Goal: Transaction & Acquisition: Download file/media

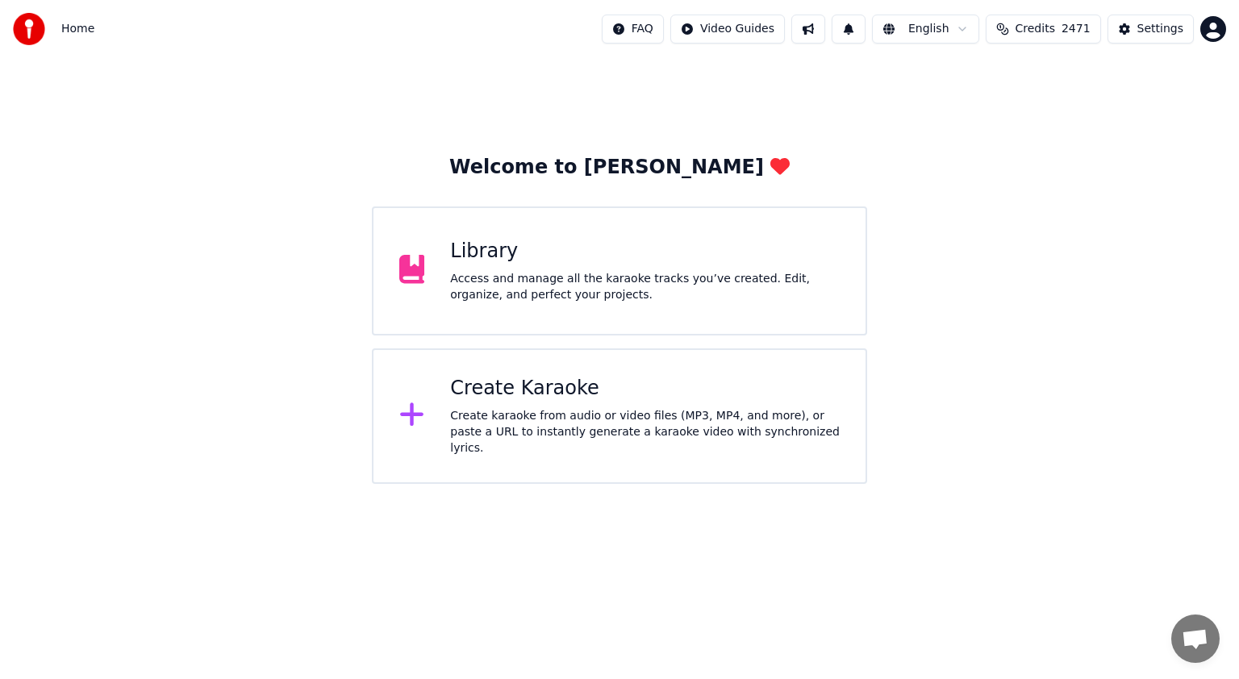
click at [557, 421] on div "Create karaoke from audio or video files (MP3, MP4, and more), or paste a URL t…" at bounding box center [645, 432] width 390 height 48
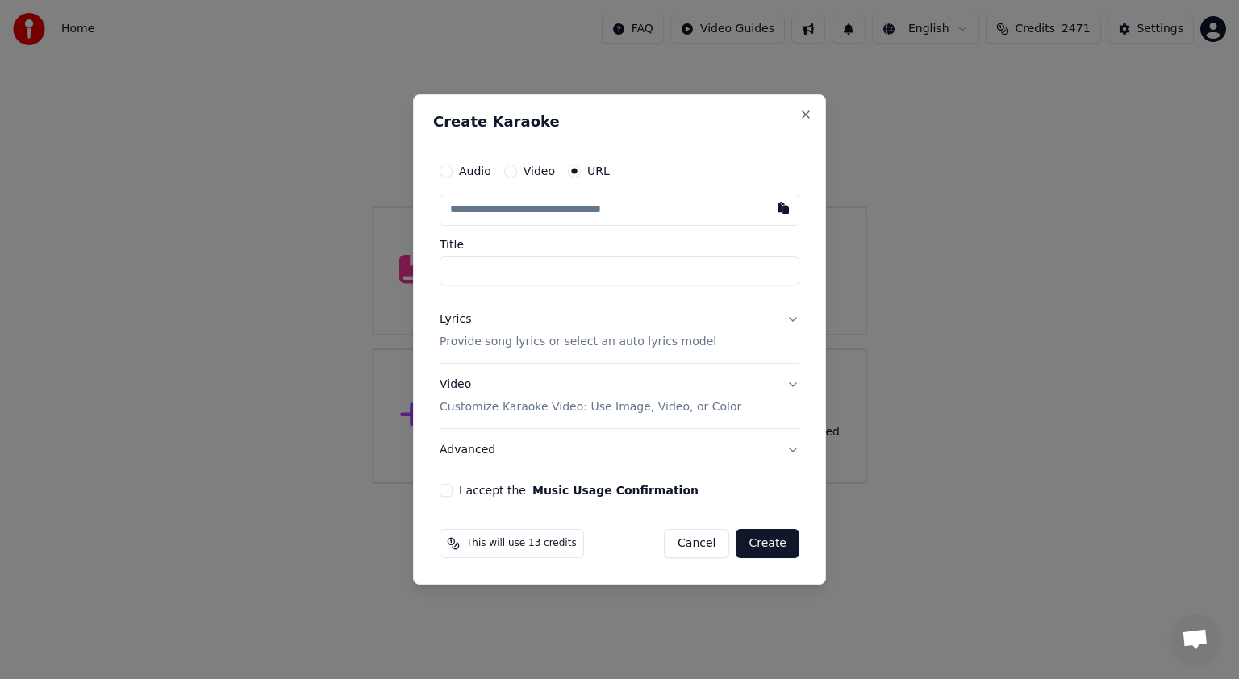
type input "**********"
click at [793, 315] on button "Lyrics Provide song lyrics or select an auto lyrics model" at bounding box center [620, 330] width 360 height 65
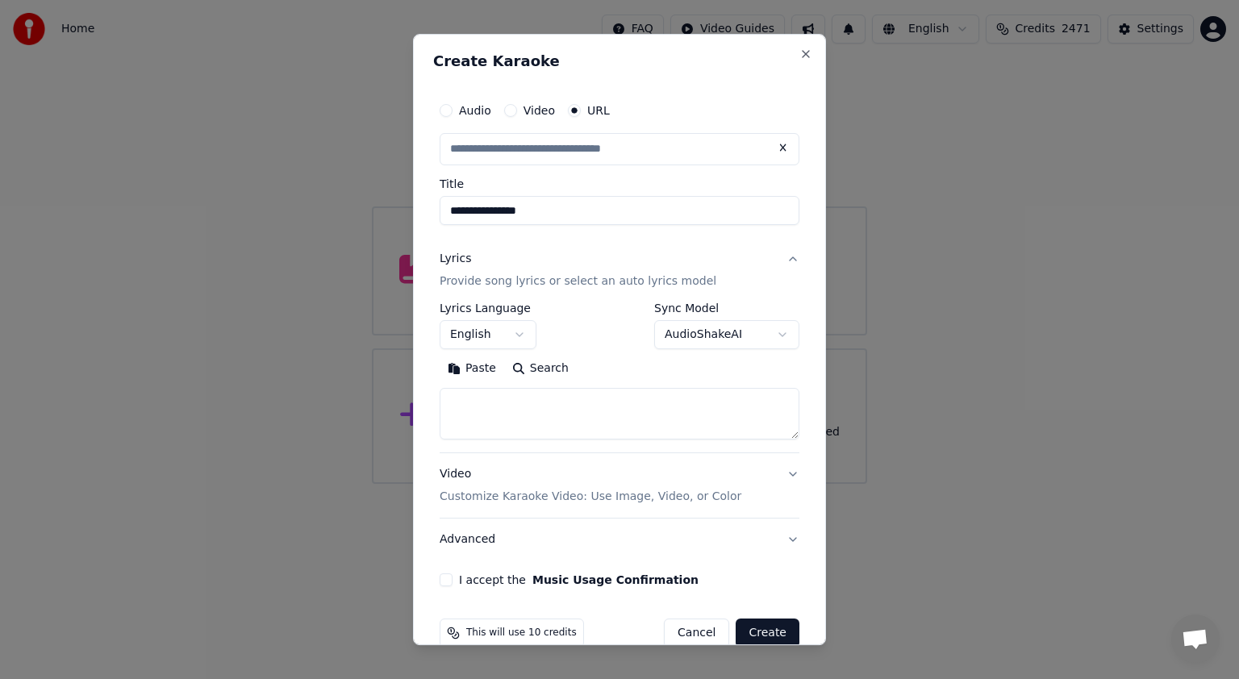
type input "**********"
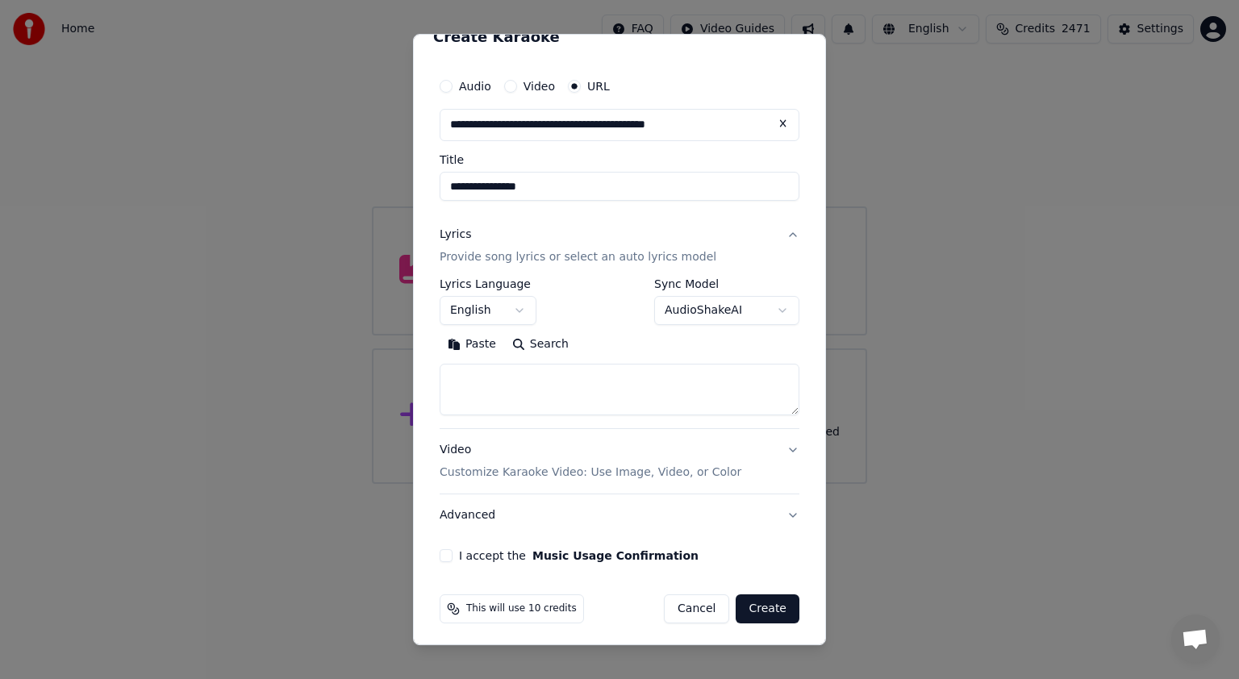
scroll to position [28, 0]
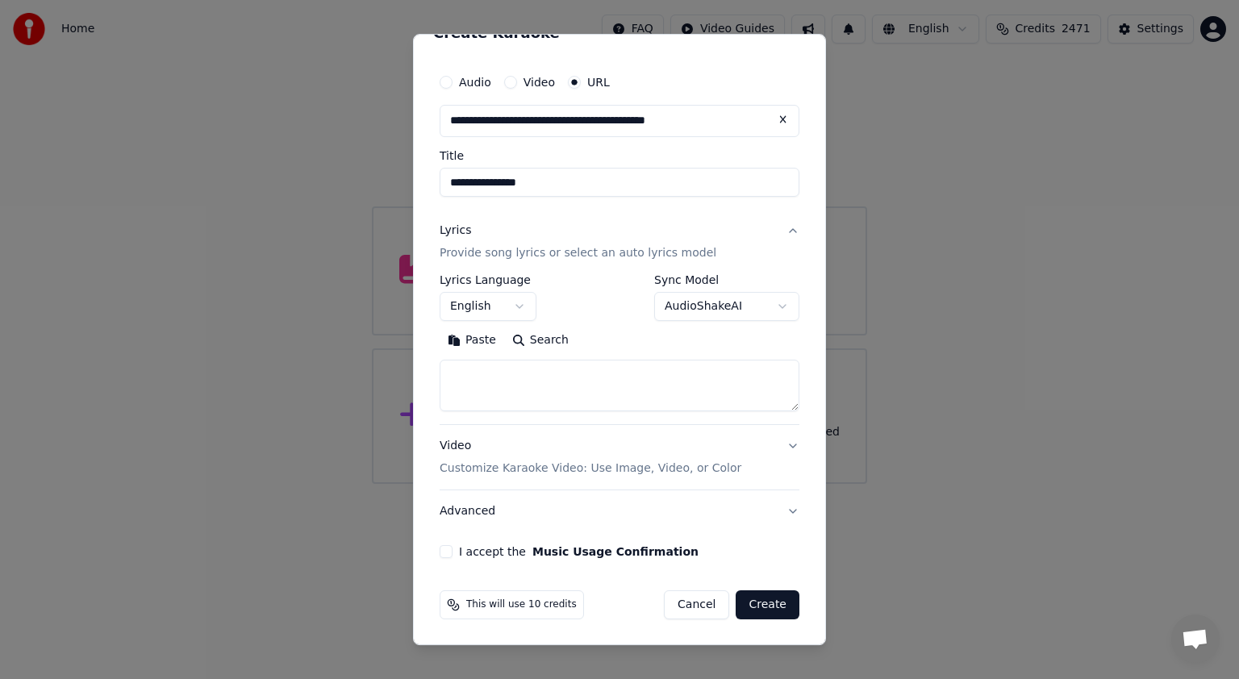
click at [465, 382] on textarea at bounding box center [620, 386] width 360 height 52
paste textarea "**********"
type textarea "**********"
click at [444, 553] on button "I accept the Music Usage Confirmation" at bounding box center [446, 551] width 13 height 13
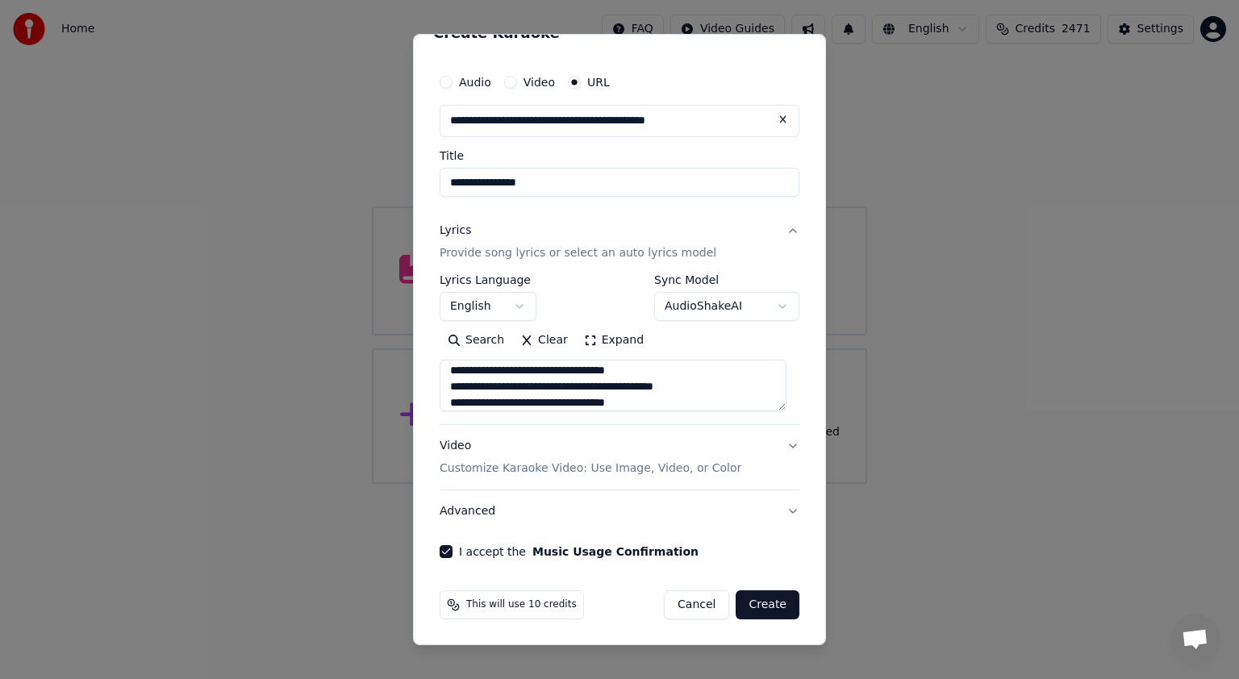
click at [752, 603] on button "Create" at bounding box center [768, 605] width 64 height 29
select select "**"
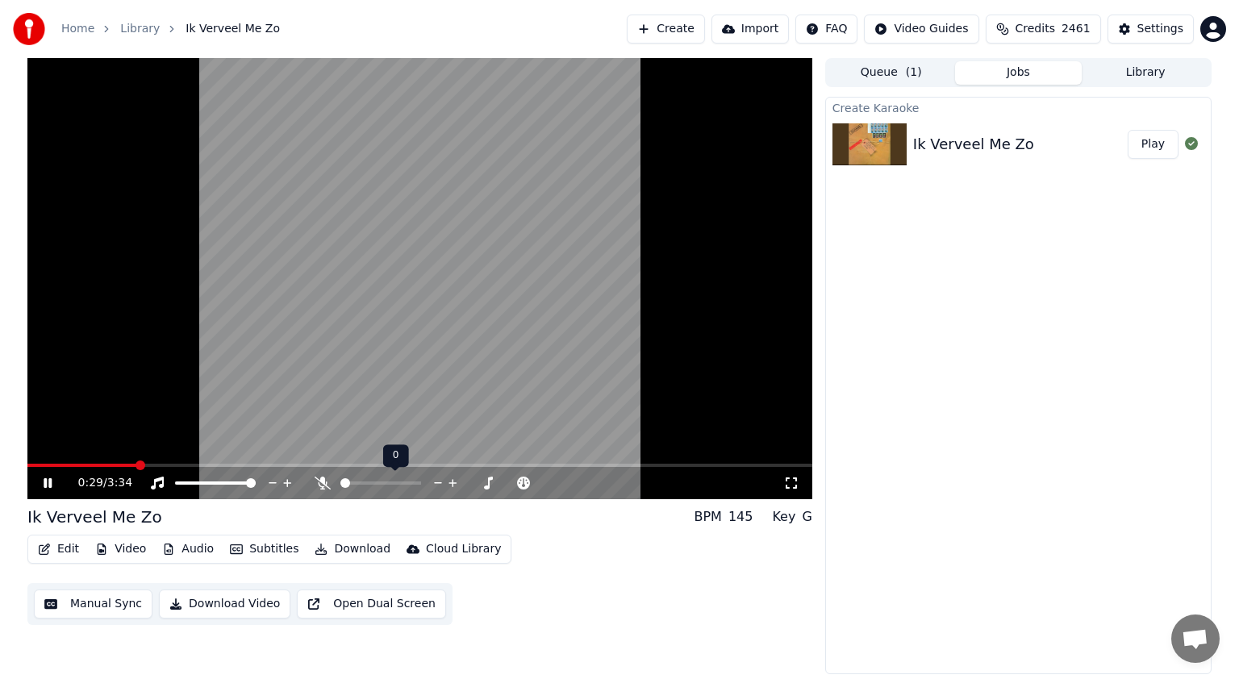
click at [319, 482] on icon at bounding box center [323, 483] width 16 height 13
click at [31, 465] on span at bounding box center [29, 465] width 4 height 3
click at [46, 480] on icon at bounding box center [48, 483] width 8 height 10
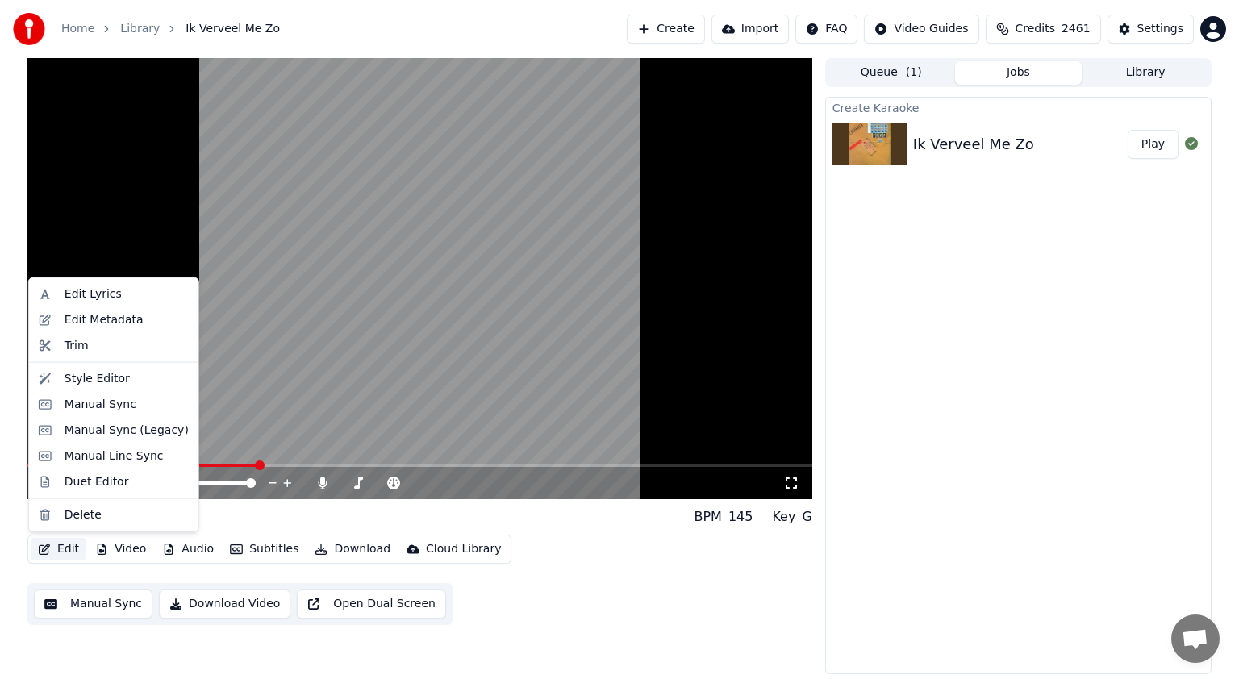
click at [64, 548] on button "Edit" at bounding box center [58, 549] width 54 height 23
click at [87, 432] on div "Manual Sync (Legacy)" at bounding box center [127, 431] width 124 height 16
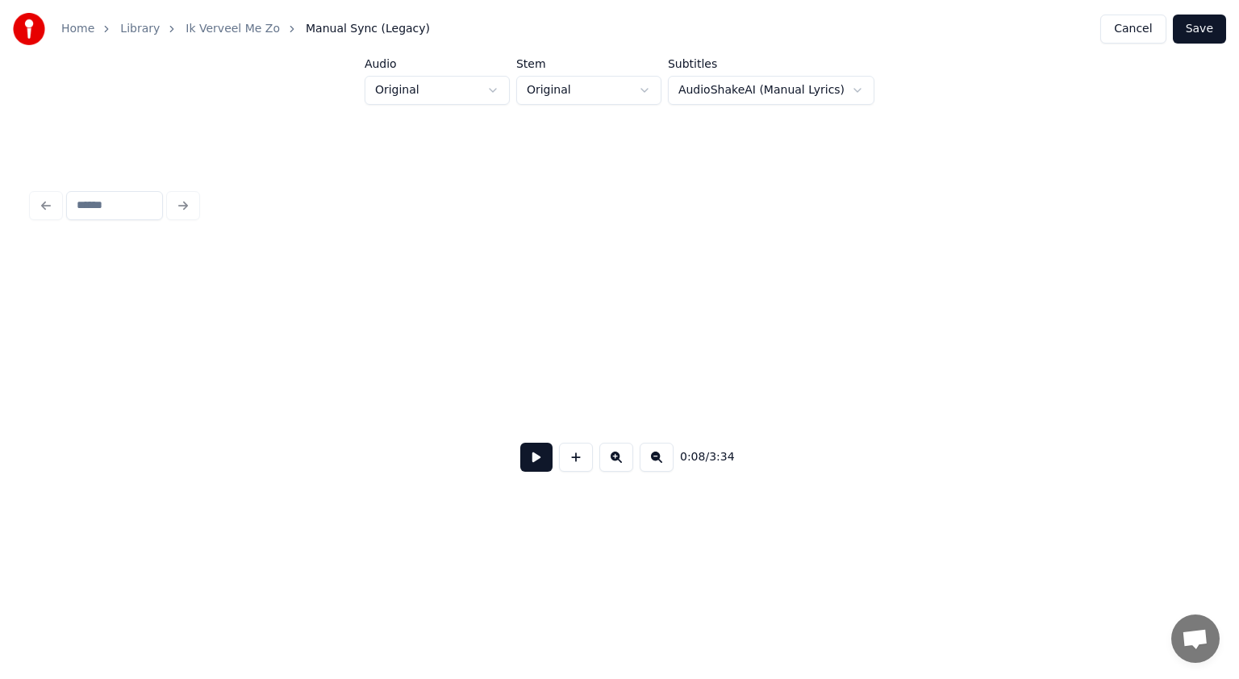
scroll to position [0, 4104]
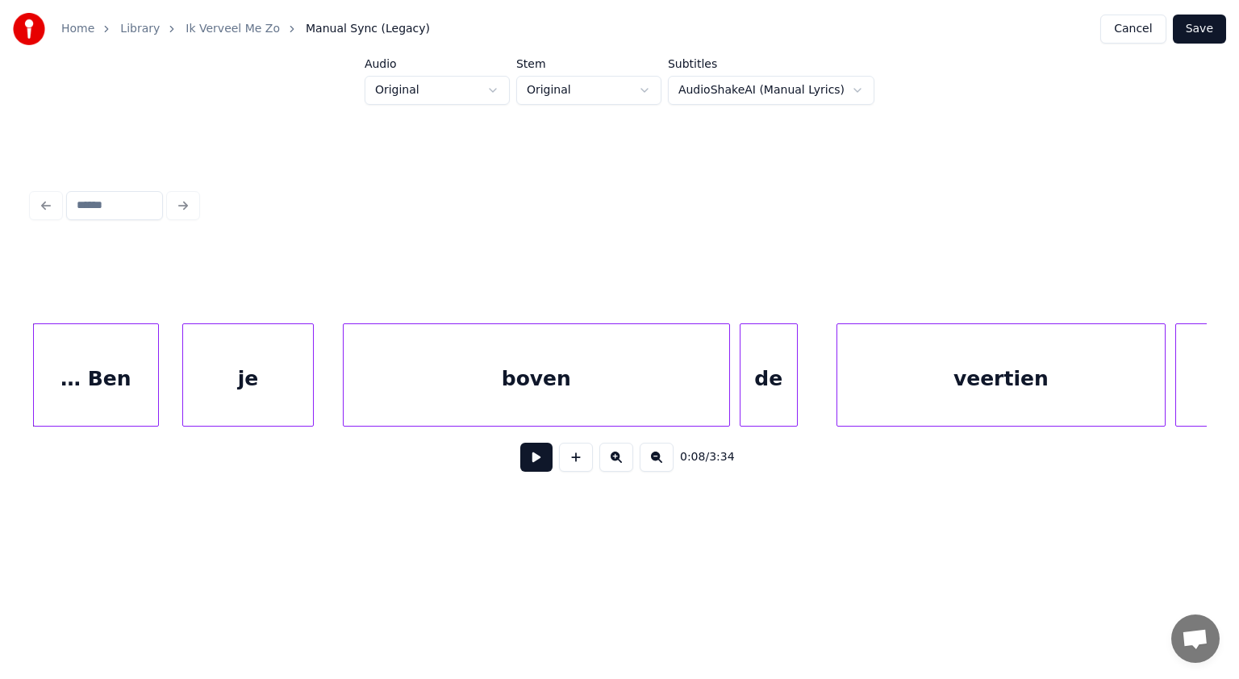
click at [183, 377] on div at bounding box center [185, 375] width 5 height 102
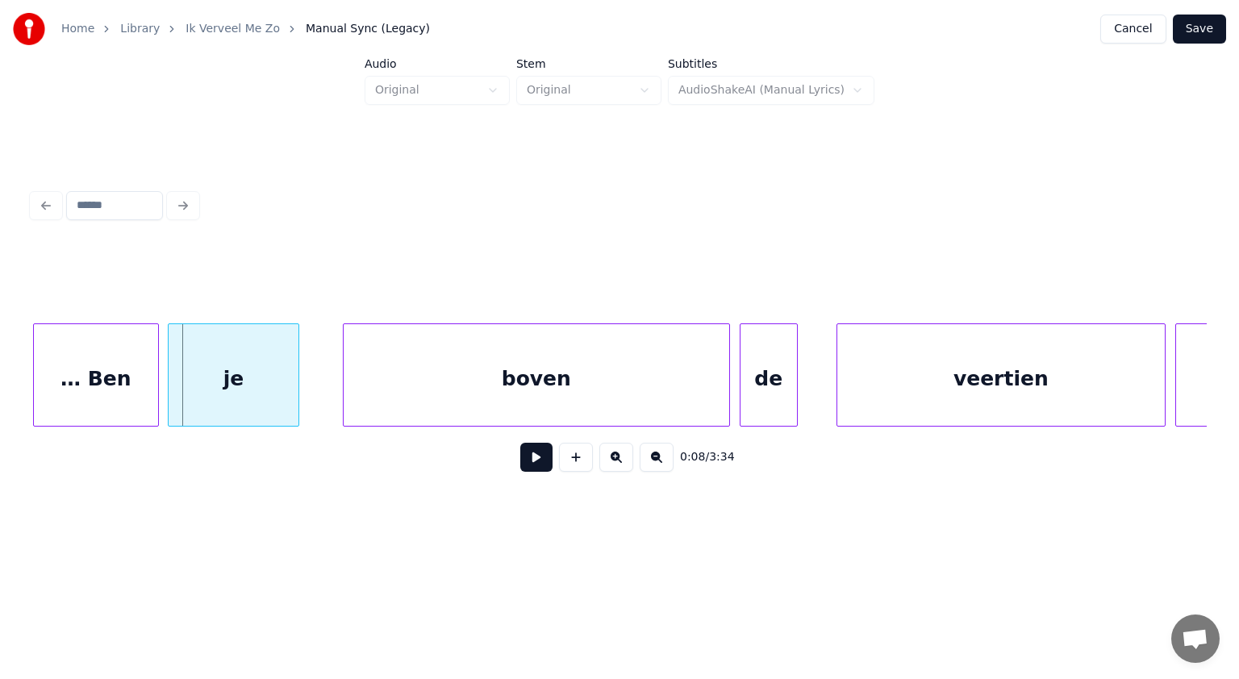
click at [214, 369] on div "je" at bounding box center [234, 379] width 131 height 110
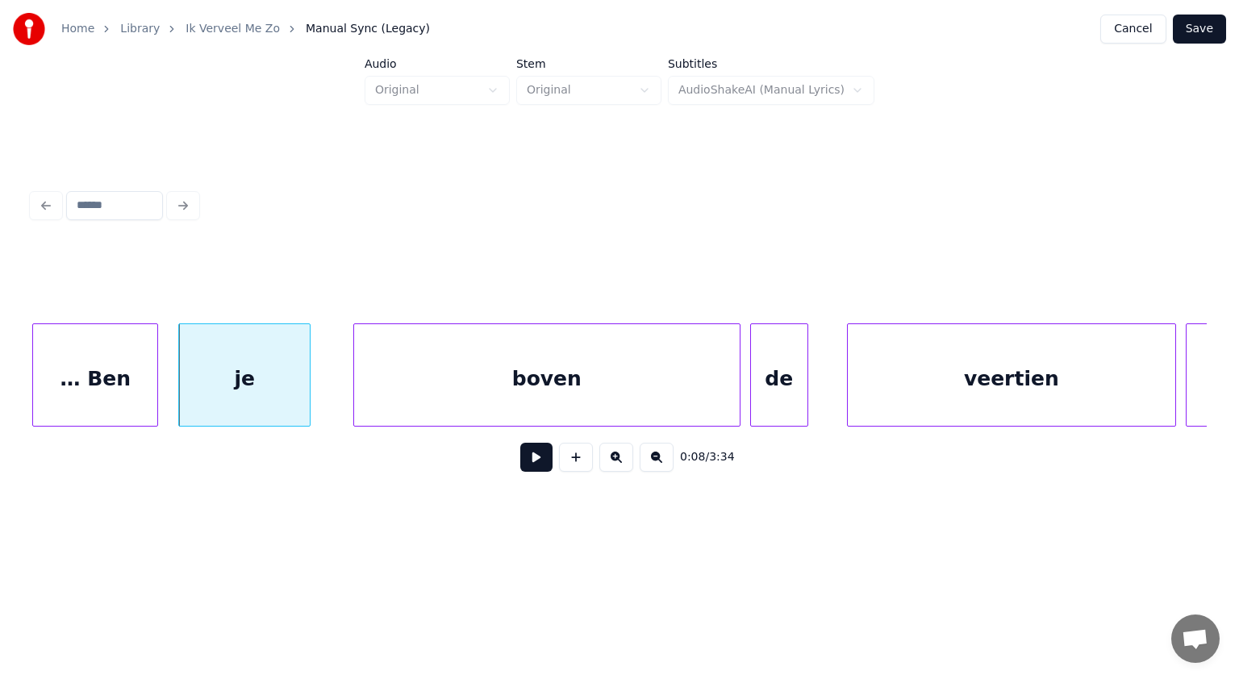
click at [103, 379] on div "… Ben" at bounding box center [95, 379] width 124 height 110
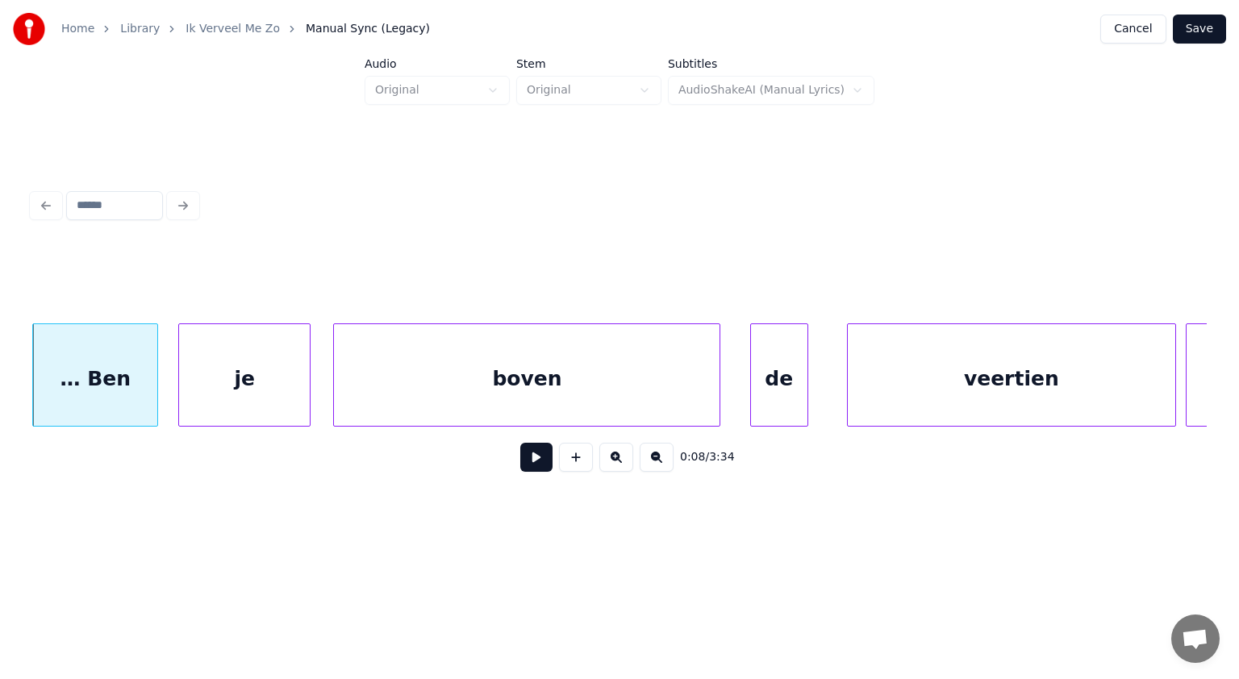
click at [363, 375] on div "boven" at bounding box center [527, 379] width 386 height 110
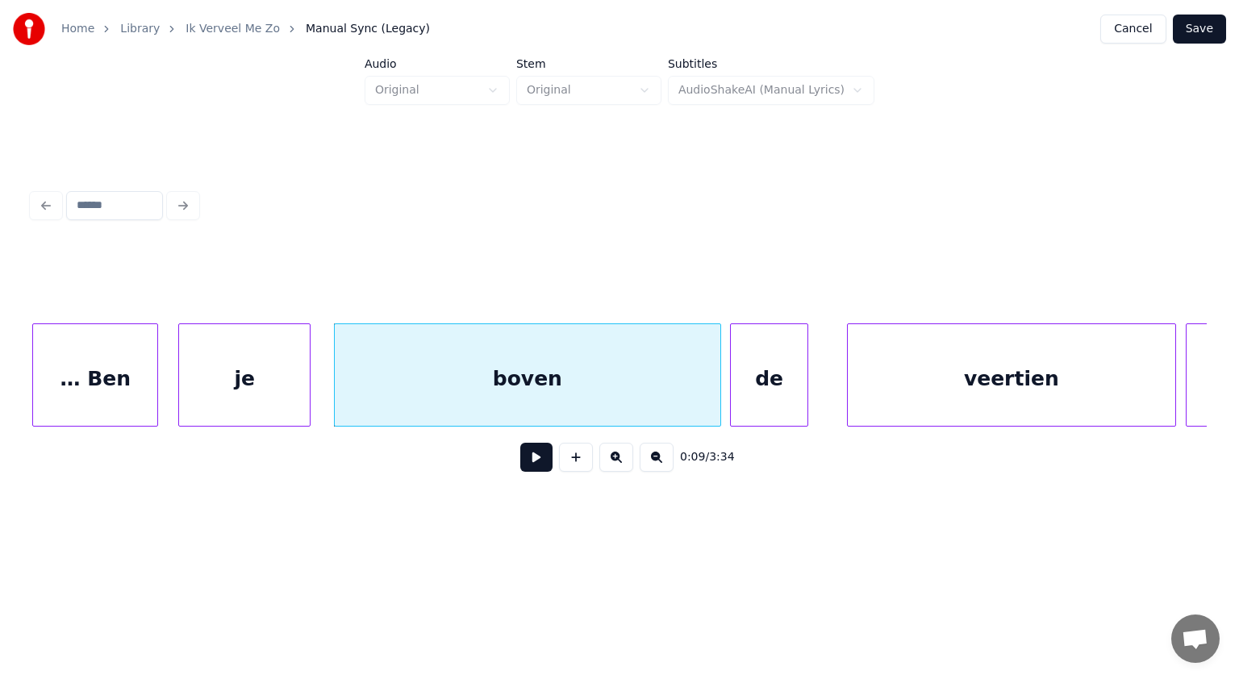
click at [733, 403] on div at bounding box center [733, 375] width 5 height 102
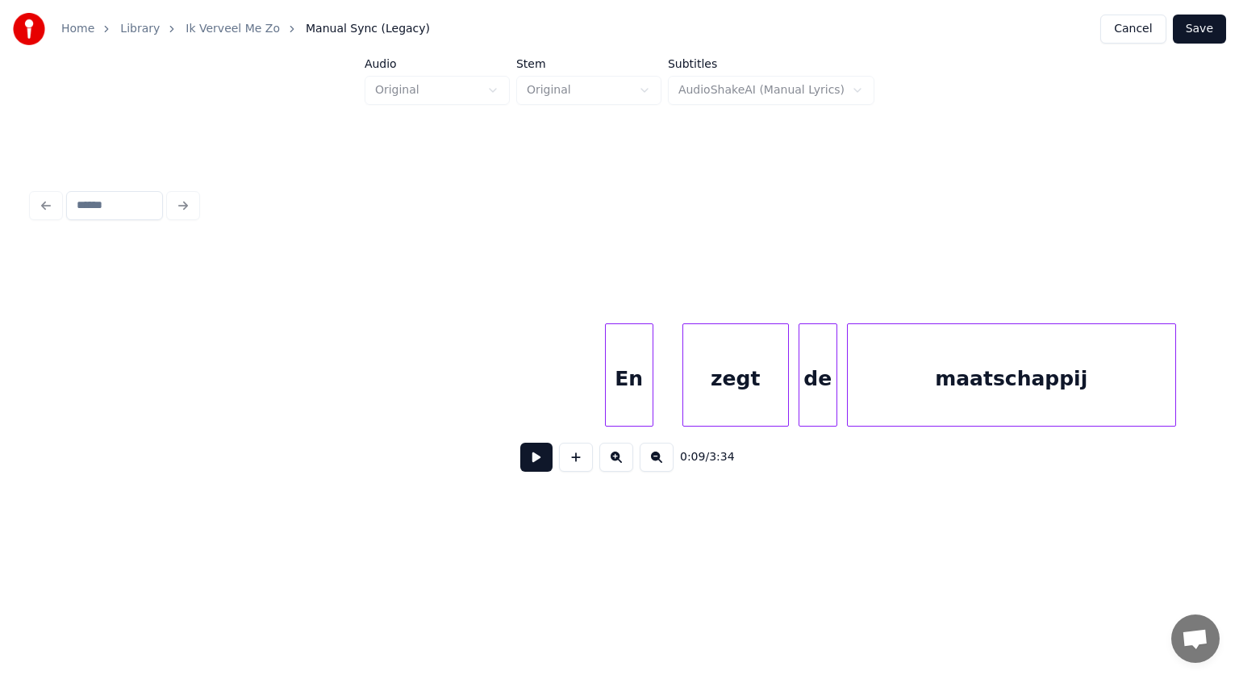
scroll to position [0, 5878]
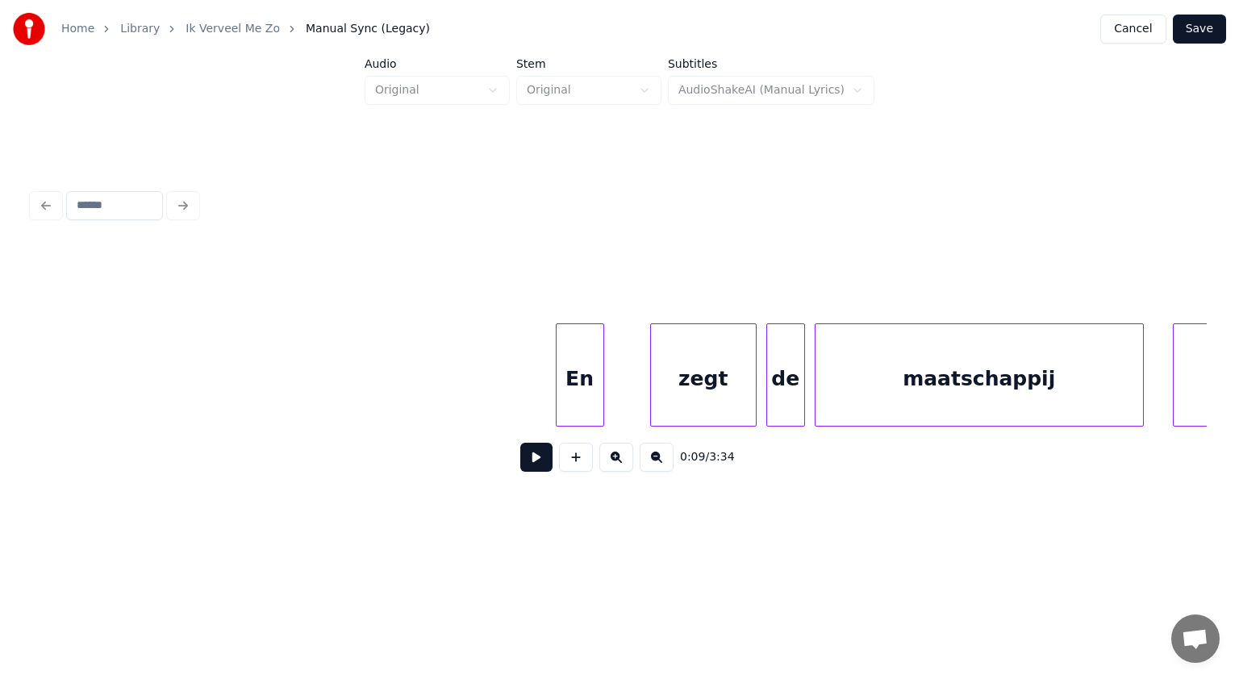
click at [572, 403] on div "En" at bounding box center [580, 379] width 47 height 110
click at [532, 460] on button at bounding box center [536, 457] width 32 height 29
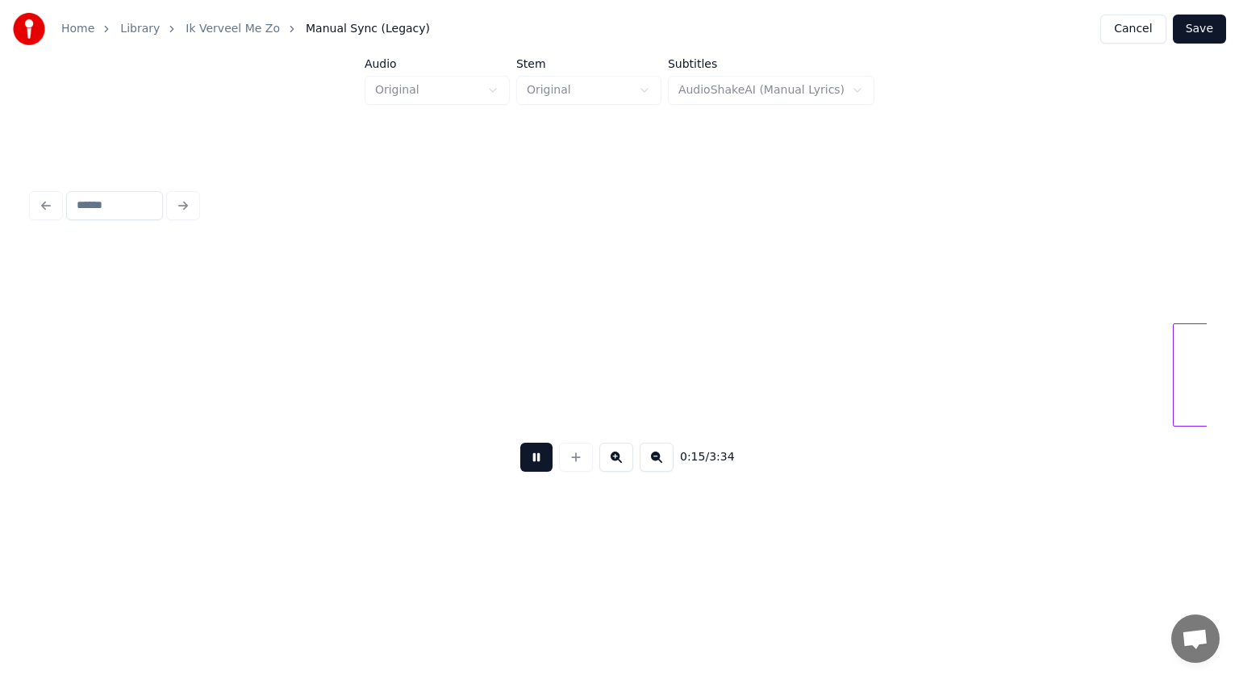
scroll to position [0, 7064]
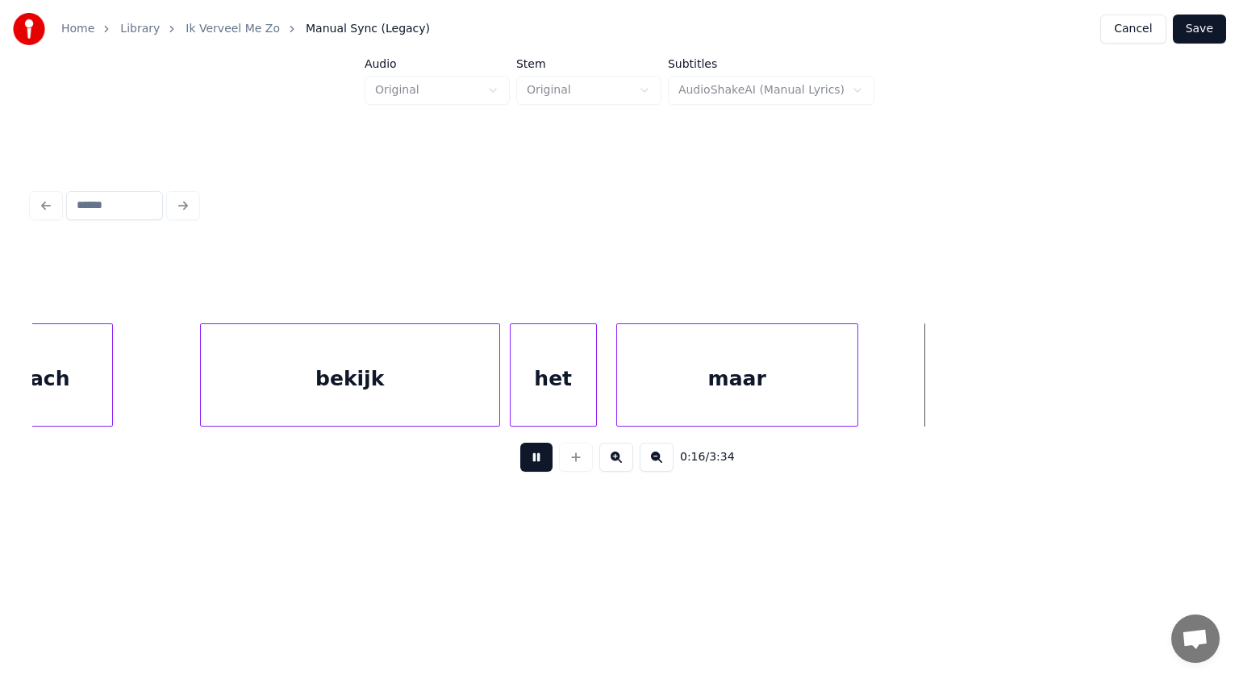
click at [541, 457] on button at bounding box center [536, 457] width 32 height 29
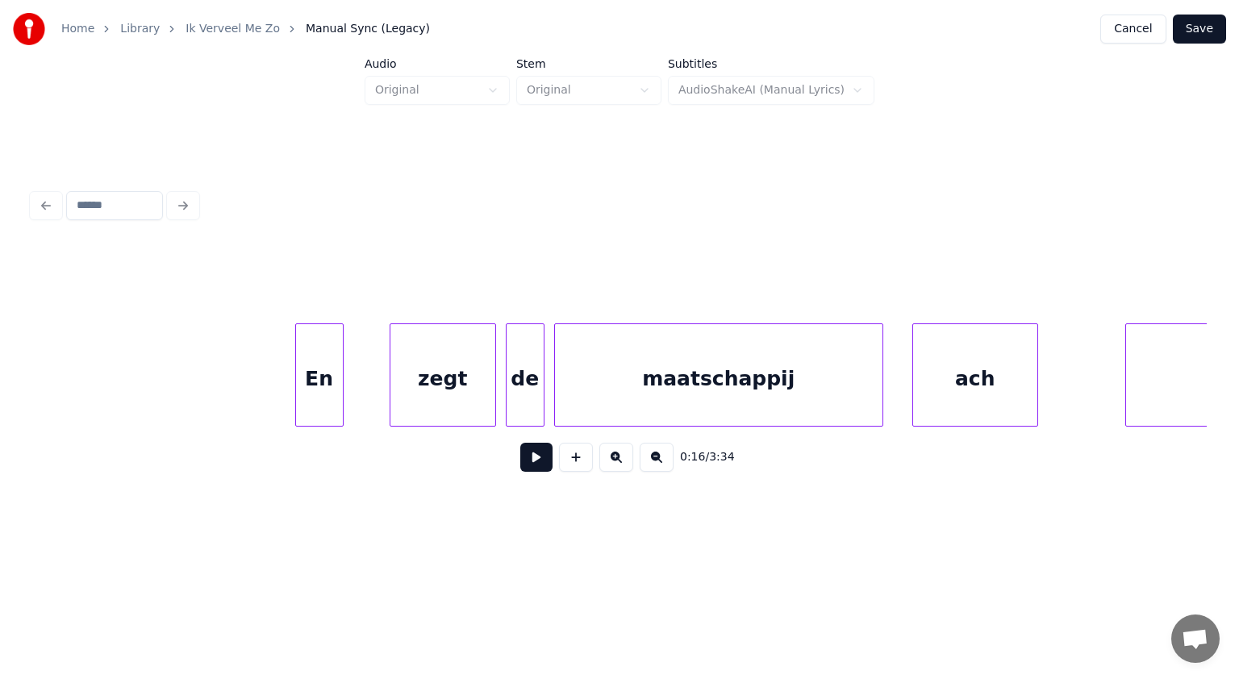
scroll to position [0, 6074]
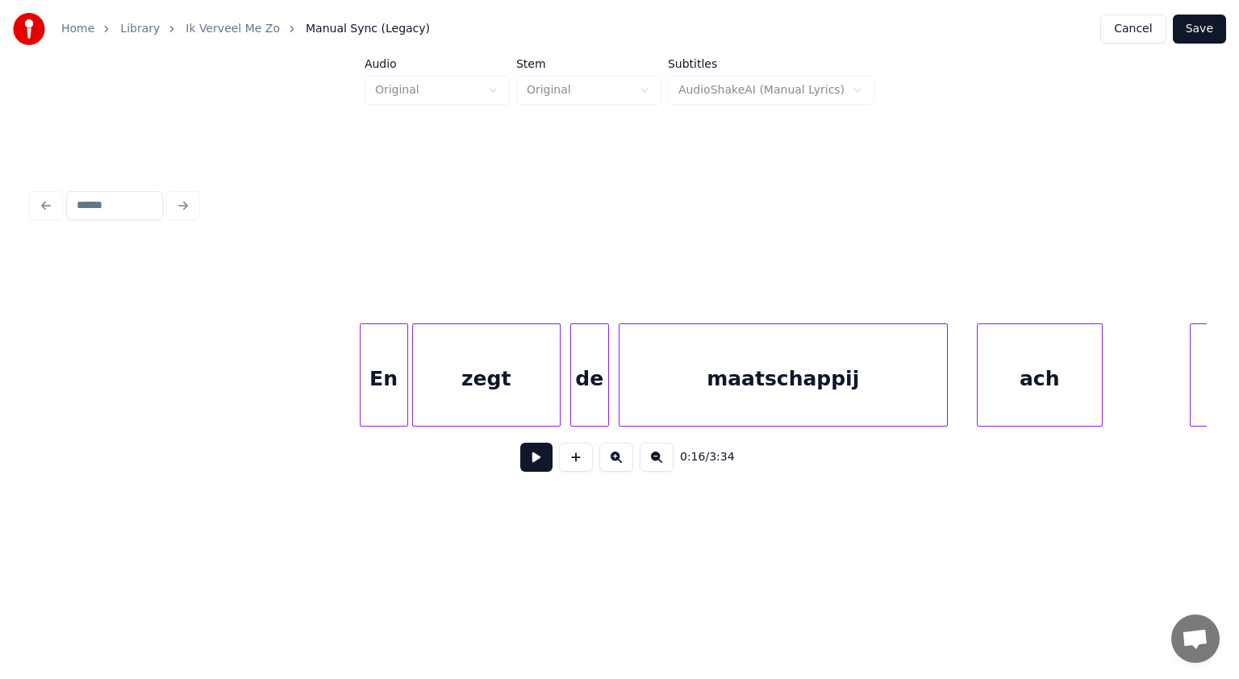
click at [415, 336] on div at bounding box center [415, 375] width 5 height 102
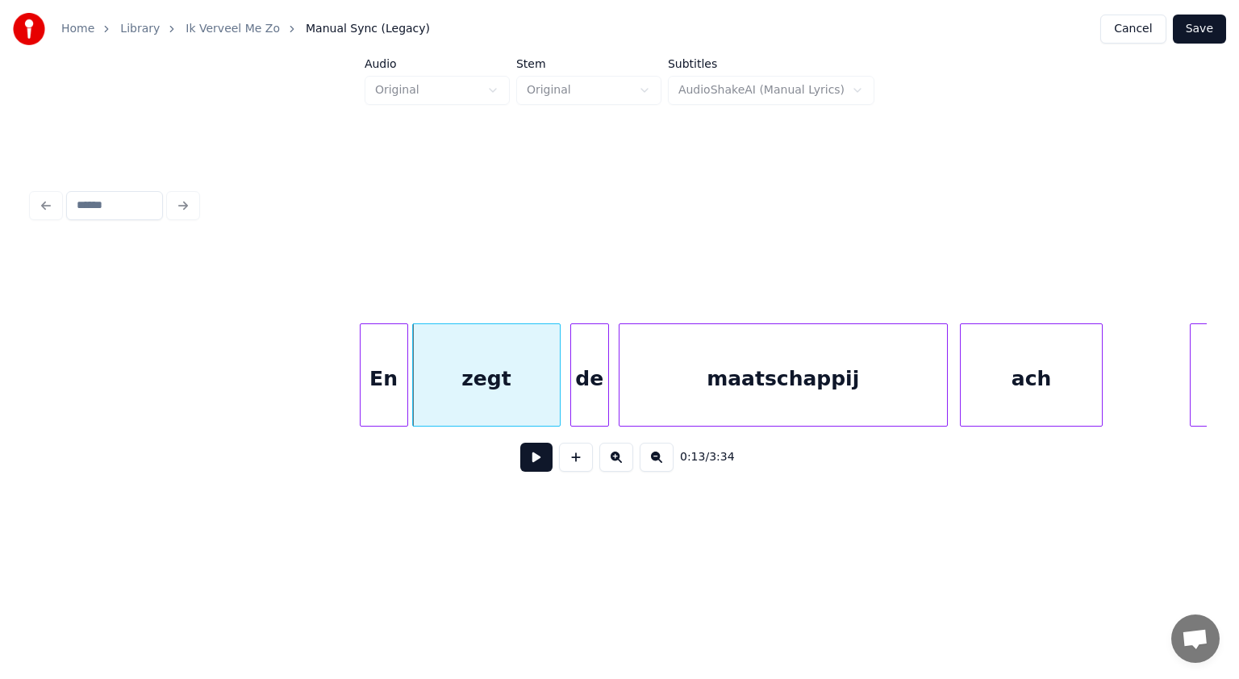
click at [963, 371] on div at bounding box center [963, 375] width 5 height 102
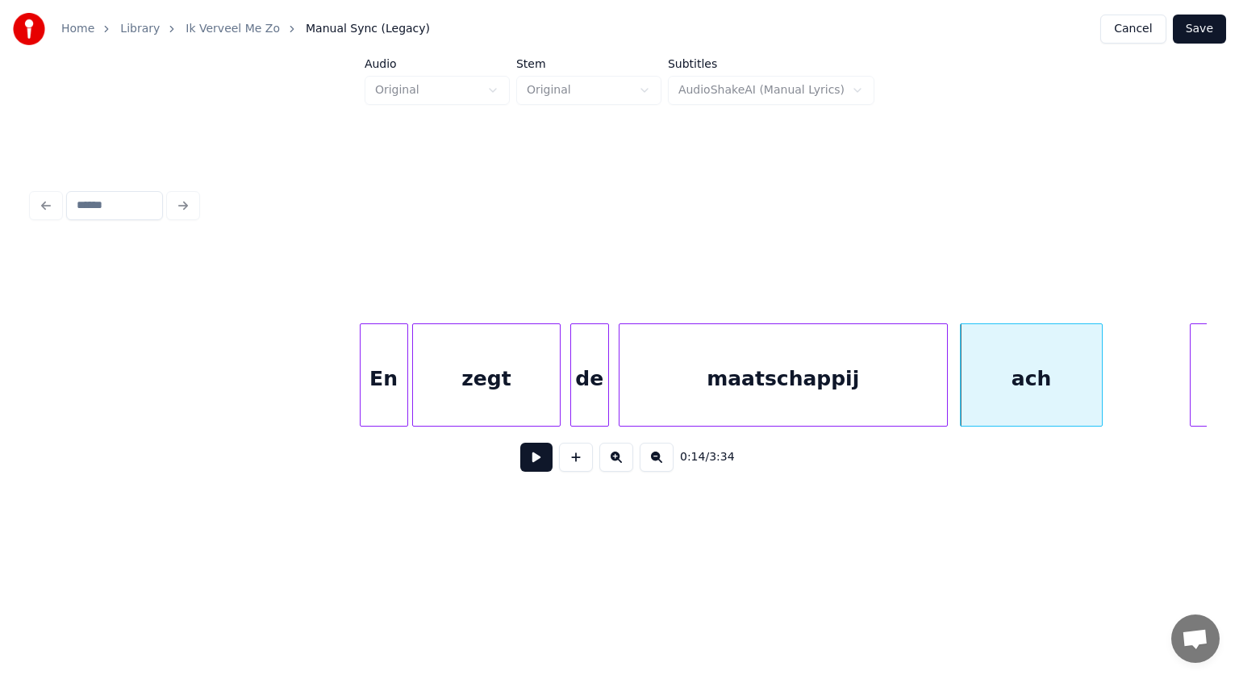
click at [1019, 394] on div "ach" at bounding box center [1031, 379] width 140 height 110
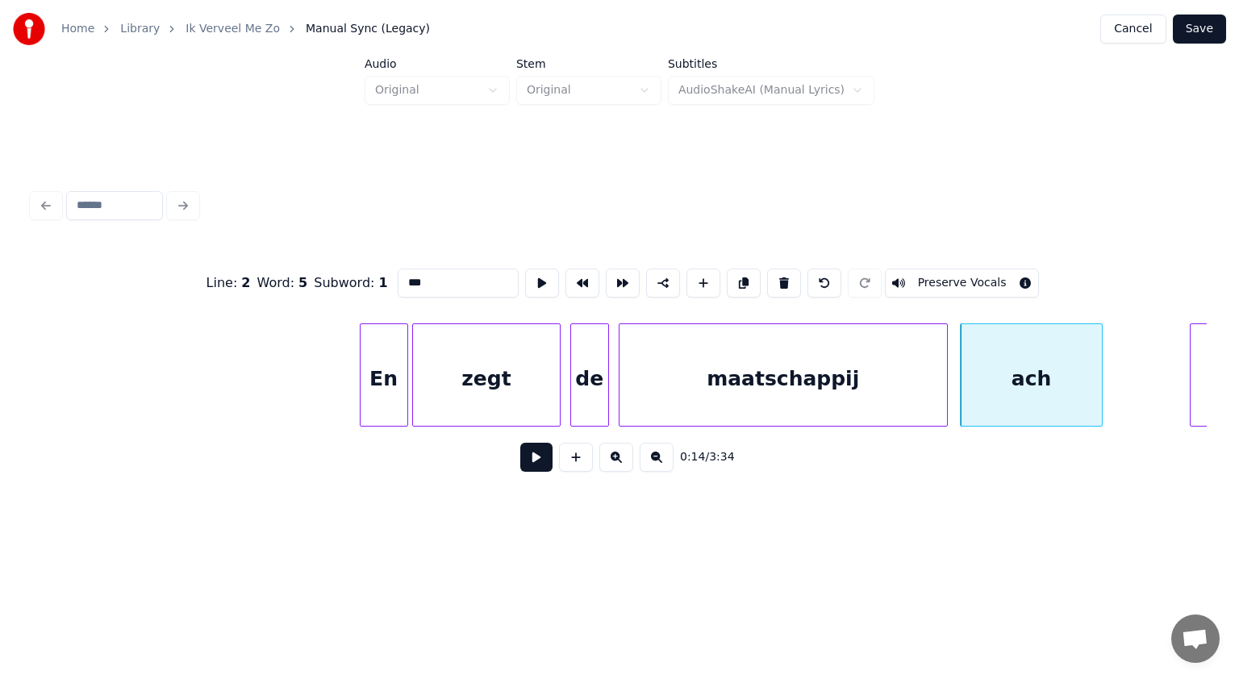
click at [406, 278] on input "***" at bounding box center [458, 283] width 121 height 29
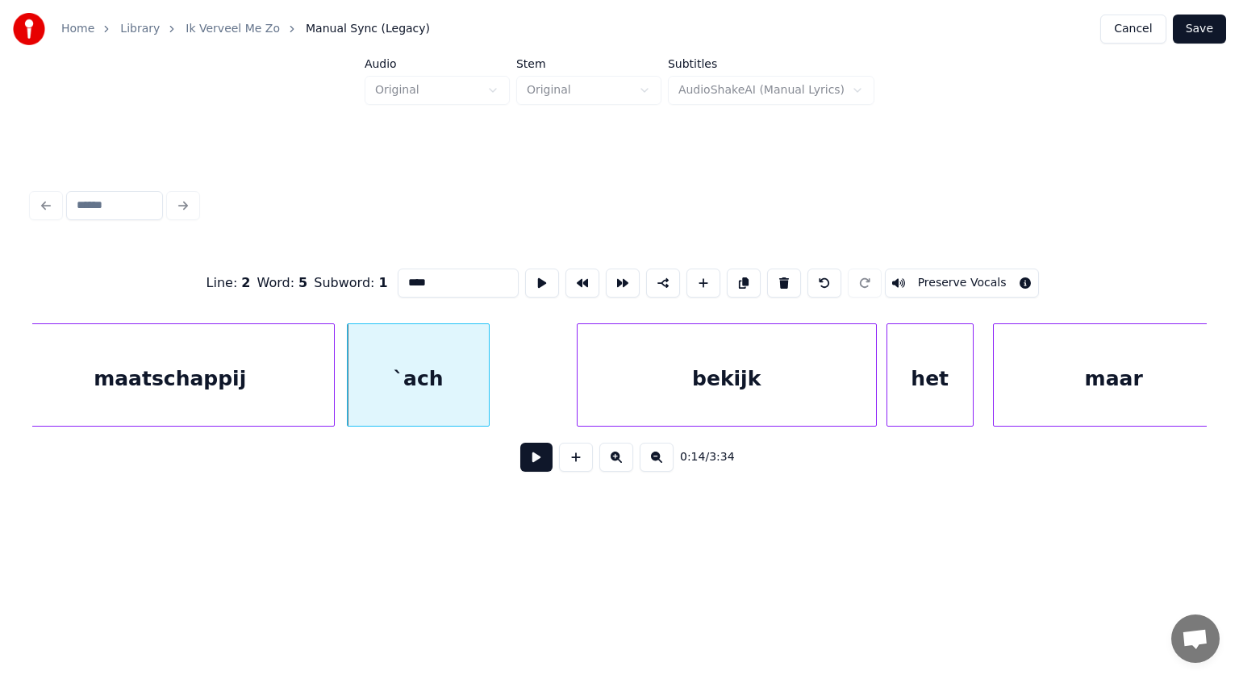
scroll to position [0, 6837]
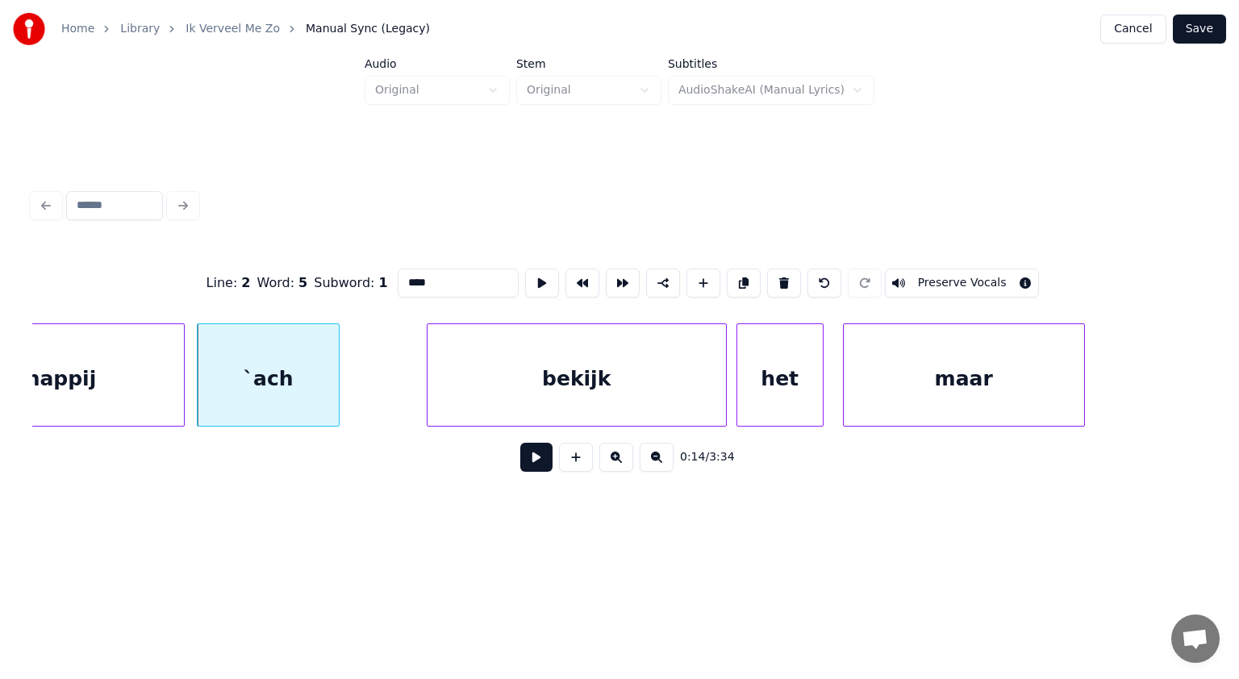
click at [992, 380] on div "maar" at bounding box center [964, 379] width 240 height 110
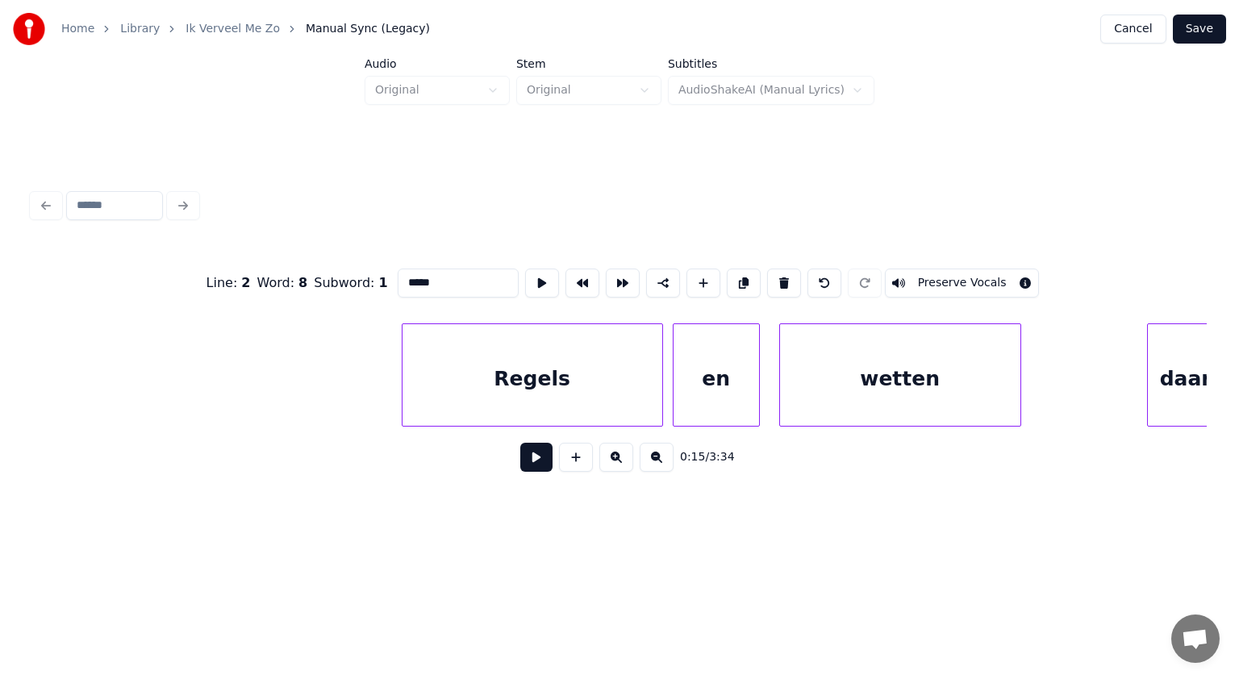
scroll to position [0, 9030]
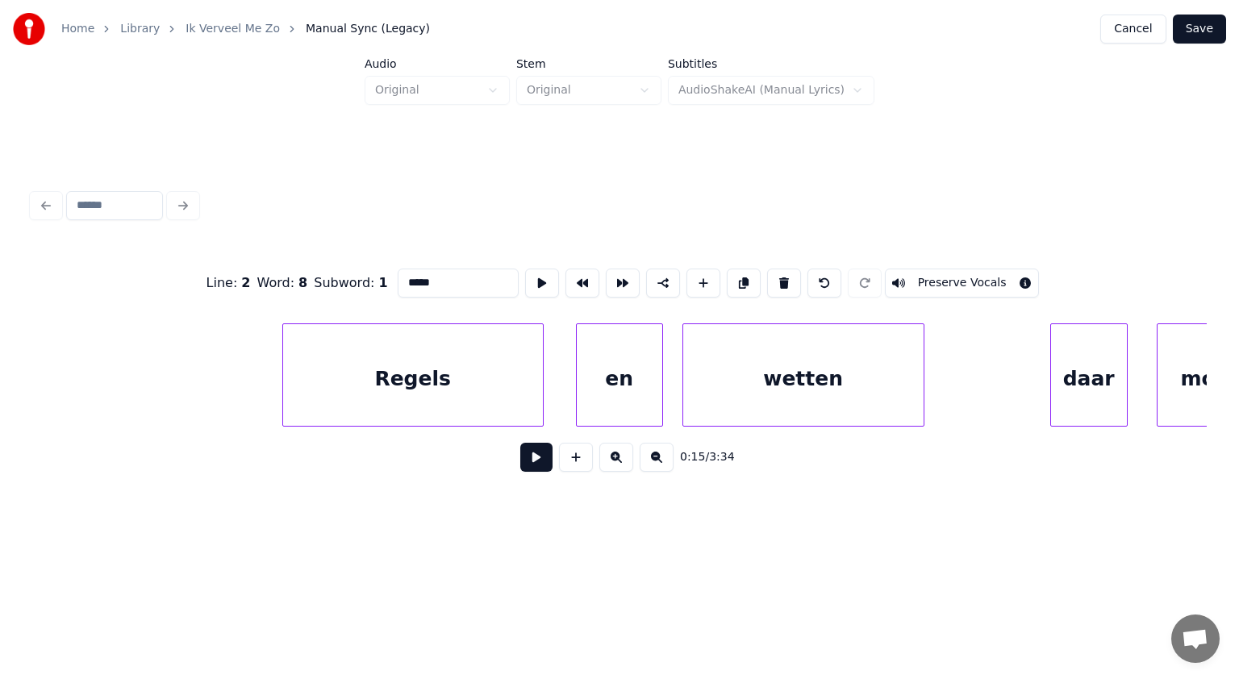
click at [460, 398] on div "Regels" at bounding box center [413, 379] width 260 height 110
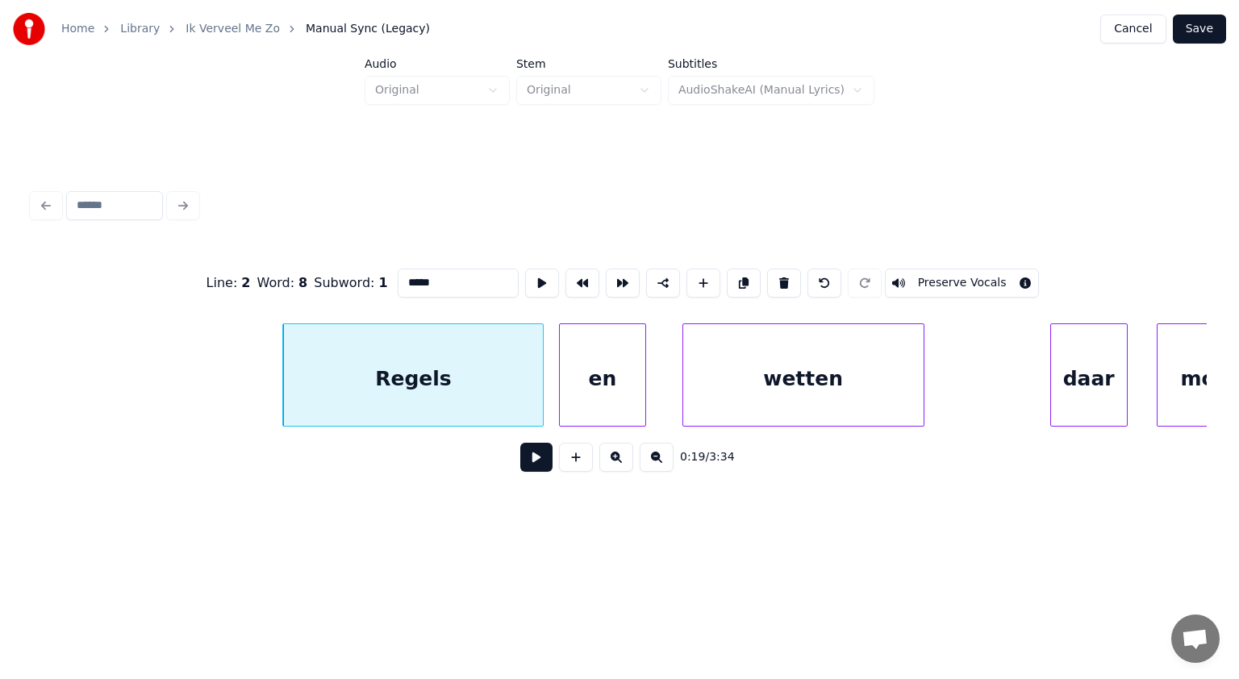
click at [607, 395] on div "en" at bounding box center [603, 379] width 86 height 110
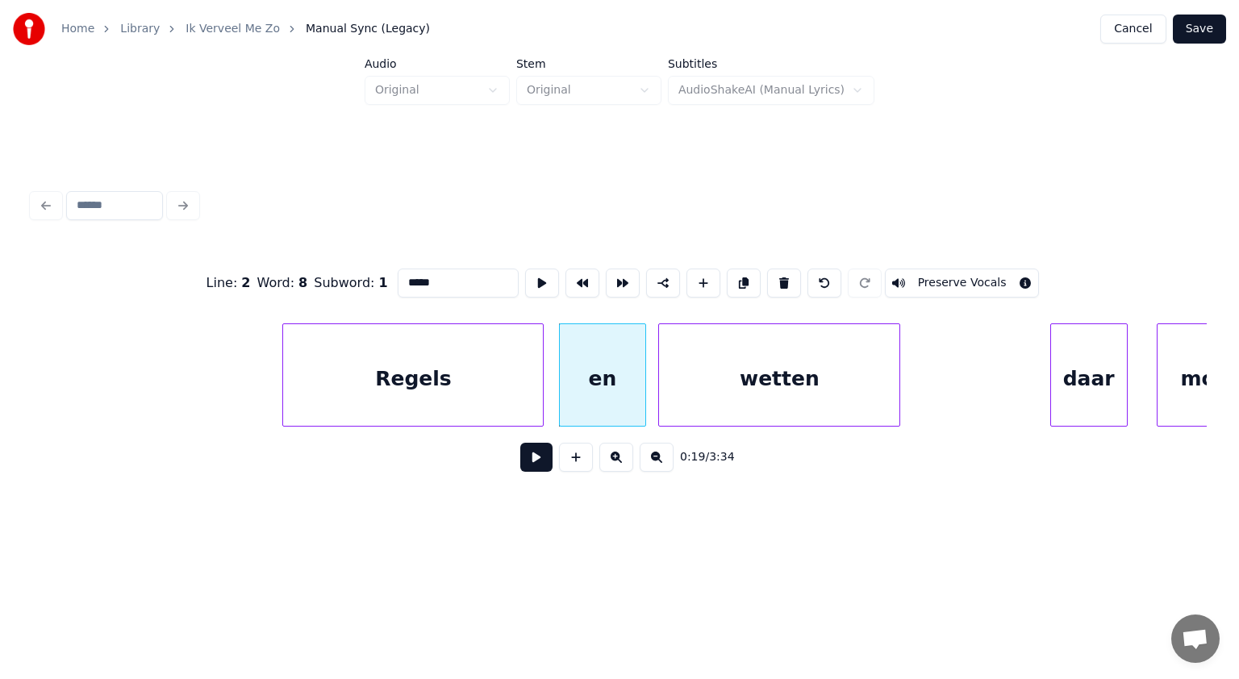
click at [745, 387] on div "wetten" at bounding box center [779, 379] width 240 height 110
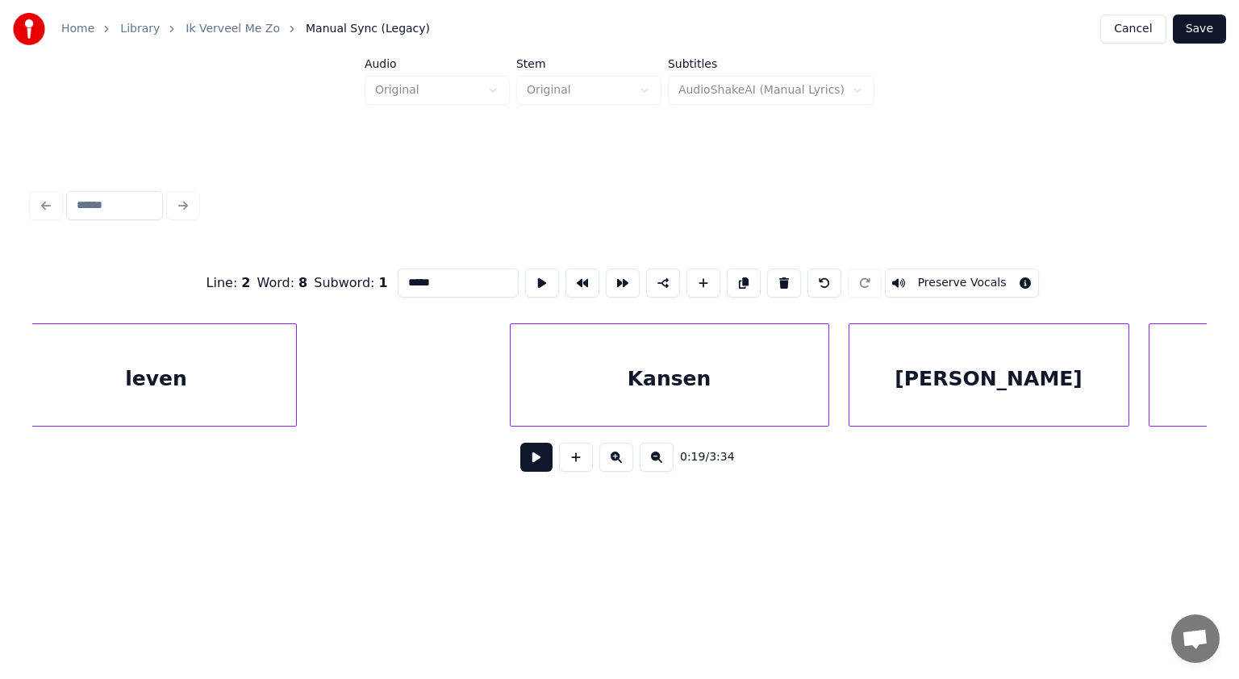
scroll to position [0, 10492]
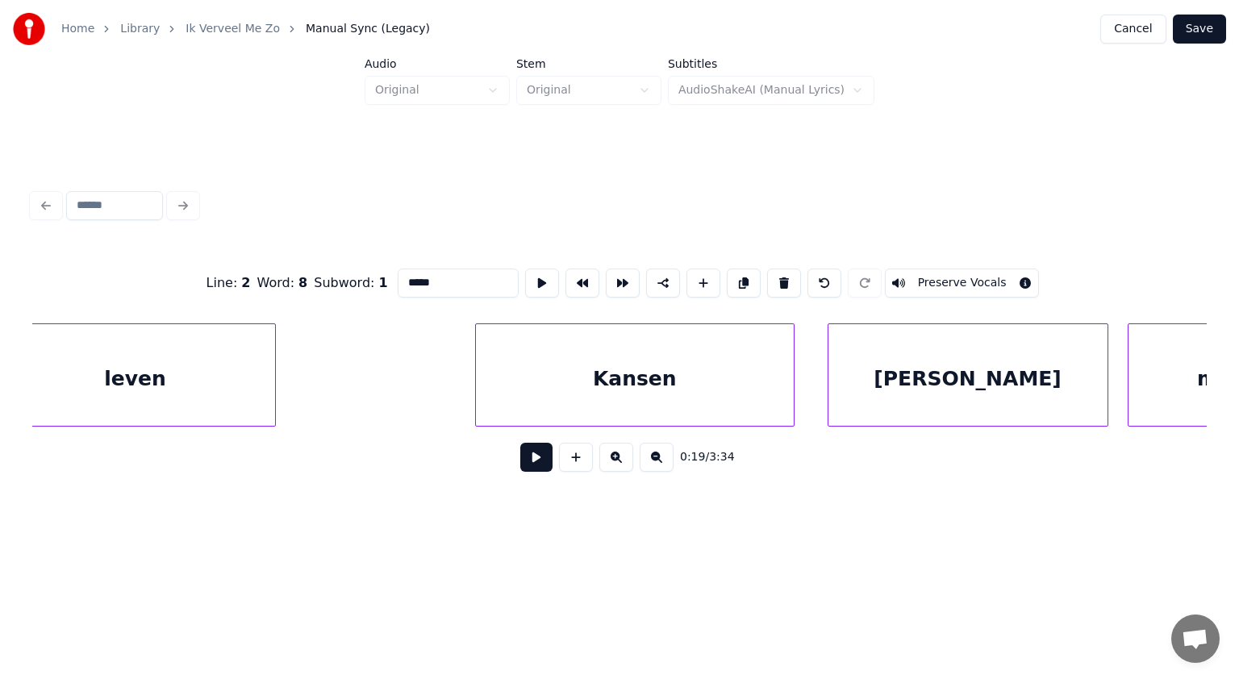
click at [774, 407] on div "Kansen" at bounding box center [635, 379] width 318 height 110
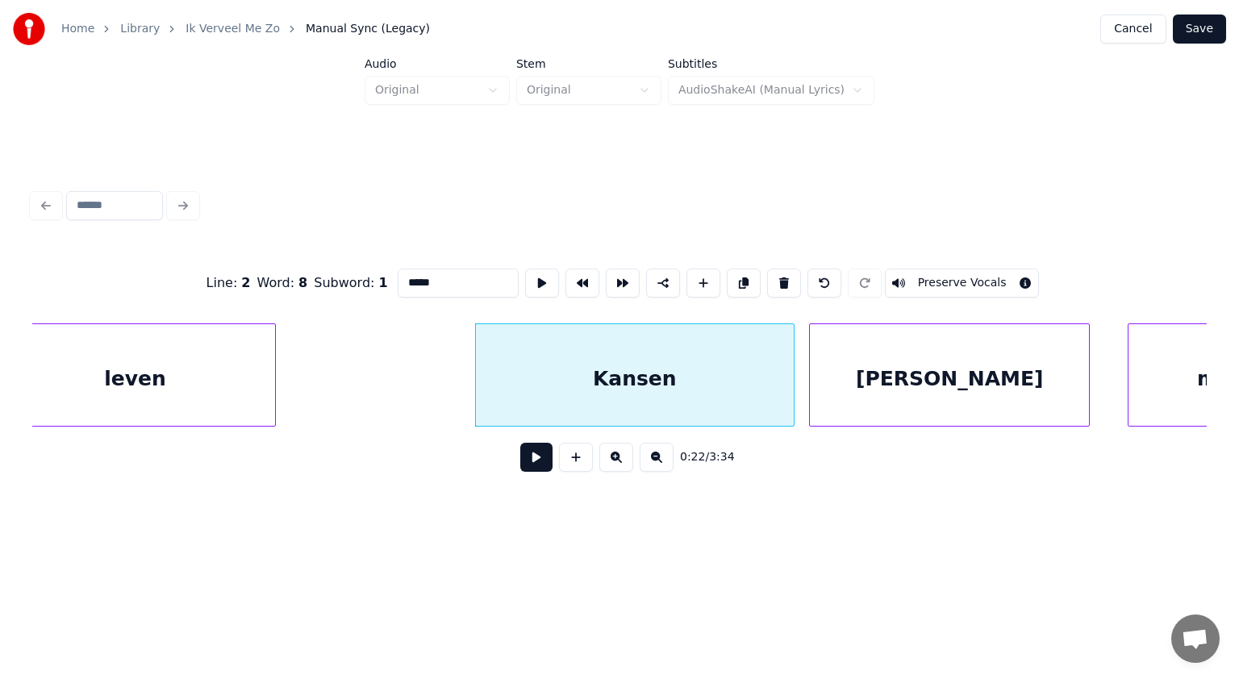
click at [908, 382] on div "[PERSON_NAME]" at bounding box center [949, 379] width 279 height 110
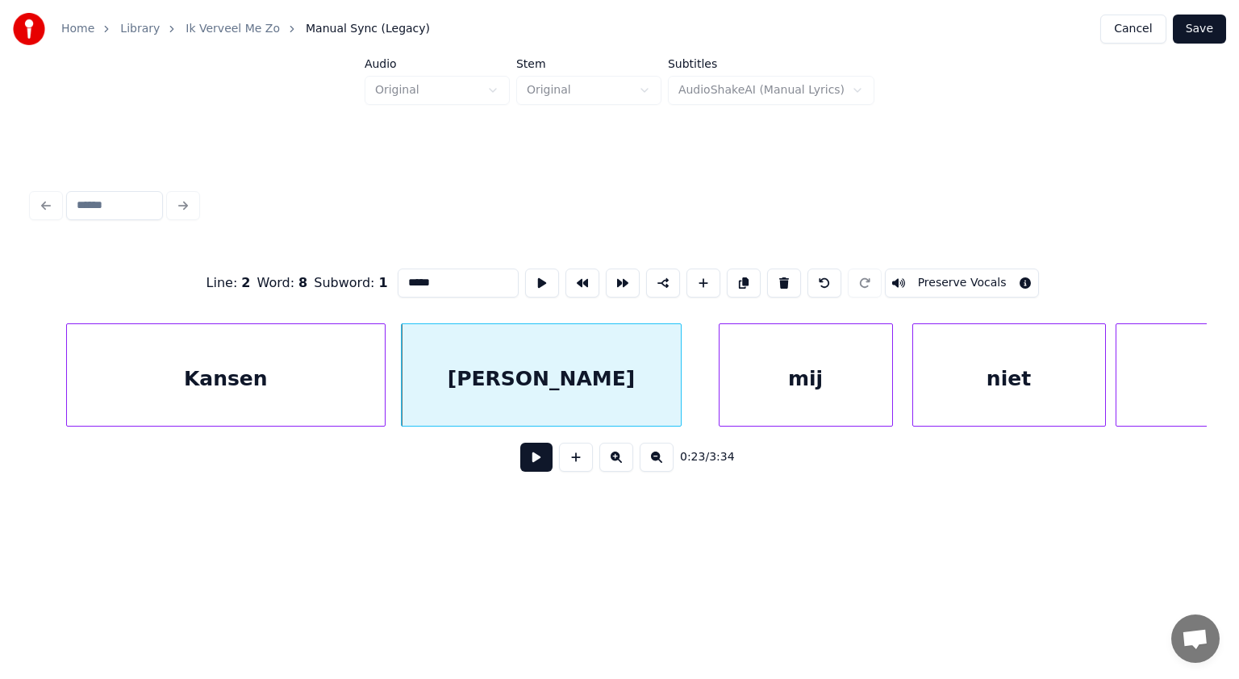
scroll to position [0, 10955]
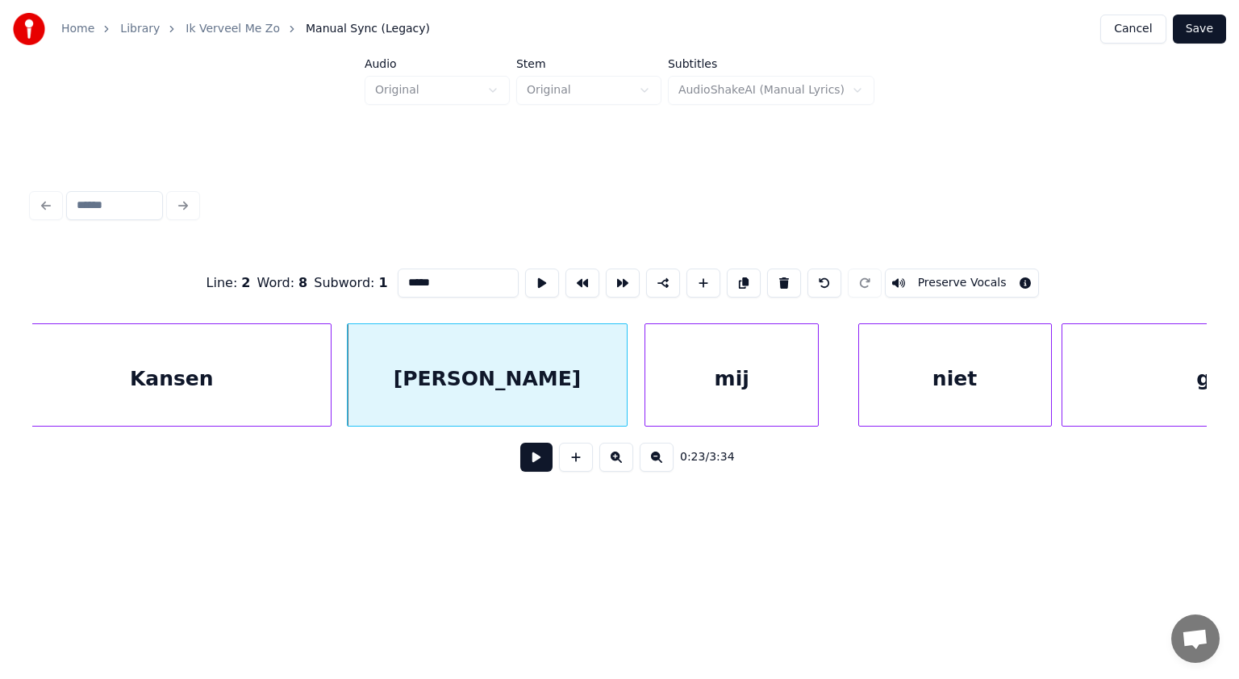
click at [797, 377] on div "mij" at bounding box center [731, 379] width 173 height 110
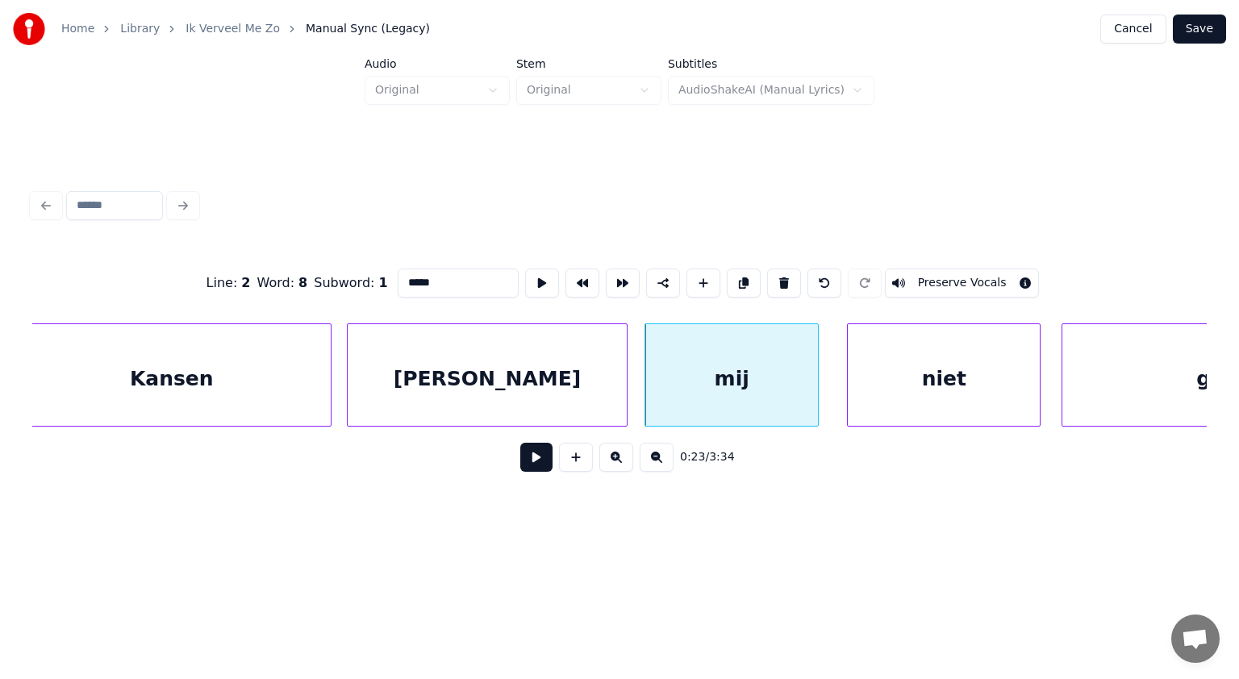
click at [883, 374] on div "niet" at bounding box center [944, 379] width 192 height 110
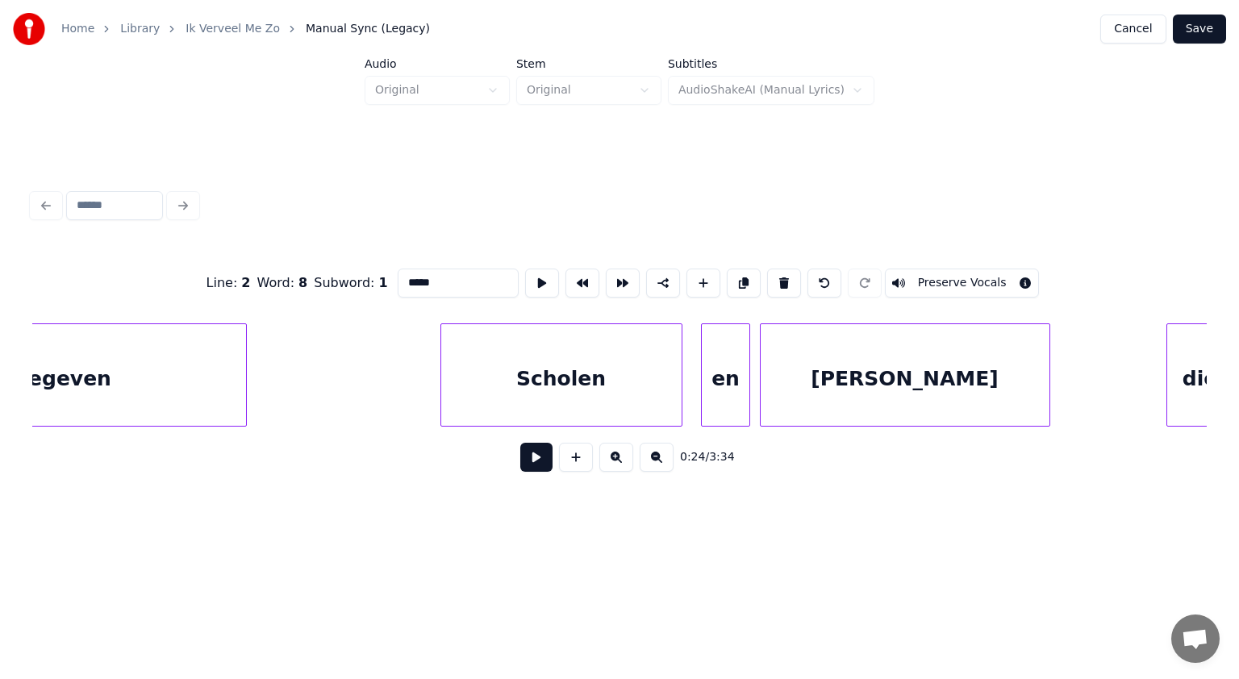
scroll to position [0, 12223]
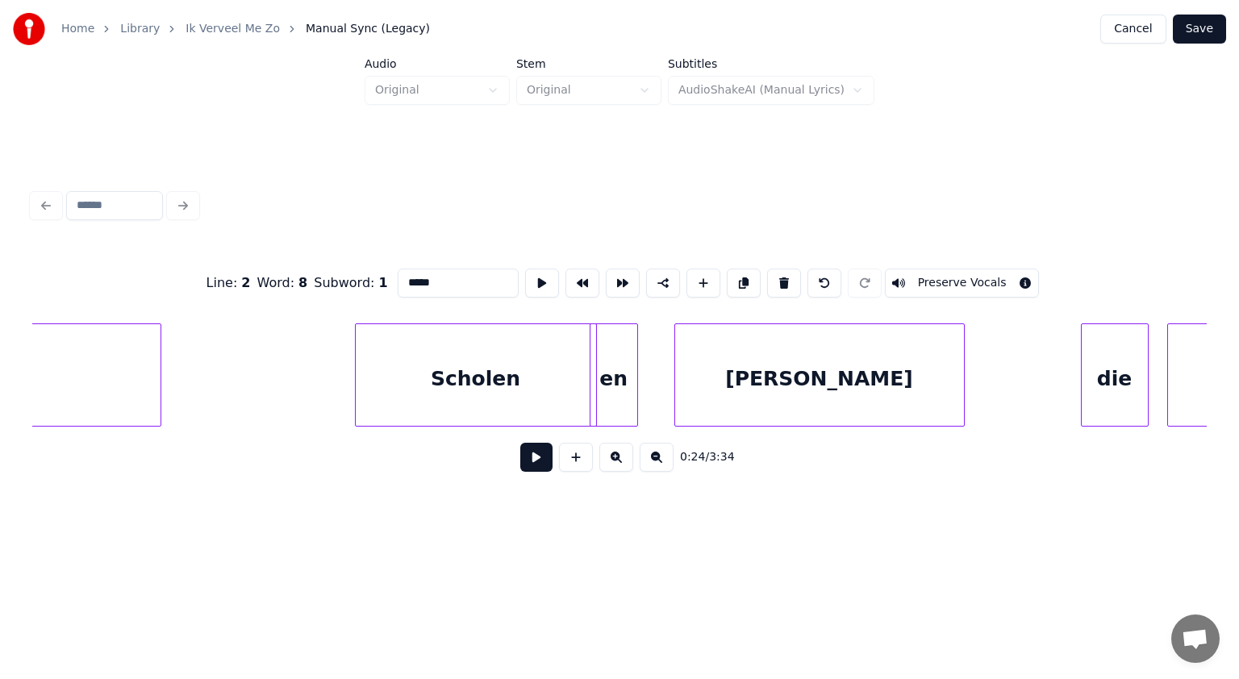
click at [613, 406] on div "en" at bounding box center [614, 379] width 47 height 110
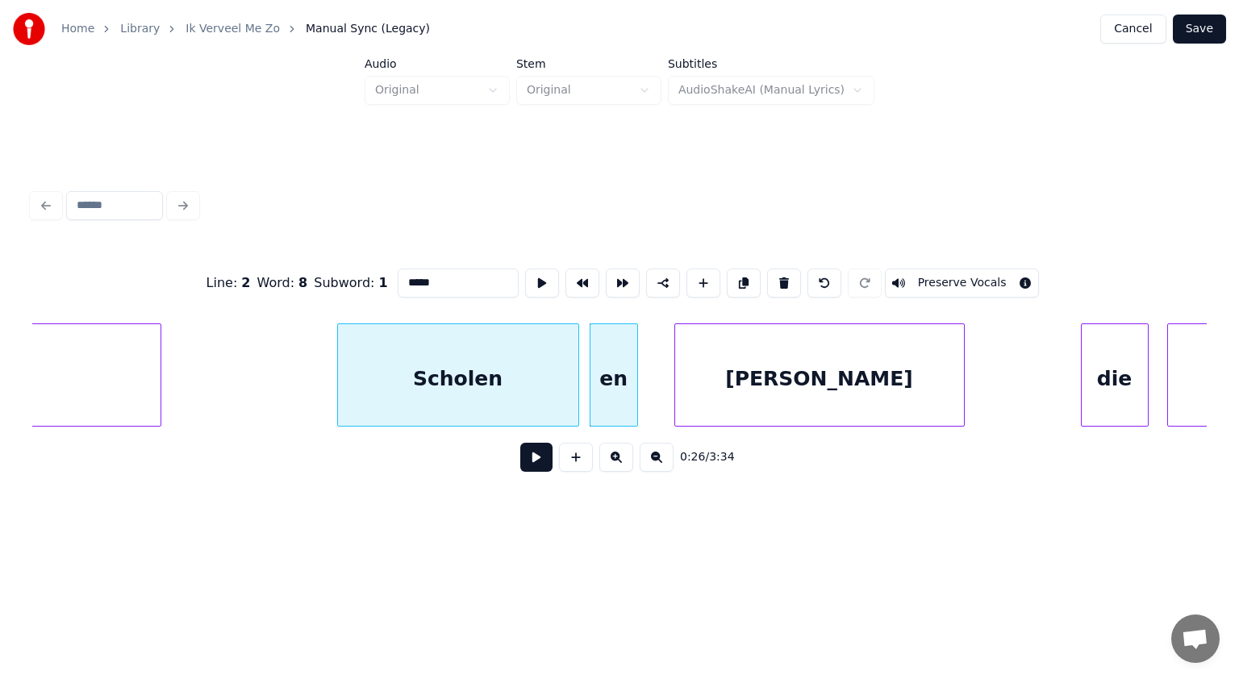
click at [539, 395] on div "Scholen" at bounding box center [458, 379] width 240 height 110
click at [843, 409] on div "[PERSON_NAME]" at bounding box center [812, 379] width 289 height 110
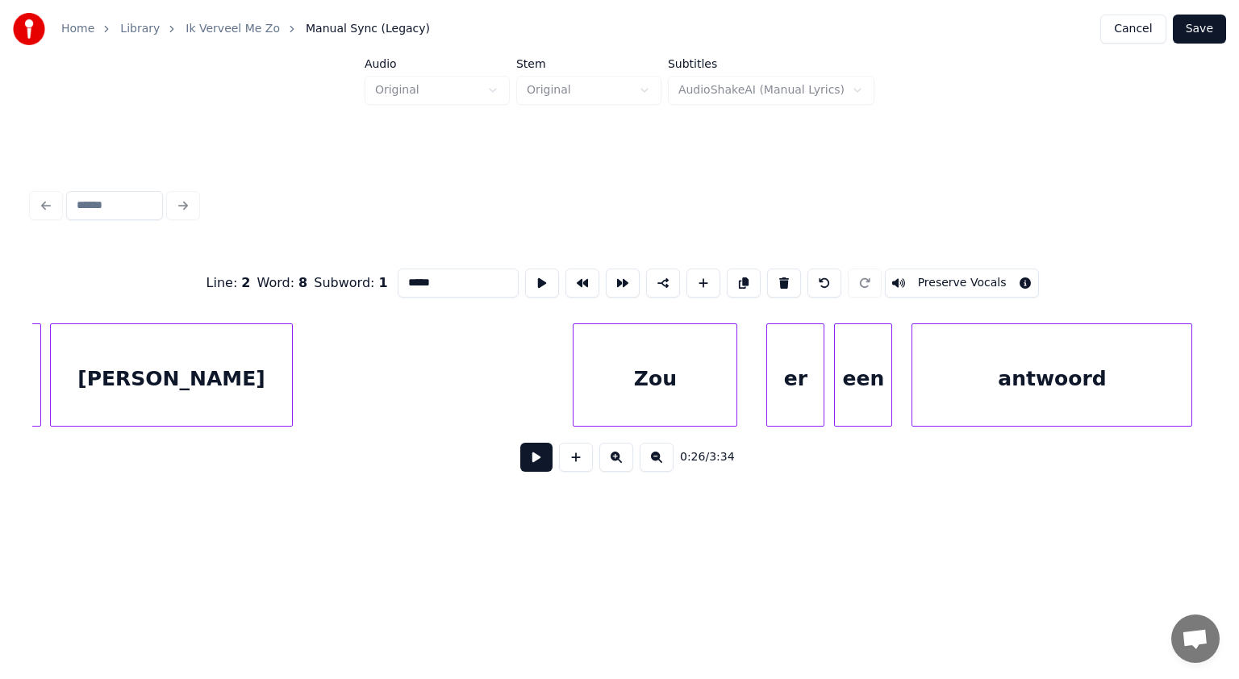
scroll to position [0, 13750]
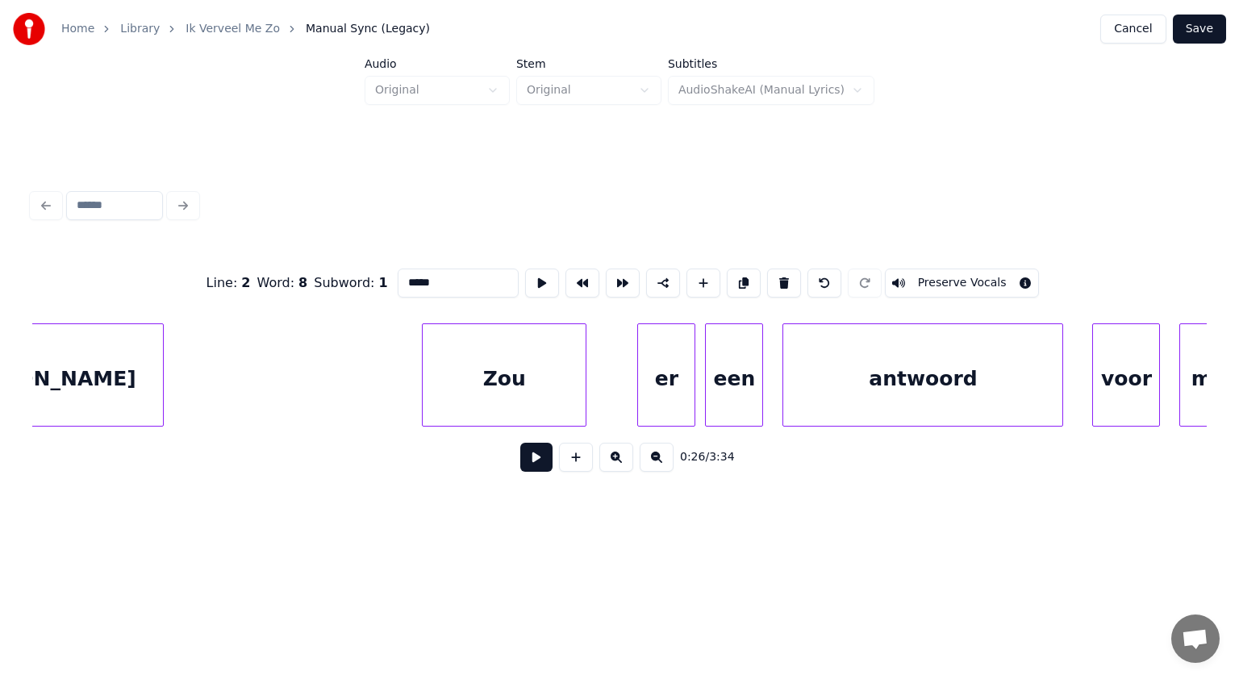
click at [540, 403] on div "Zou" at bounding box center [504, 379] width 163 height 110
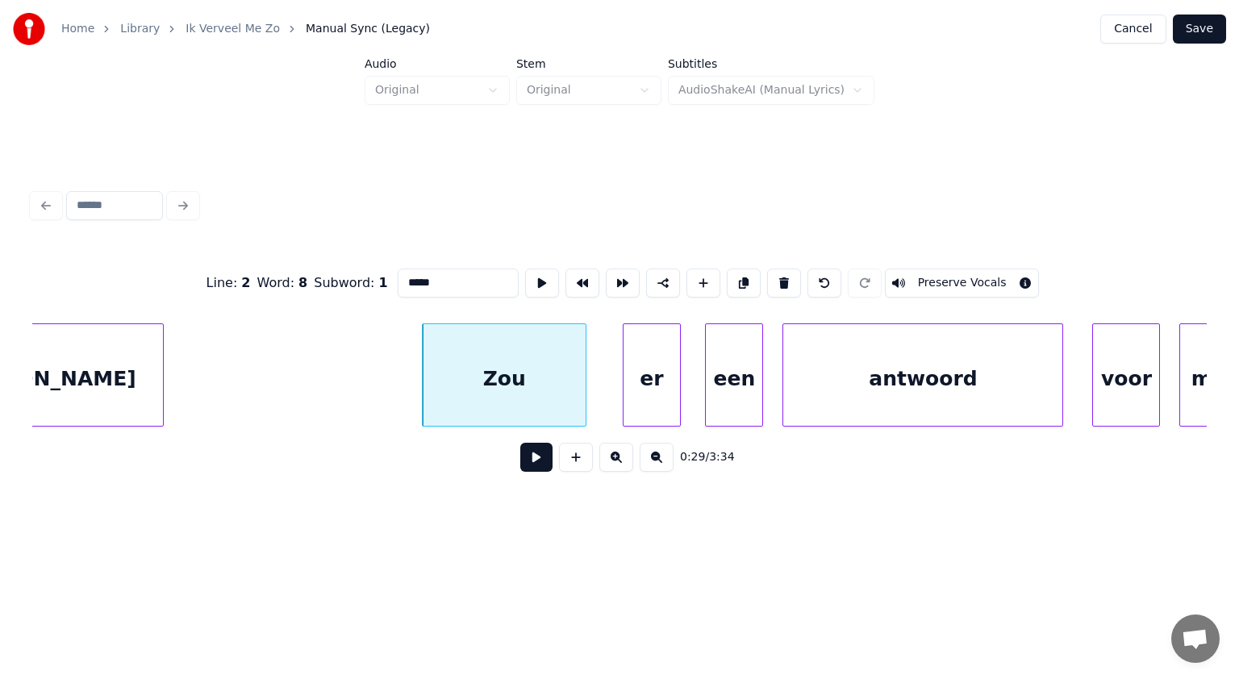
click at [651, 402] on div "er" at bounding box center [652, 379] width 56 height 110
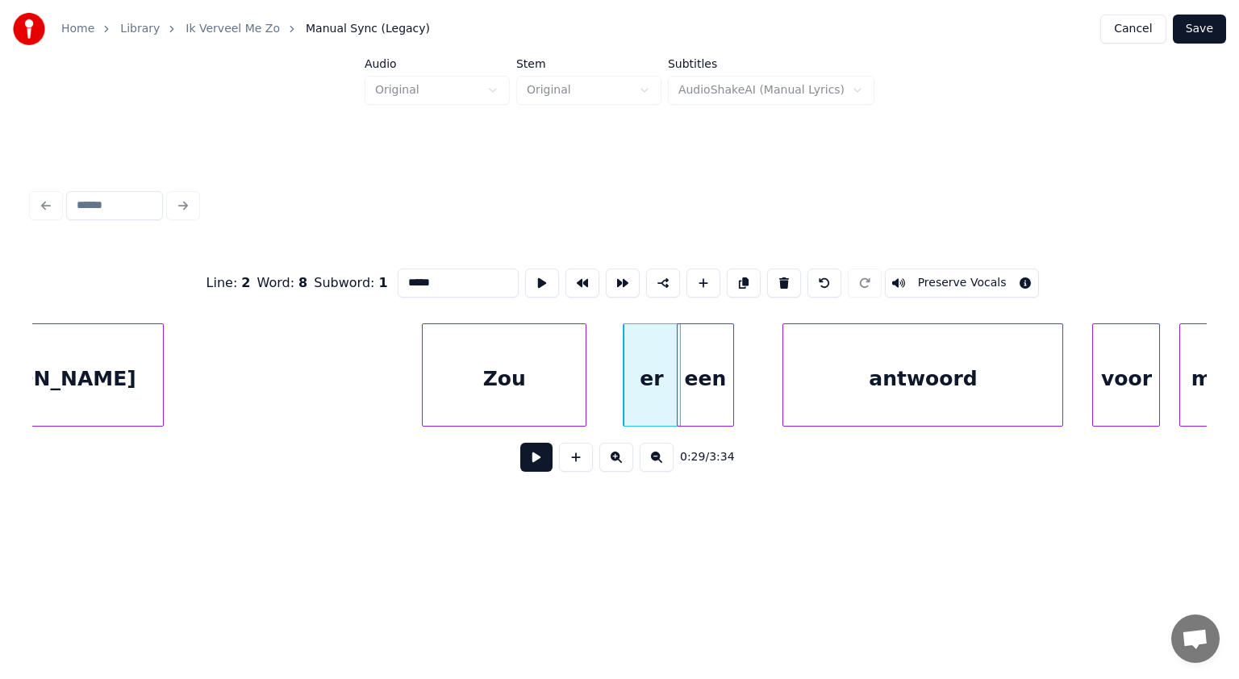
click at [712, 404] on div "een" at bounding box center [706, 379] width 56 height 110
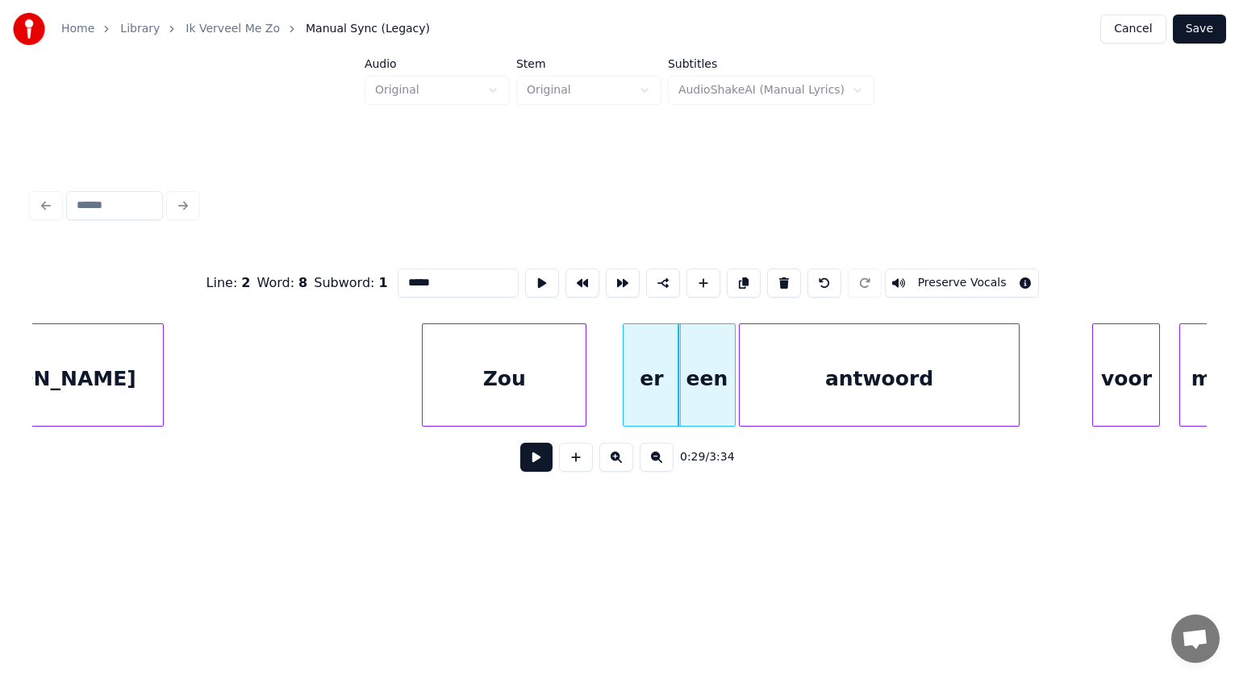
click at [771, 407] on div "antwoord" at bounding box center [879, 379] width 279 height 110
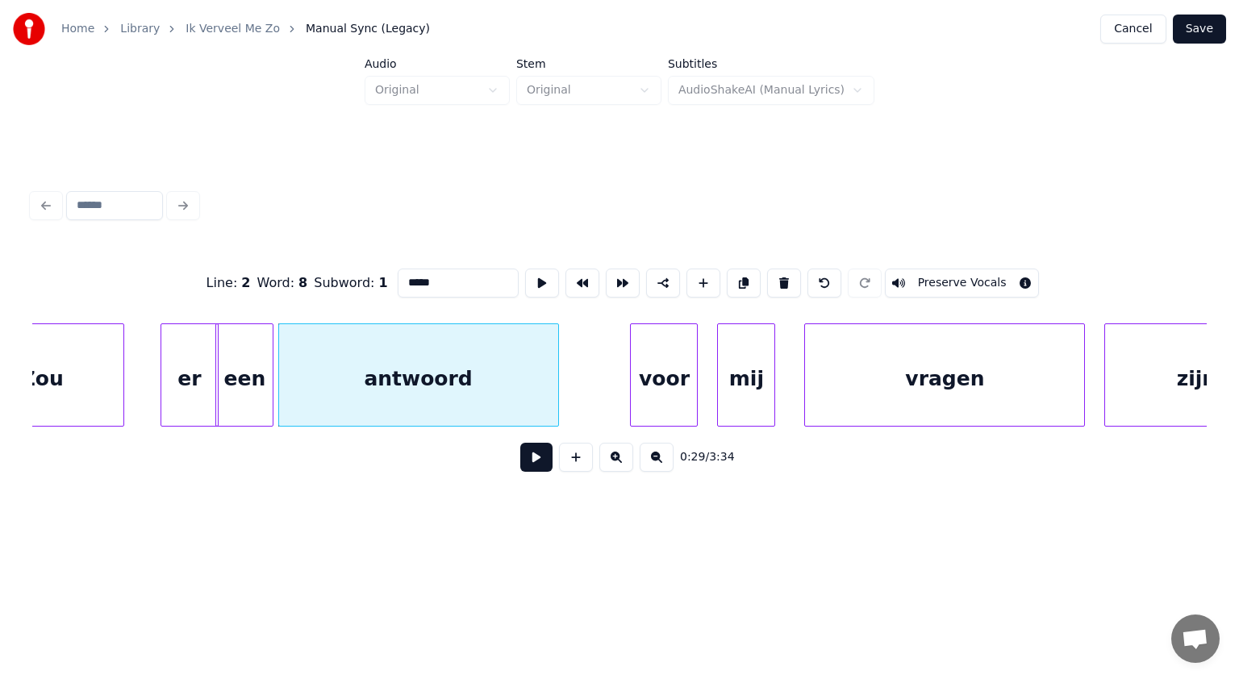
scroll to position [0, 14352]
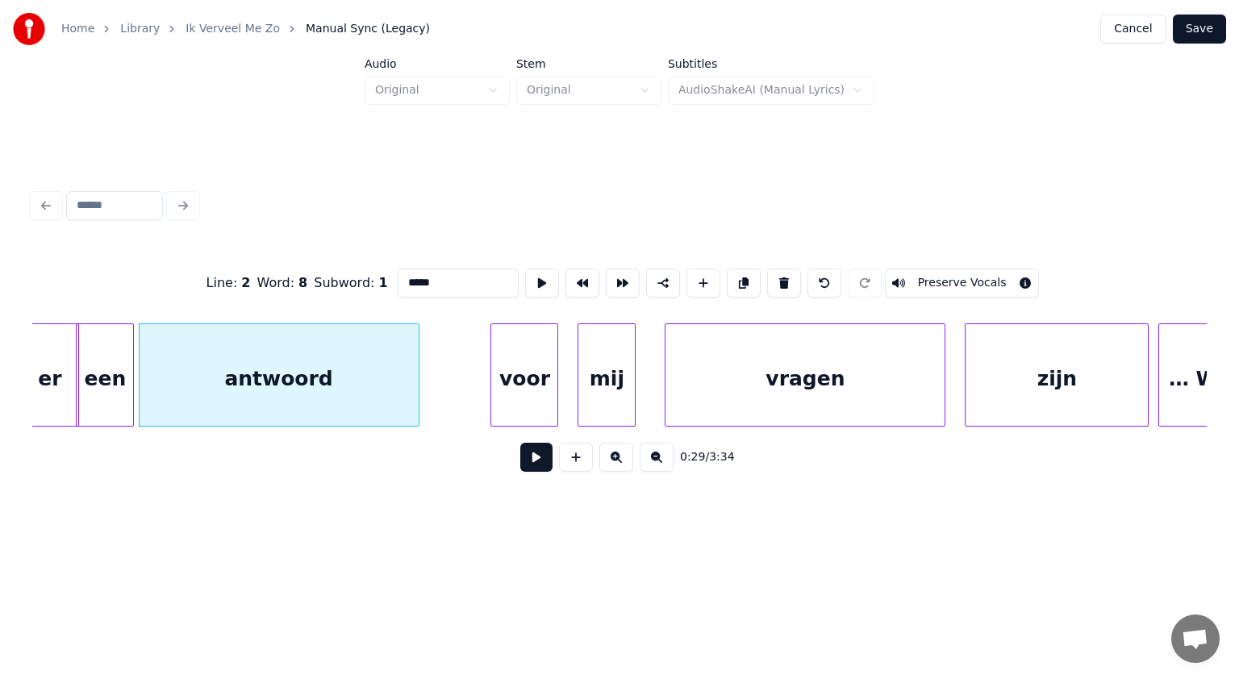
click at [616, 386] on div "mij" at bounding box center [606, 379] width 56 height 110
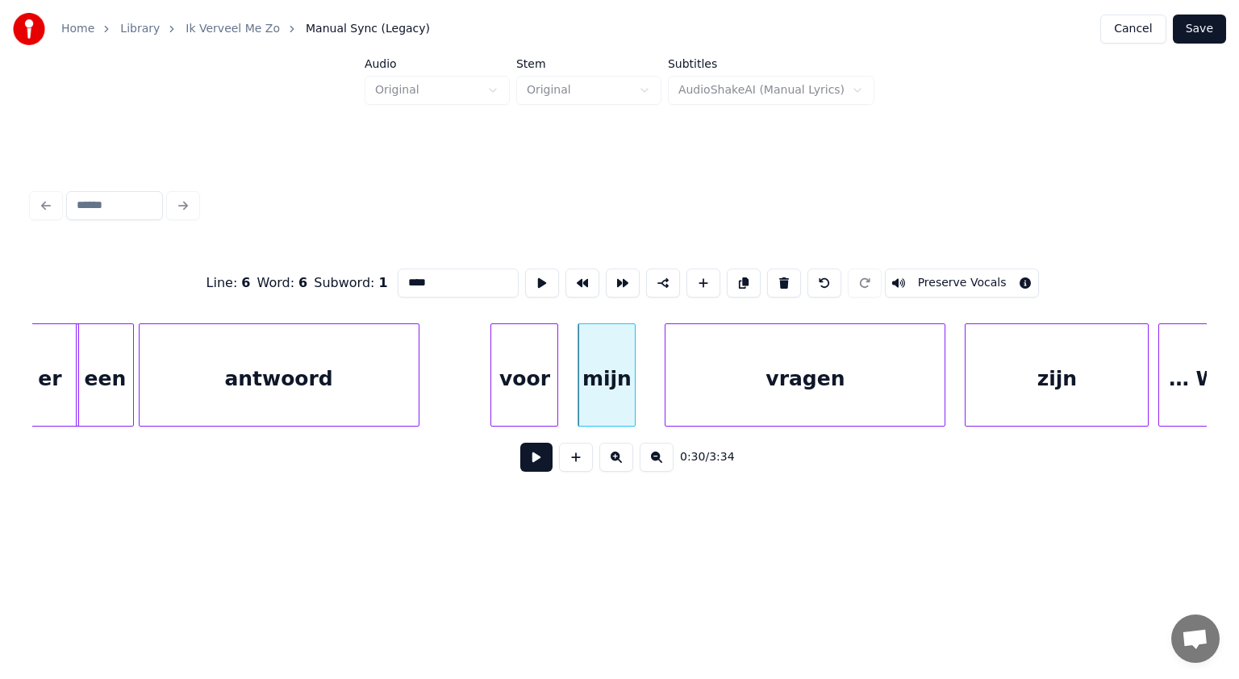
click at [1207, 426] on div "Line : 6 Word : 6 Subword : 1 **** Preserve Vocals 0:30 / 3:34" at bounding box center [619, 334] width 1187 height 319
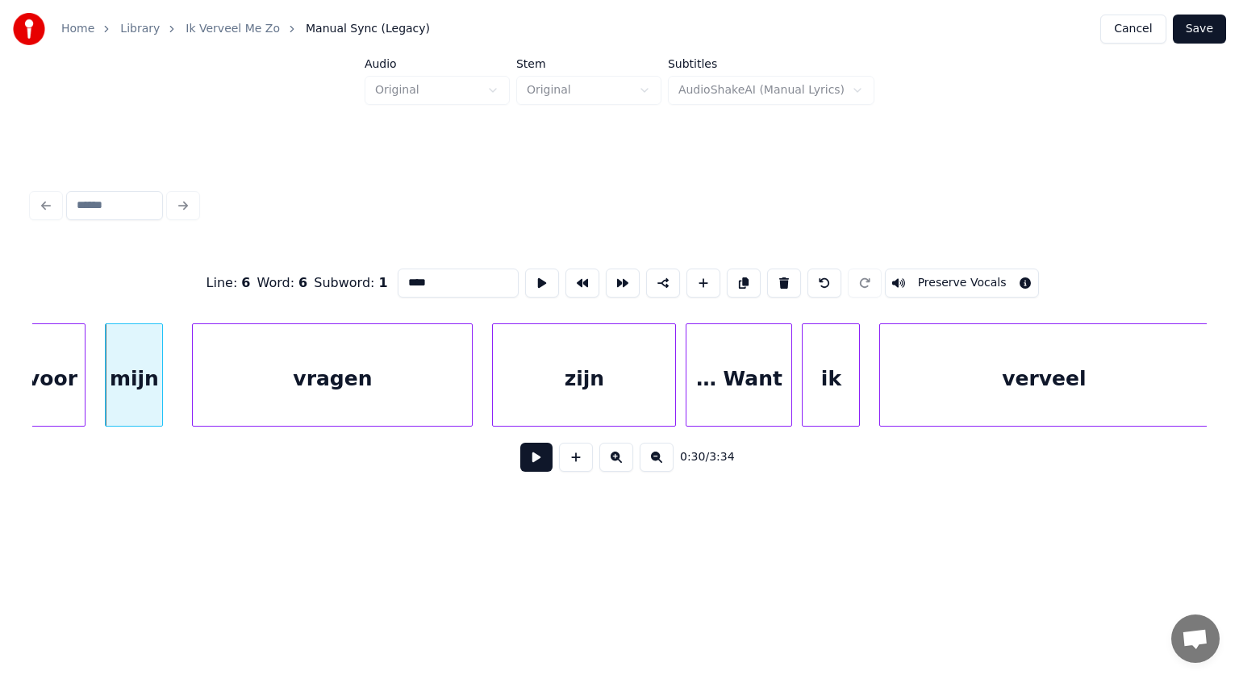
scroll to position [0, 14847]
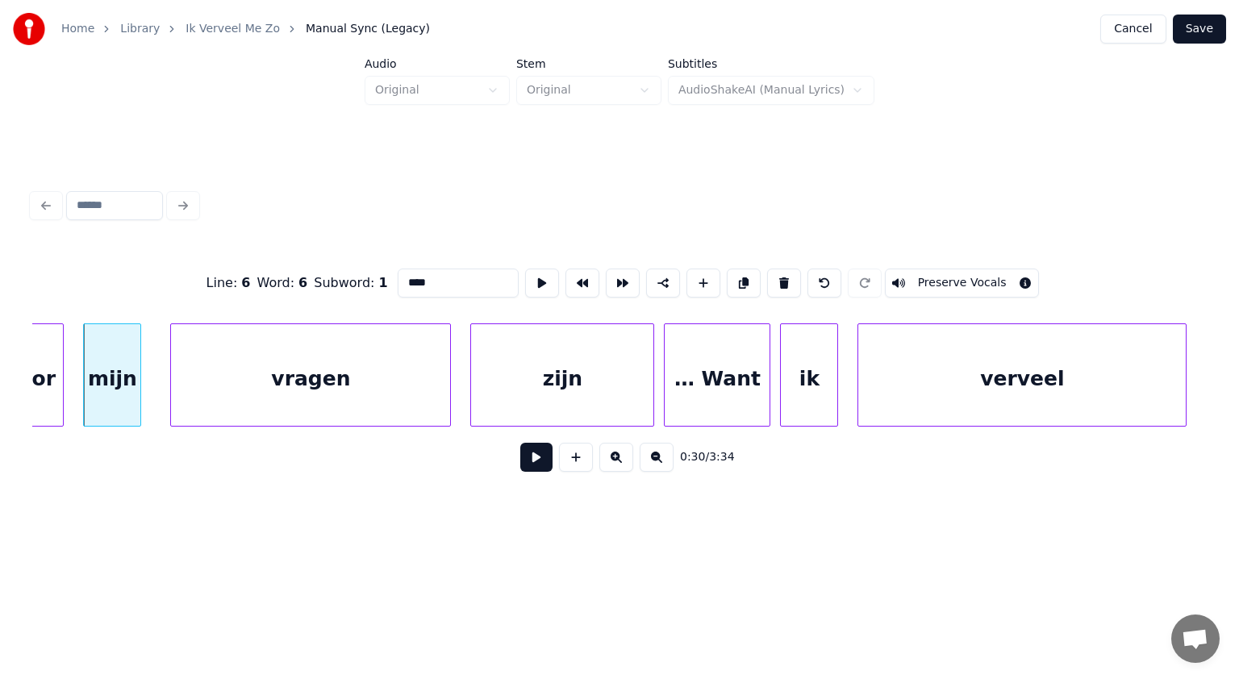
click at [606, 381] on div "zijn" at bounding box center [562, 379] width 182 height 110
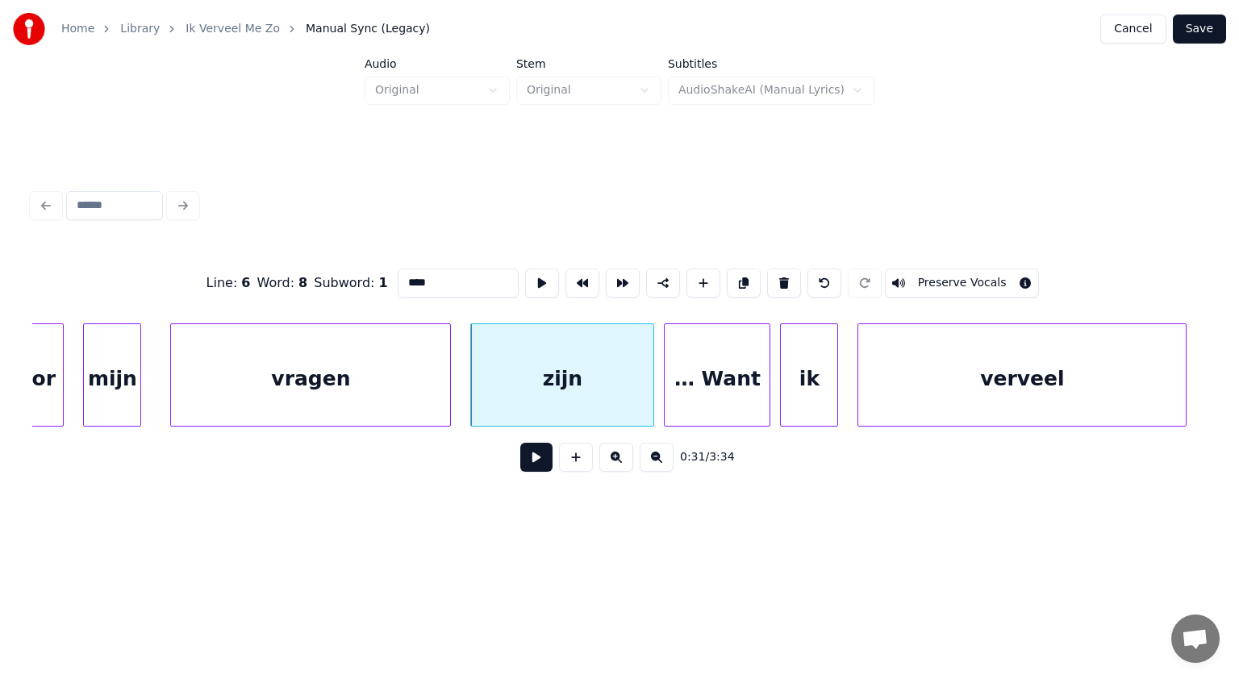
click at [423, 272] on input "****" at bounding box center [458, 283] width 121 height 29
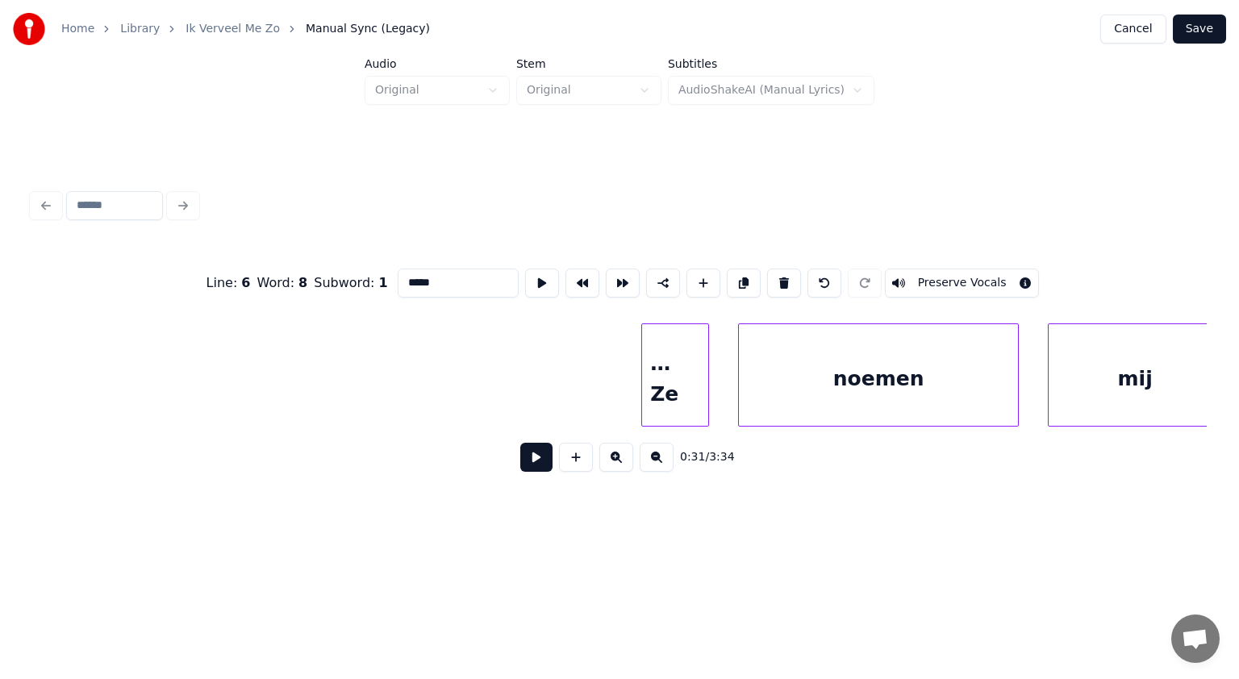
scroll to position [0, 21598]
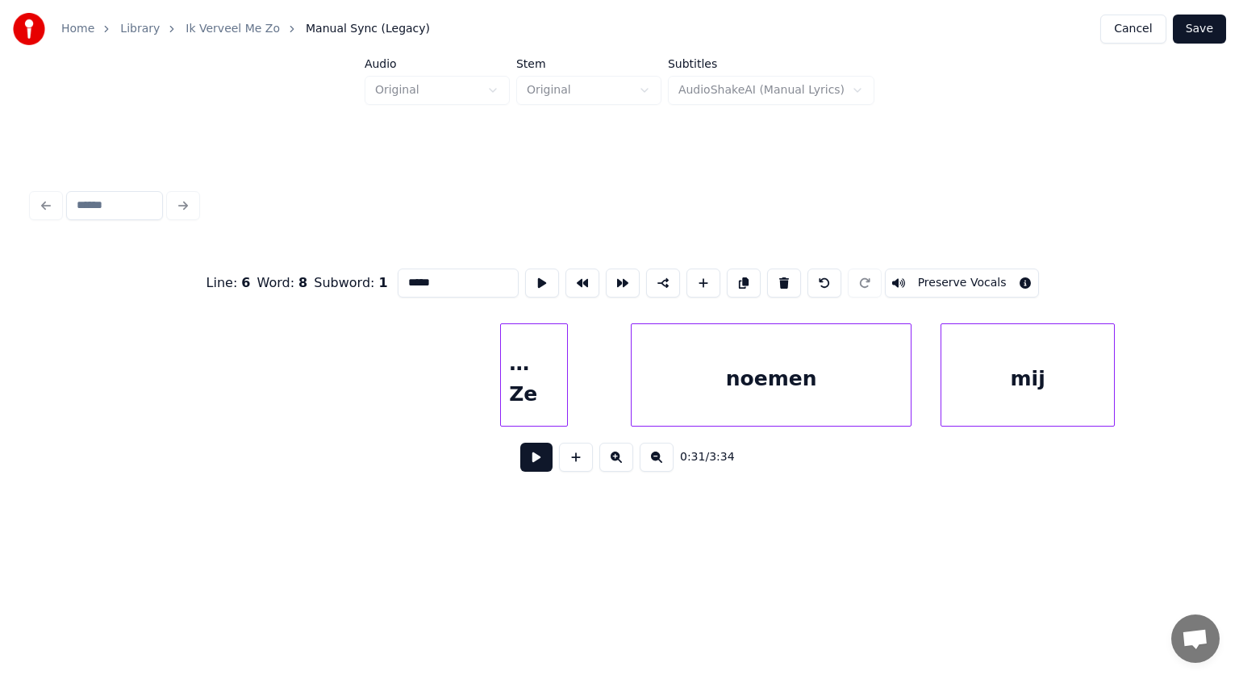
click at [534, 395] on div "… Ze" at bounding box center [534, 379] width 66 height 110
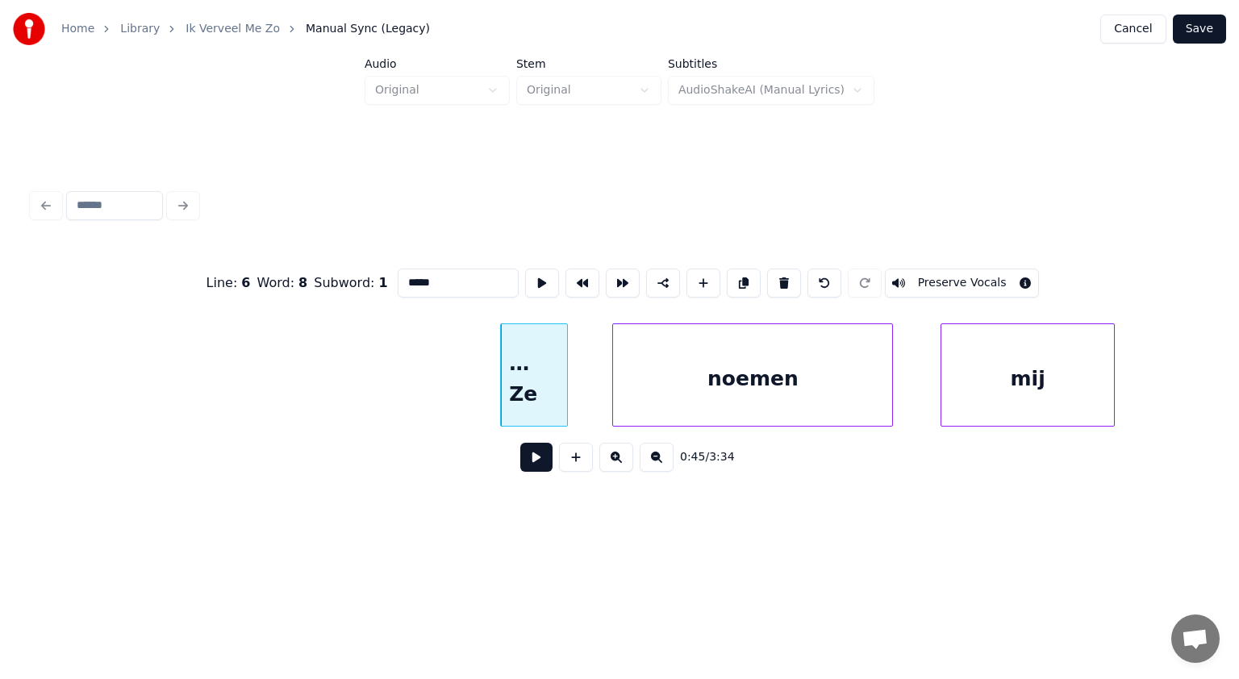
click at [671, 399] on div "noemen" at bounding box center [752, 379] width 279 height 110
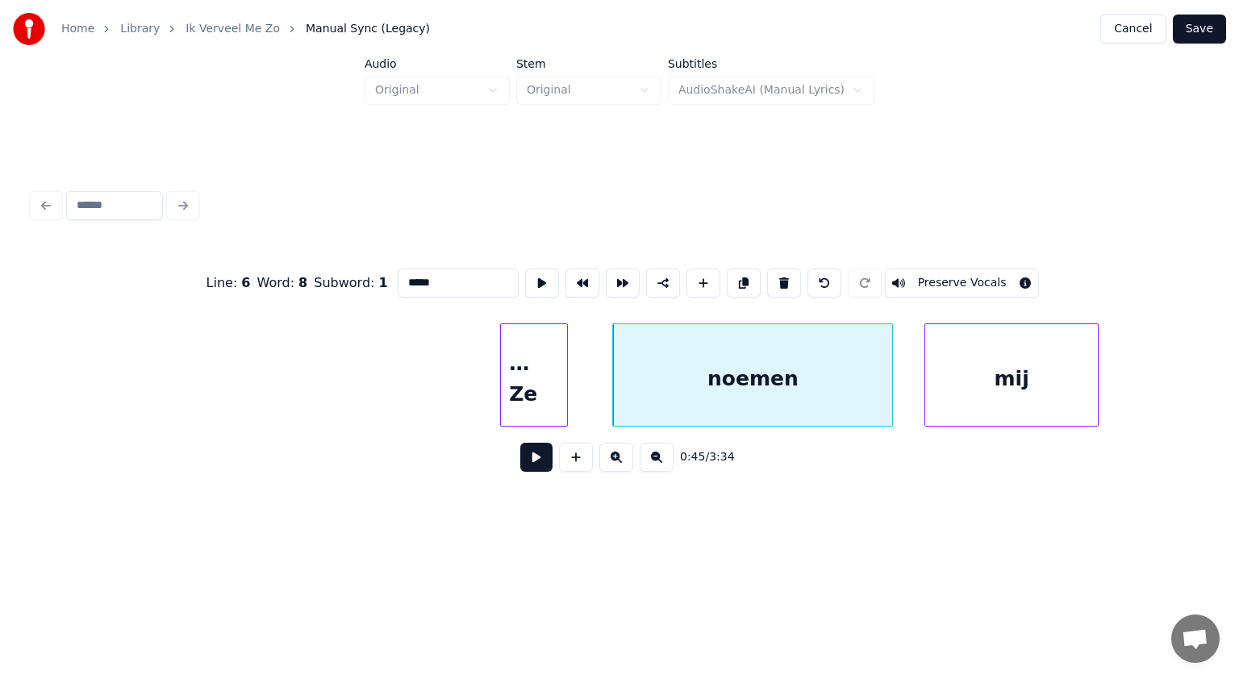
click at [954, 390] on div "mij" at bounding box center [1011, 379] width 173 height 110
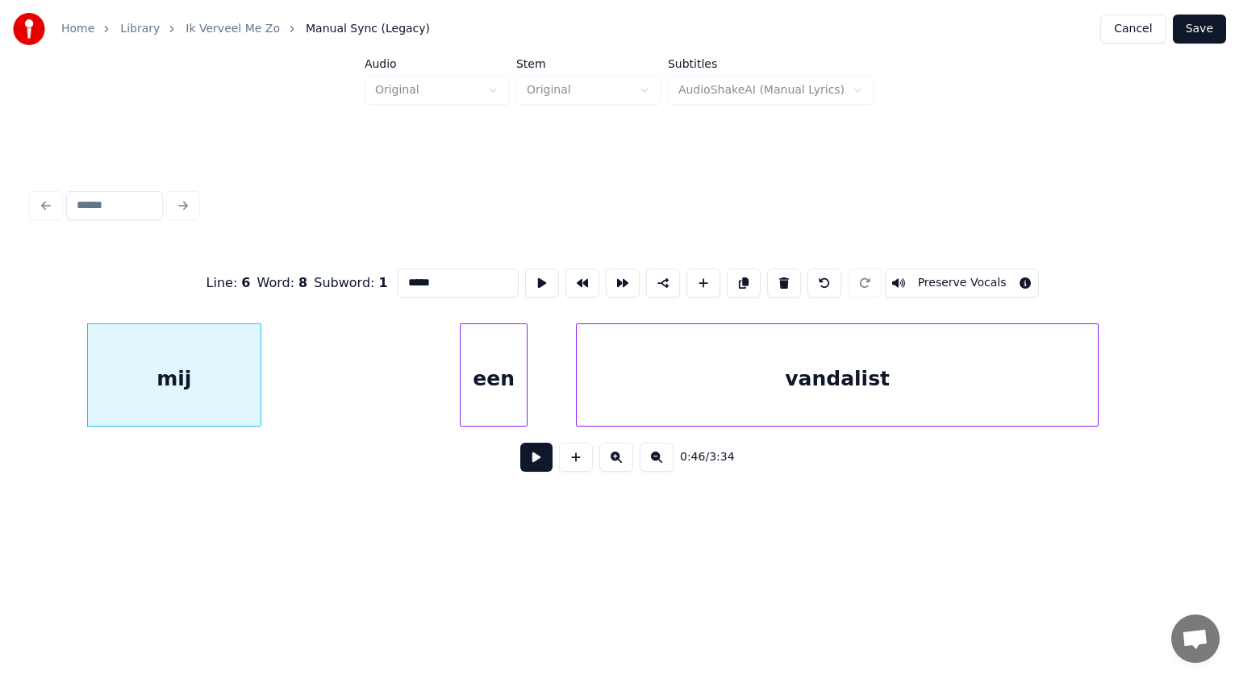
scroll to position [0, 22501]
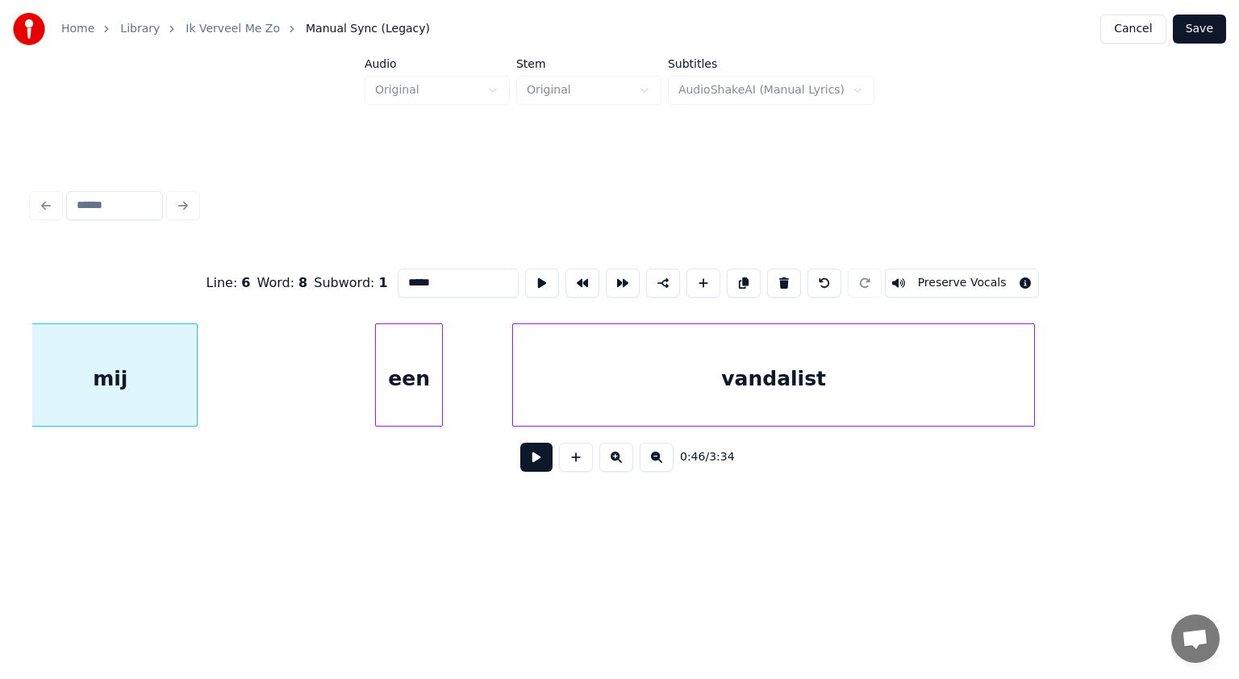
click at [405, 405] on div "een" at bounding box center [409, 379] width 66 height 110
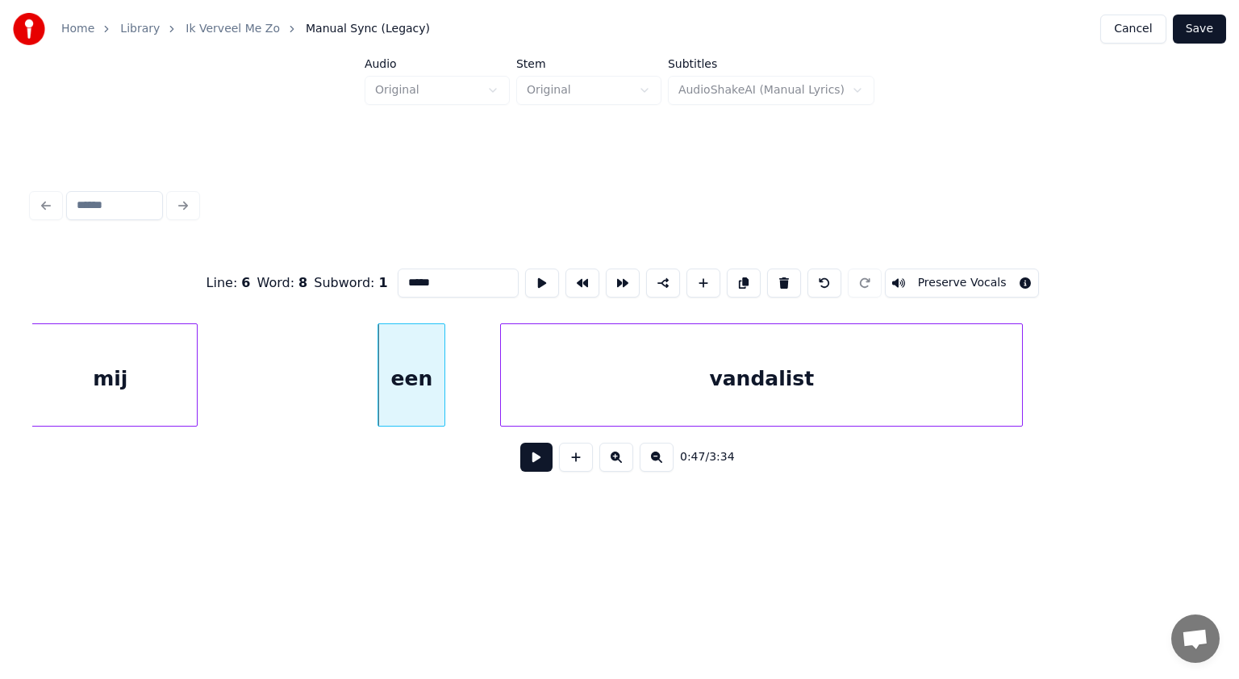
click at [547, 392] on div "vandalist" at bounding box center [761, 379] width 521 height 110
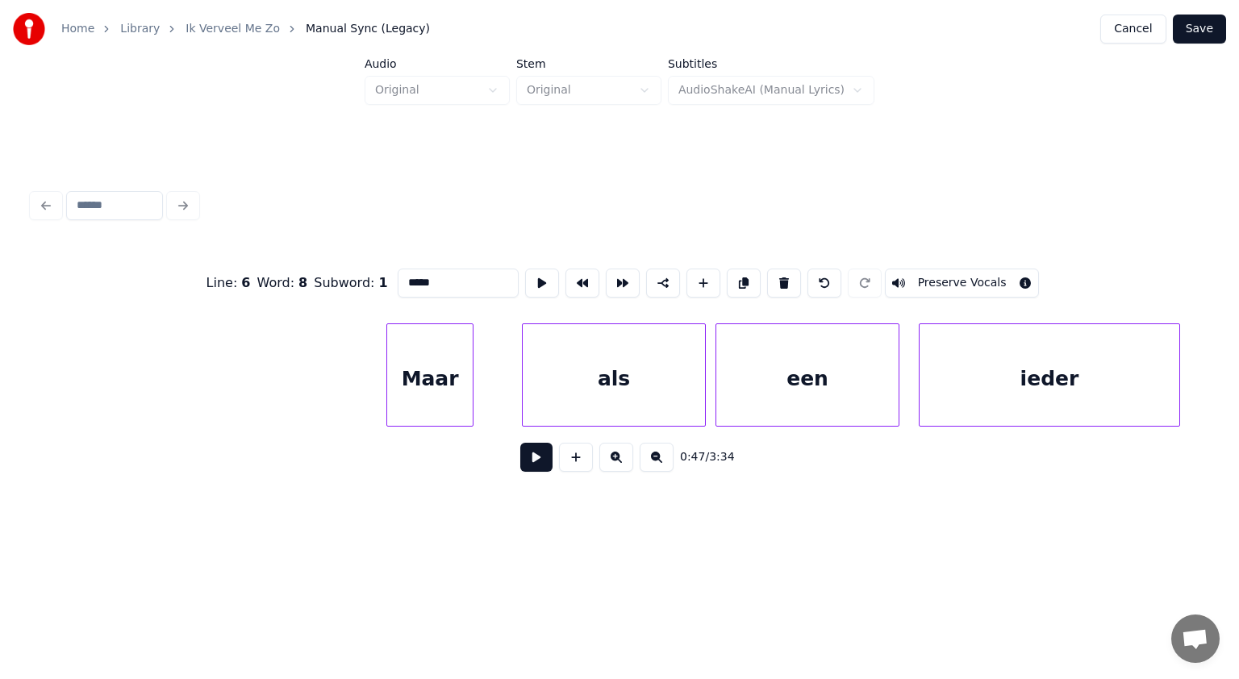
scroll to position [0, 24168]
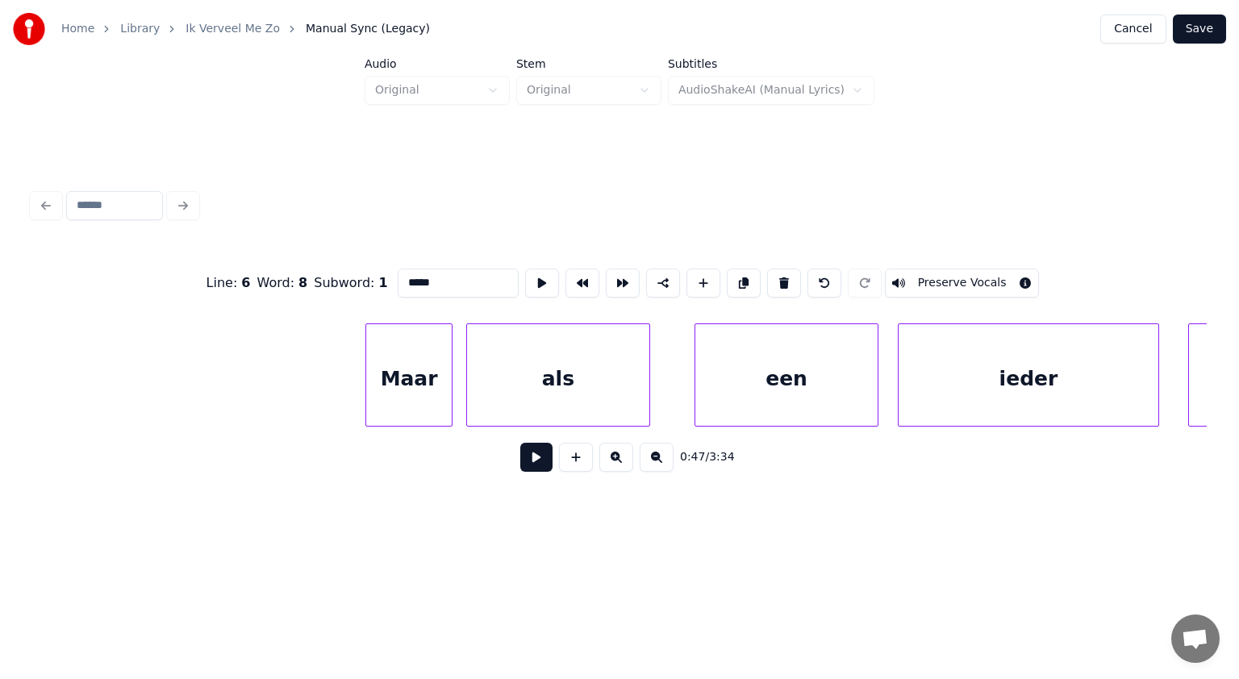
click at [541, 394] on div "als" at bounding box center [558, 379] width 182 height 110
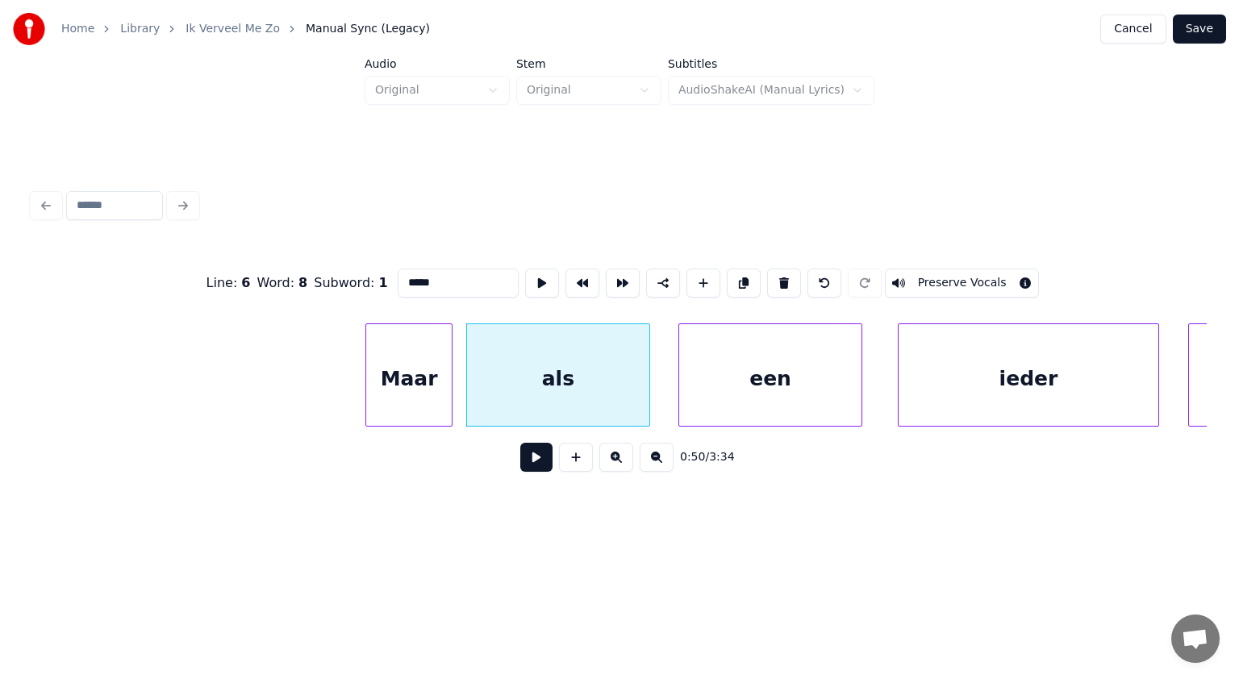
click at [736, 378] on div "een" at bounding box center [770, 379] width 182 height 110
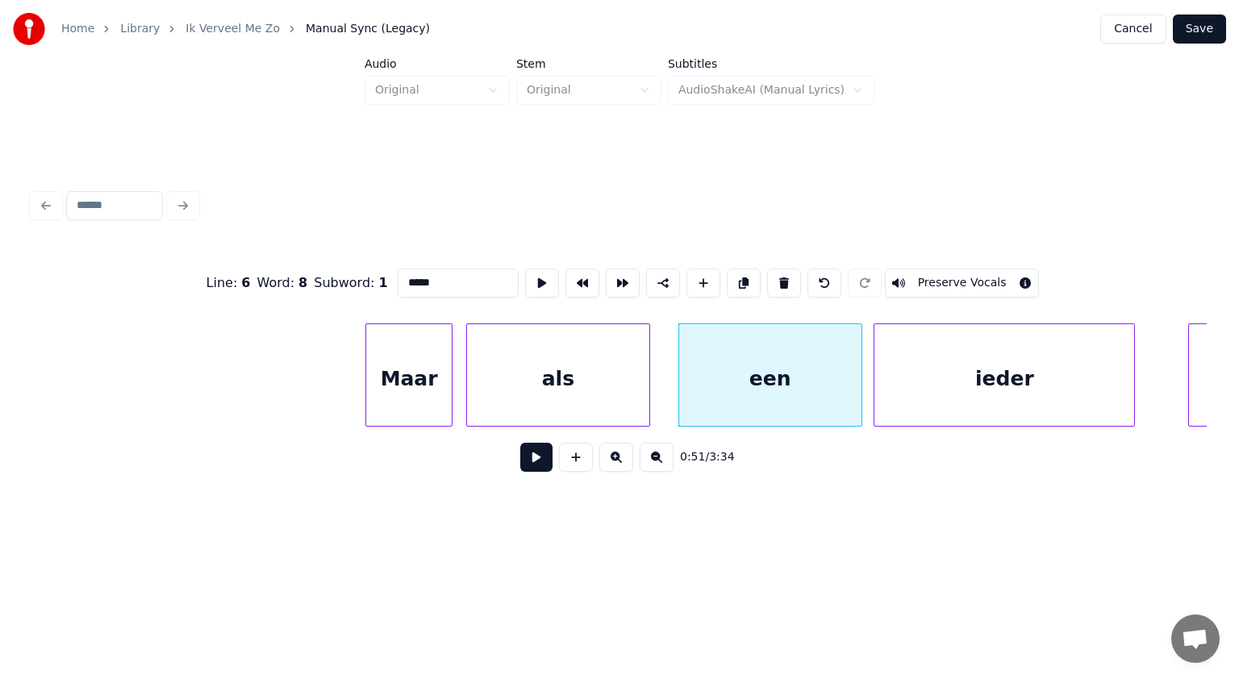
click at [929, 361] on div "ieder" at bounding box center [1004, 379] width 260 height 110
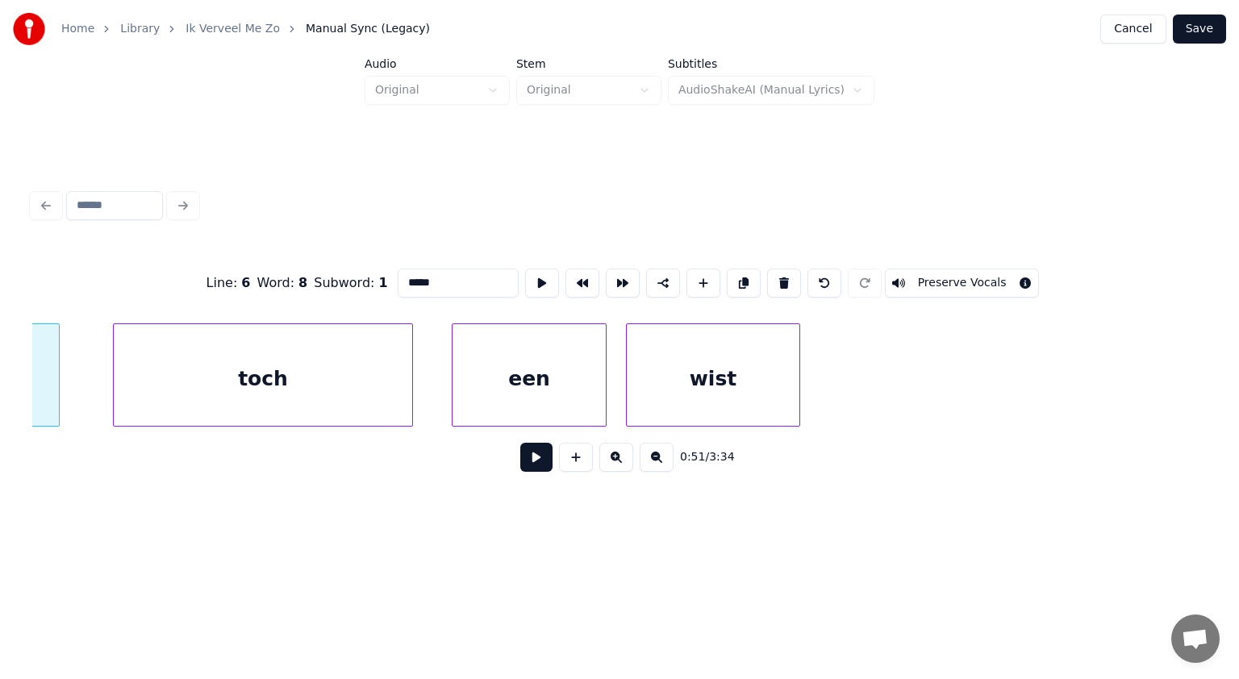
scroll to position [0, 25318]
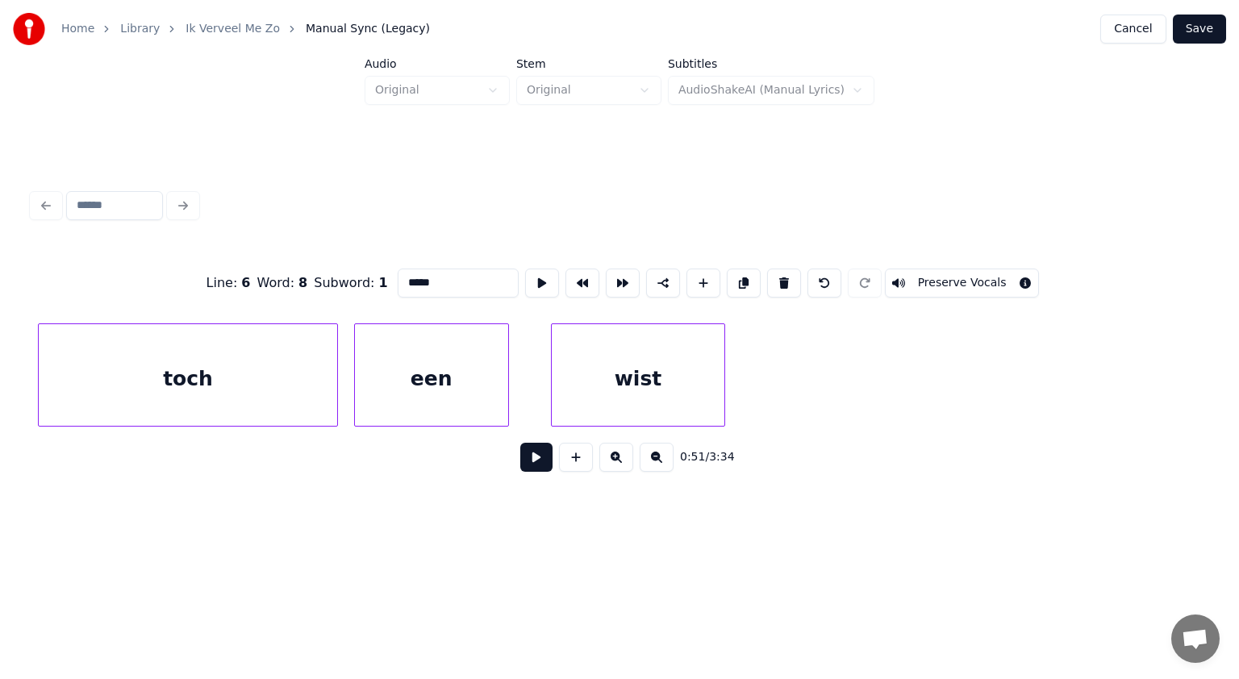
click at [440, 392] on div "een" at bounding box center [431, 379] width 153 height 110
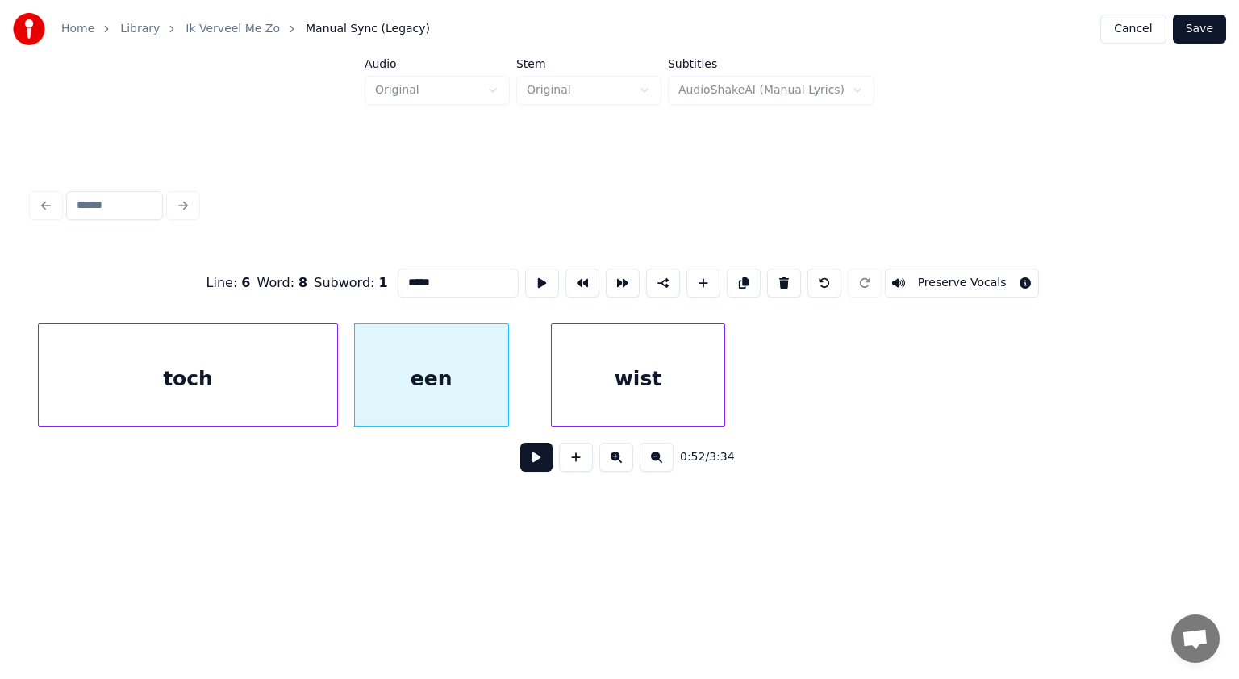
click at [440, 392] on div "een" at bounding box center [431, 379] width 153 height 110
click at [663, 388] on div "wist" at bounding box center [624, 379] width 173 height 110
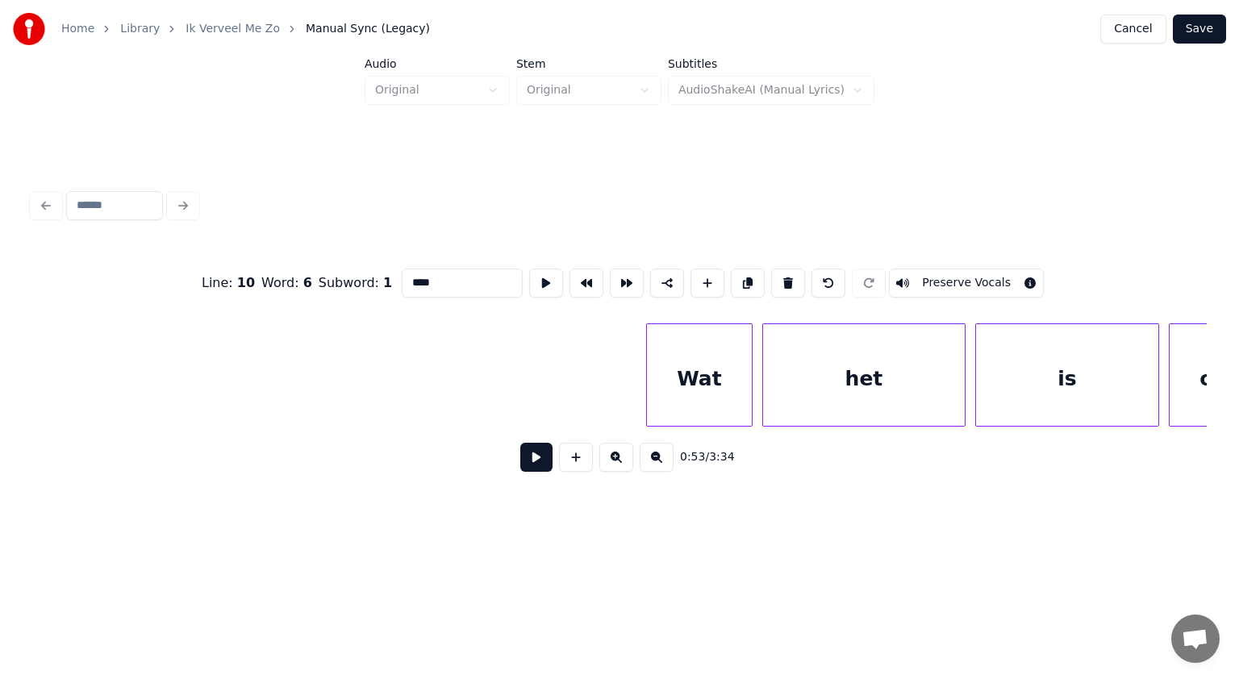
scroll to position [0, 26909]
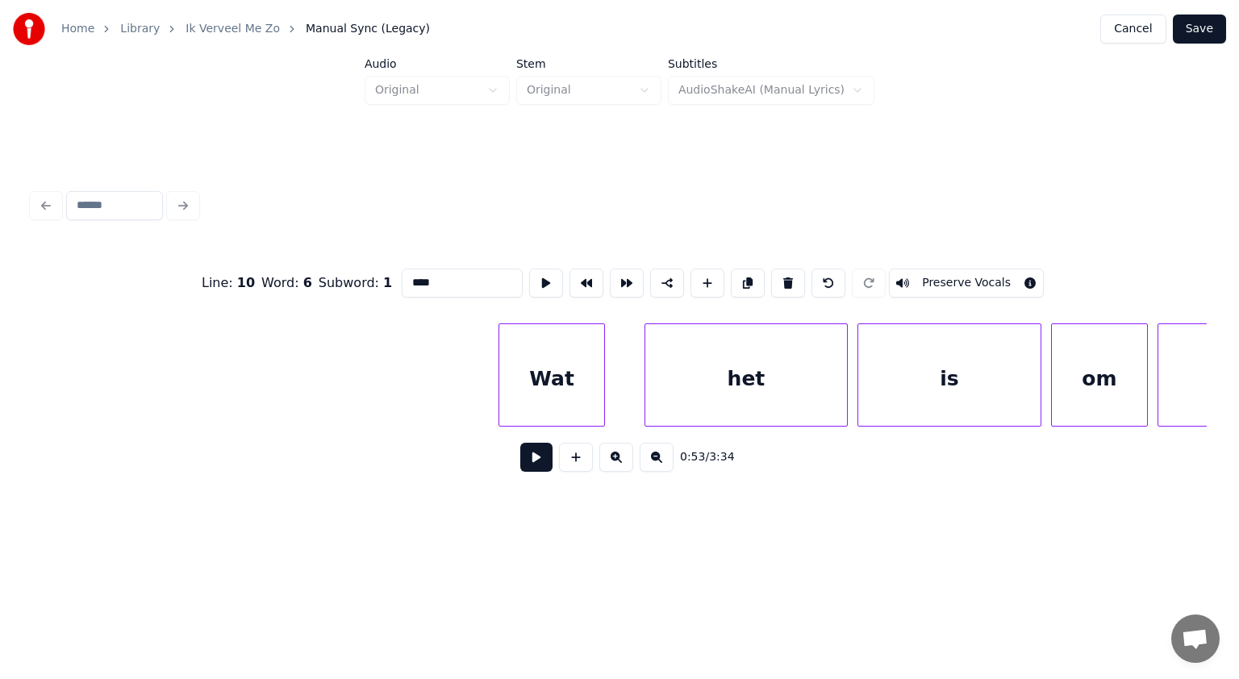
click at [567, 392] on div "Wat" at bounding box center [551, 379] width 105 height 110
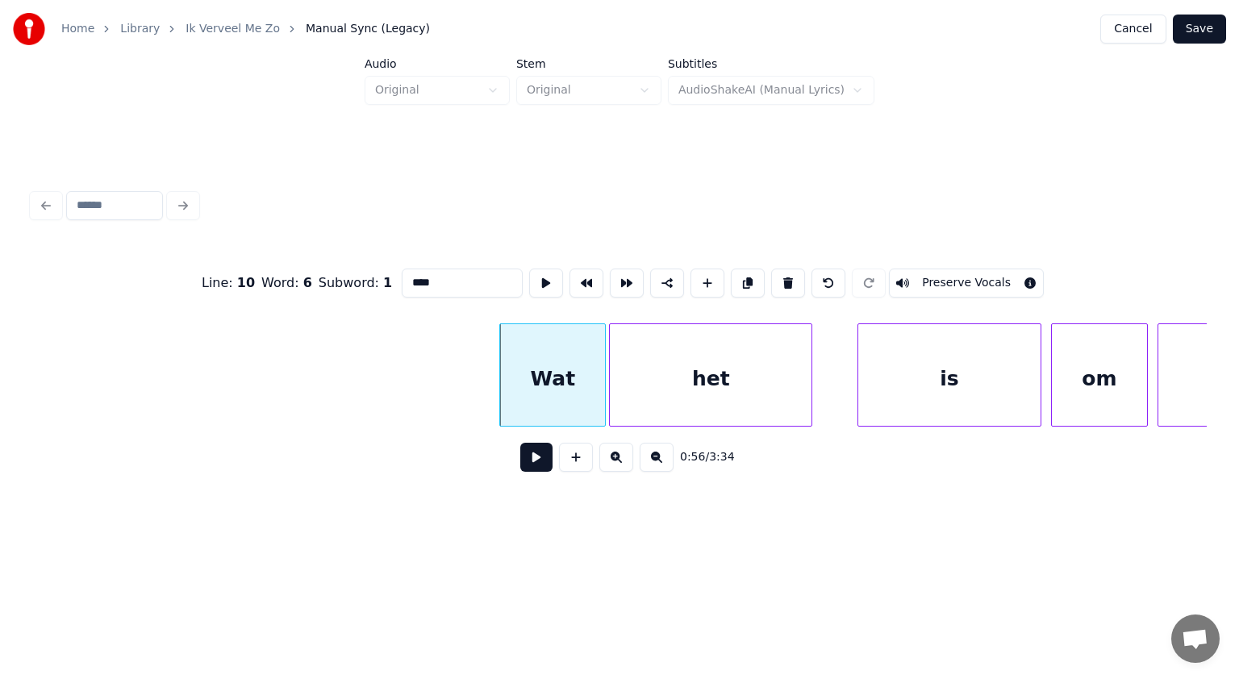
click at [653, 394] on div "het" at bounding box center [711, 379] width 202 height 110
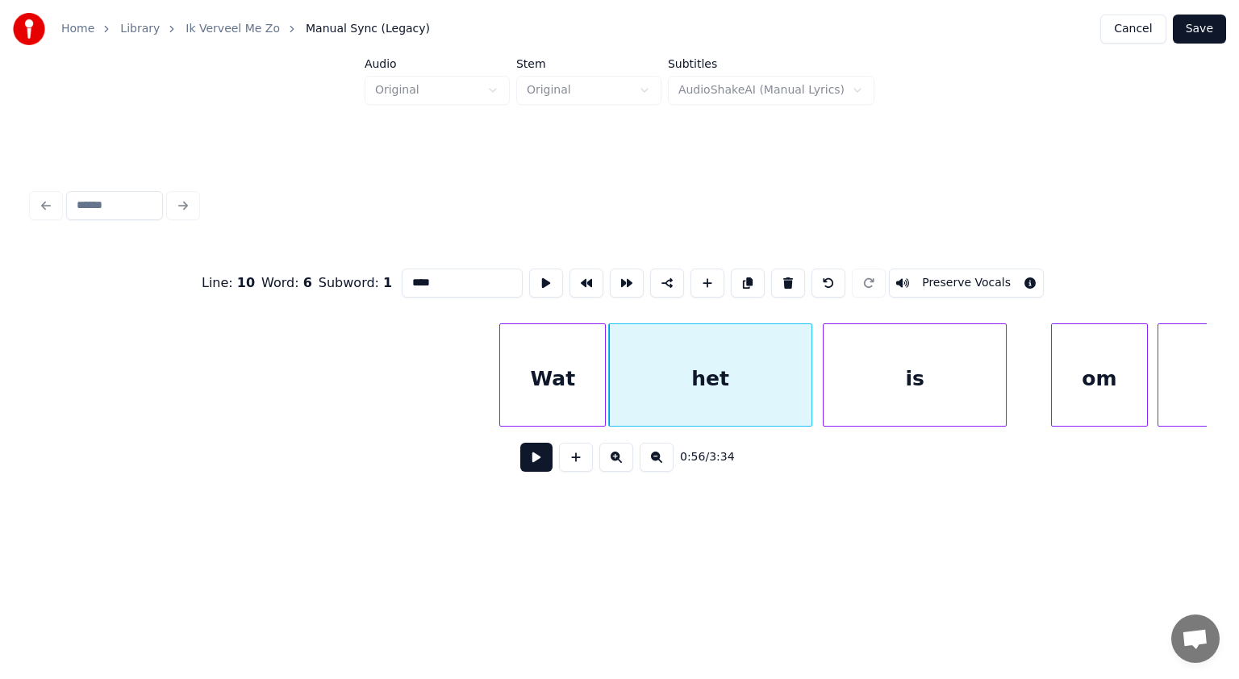
click at [882, 390] on div "is" at bounding box center [915, 379] width 182 height 110
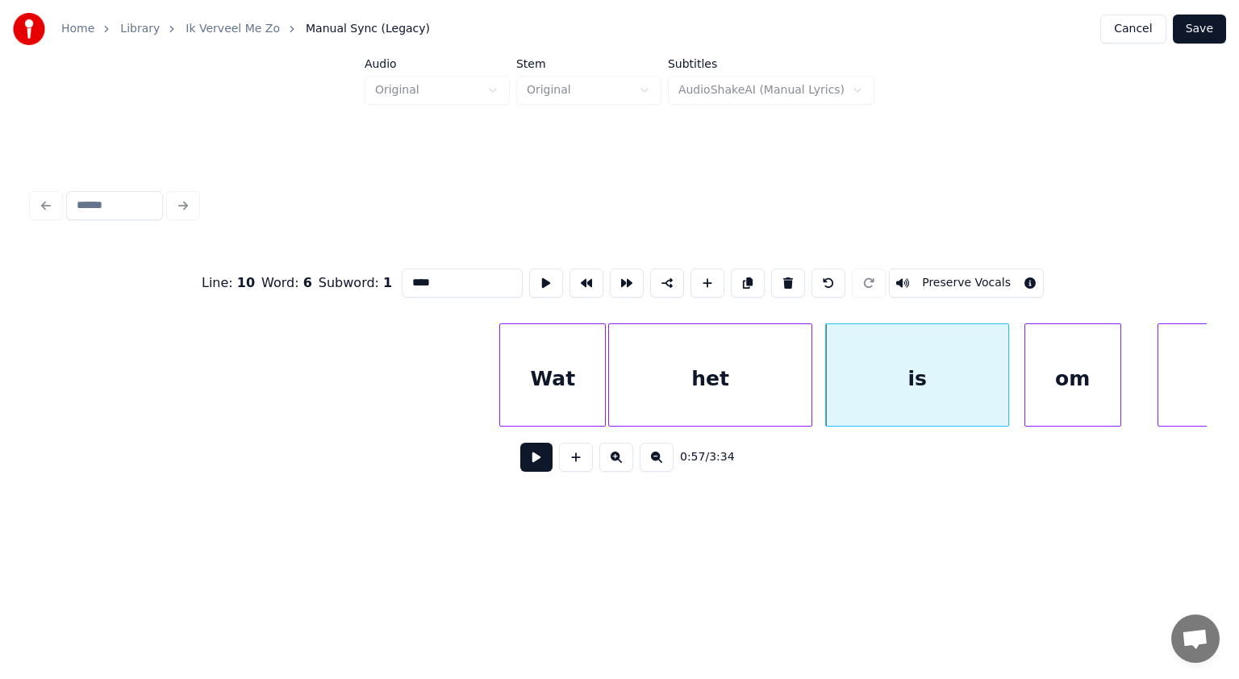
click at [1049, 406] on div "om" at bounding box center [1072, 379] width 95 height 110
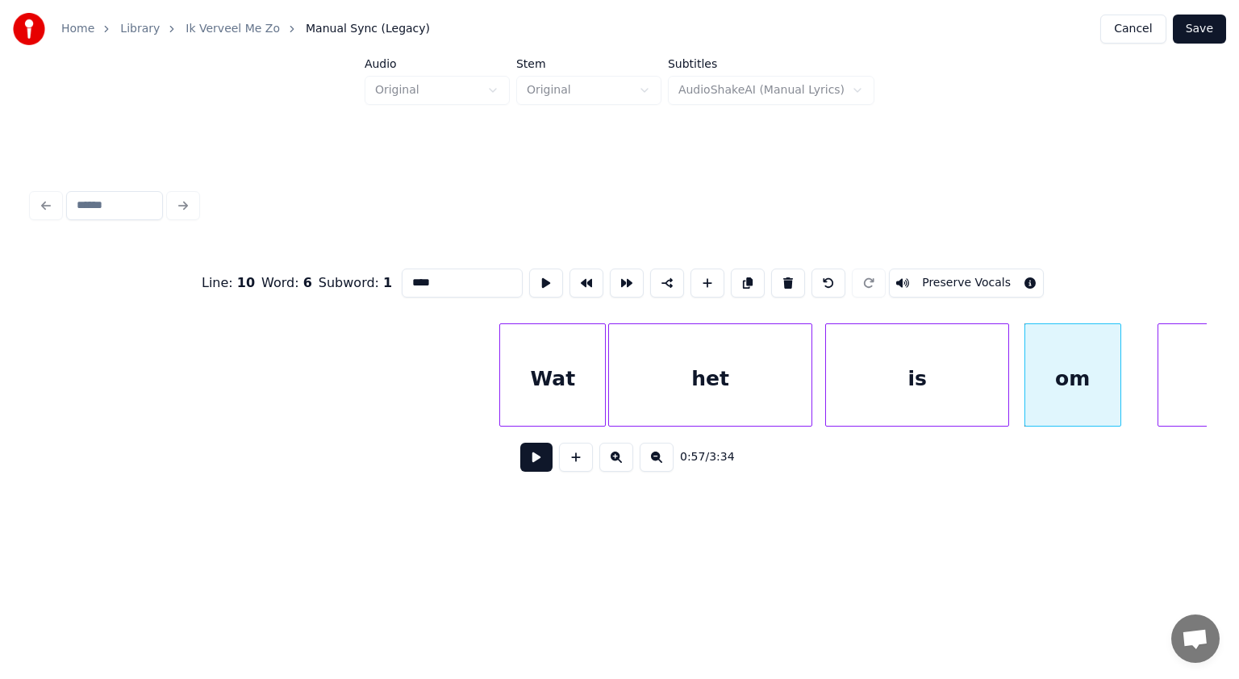
scroll to position [0, 27002]
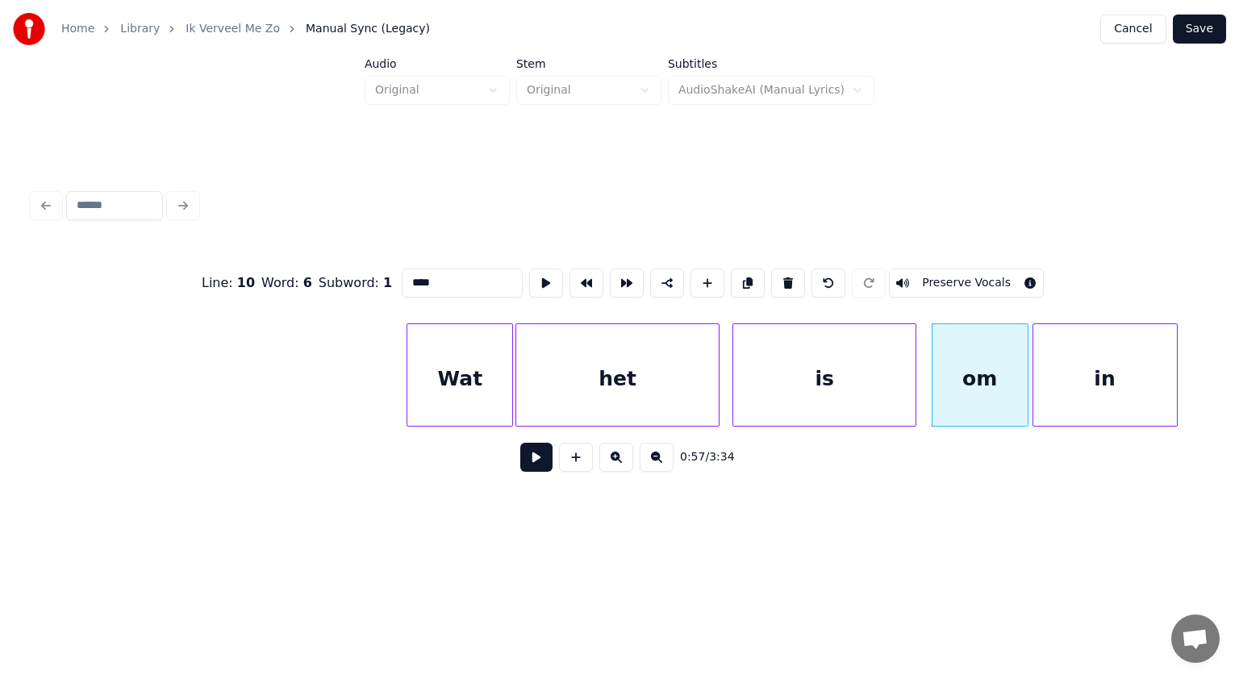
click at [1158, 399] on div "in" at bounding box center [1105, 379] width 144 height 110
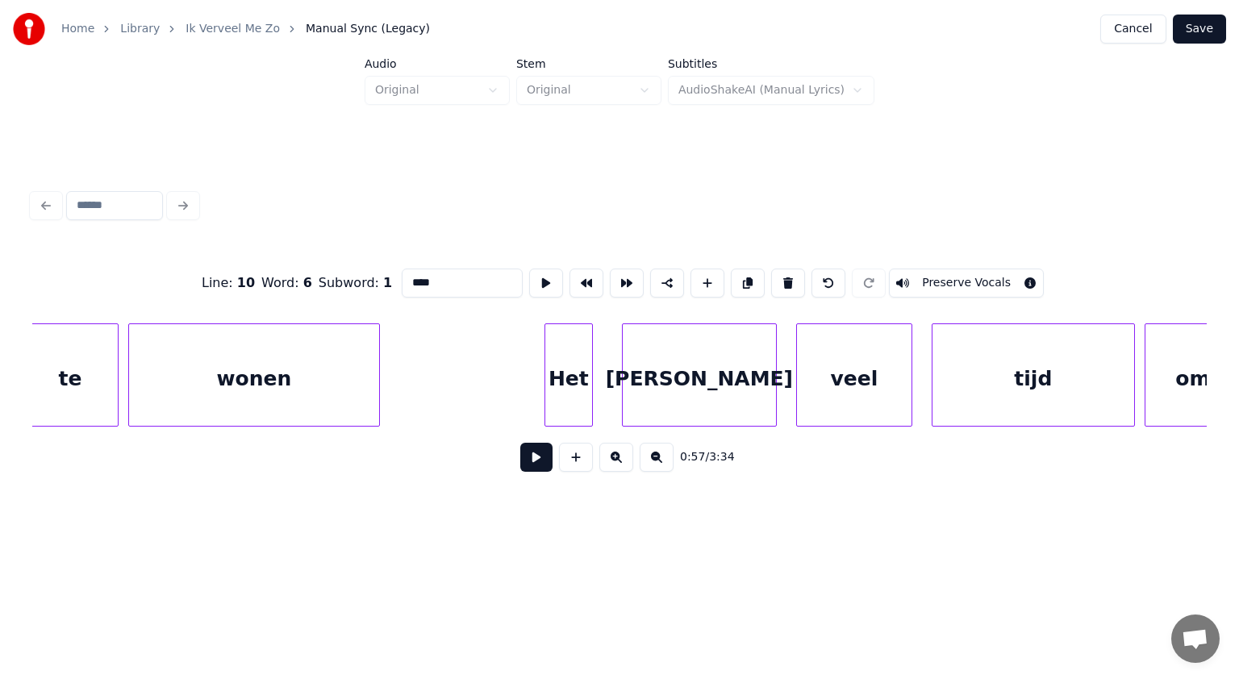
scroll to position [0, 28485]
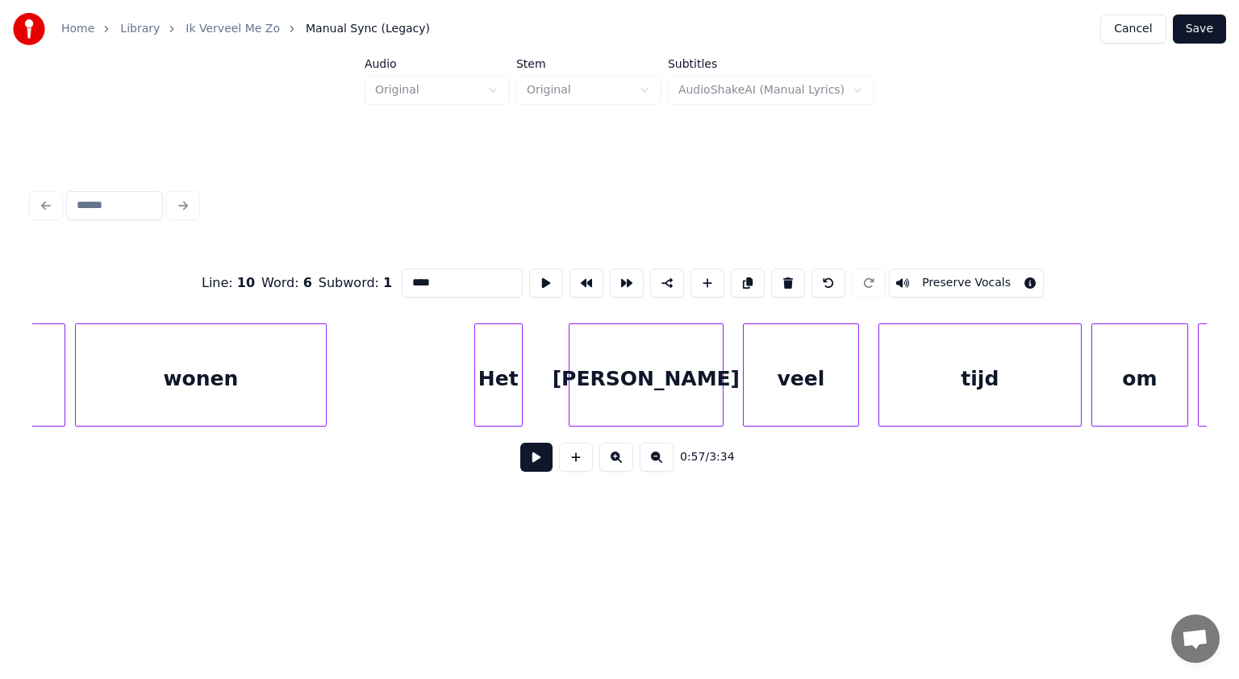
click at [515, 410] on div "Het" at bounding box center [498, 379] width 47 height 110
click at [1047, 397] on div "tijd" at bounding box center [971, 379] width 202 height 110
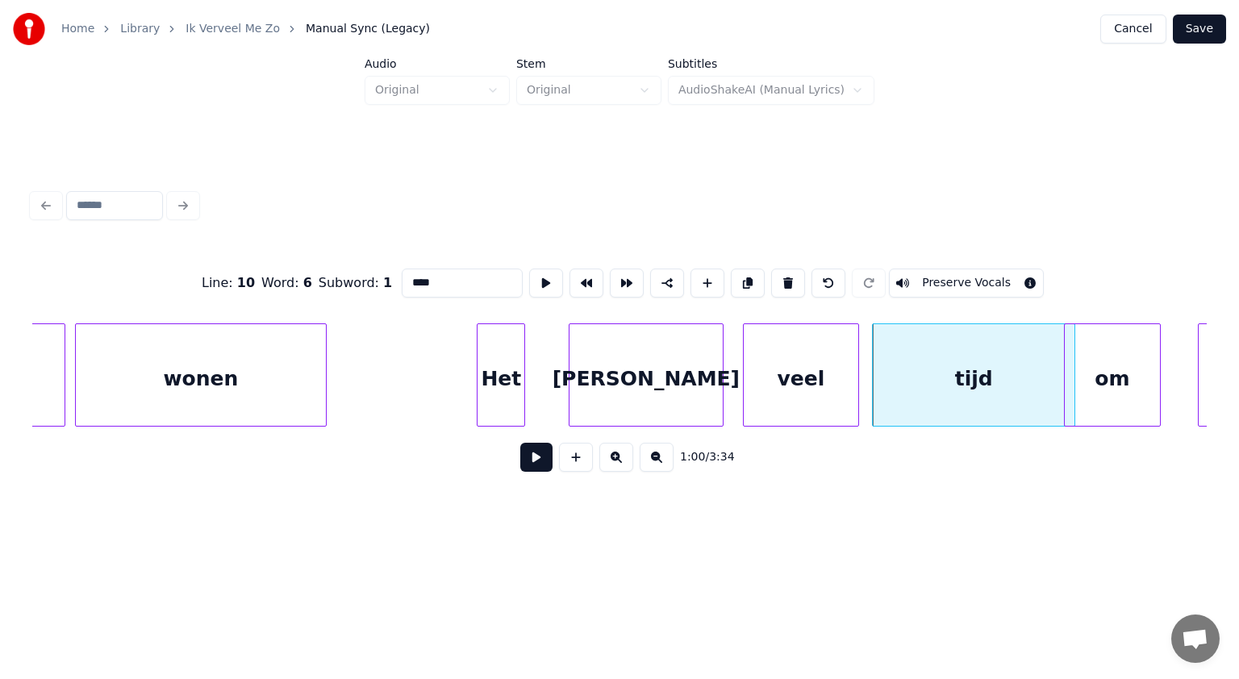
click at [1109, 391] on div "om" at bounding box center [1112, 379] width 95 height 110
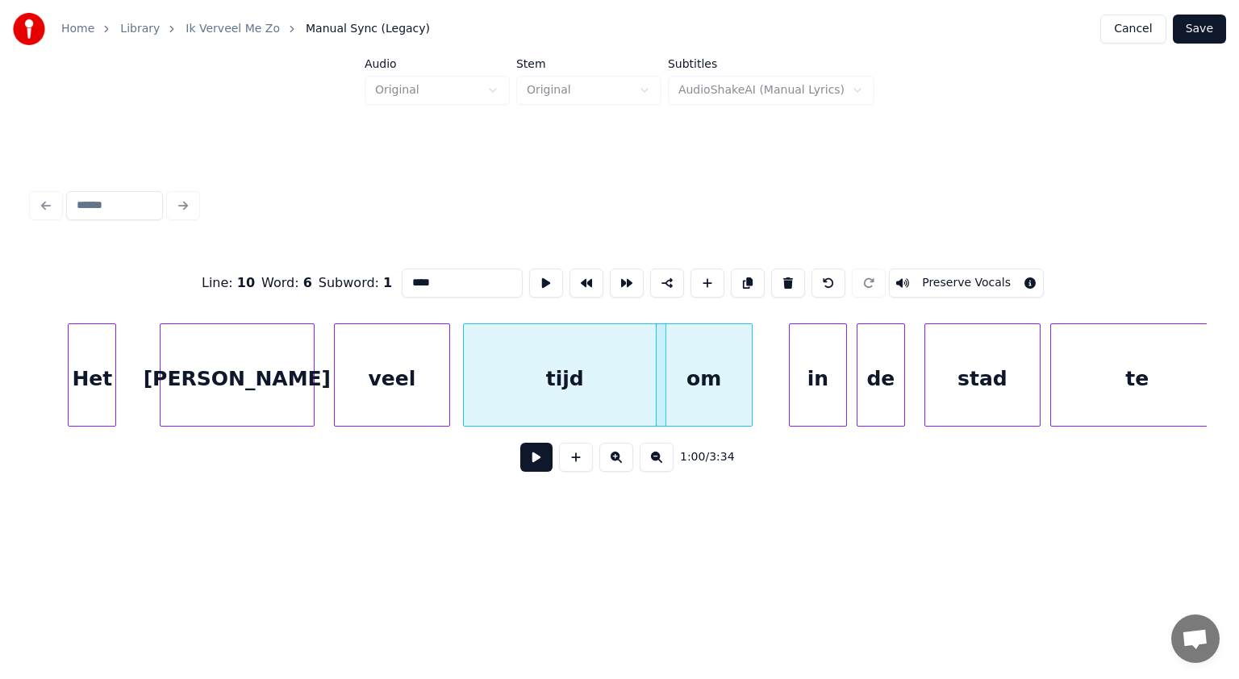
scroll to position [0, 28948]
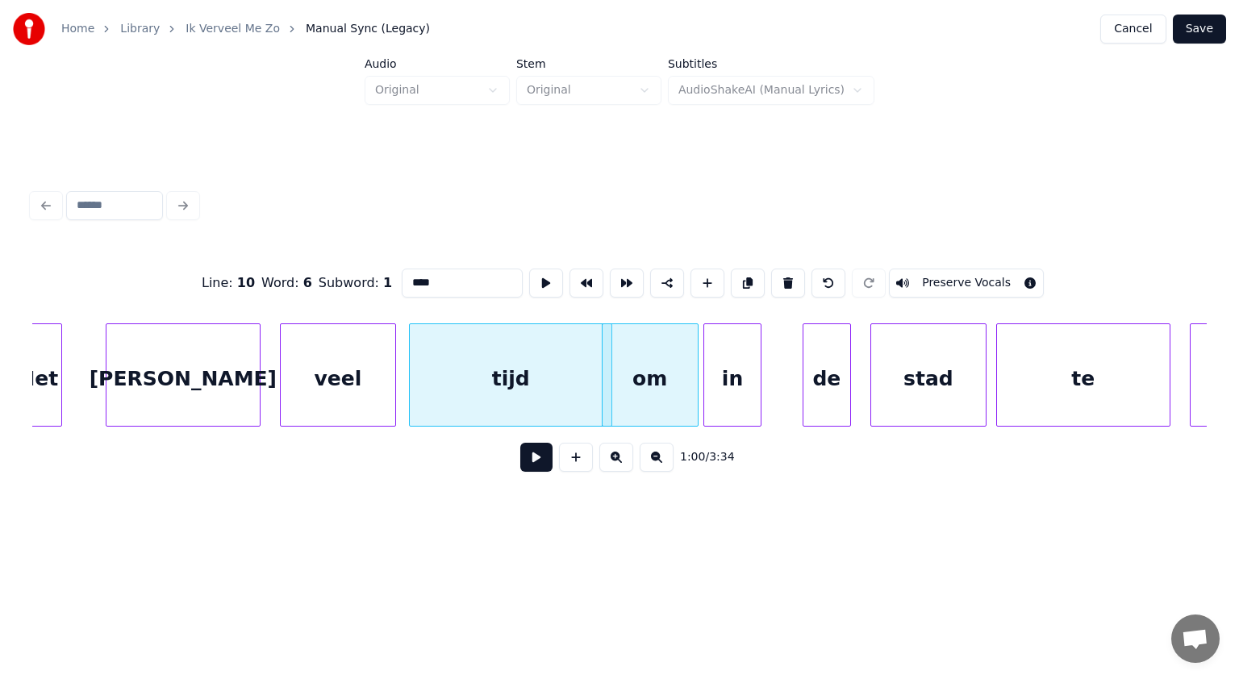
click at [732, 378] on div "in" at bounding box center [732, 379] width 56 height 110
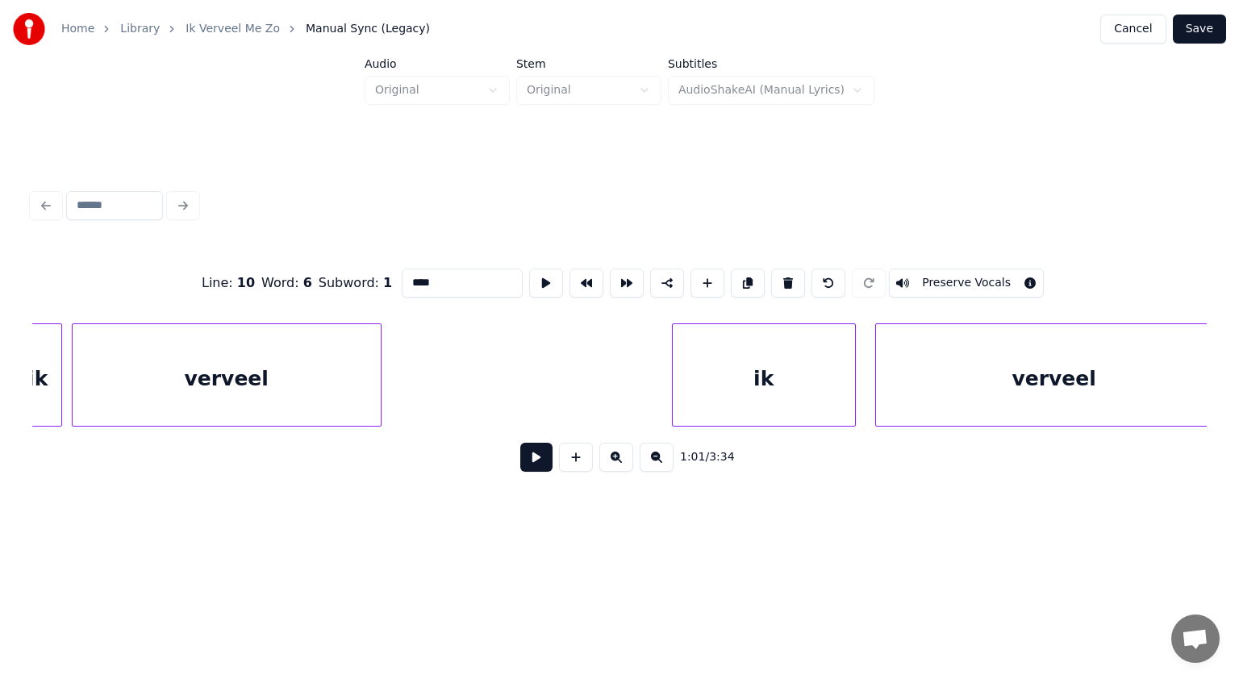
scroll to position [0, 33743]
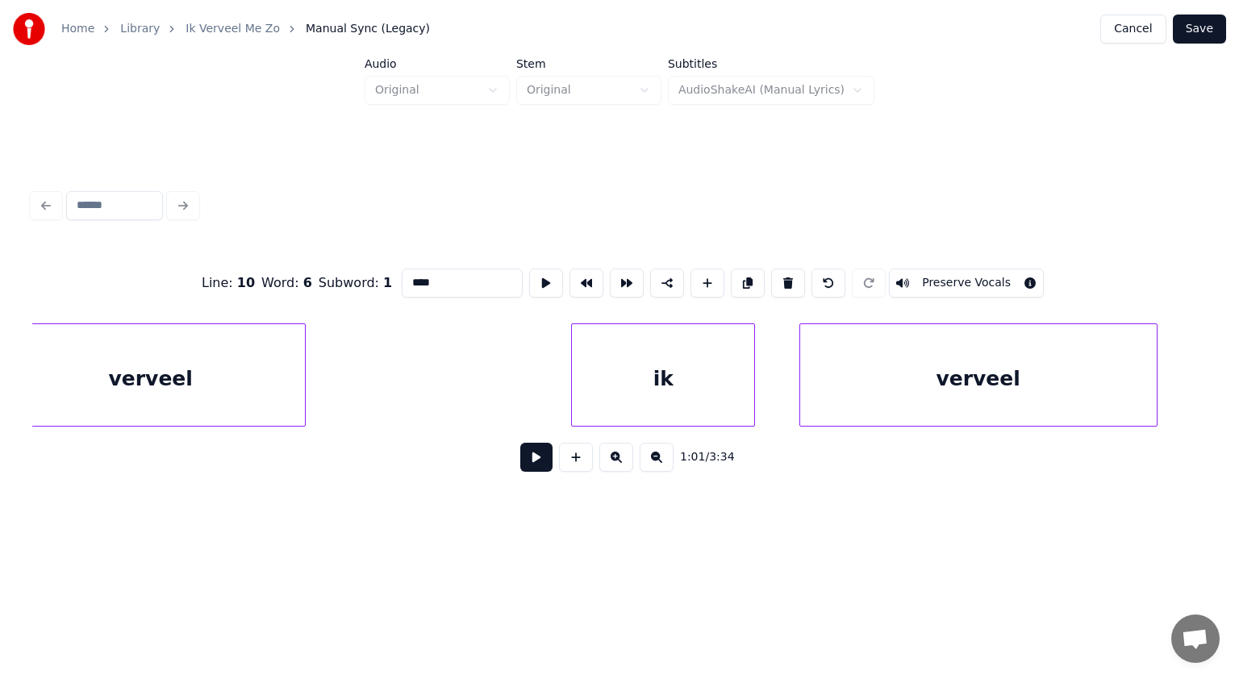
click at [689, 409] on div "ik" at bounding box center [663, 379] width 182 height 110
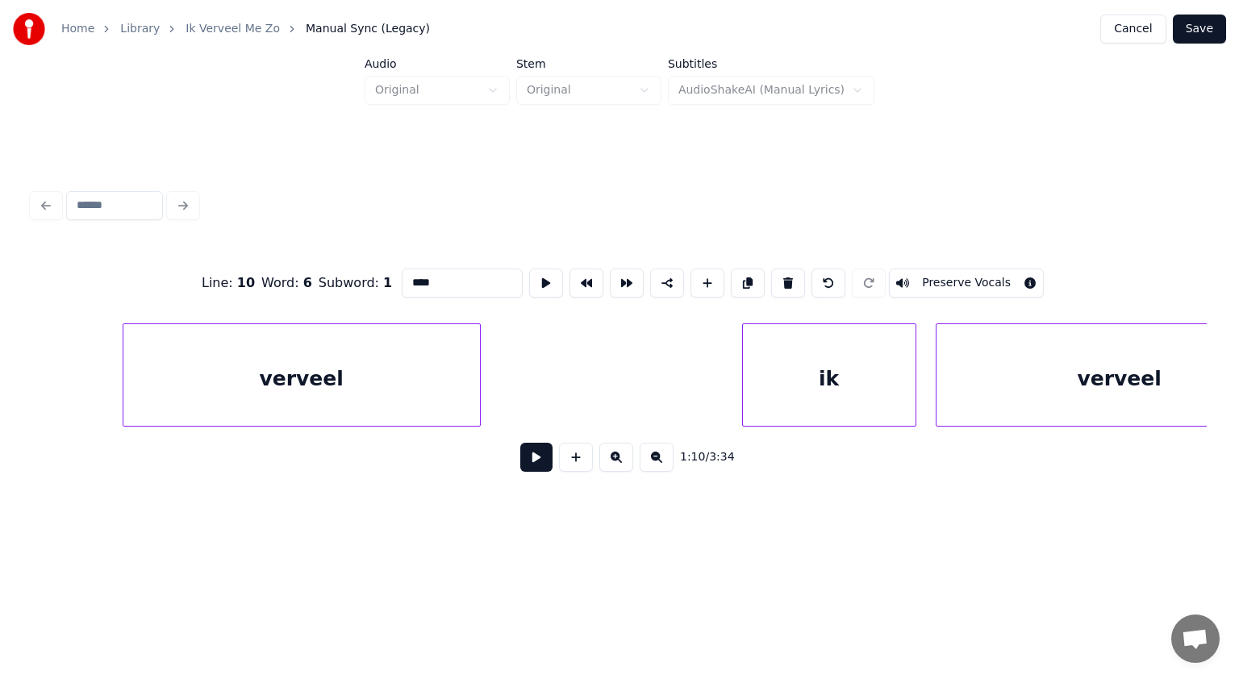
scroll to position [0, 34549]
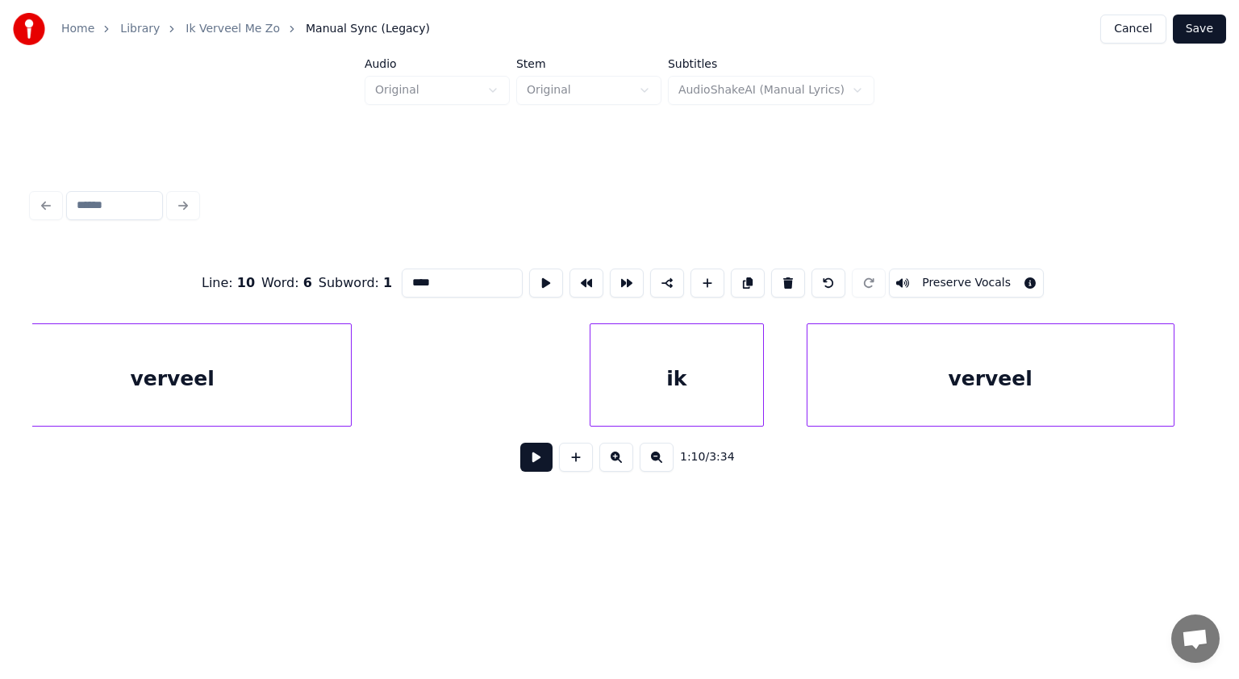
click at [730, 399] on div "ik" at bounding box center [677, 379] width 173 height 110
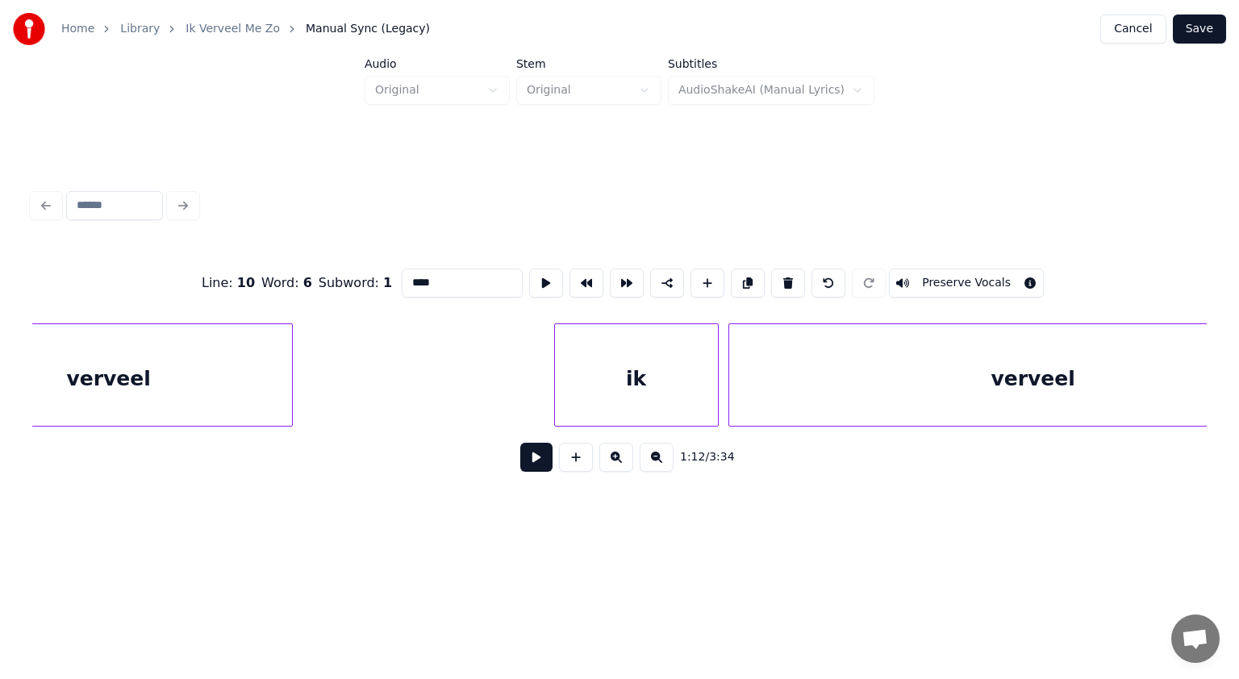
scroll to position [0, 35463]
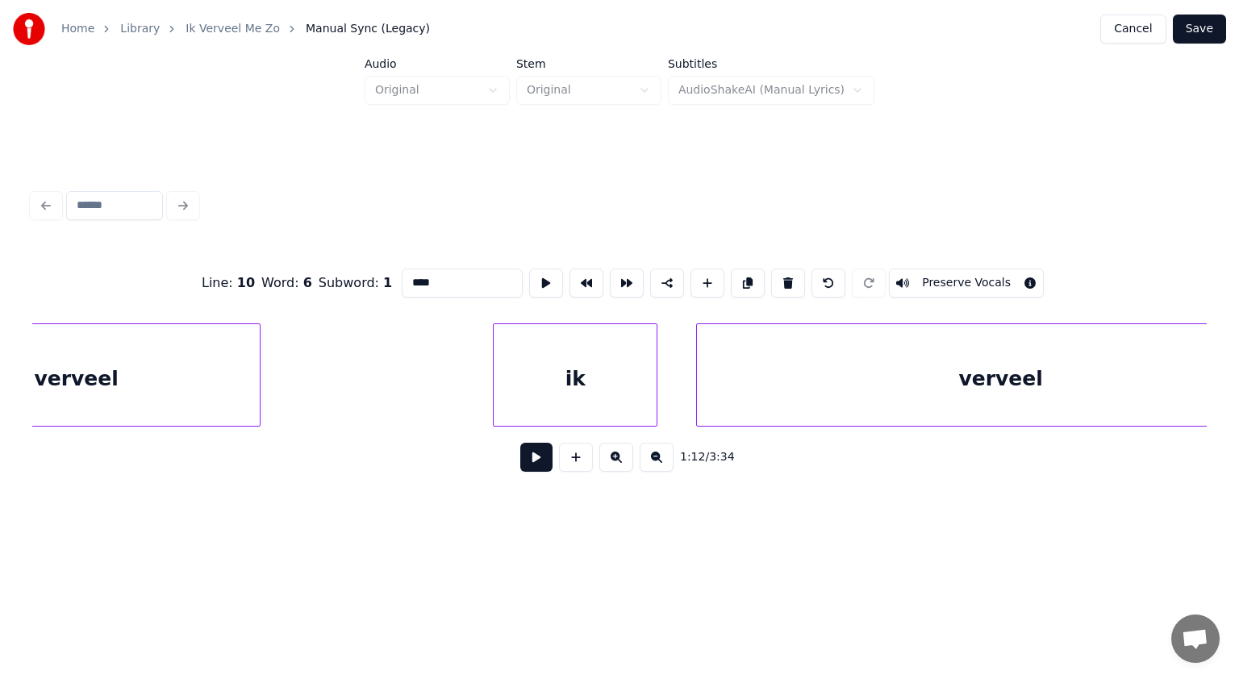
click at [609, 386] on div "ik" at bounding box center [575, 379] width 163 height 110
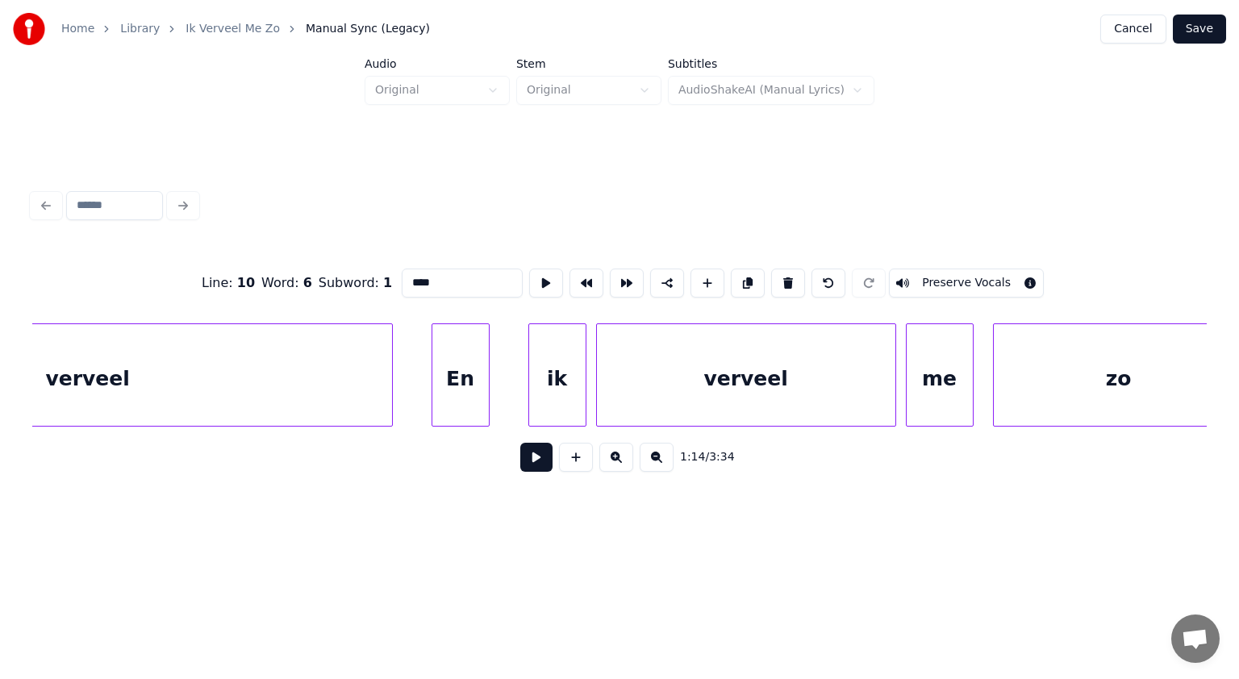
scroll to position [0, 36420]
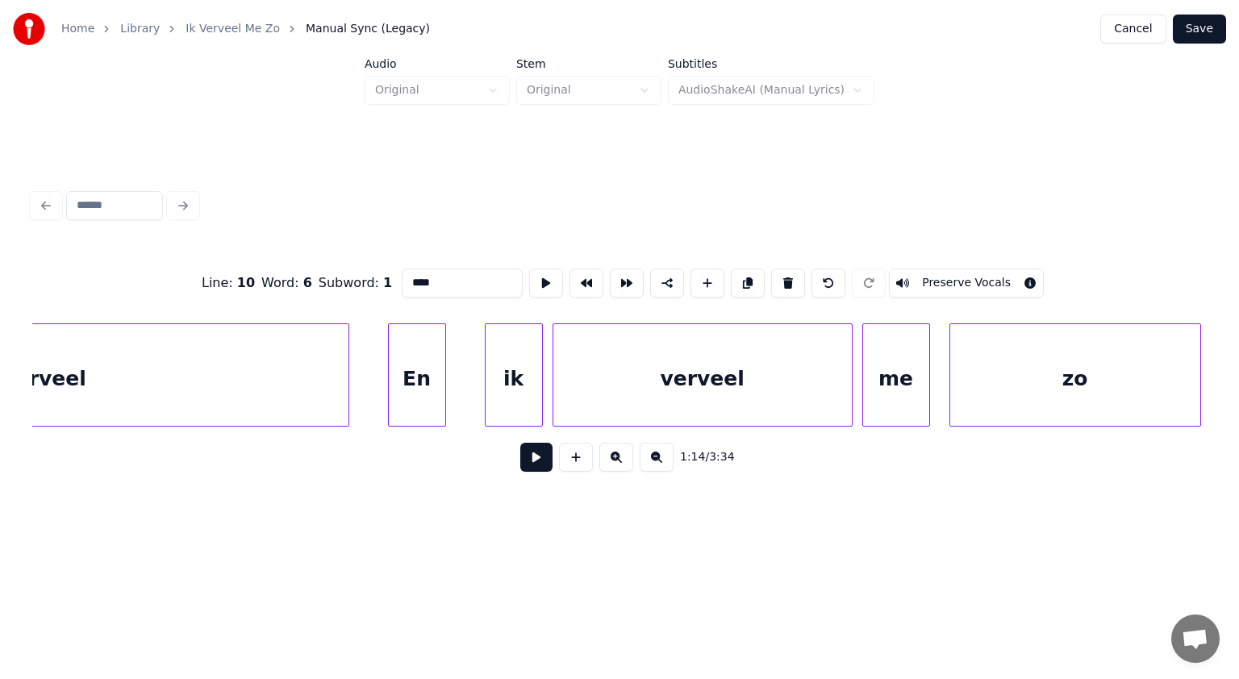
type input "****"
click at [1207, 426] on div "Line : 10 Word : 6 Subword : 1 **** Preserve Vocals 1:14 / 3:34" at bounding box center [619, 334] width 1187 height 319
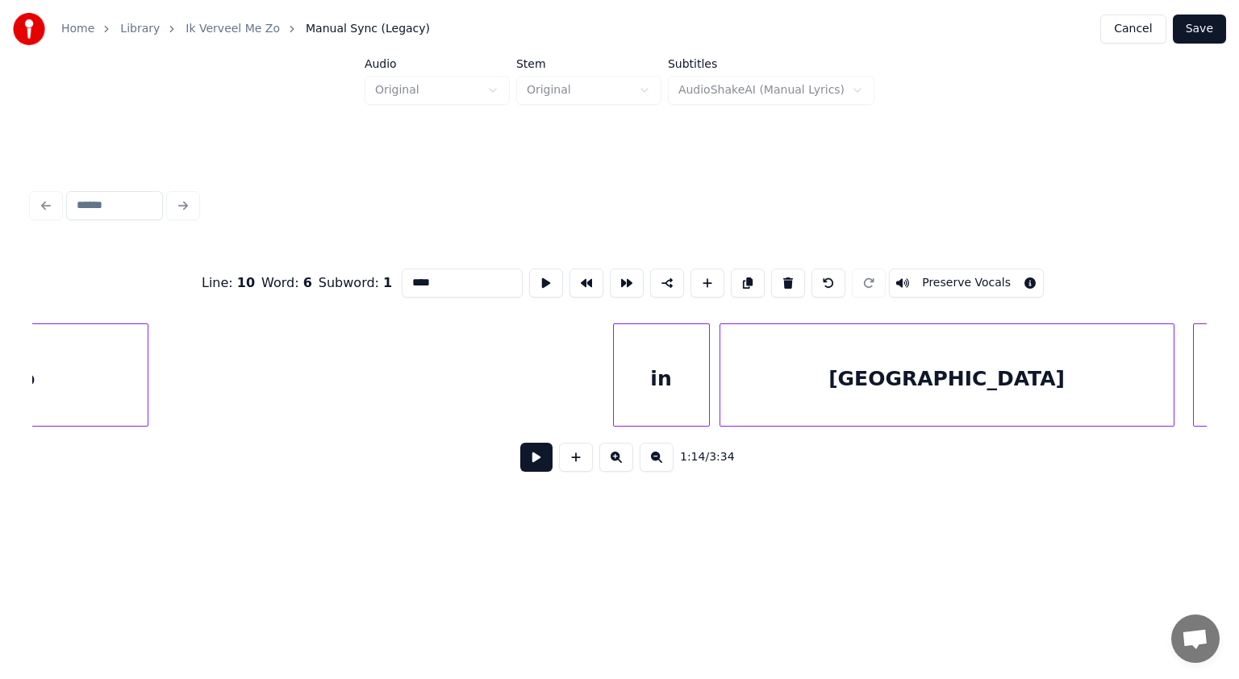
scroll to position [0, 37559]
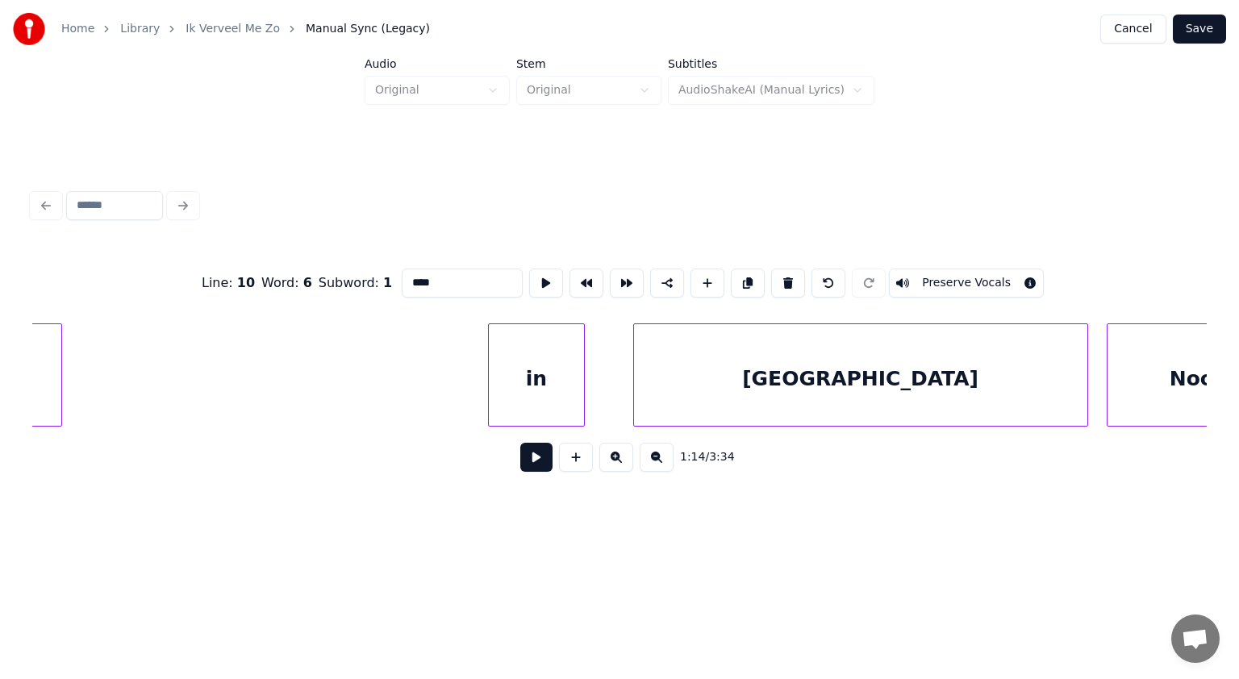
click at [549, 382] on div "in" at bounding box center [536, 379] width 95 height 110
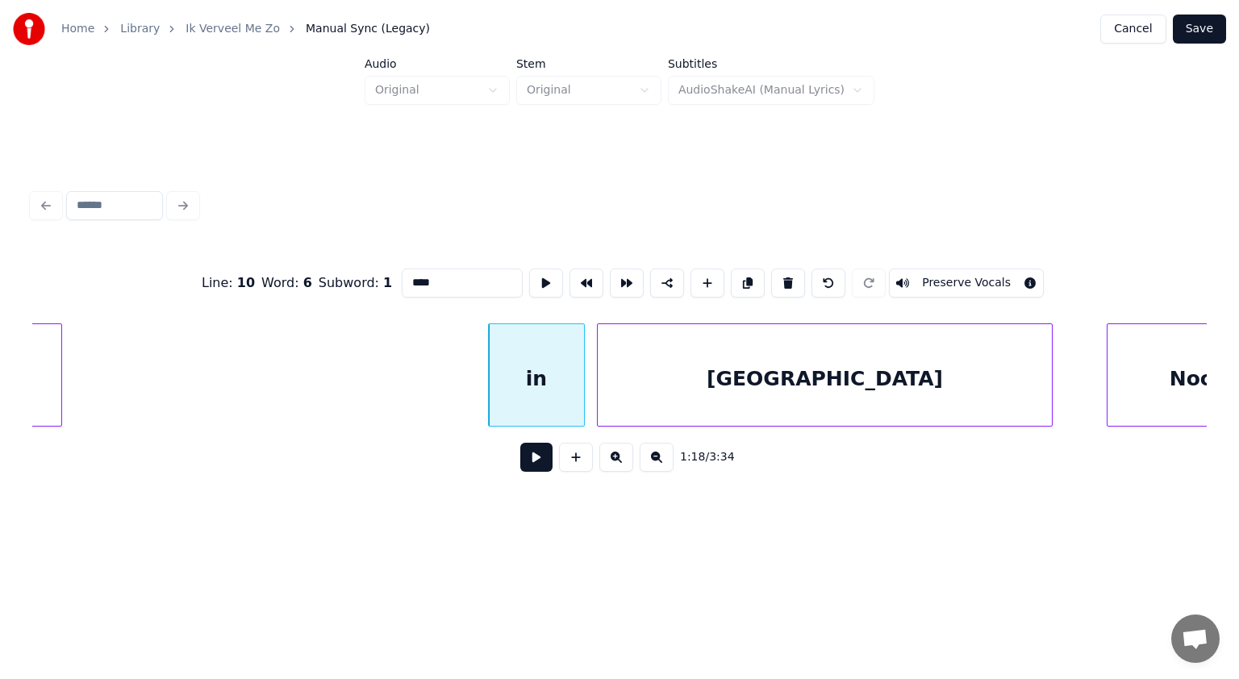
click at [624, 376] on div "[GEOGRAPHIC_DATA]" at bounding box center [824, 379] width 453 height 110
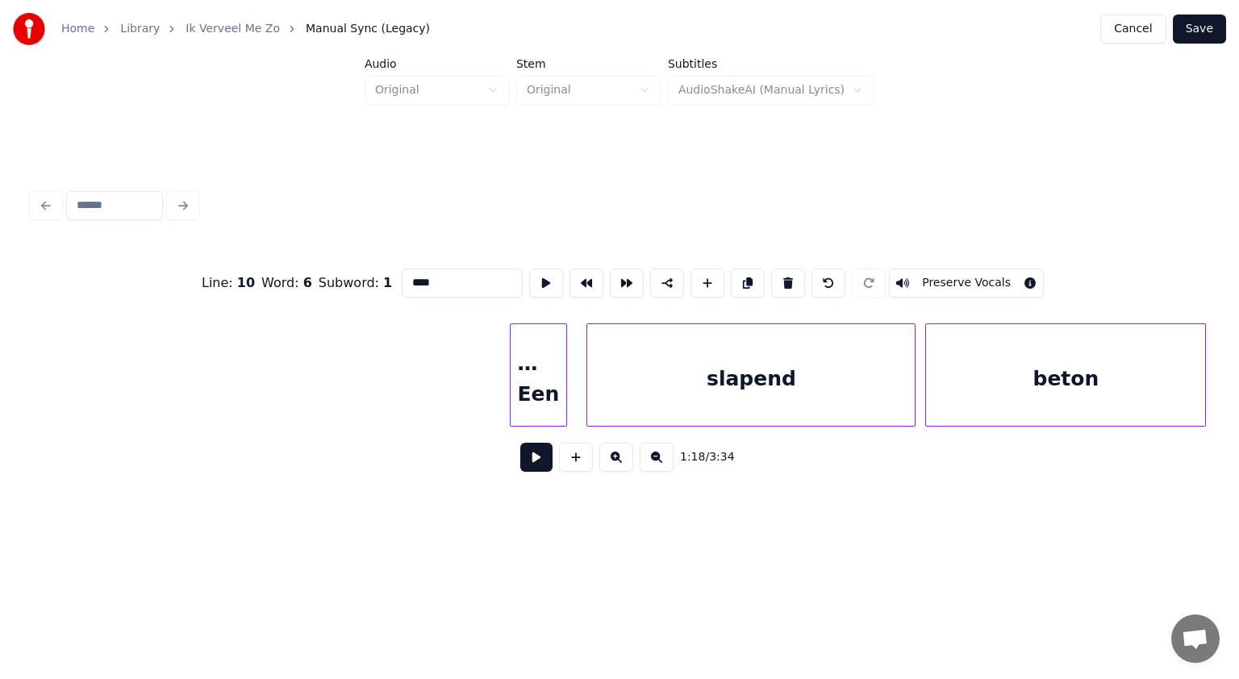
scroll to position [0, 39731]
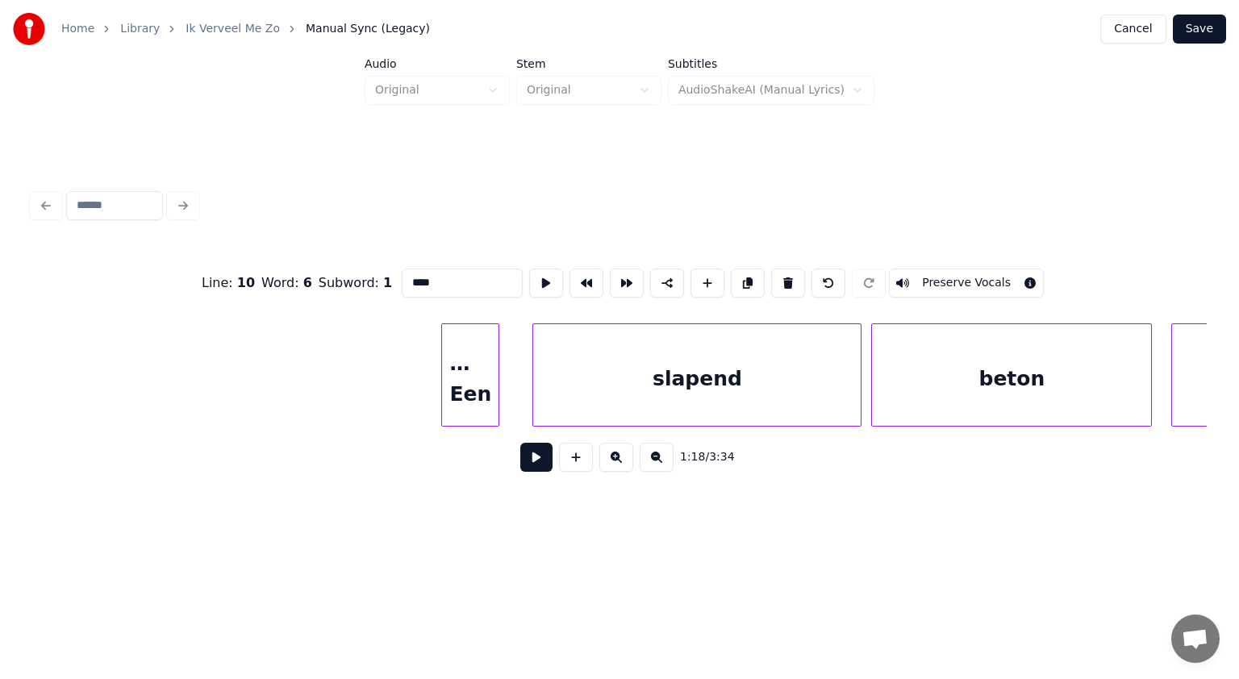
click at [470, 378] on div "… Een" at bounding box center [470, 379] width 56 height 110
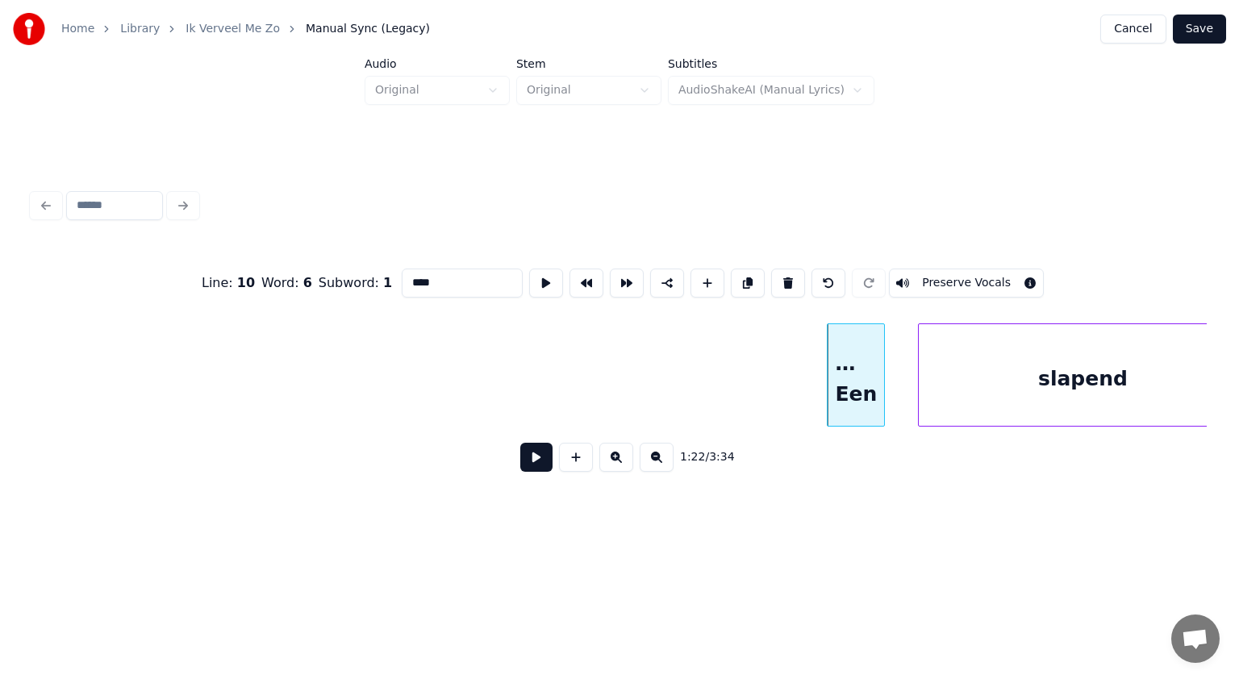
scroll to position [0, 39257]
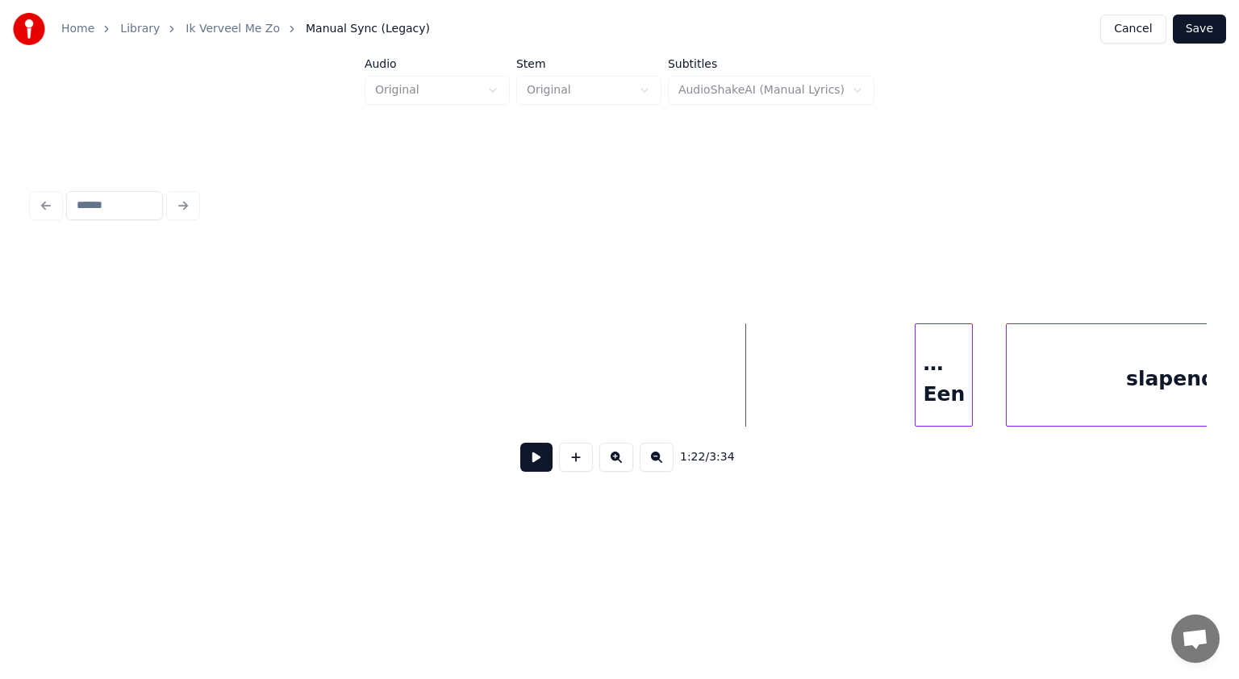
click at [543, 461] on button at bounding box center [536, 457] width 32 height 29
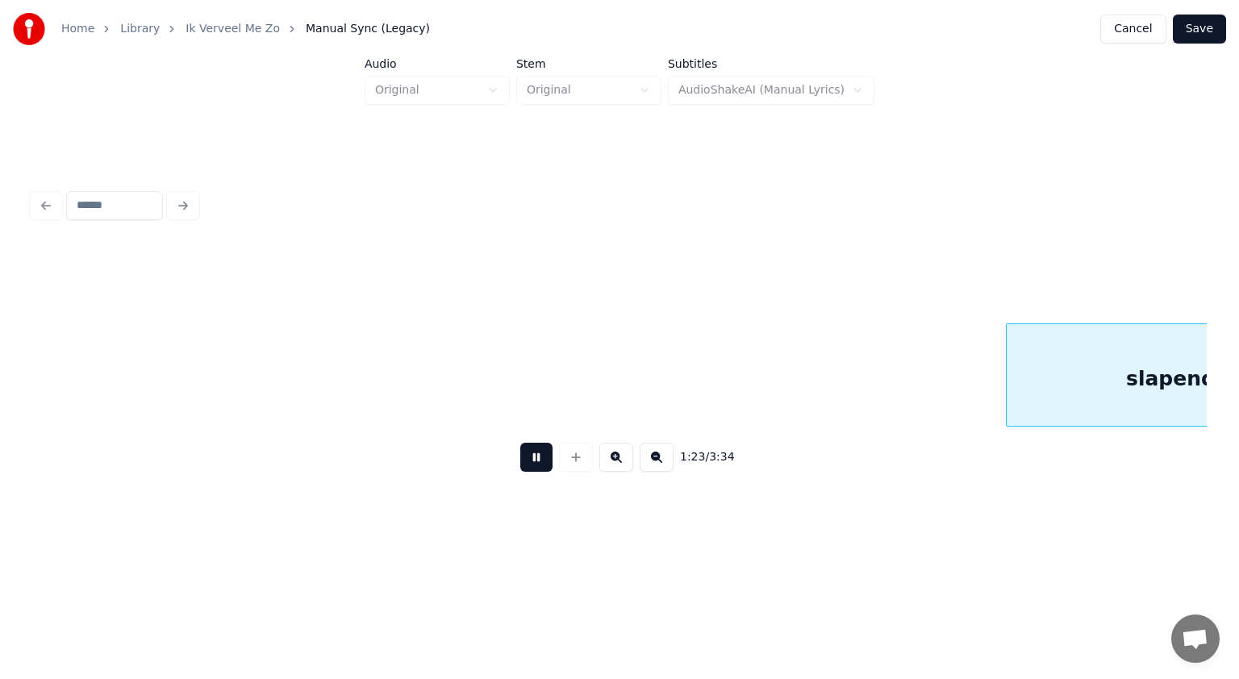
scroll to position [0, 40436]
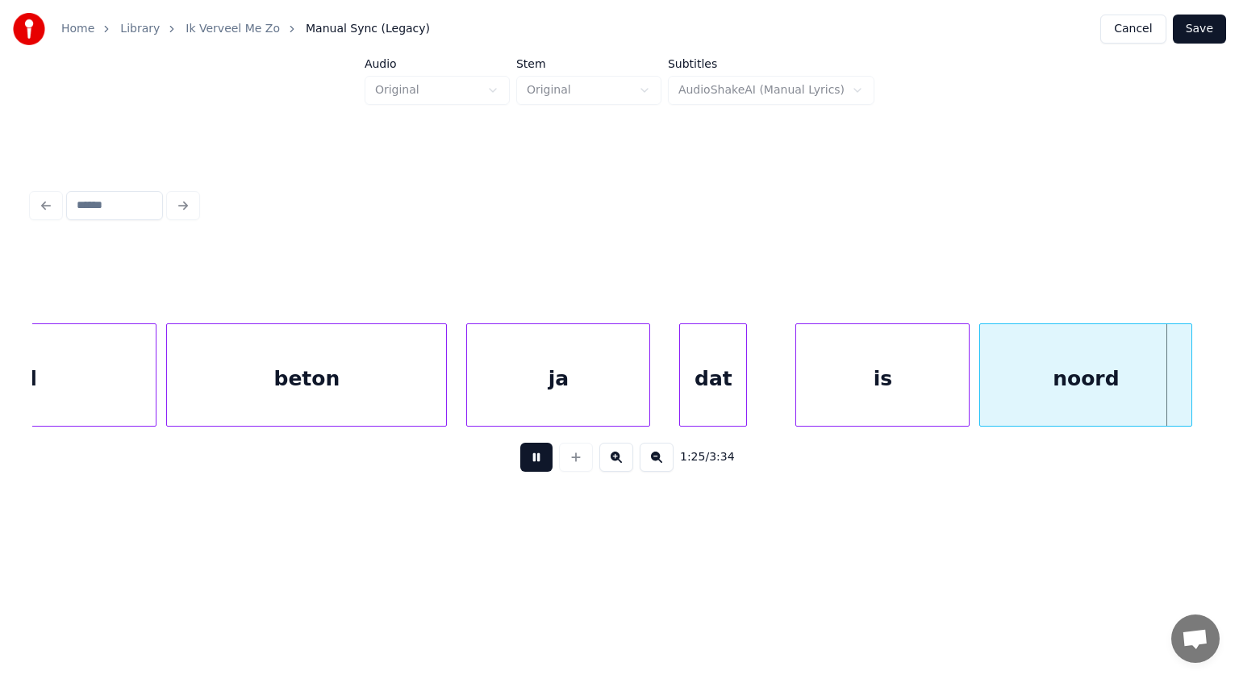
click at [543, 461] on button at bounding box center [536, 457] width 32 height 29
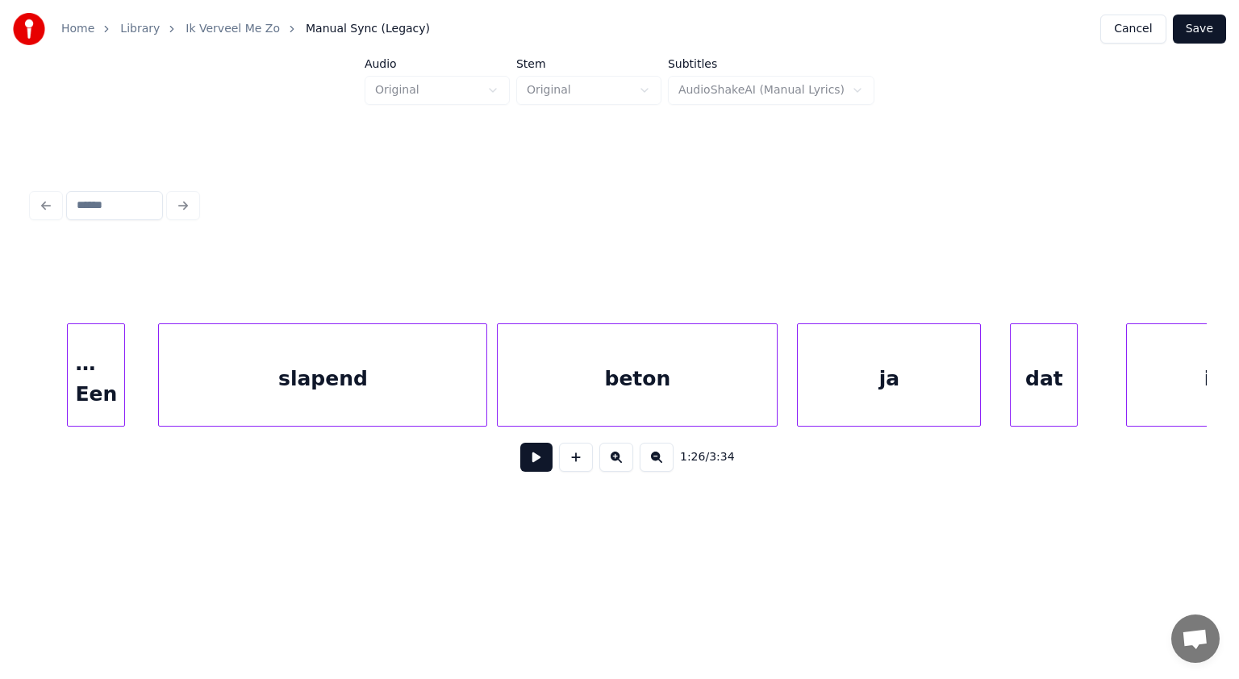
scroll to position [0, 40008]
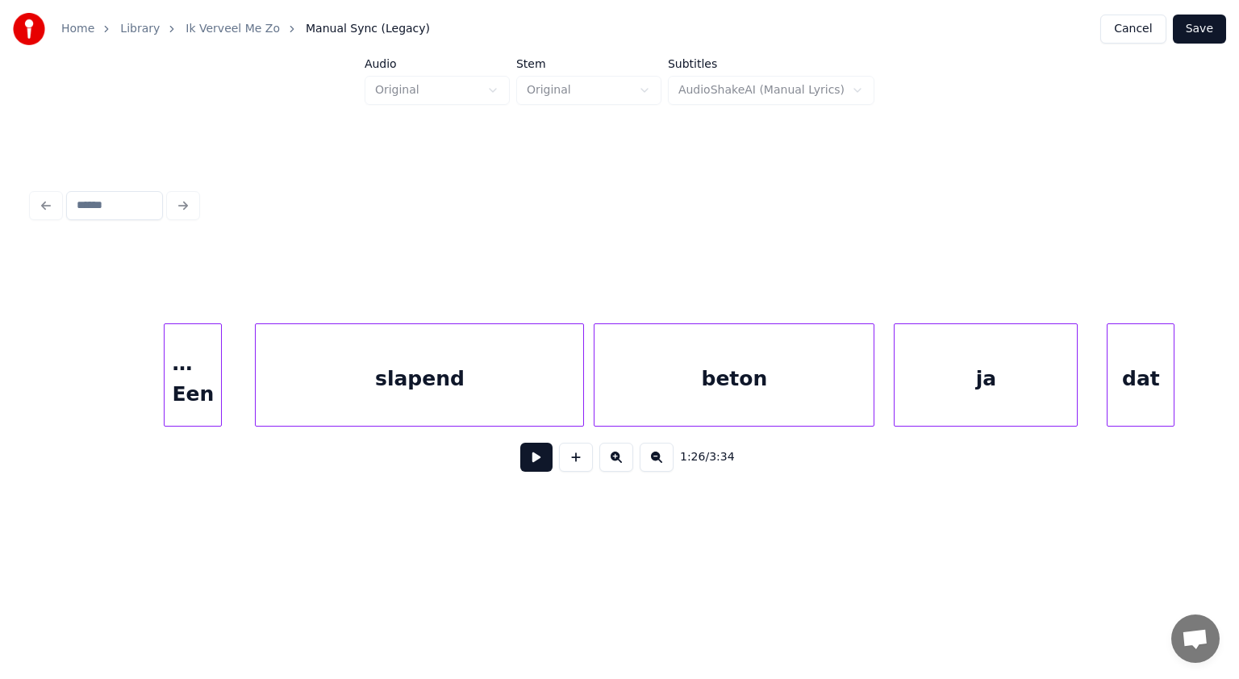
click at [202, 372] on div "… Een" at bounding box center [193, 379] width 56 height 110
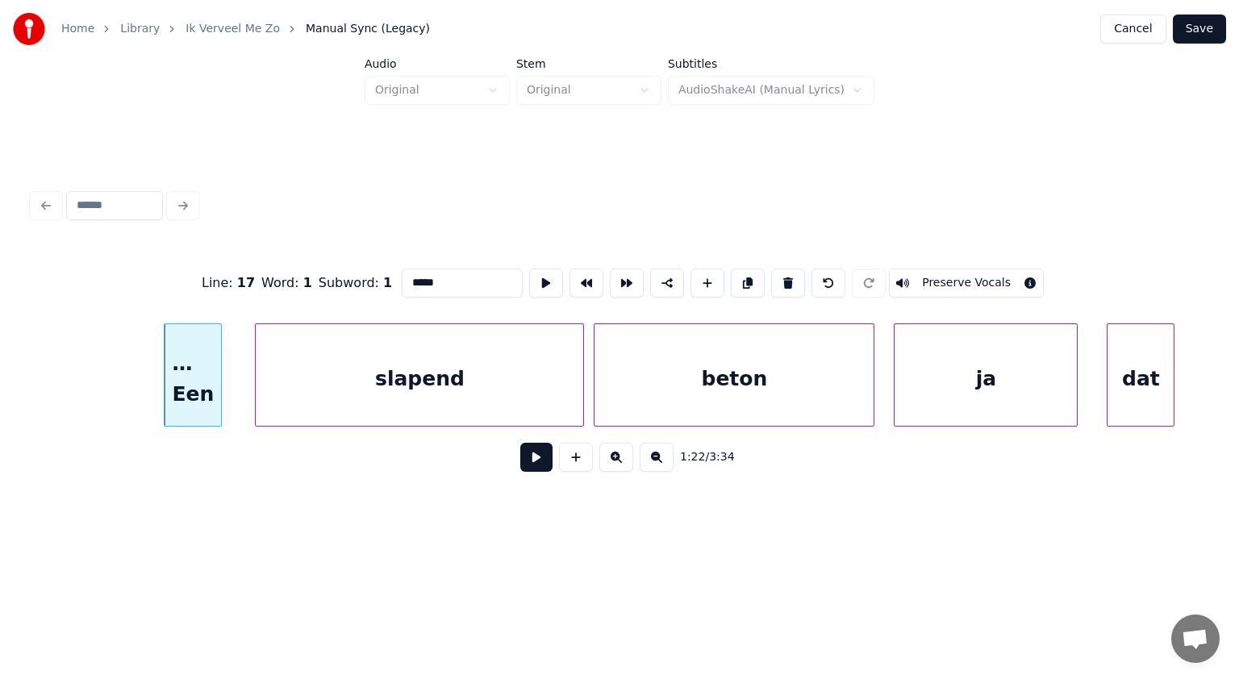
drag, startPoint x: 440, startPoint y: 276, endPoint x: 419, endPoint y: 278, distance: 21.8
click at [419, 278] on input "*****" at bounding box center [462, 283] width 121 height 29
click at [358, 389] on div "slapend" at bounding box center [446, 379] width 328 height 110
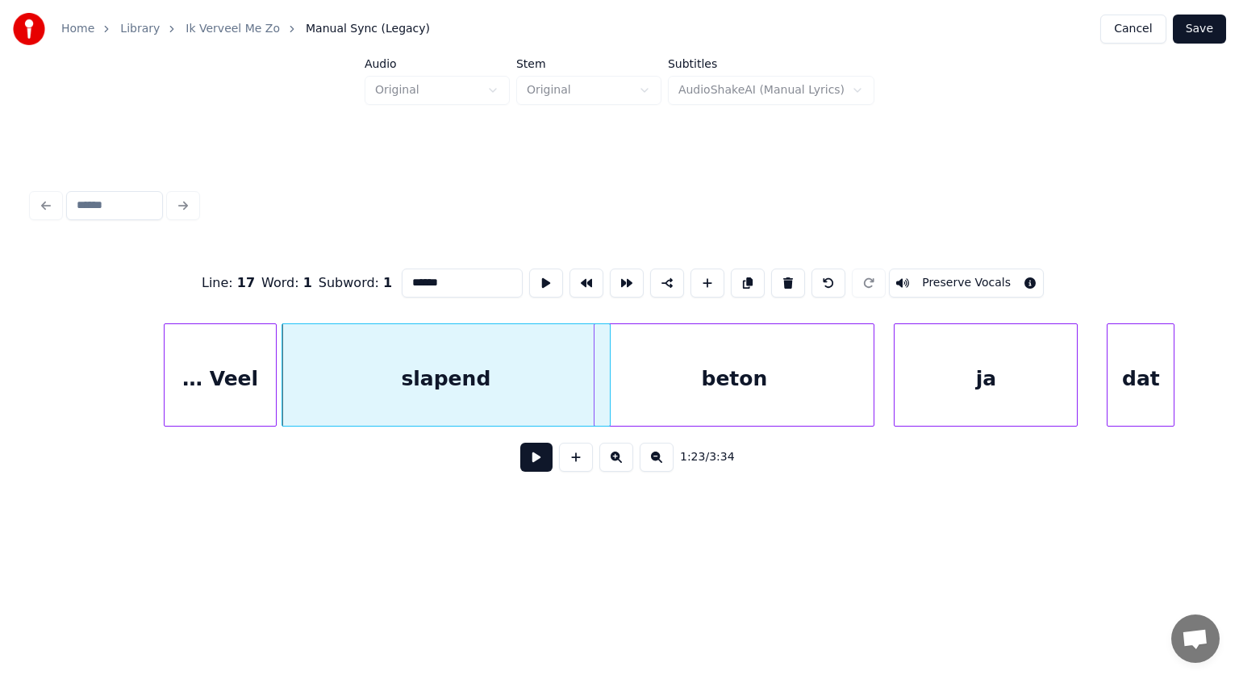
click at [274, 358] on div at bounding box center [273, 375] width 5 height 102
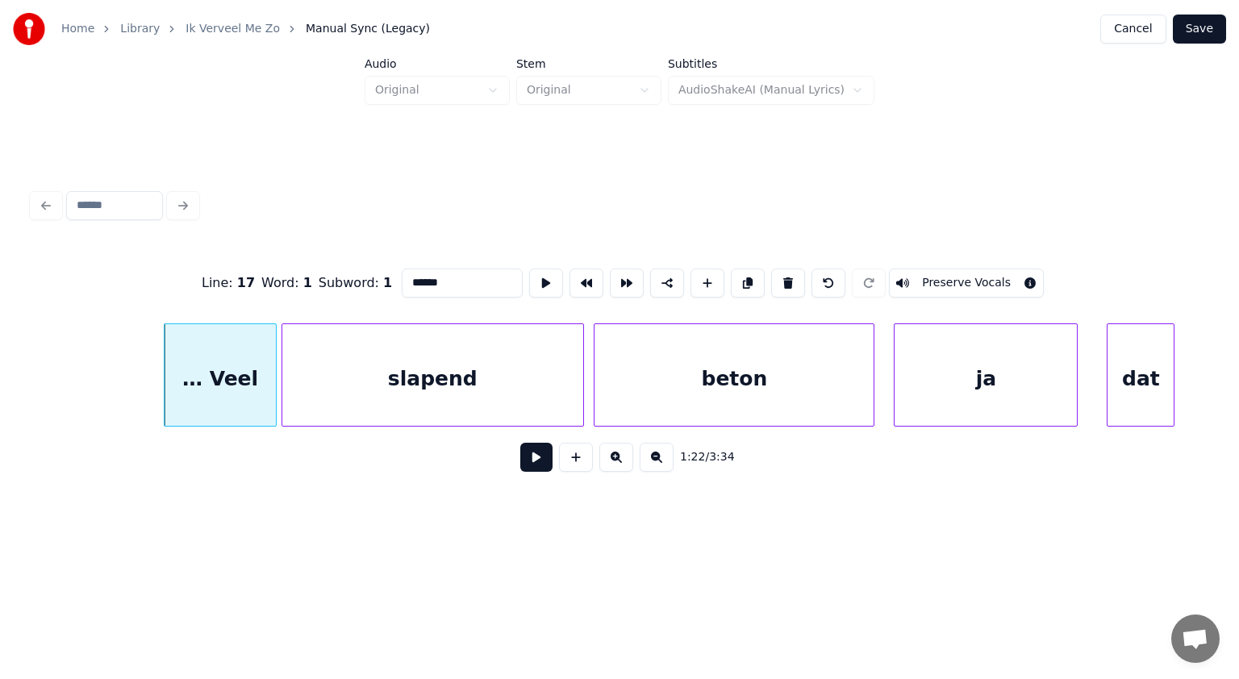
click at [581, 379] on div at bounding box center [580, 375] width 5 height 102
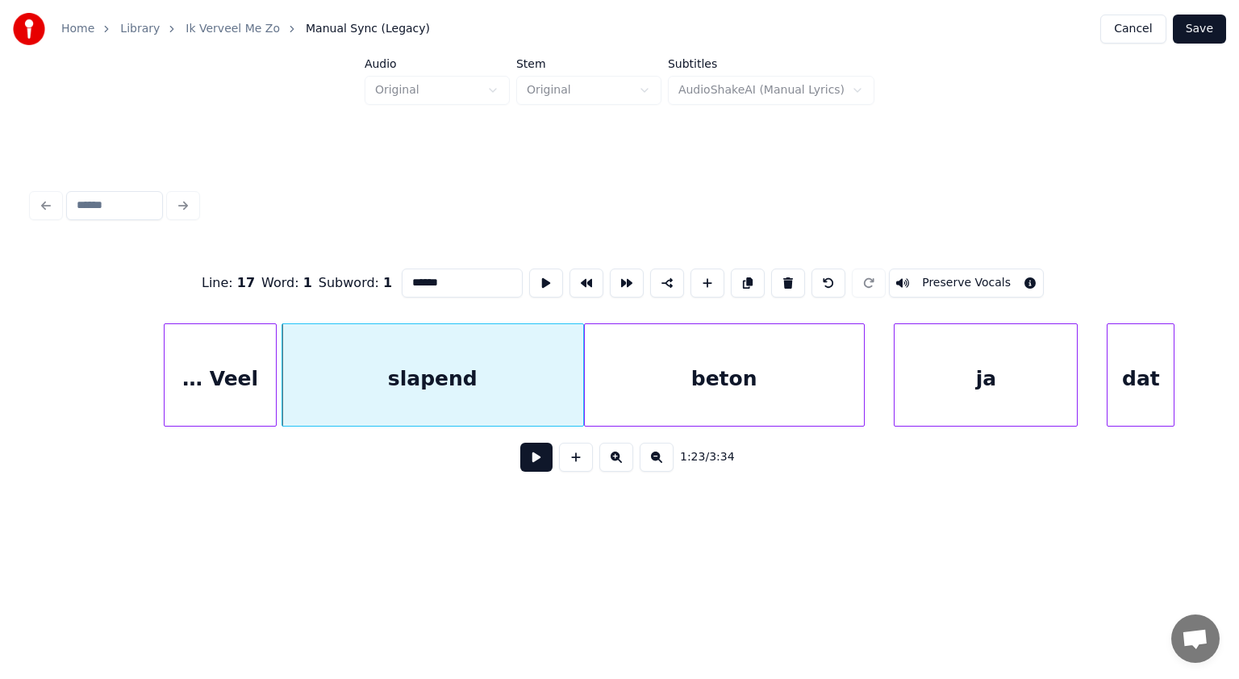
click at [645, 378] on div "beton" at bounding box center [724, 379] width 279 height 110
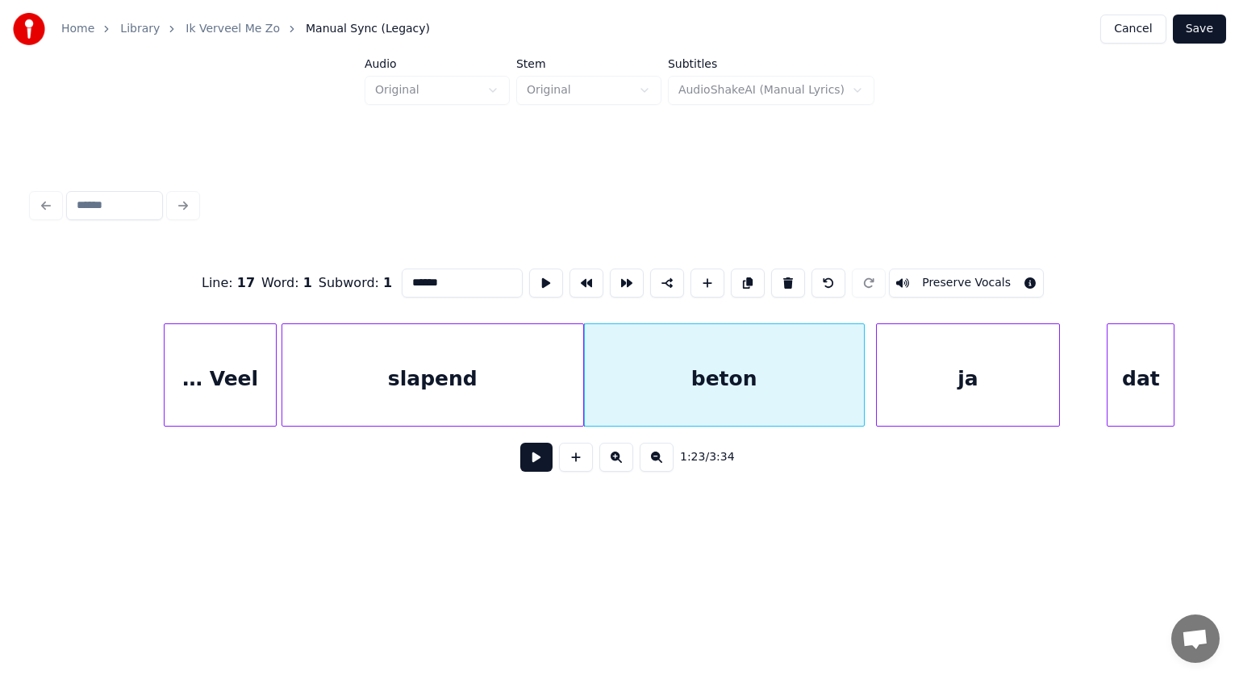
click at [978, 388] on div "ja" at bounding box center [968, 379] width 182 height 110
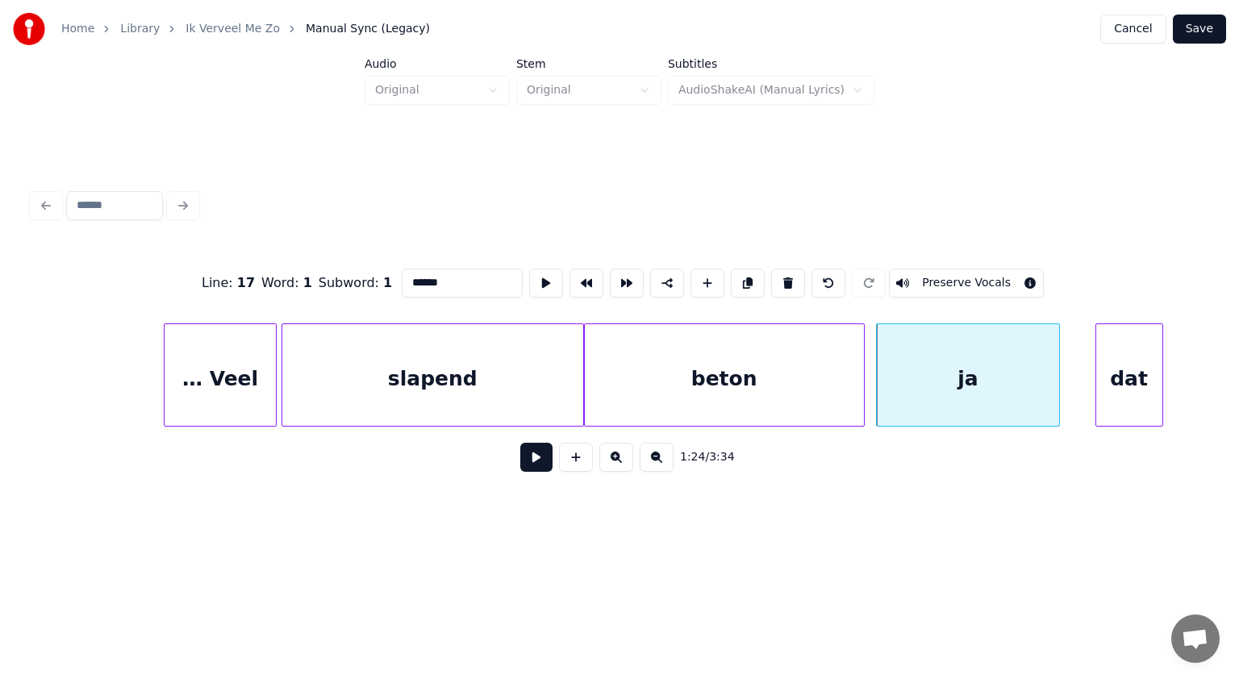
click at [1129, 394] on div "dat" at bounding box center [1129, 379] width 66 height 110
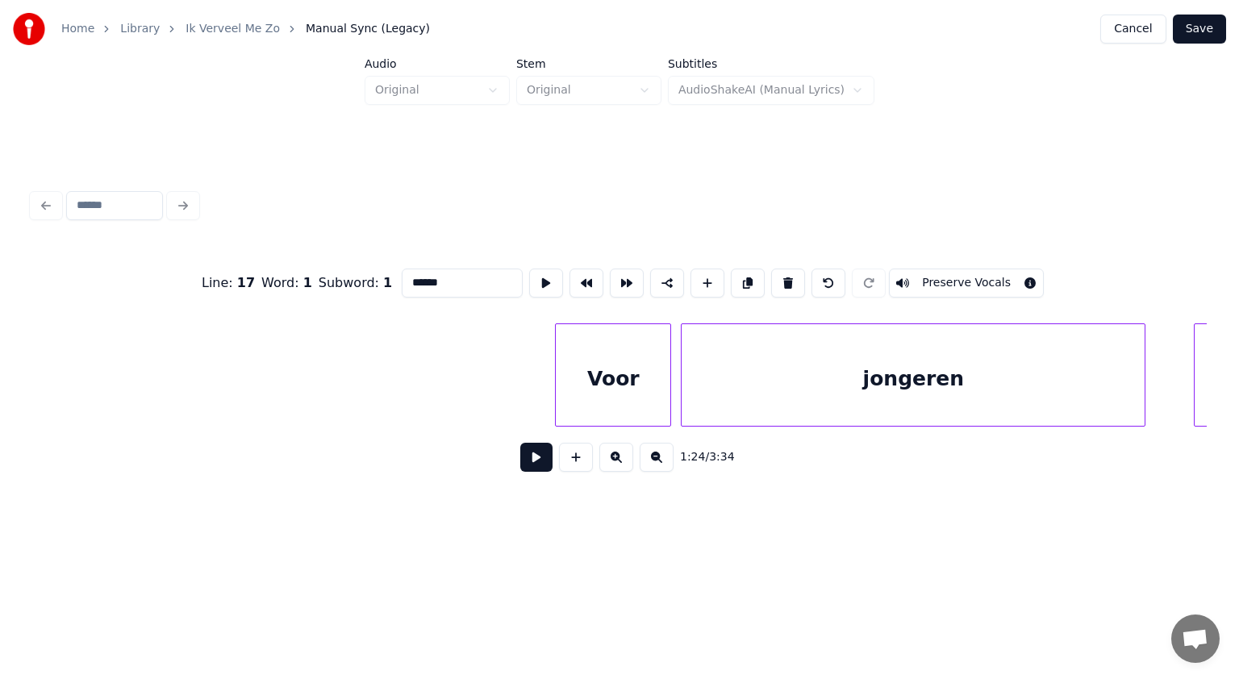
scroll to position [0, 42115]
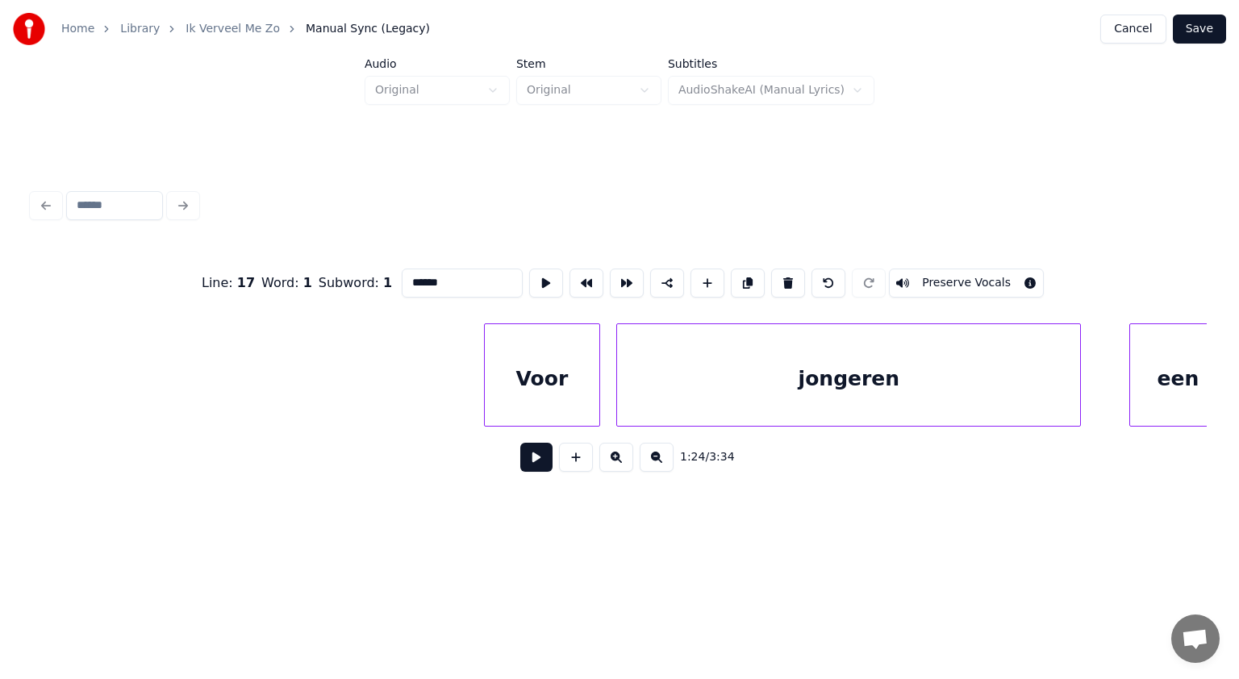
click at [583, 392] on div "Voor" at bounding box center [542, 379] width 115 height 110
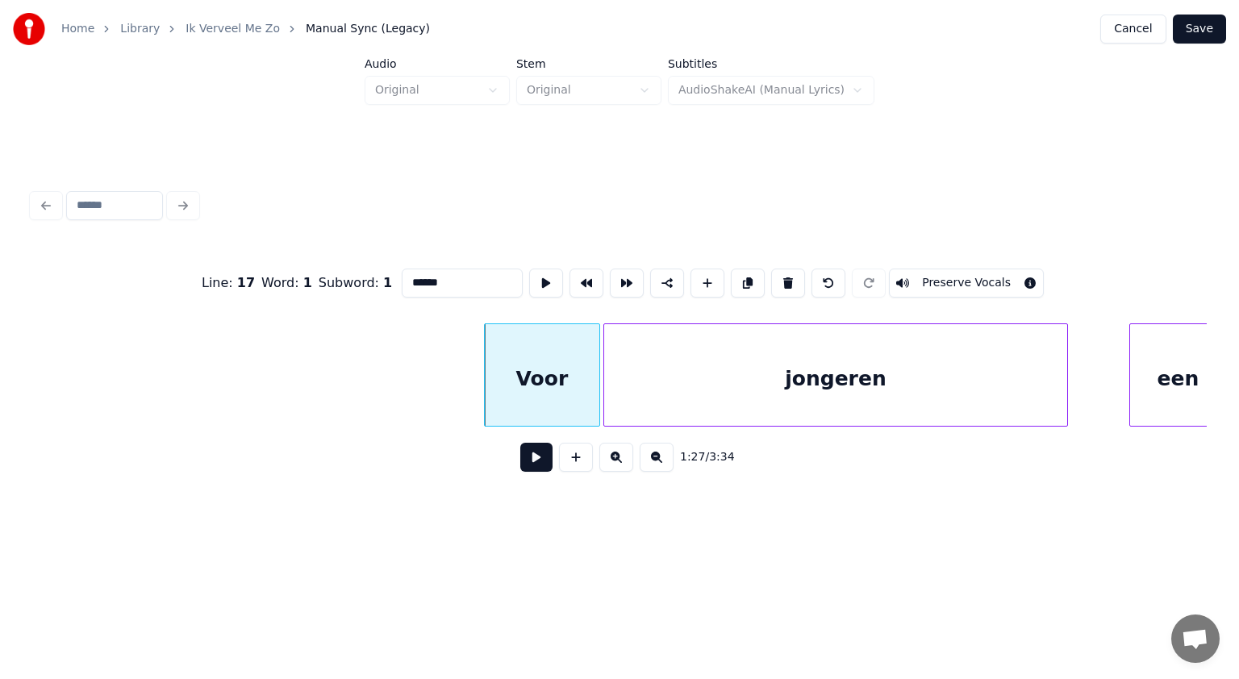
click at [634, 395] on div "jongeren" at bounding box center [835, 379] width 463 height 110
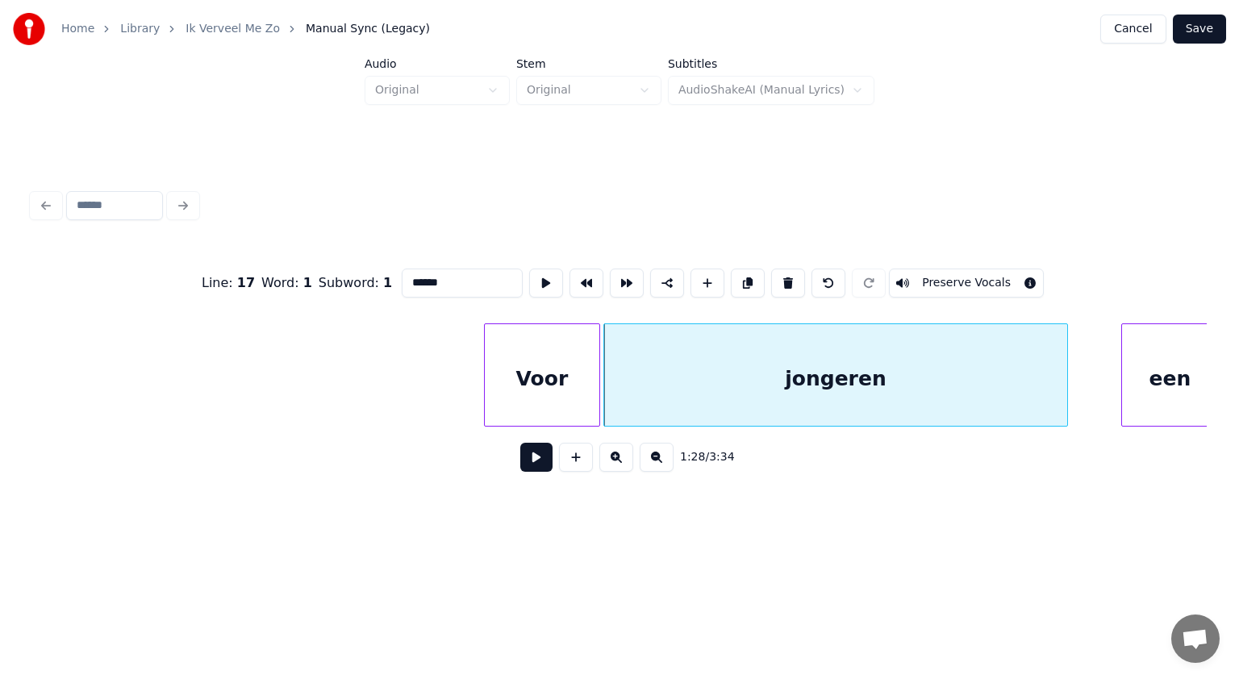
scroll to position [0, 42128]
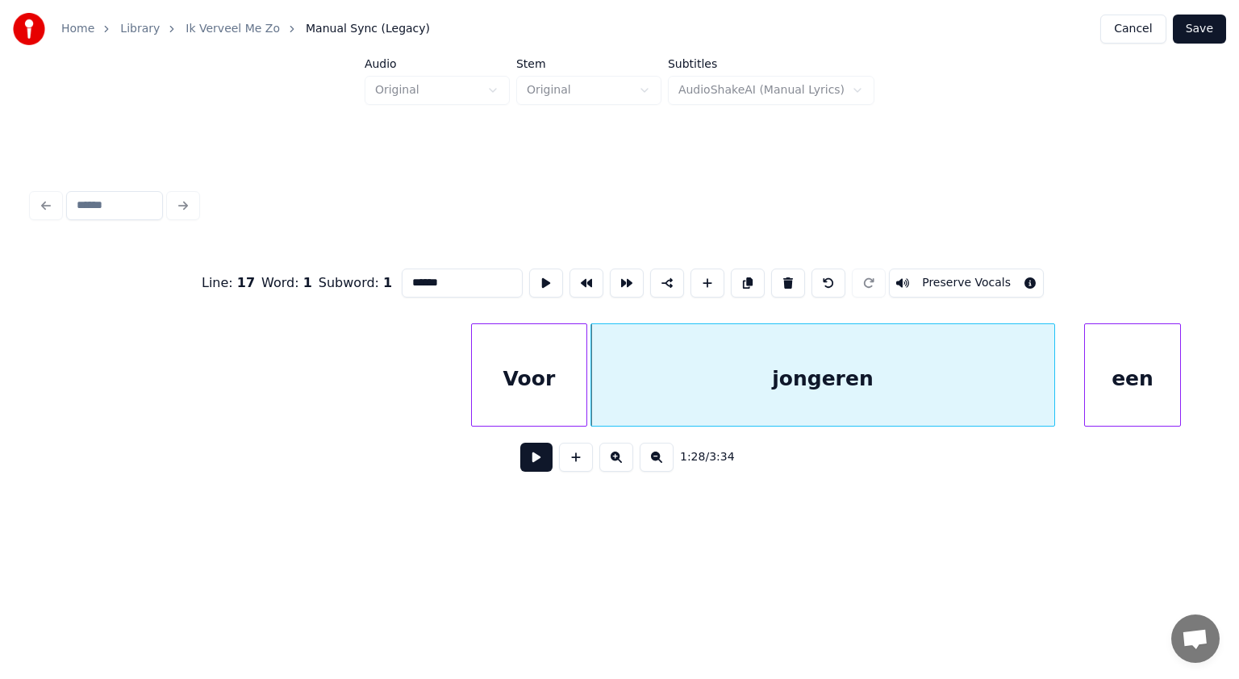
click at [1125, 375] on div "een" at bounding box center [1132, 379] width 95 height 110
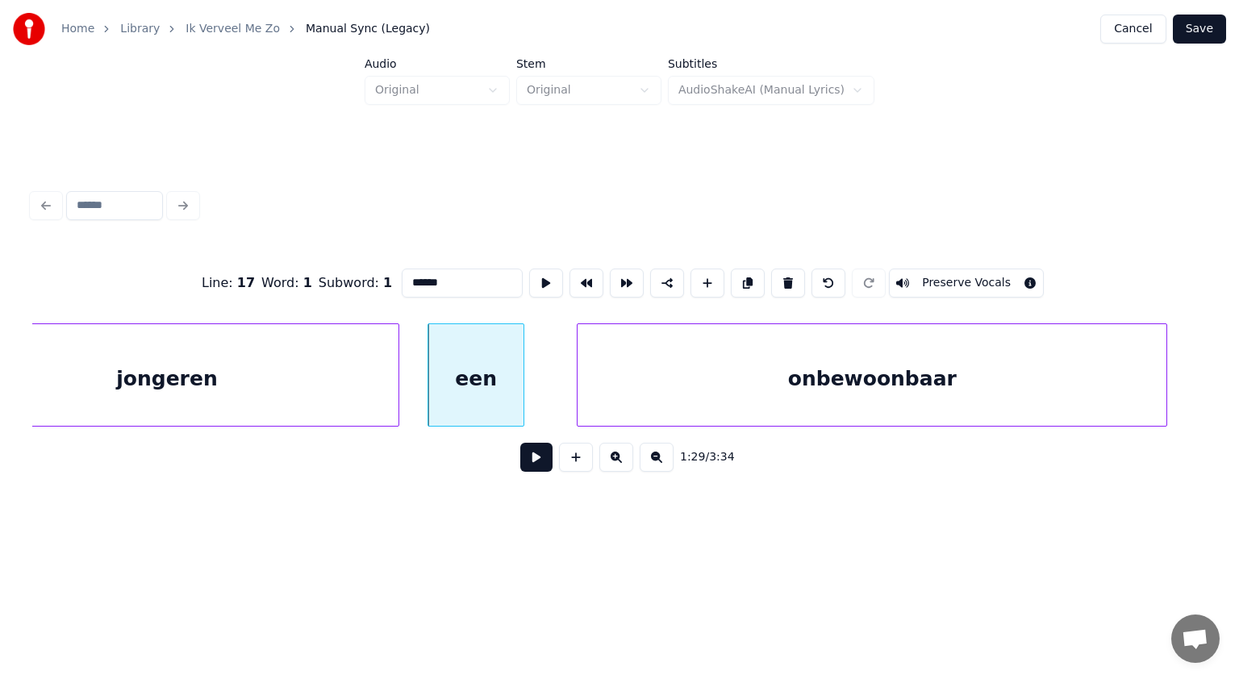
scroll to position [0, 42816]
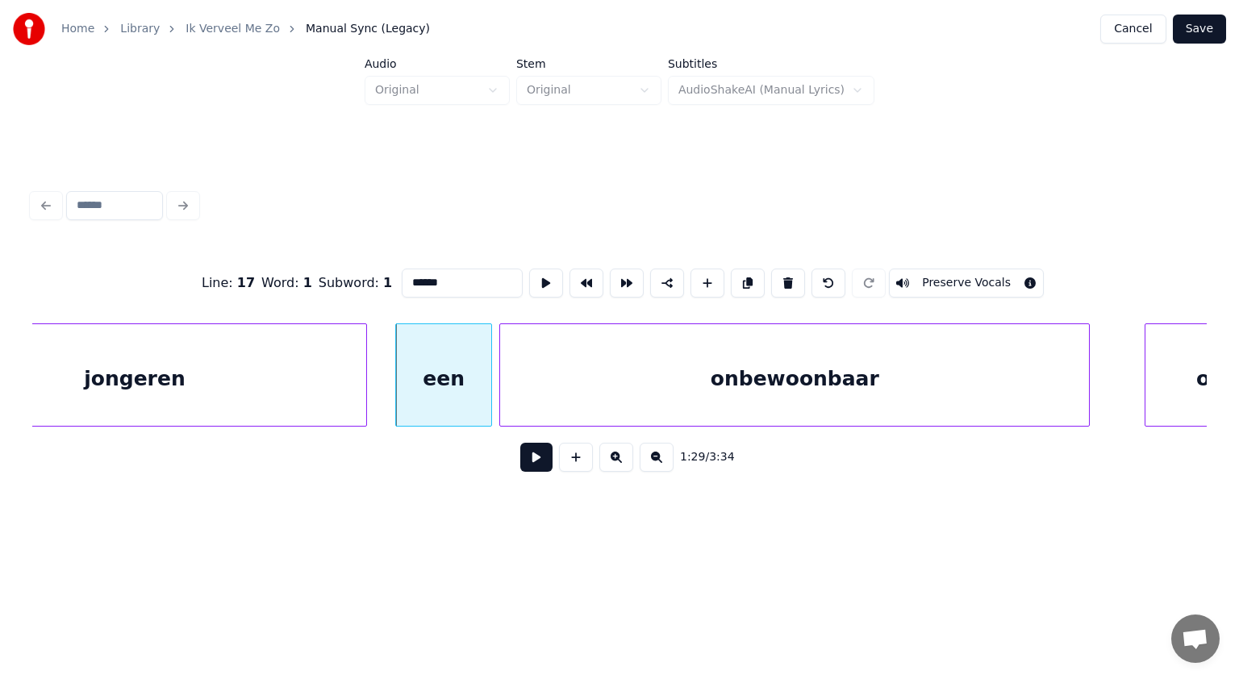
click at [739, 411] on div "onbewoonbaar" at bounding box center [794, 379] width 589 height 110
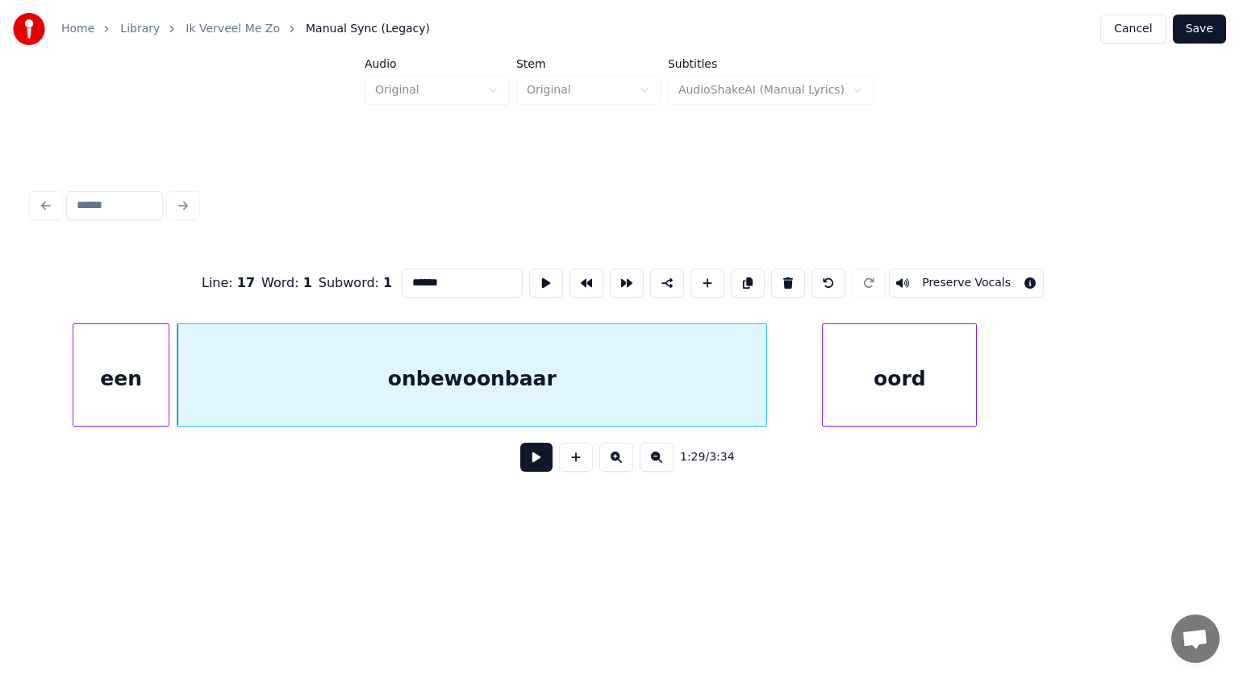
scroll to position [0, 43161]
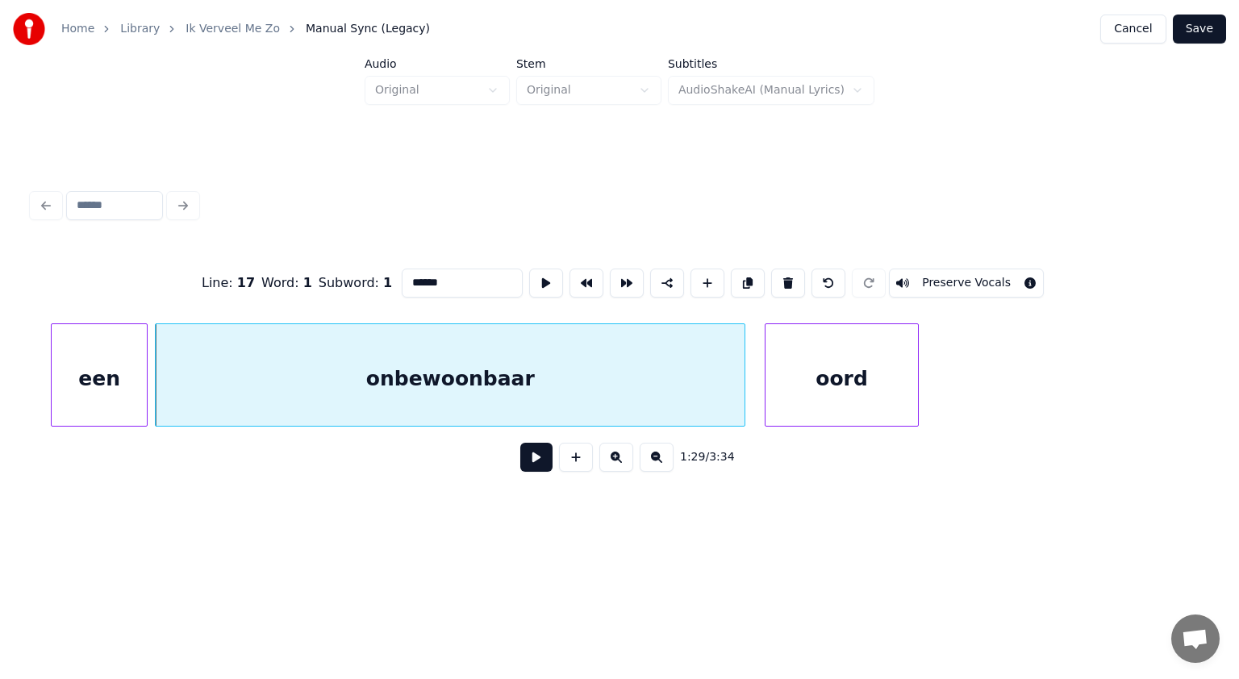
click at [836, 382] on div "oord" at bounding box center [842, 379] width 153 height 110
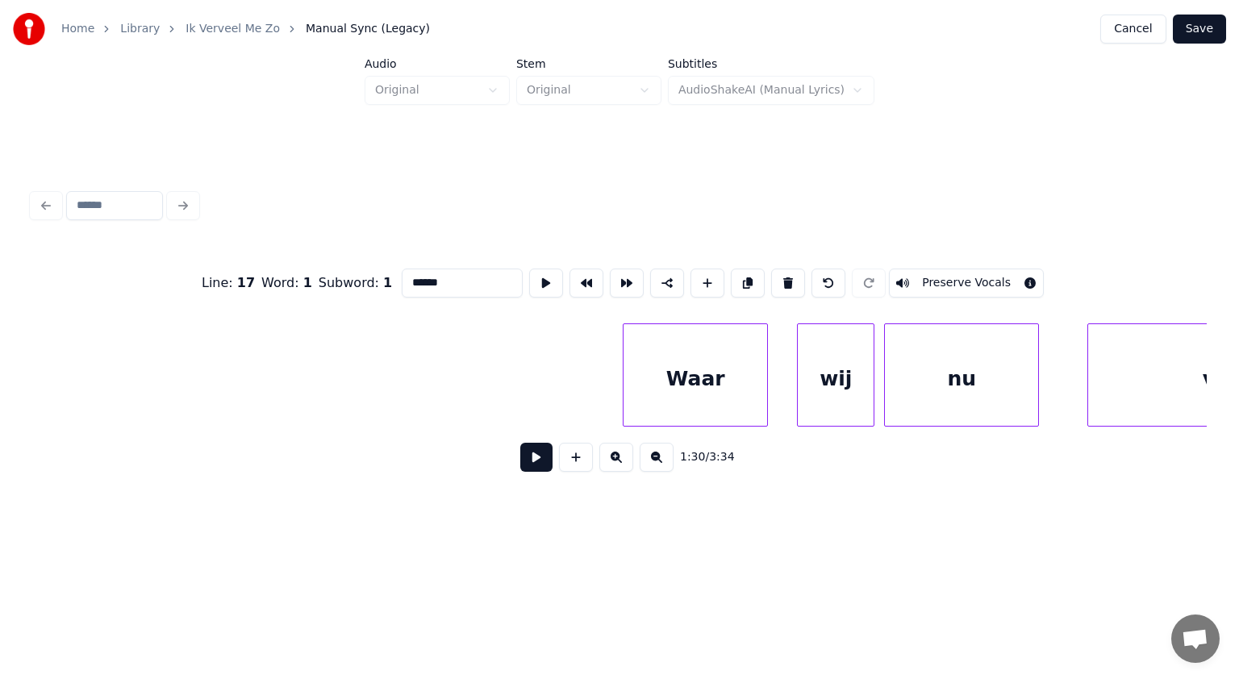
scroll to position [0, 44999]
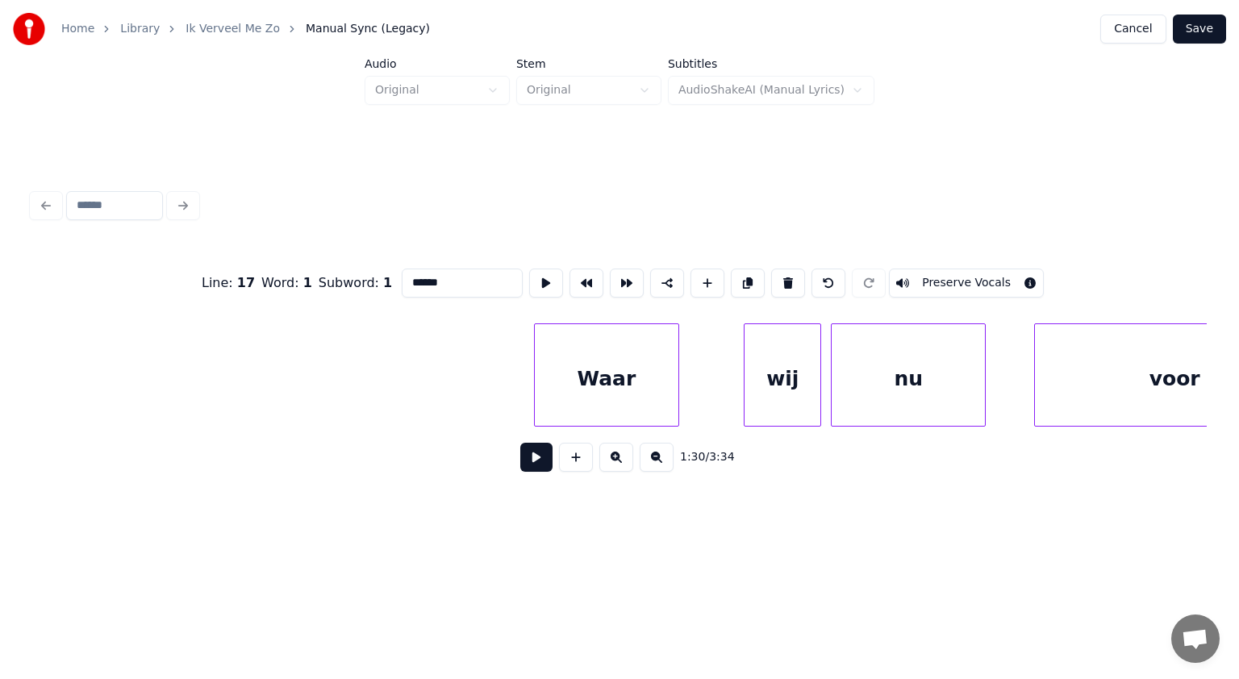
click at [603, 390] on div "Waar" at bounding box center [607, 379] width 144 height 110
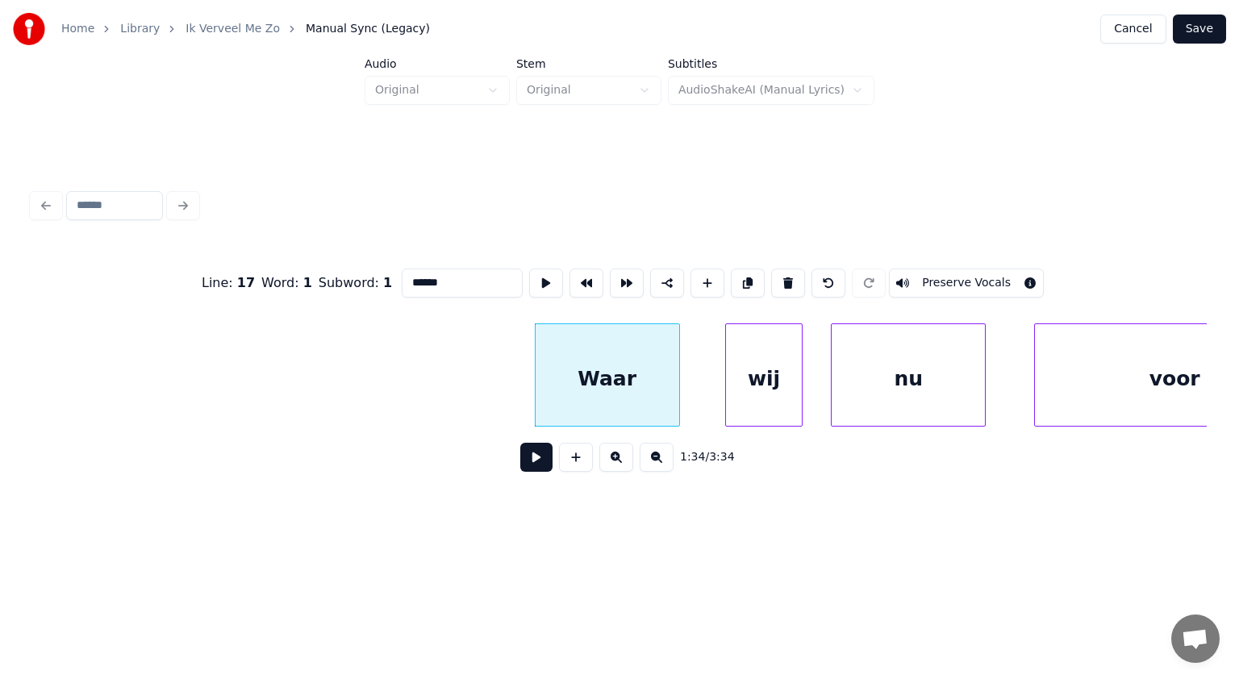
click at [754, 381] on div "wij" at bounding box center [764, 379] width 76 height 110
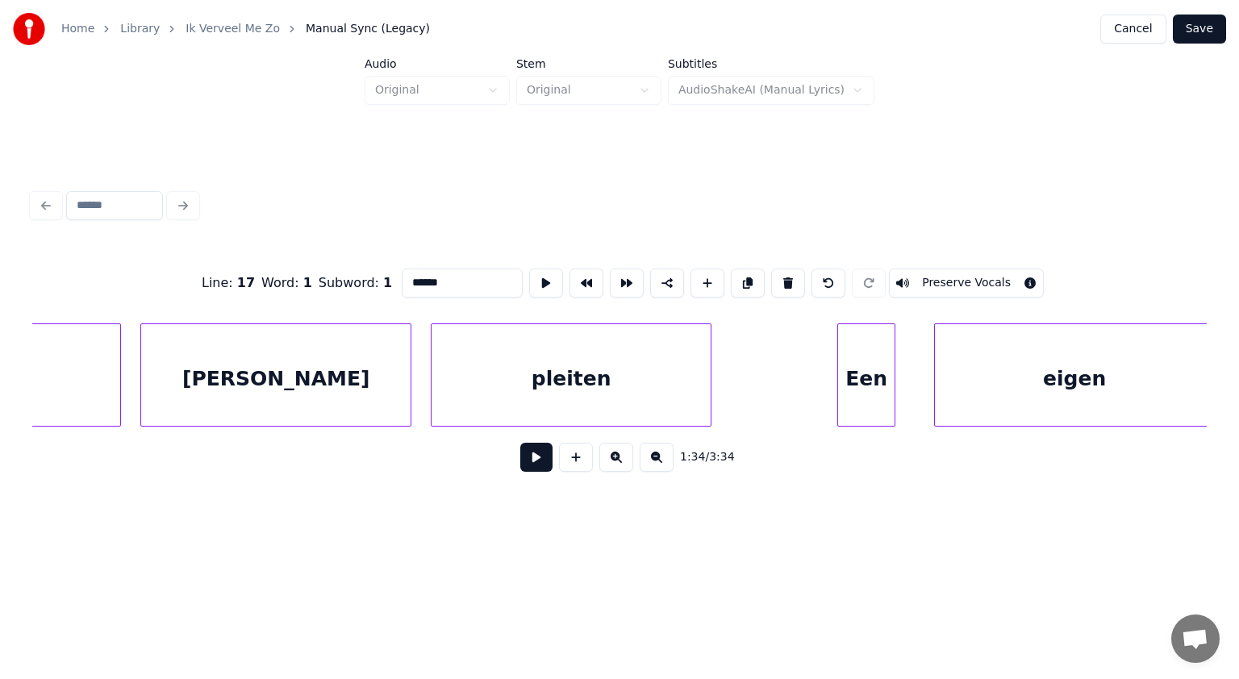
scroll to position [0, 46256]
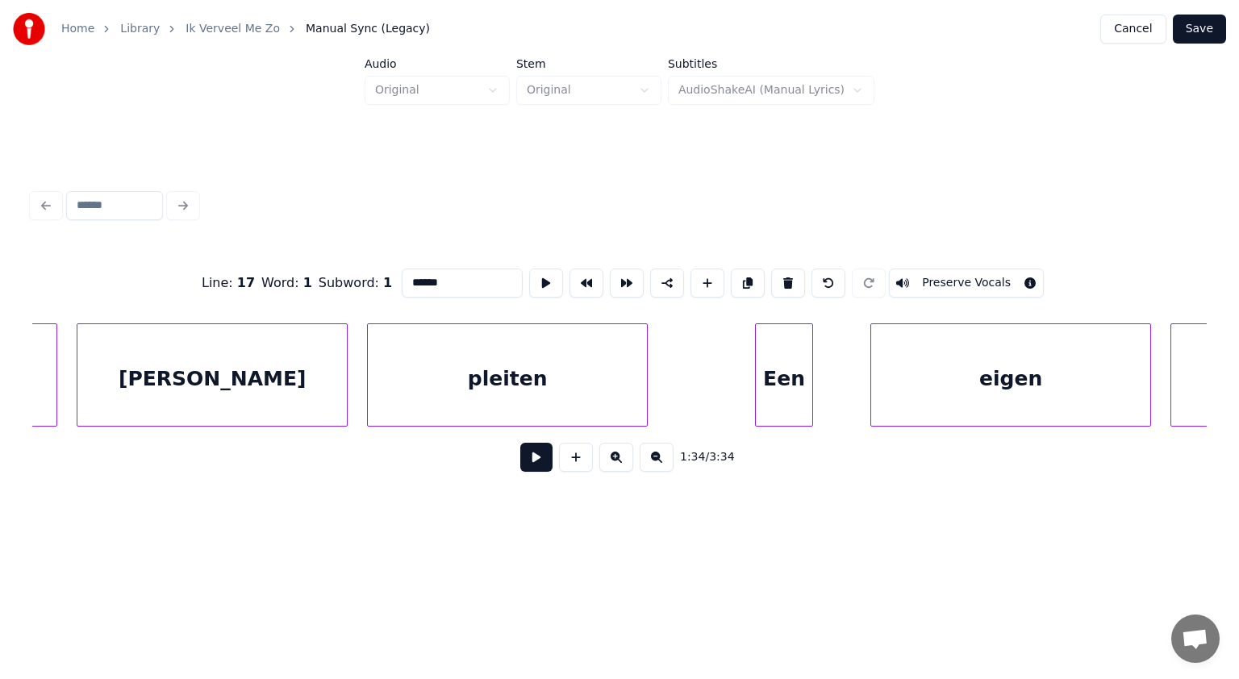
click at [795, 405] on div "Een" at bounding box center [784, 379] width 56 height 110
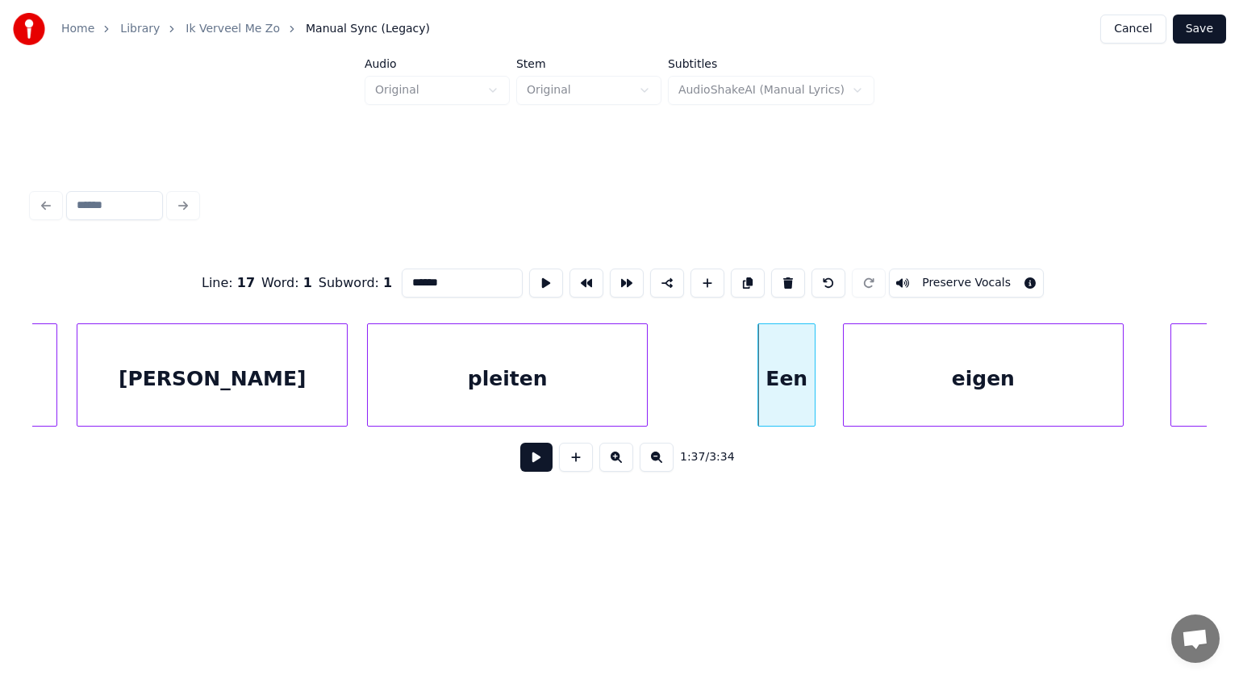
click at [913, 390] on div "eigen" at bounding box center [983, 379] width 279 height 110
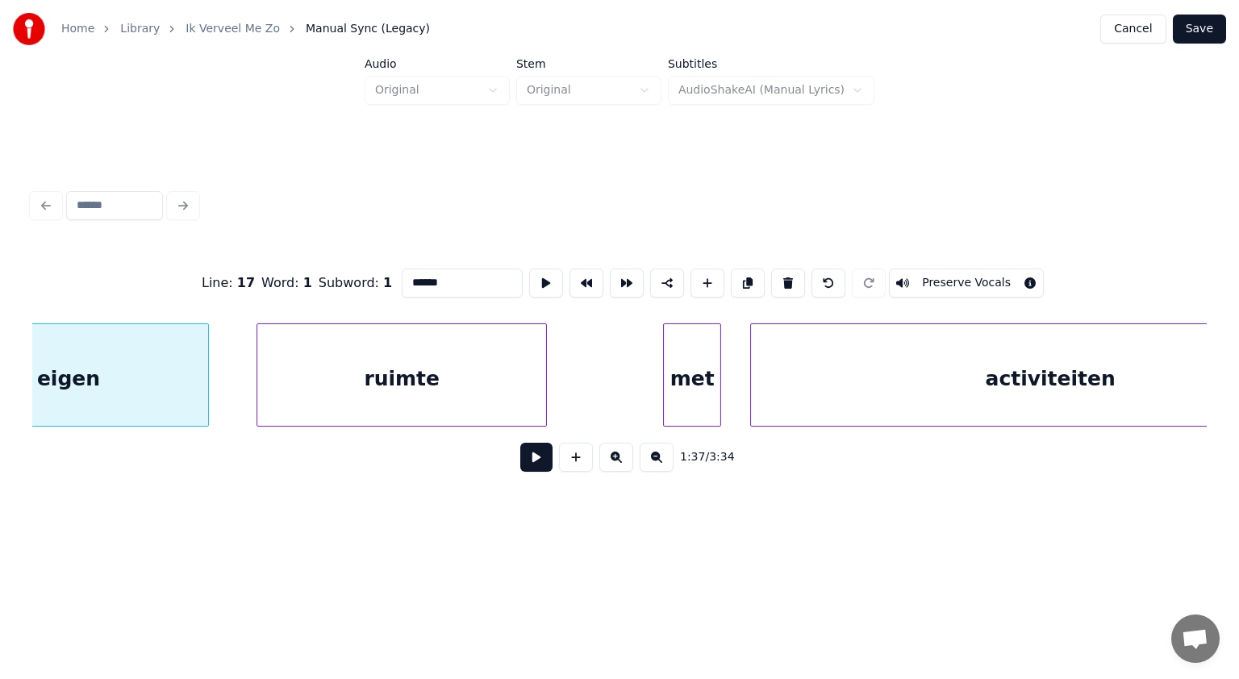
scroll to position [0, 47267]
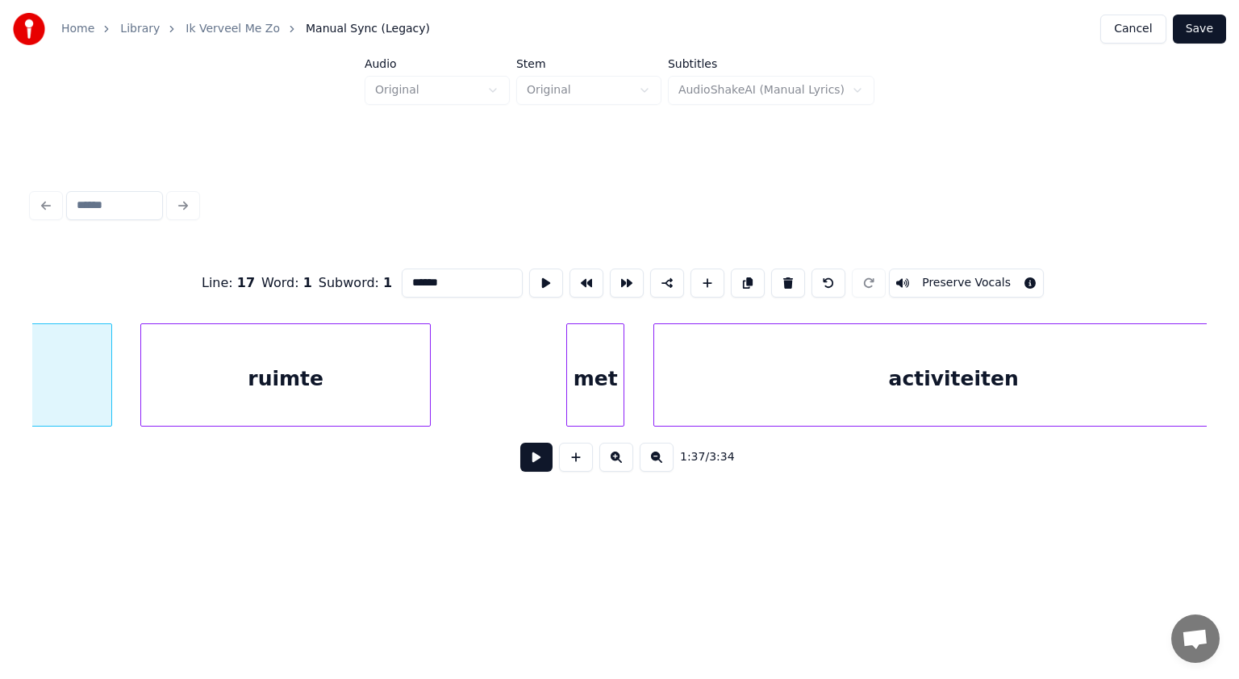
click at [354, 409] on div "ruimte" at bounding box center [285, 379] width 289 height 110
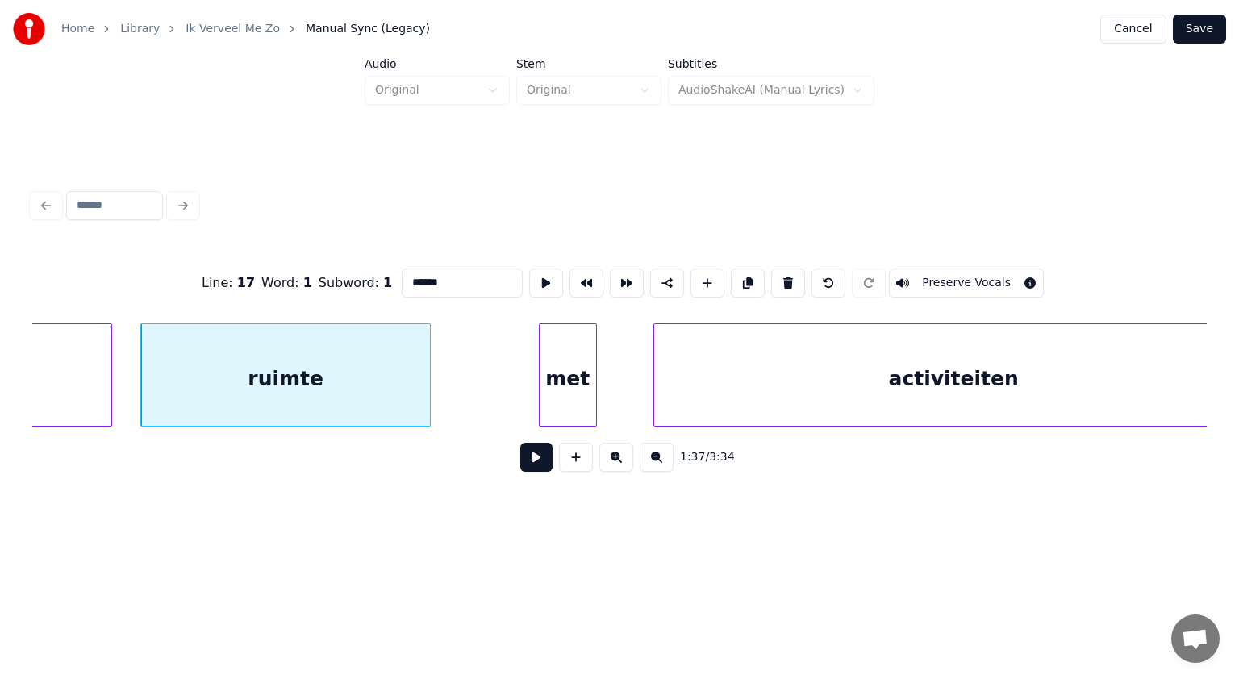
click at [561, 410] on div "met" at bounding box center [568, 379] width 56 height 110
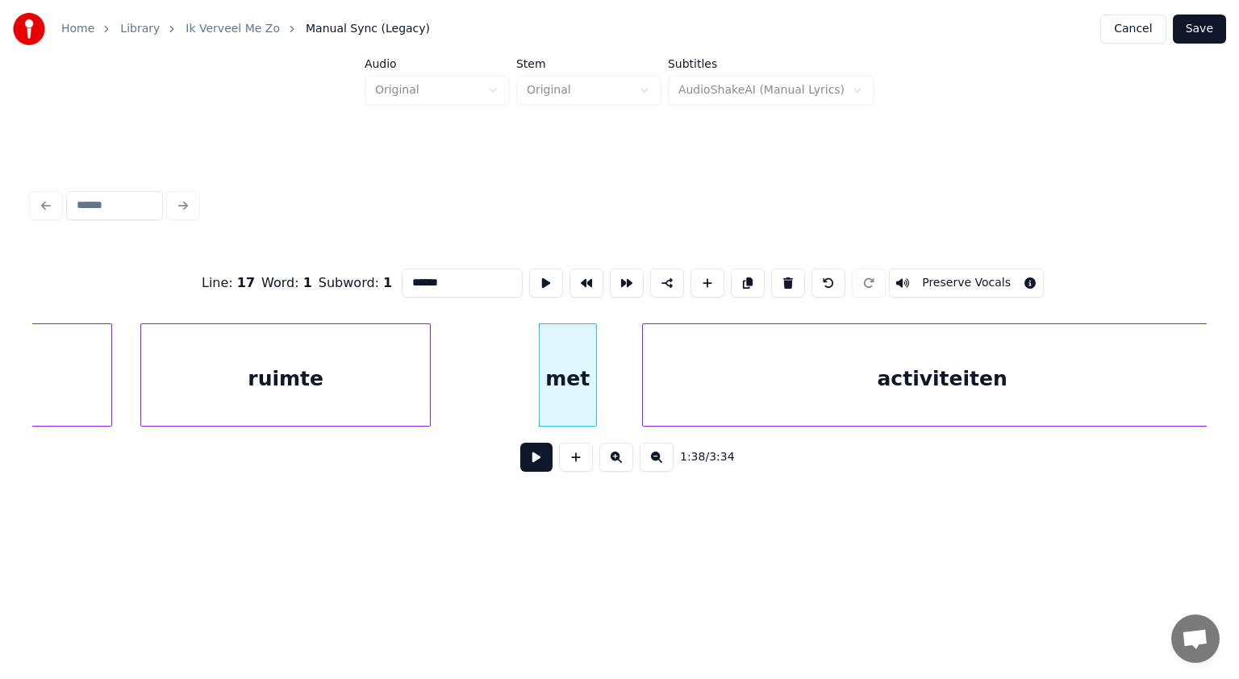
scroll to position [0, 47307]
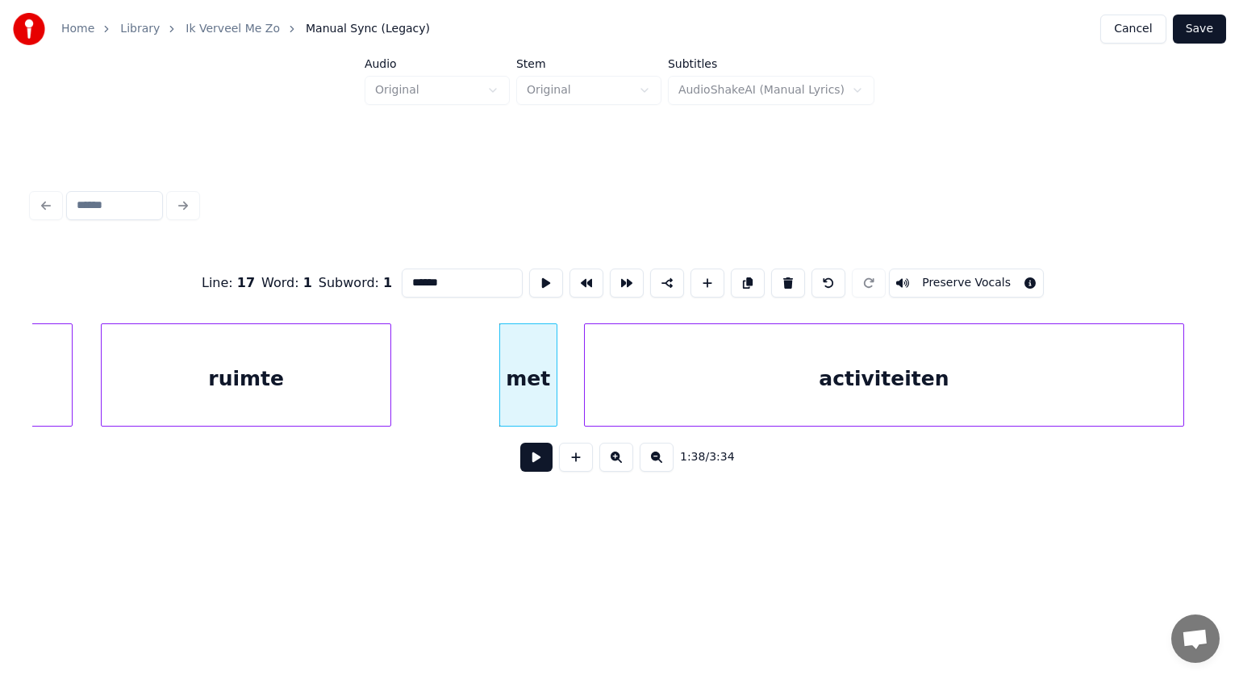
click at [664, 401] on div "activiteiten" at bounding box center [884, 379] width 599 height 110
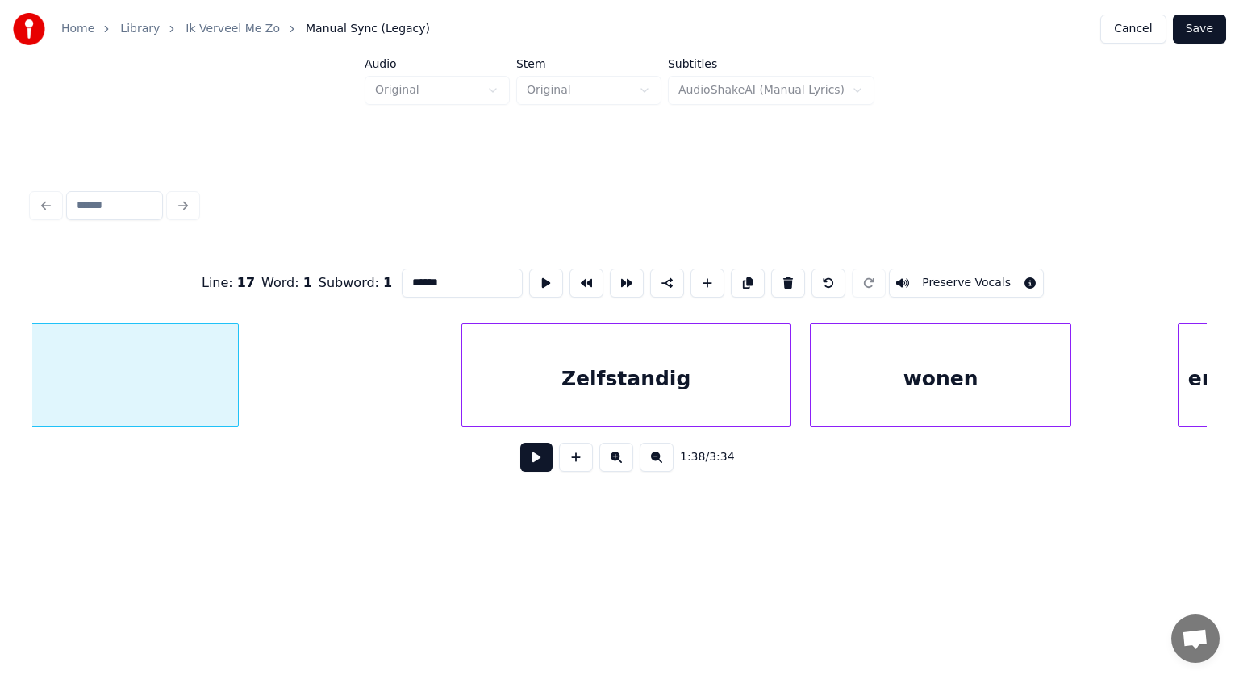
scroll to position [0, 48296]
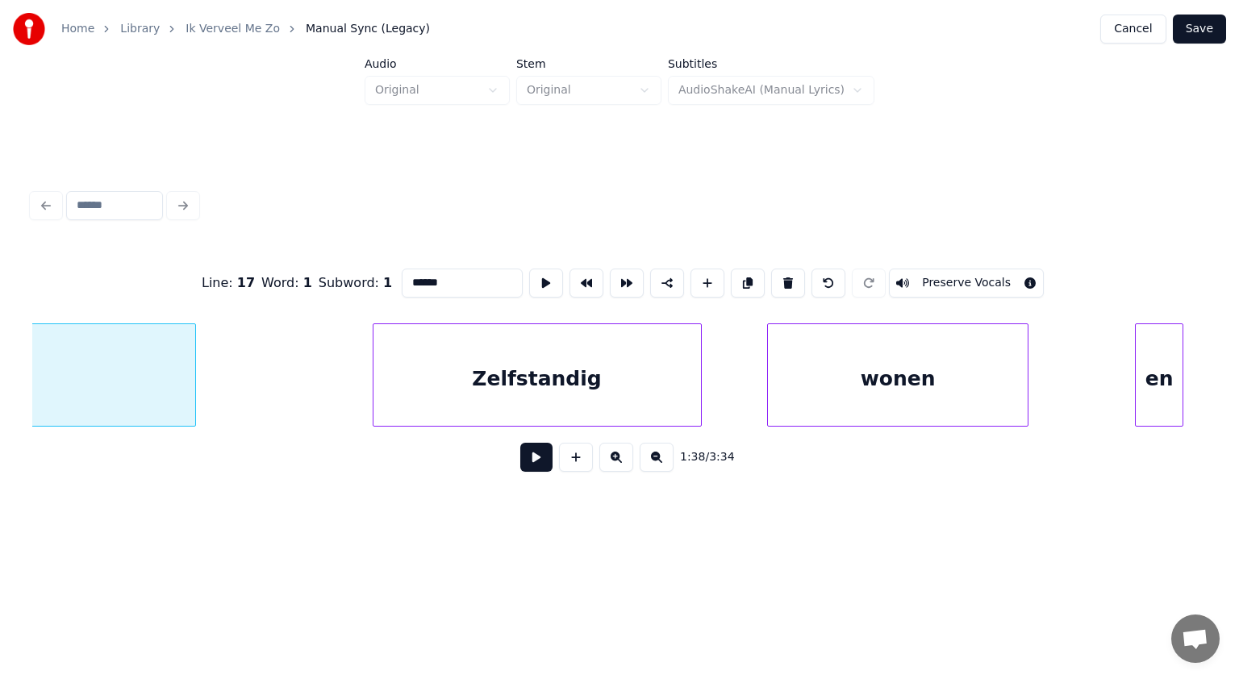
click at [640, 387] on div "Zelfstandig" at bounding box center [538, 379] width 328 height 110
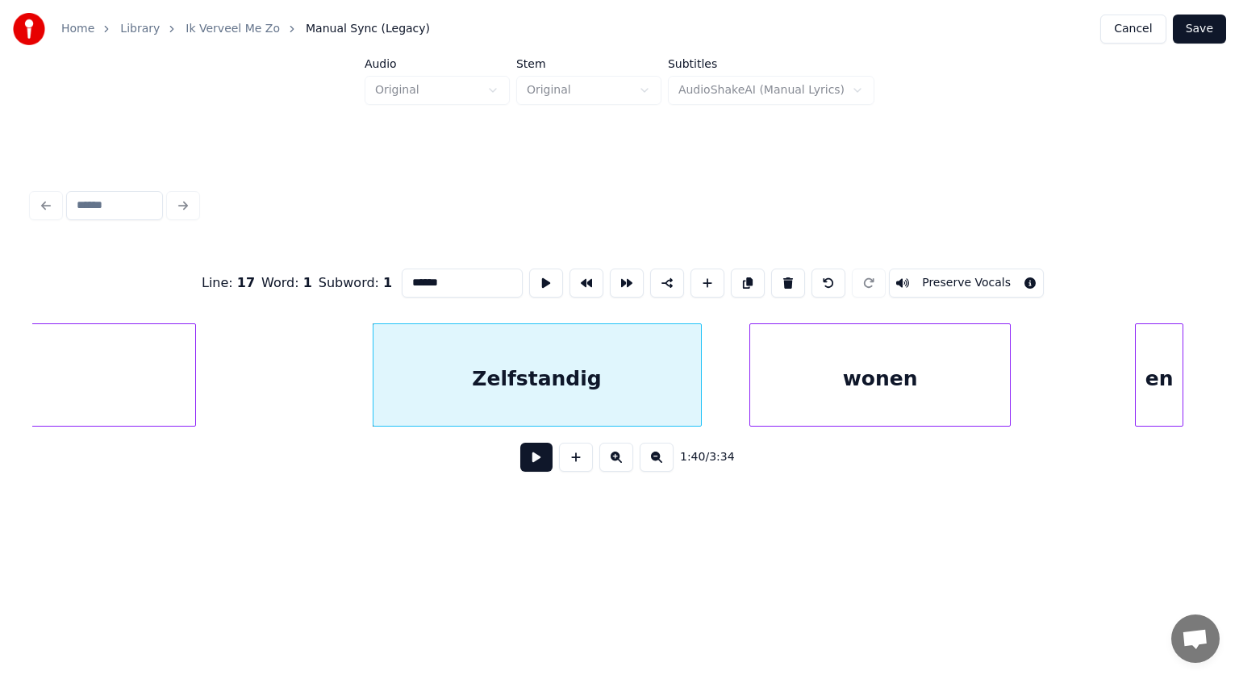
click at [766, 386] on div "wonen" at bounding box center [880, 379] width 260 height 110
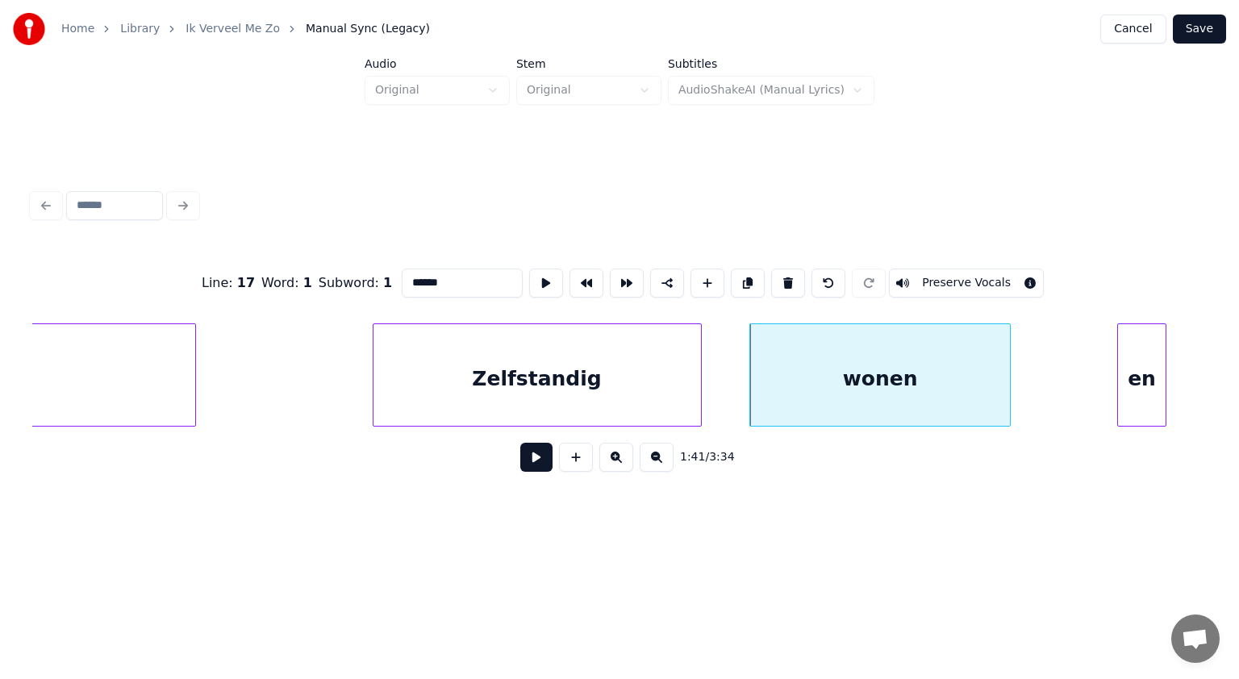
click at [1125, 396] on div "en" at bounding box center [1141, 379] width 47 height 110
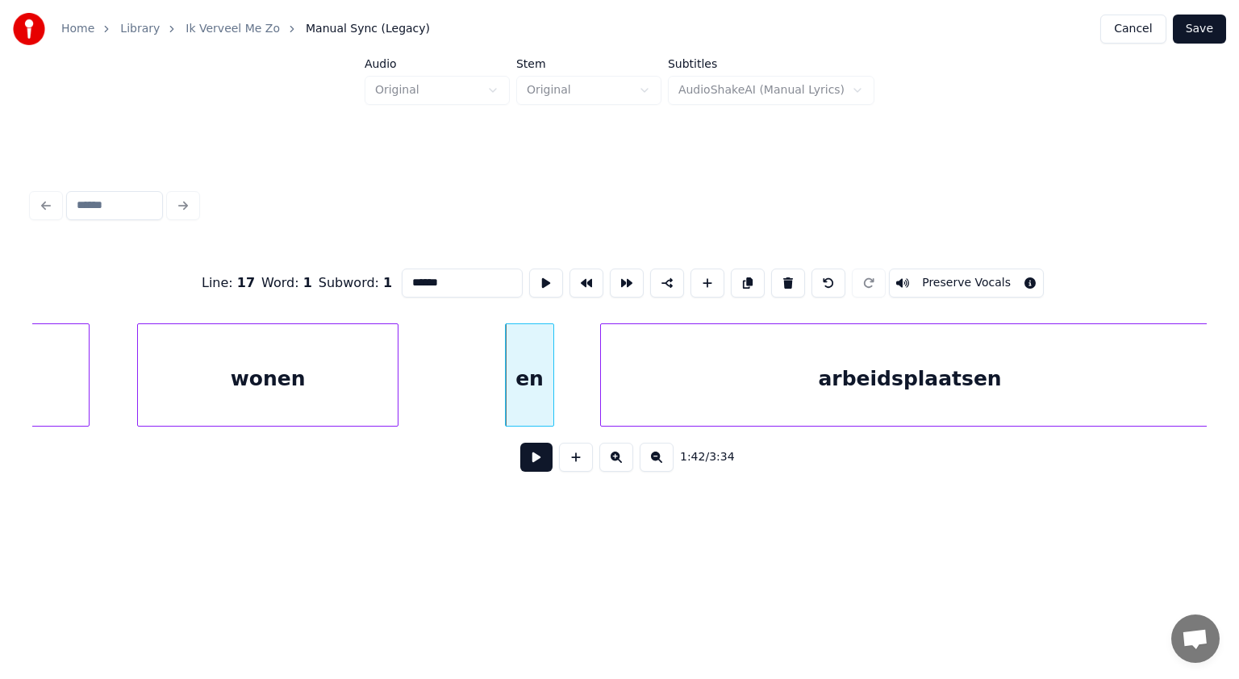
scroll to position [0, 48940]
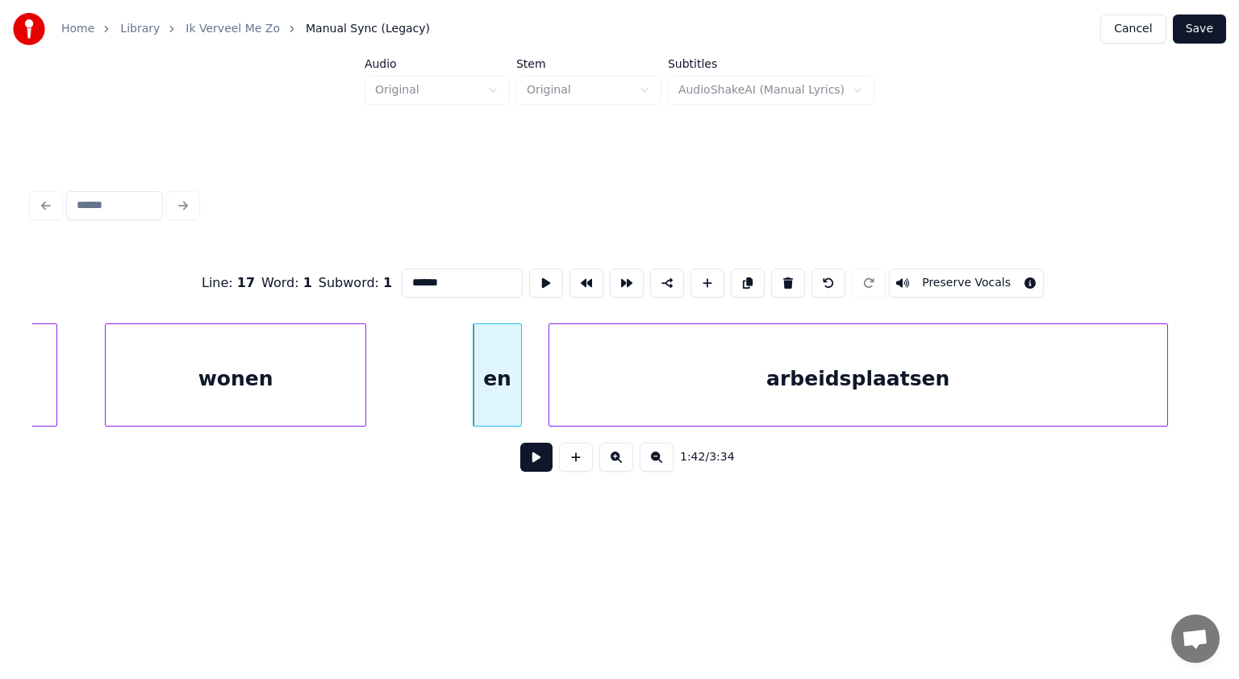
click at [847, 387] on div "arbeidsplaatsen" at bounding box center [858, 379] width 618 height 110
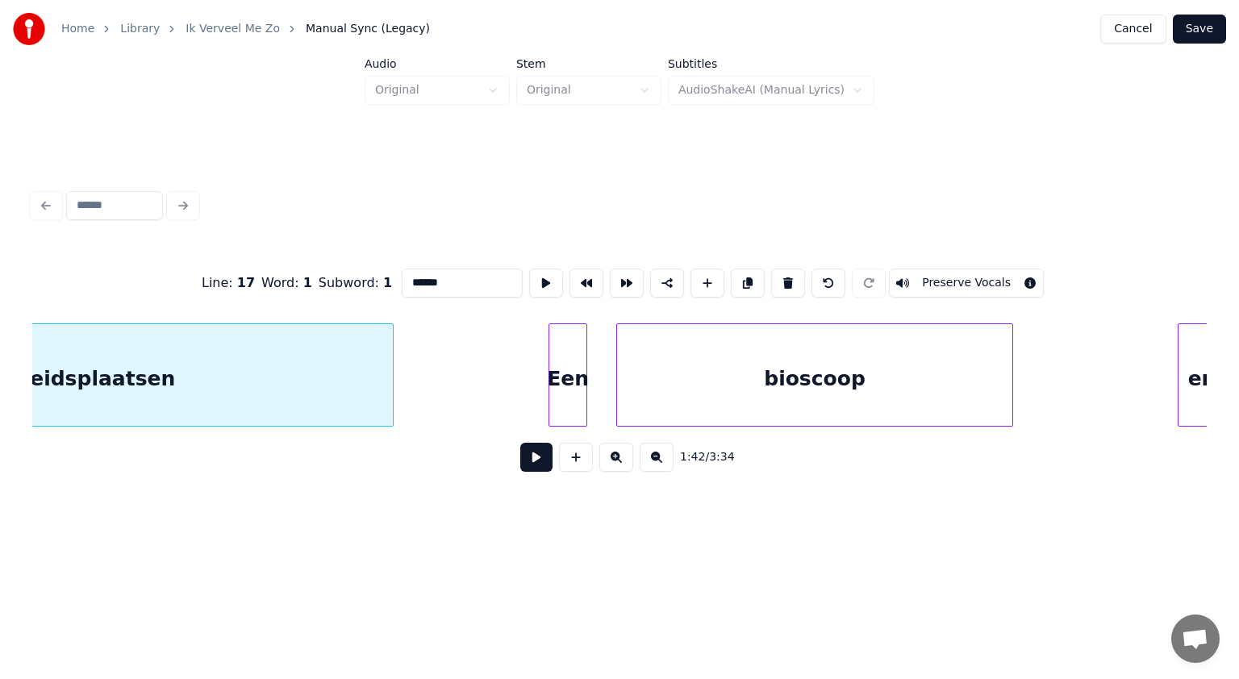
scroll to position [0, 49736]
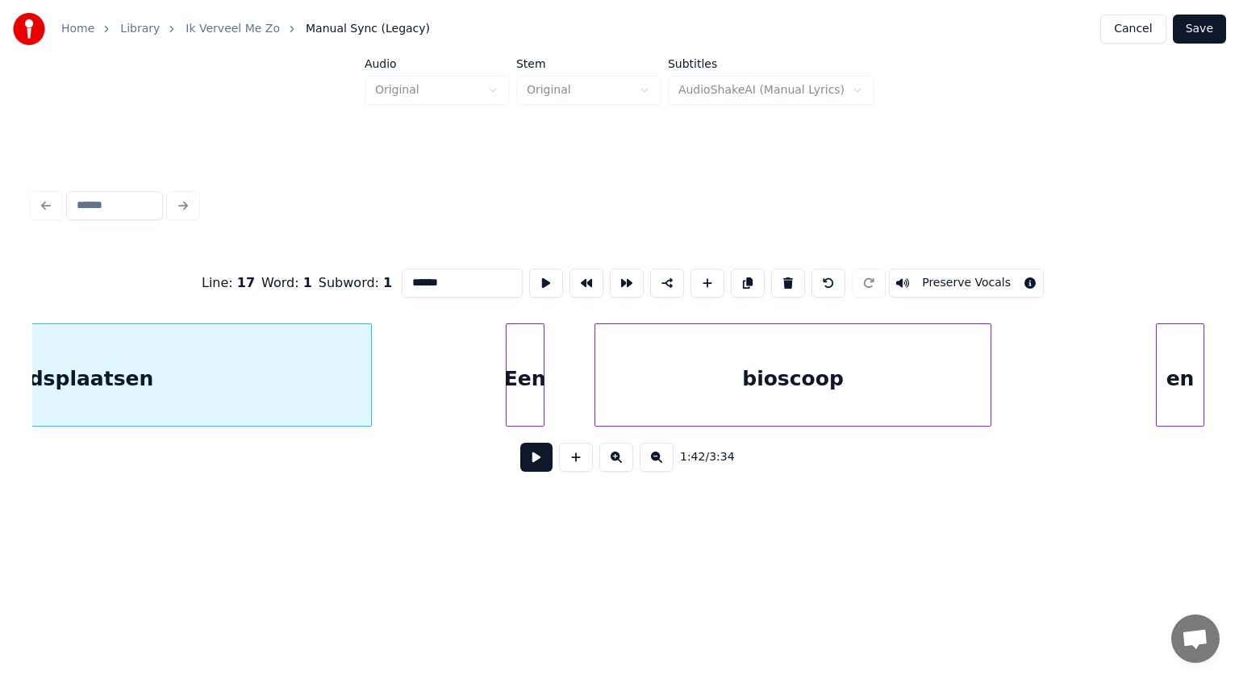
click at [515, 404] on div "Een" at bounding box center [525, 379] width 37 height 110
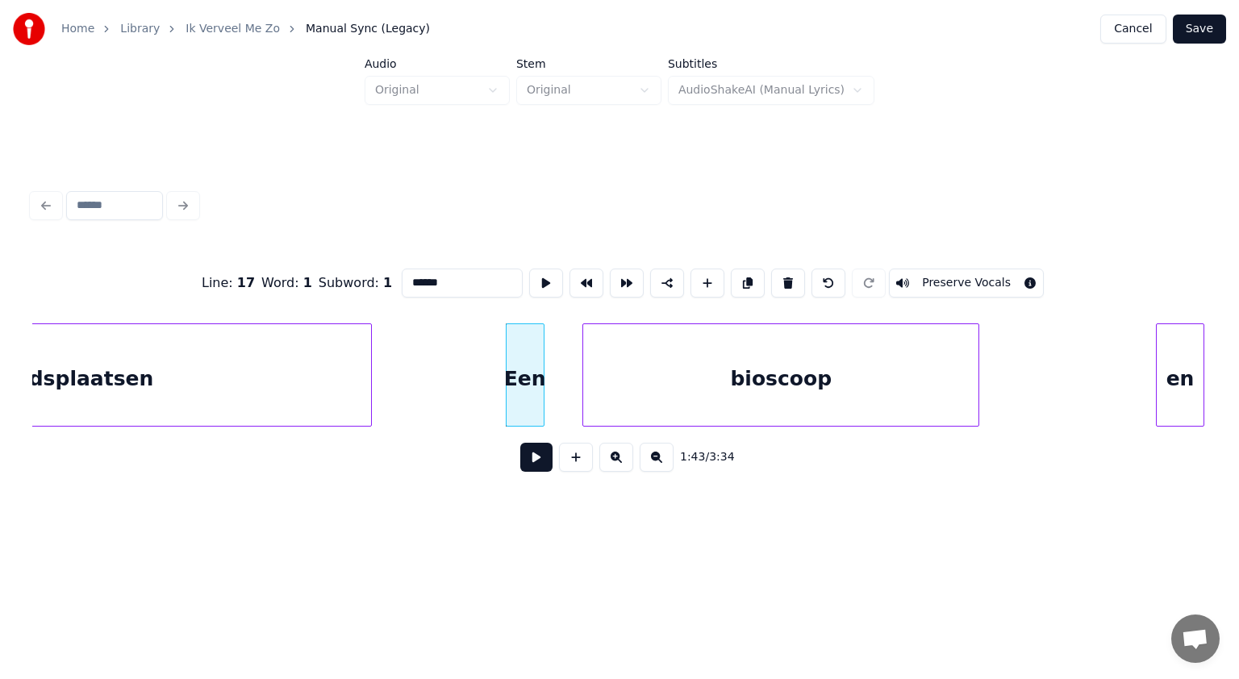
click at [636, 383] on div "bioscoop" at bounding box center [780, 379] width 395 height 110
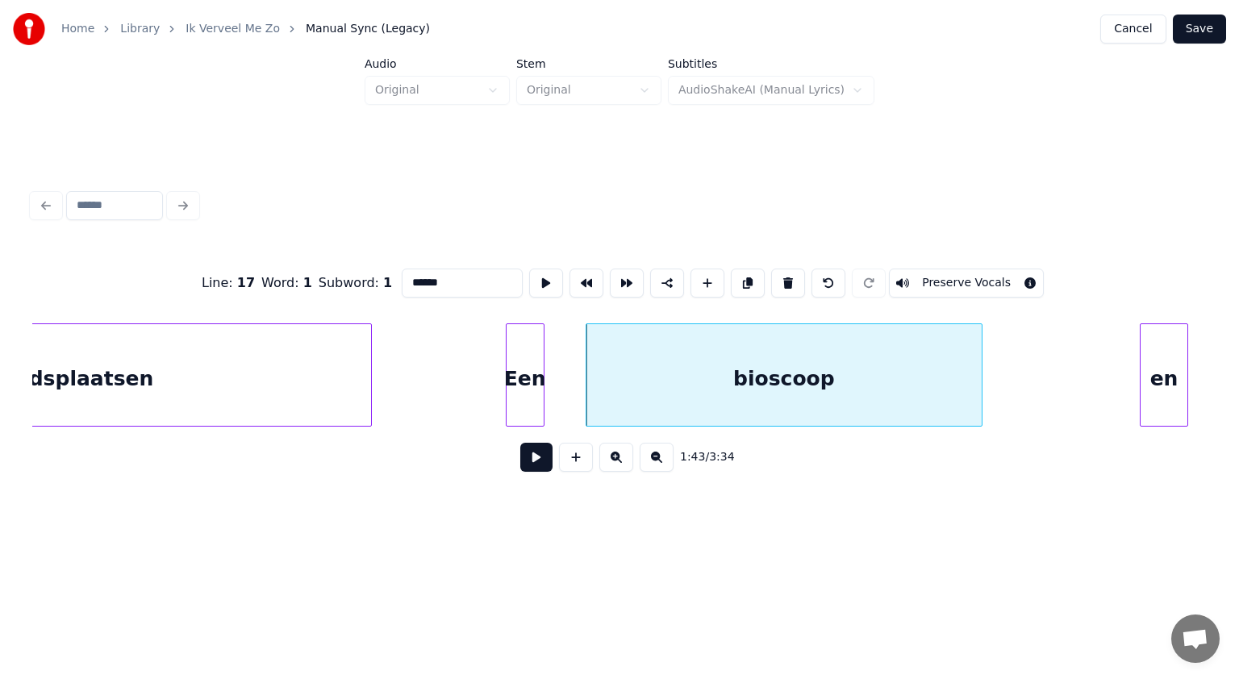
click at [1151, 378] on div "en" at bounding box center [1164, 379] width 47 height 110
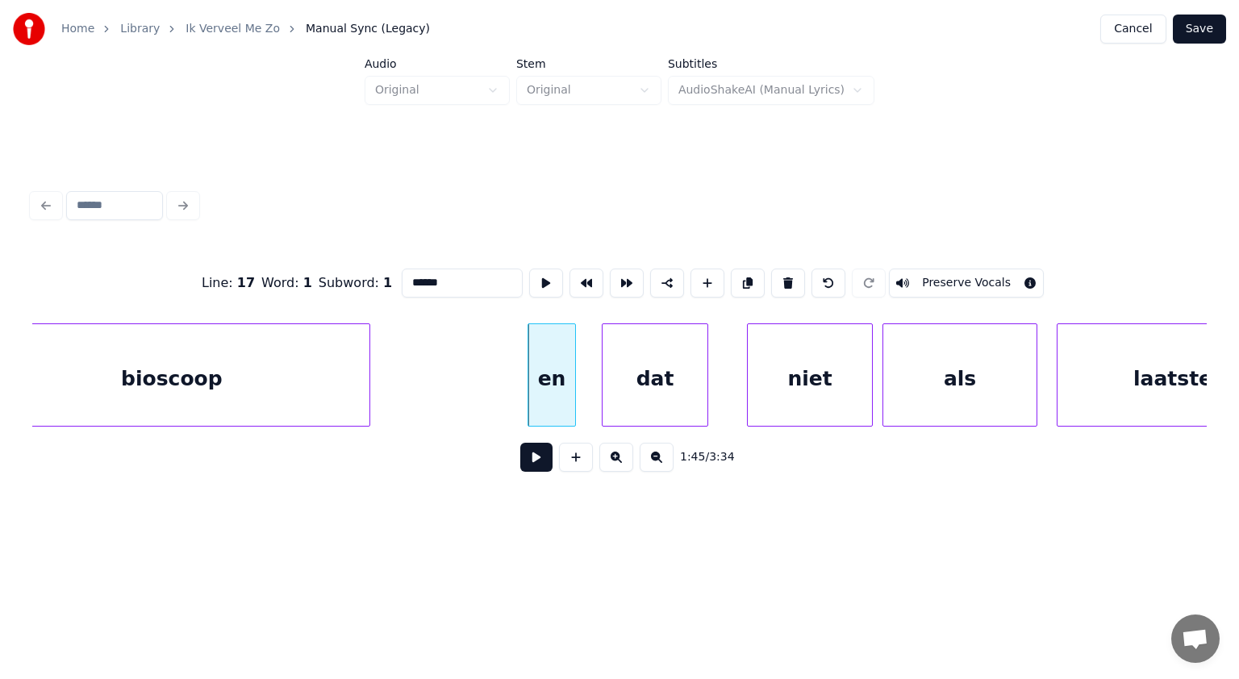
scroll to position [0, 50370]
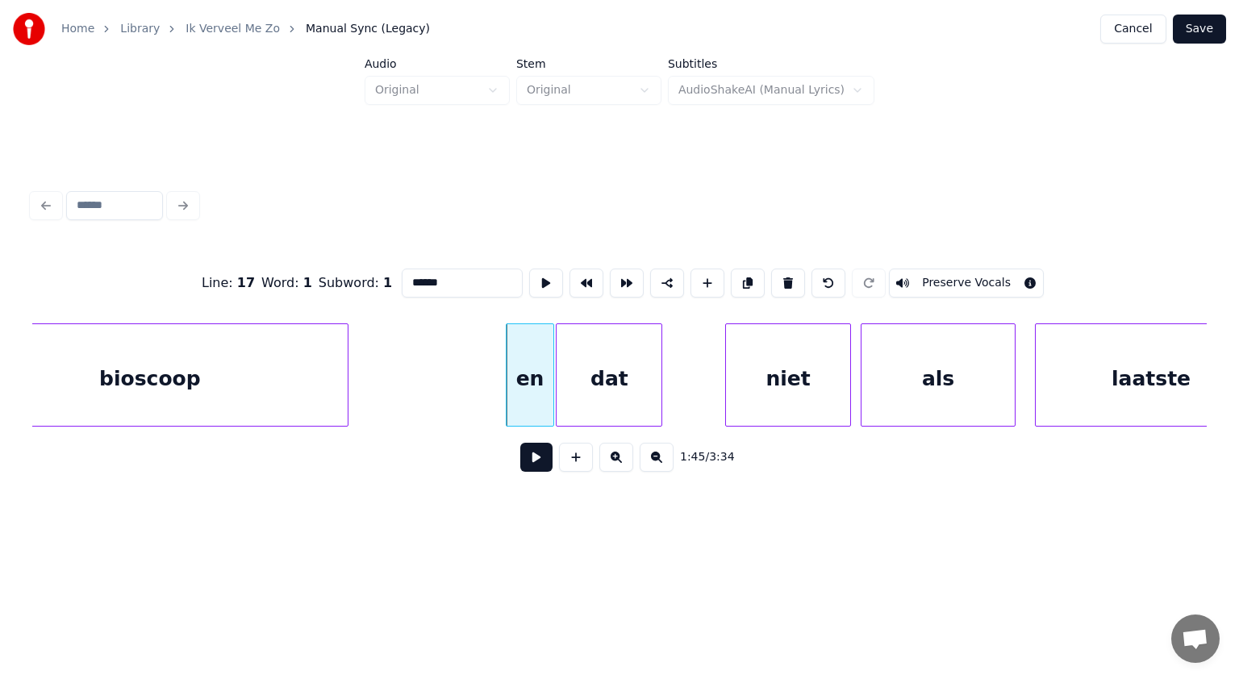
click at [629, 394] on div "dat" at bounding box center [609, 379] width 105 height 110
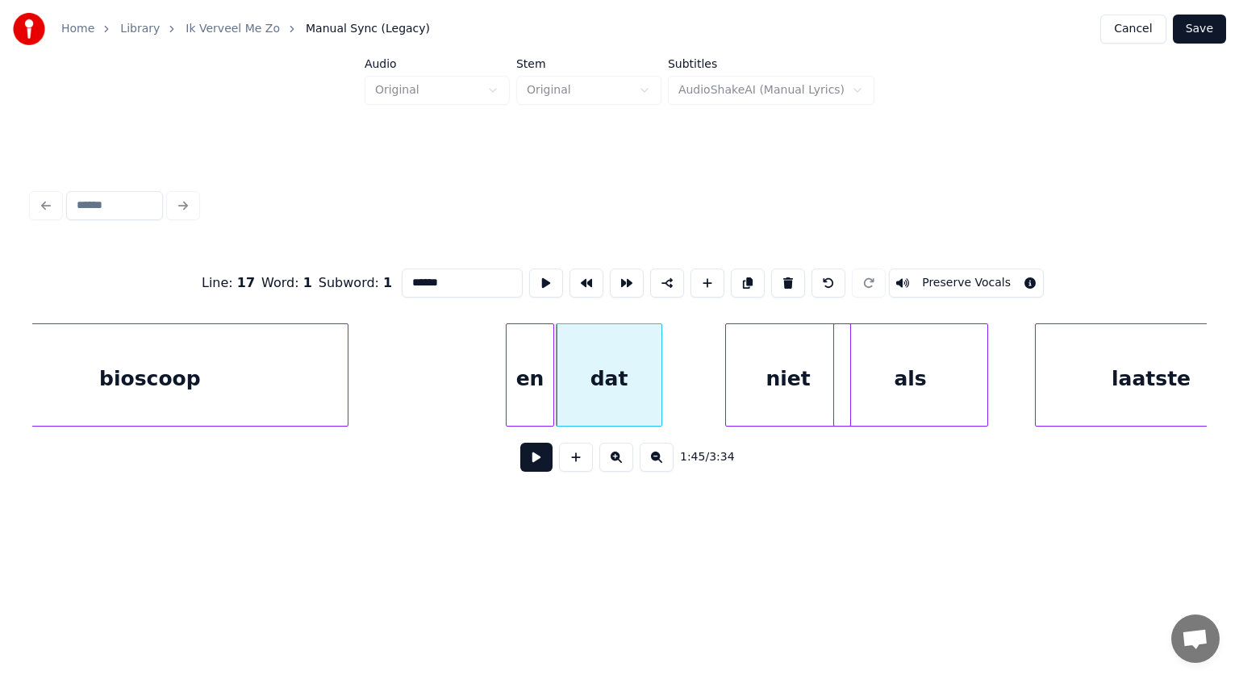
click at [854, 407] on div "als" at bounding box center [910, 379] width 153 height 110
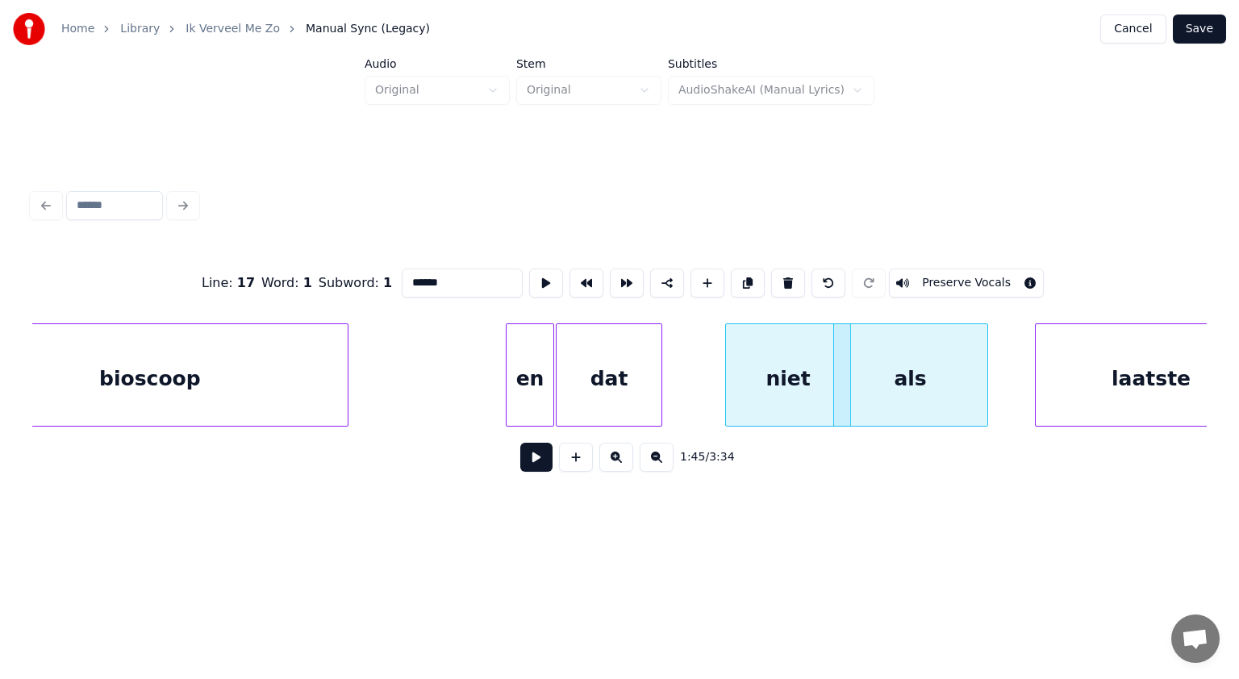
scroll to position [0, 50425]
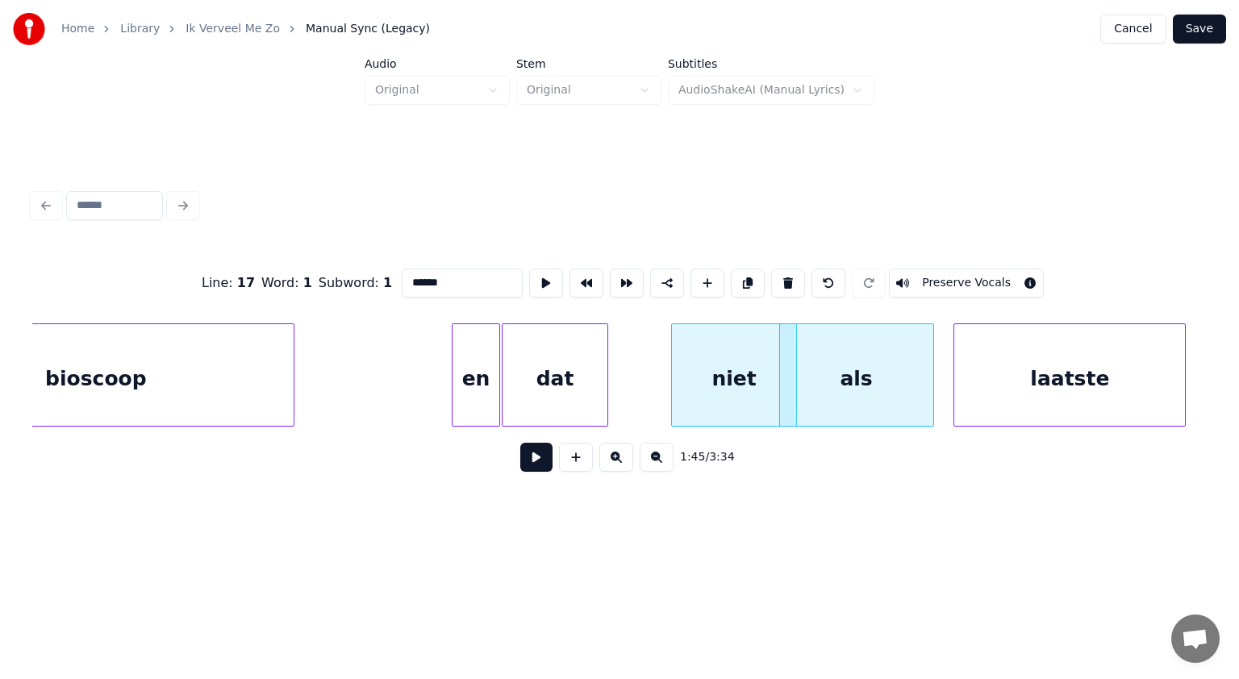
click at [1033, 397] on div "laatste" at bounding box center [1069, 379] width 231 height 110
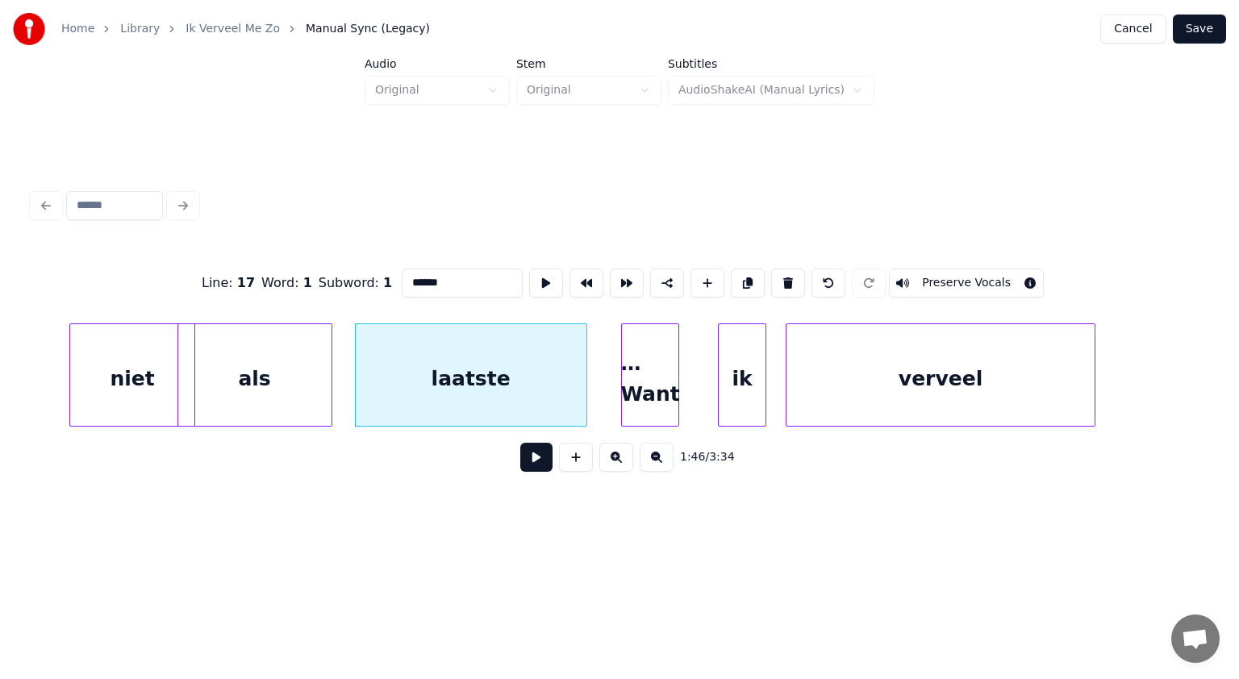
scroll to position [0, 51080]
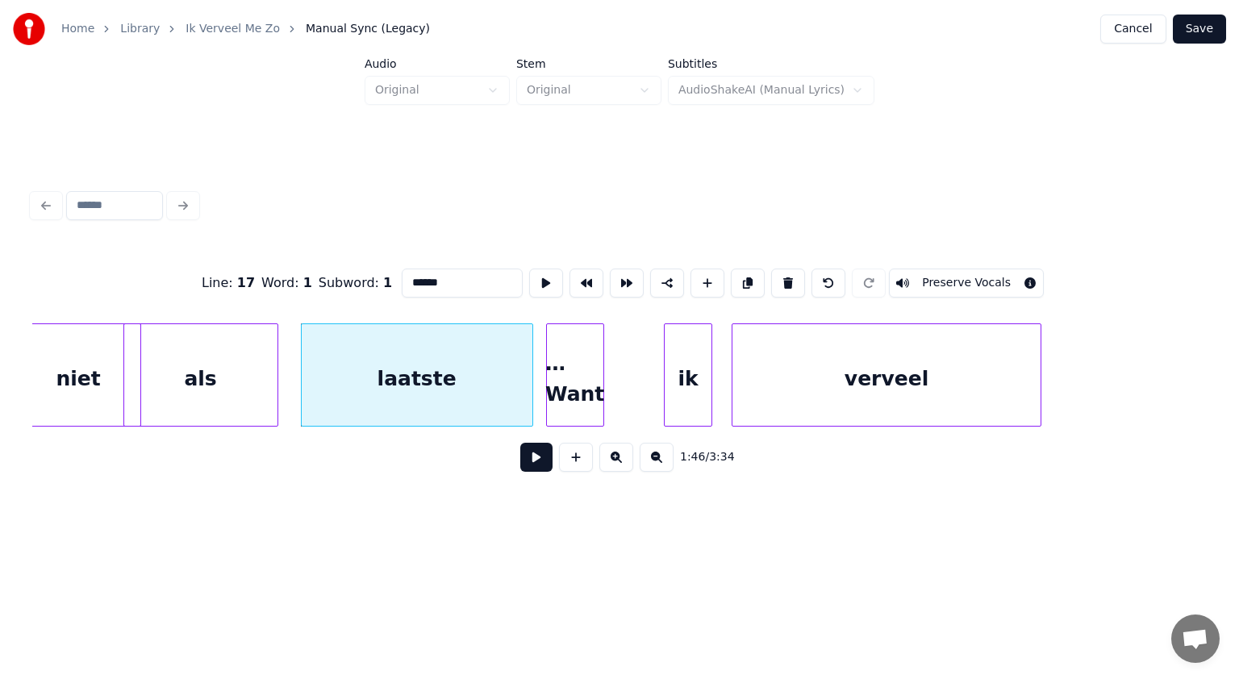
click at [579, 382] on div "… Want" at bounding box center [575, 379] width 56 height 110
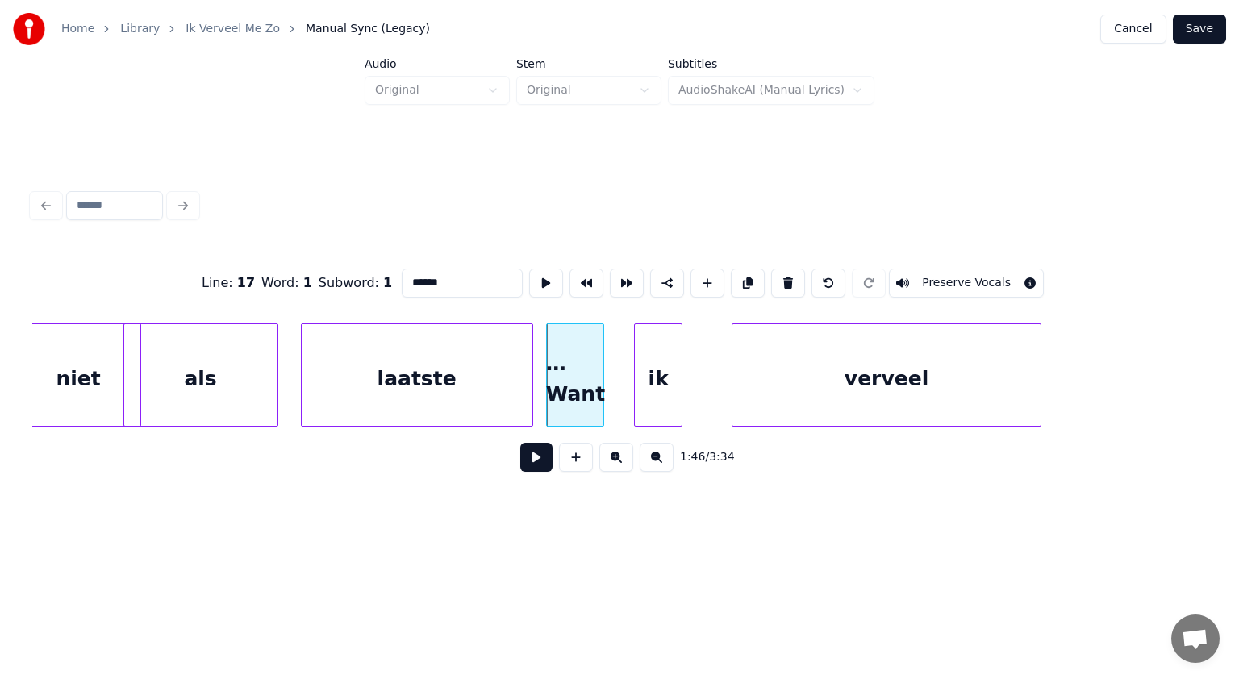
click at [660, 381] on div "ik" at bounding box center [658, 379] width 47 height 110
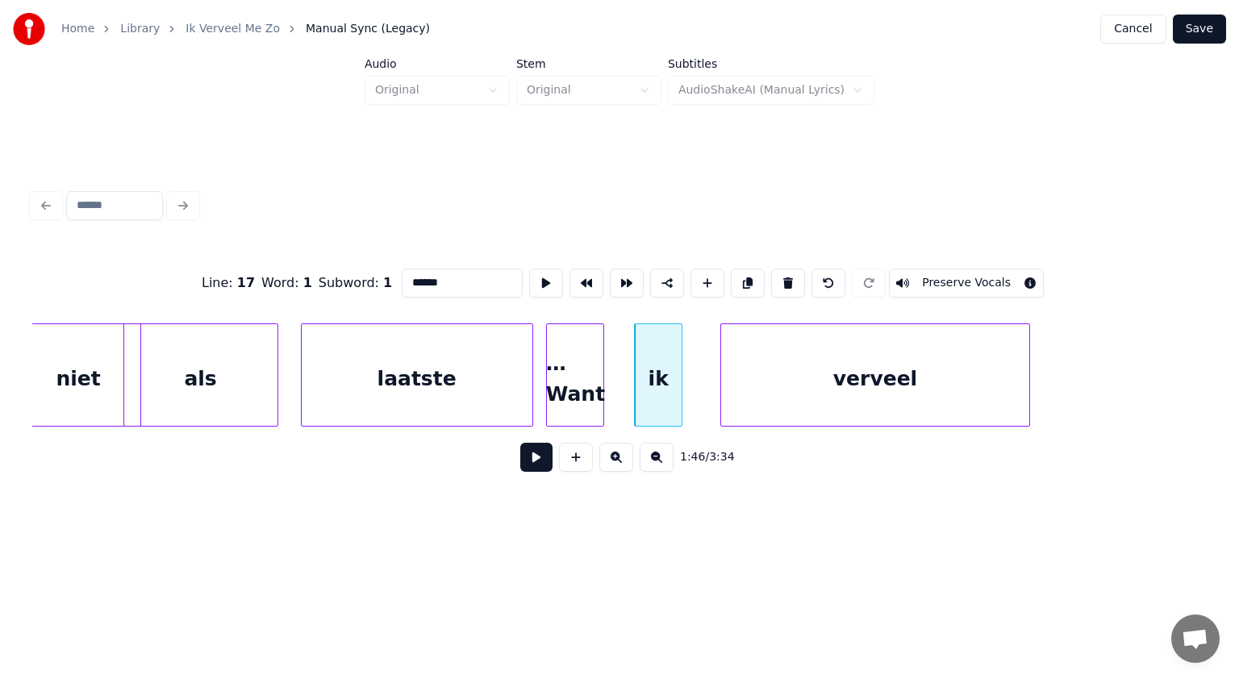
click at [778, 374] on div "verveel" at bounding box center [875, 379] width 308 height 110
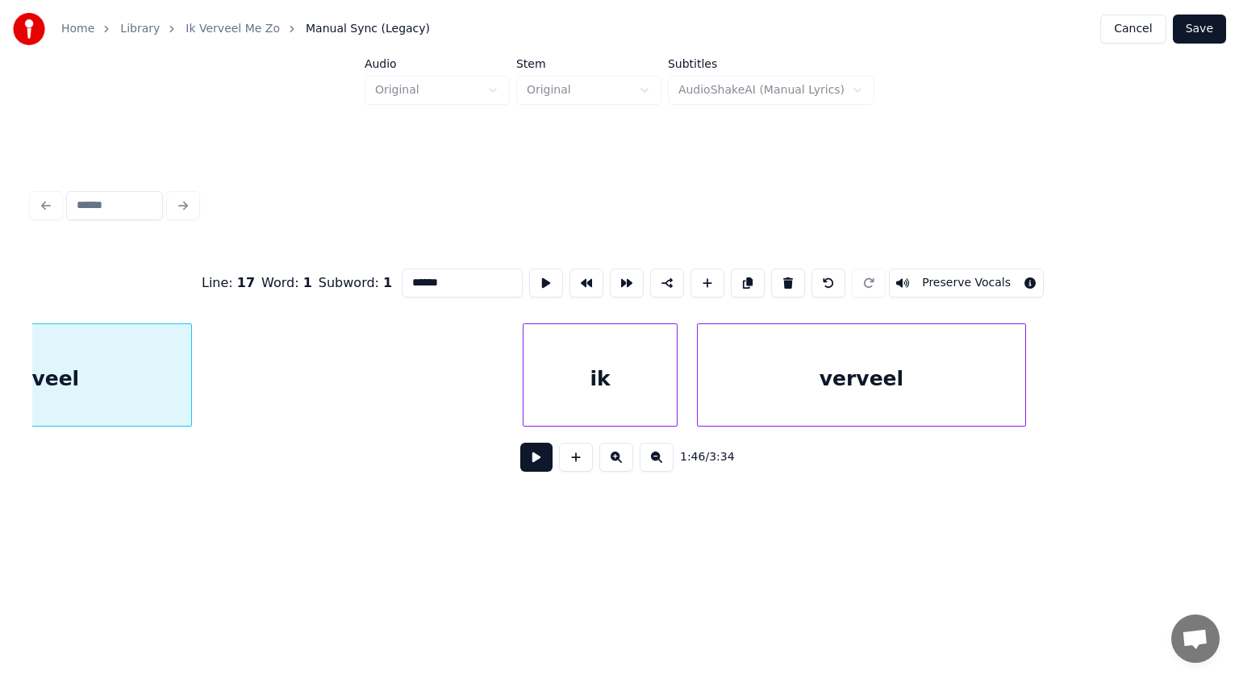
scroll to position [0, 51930]
click at [561, 402] on div "ik" at bounding box center [556, 379] width 153 height 110
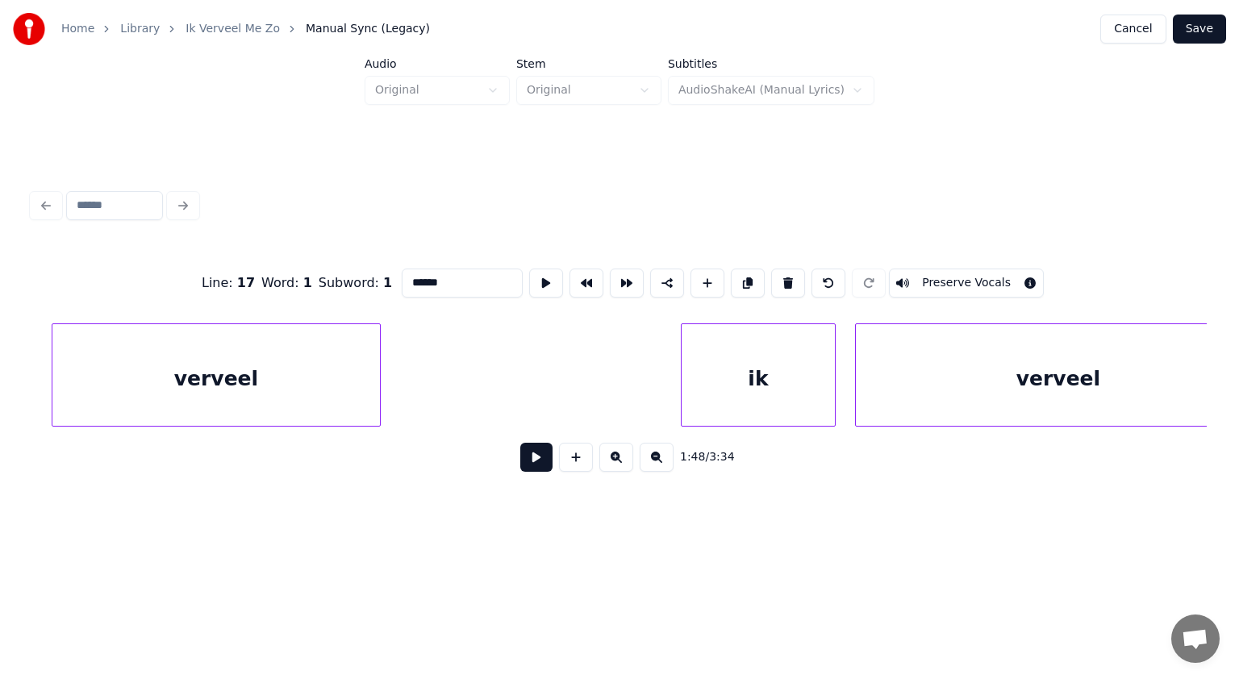
scroll to position [0, 52671]
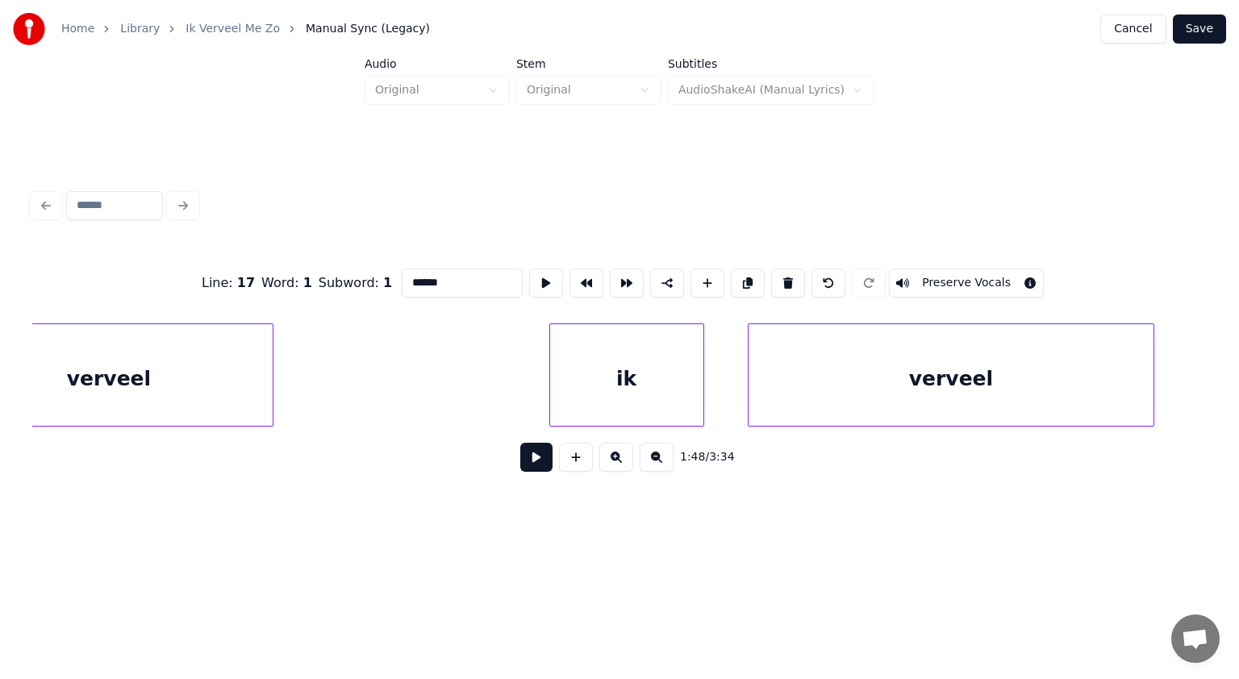
click at [677, 422] on div "verveel ik verveel" at bounding box center [619, 374] width 1175 height 103
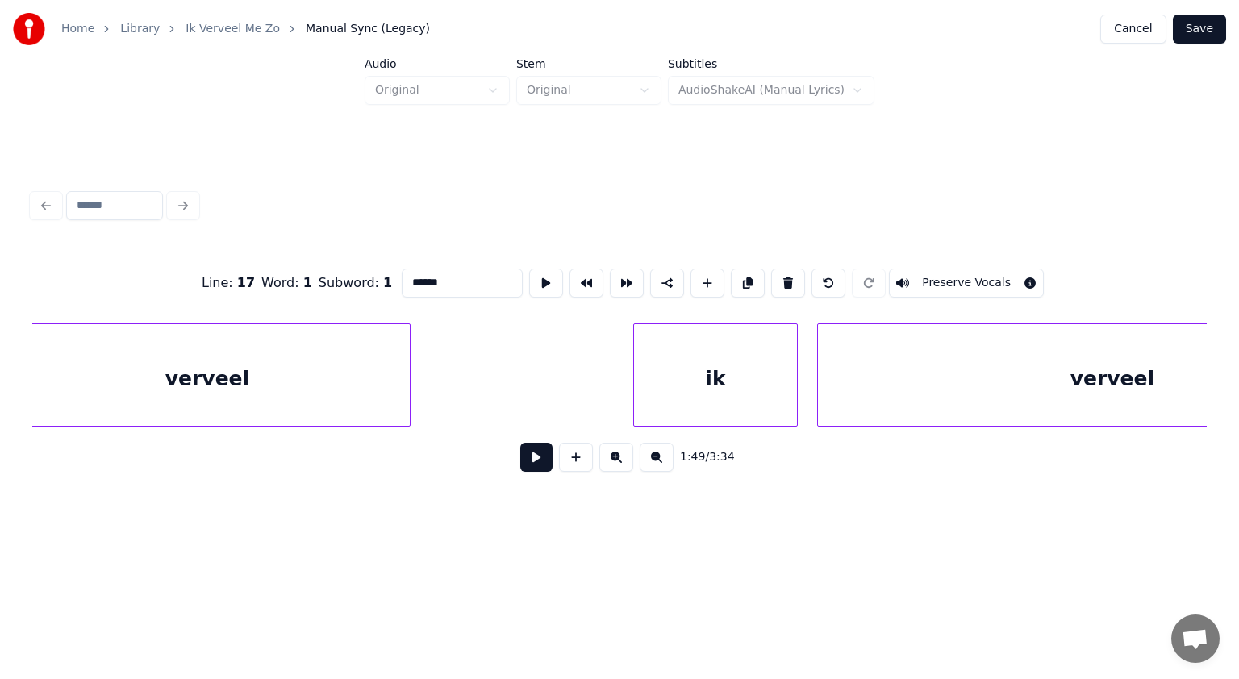
scroll to position [0, 53445]
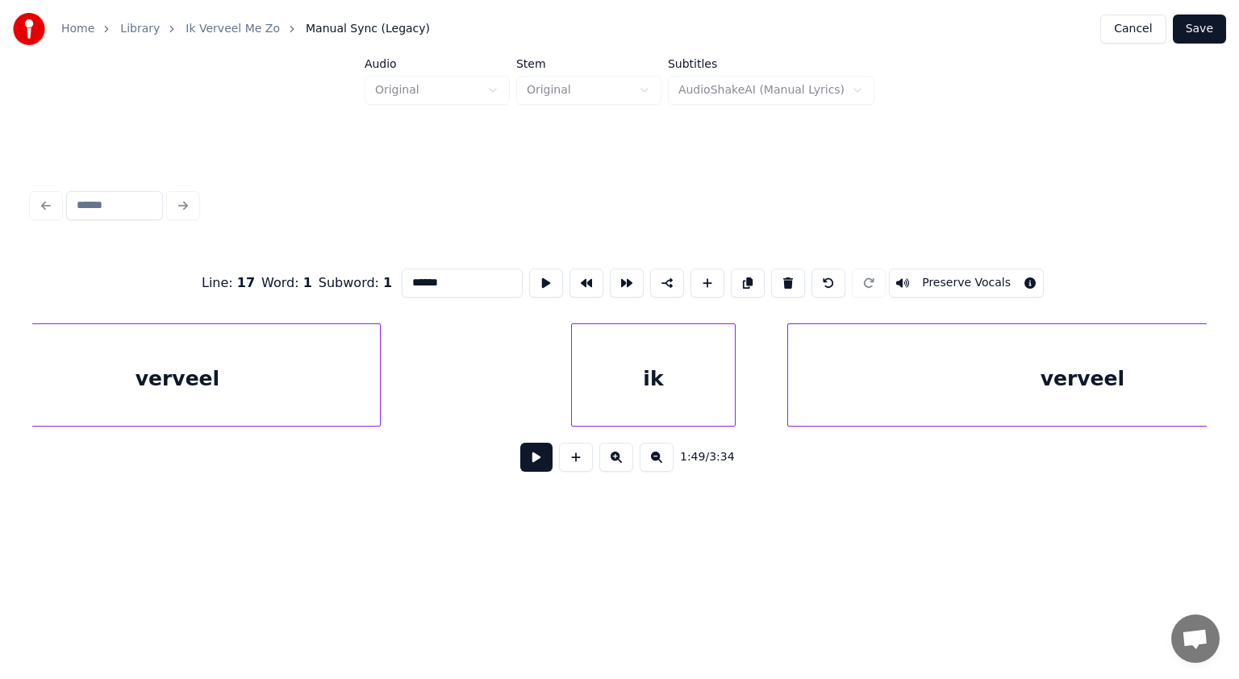
click at [679, 400] on div "ik" at bounding box center [653, 379] width 163 height 110
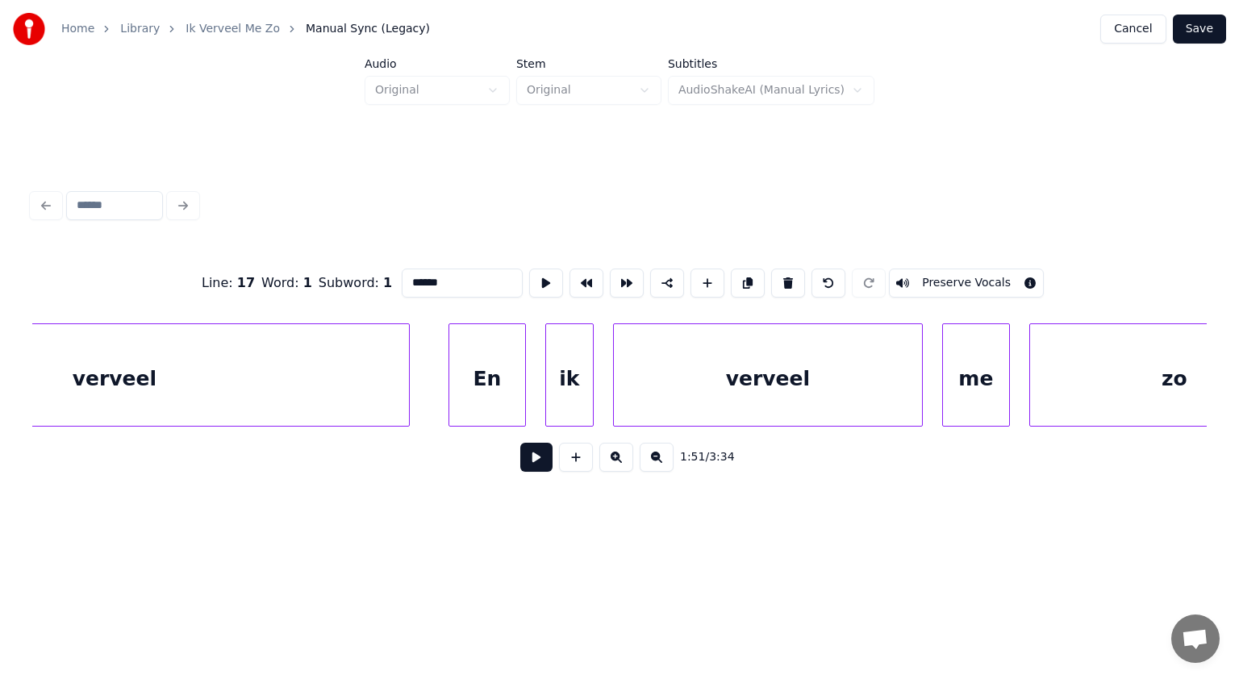
scroll to position [0, 54423]
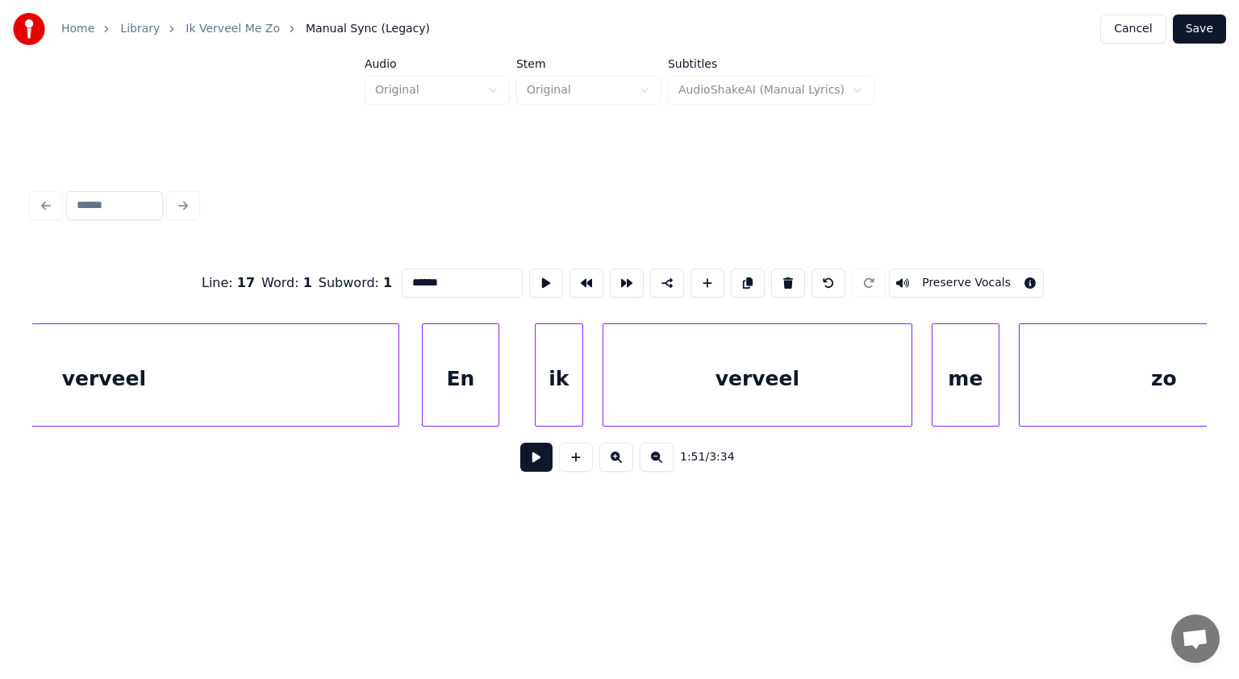
click at [471, 396] on div "En" at bounding box center [461, 379] width 76 height 110
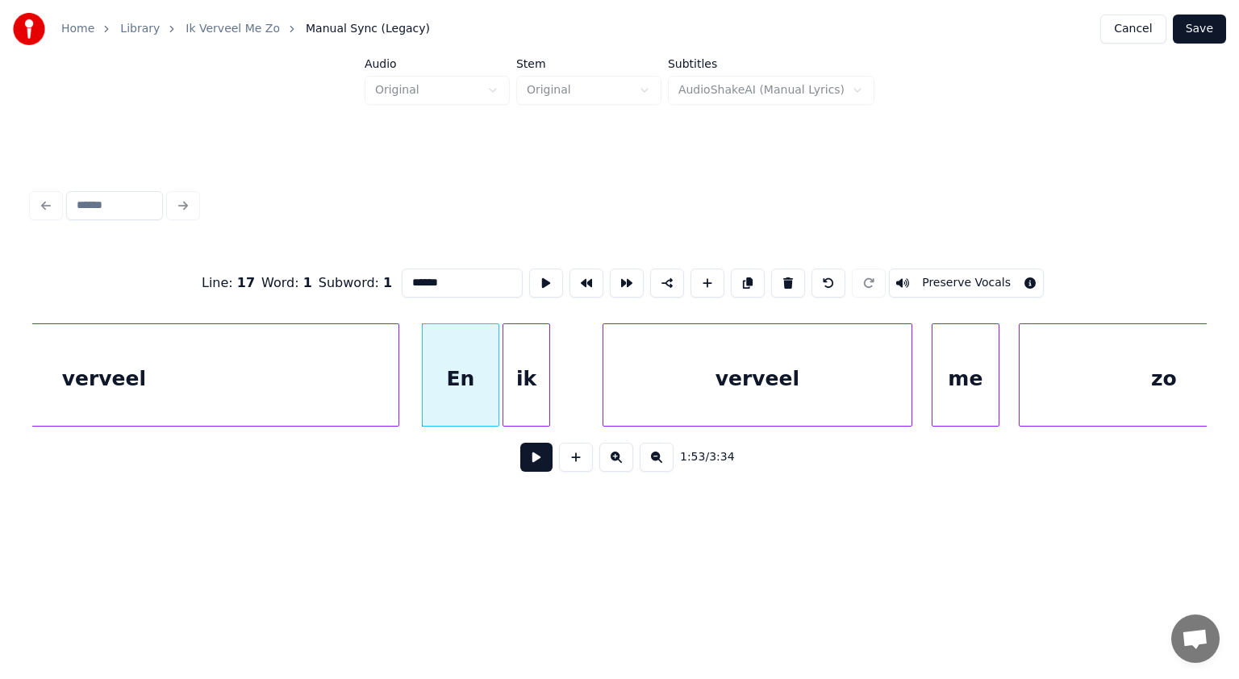
click at [534, 386] on div "ik" at bounding box center [526, 379] width 47 height 110
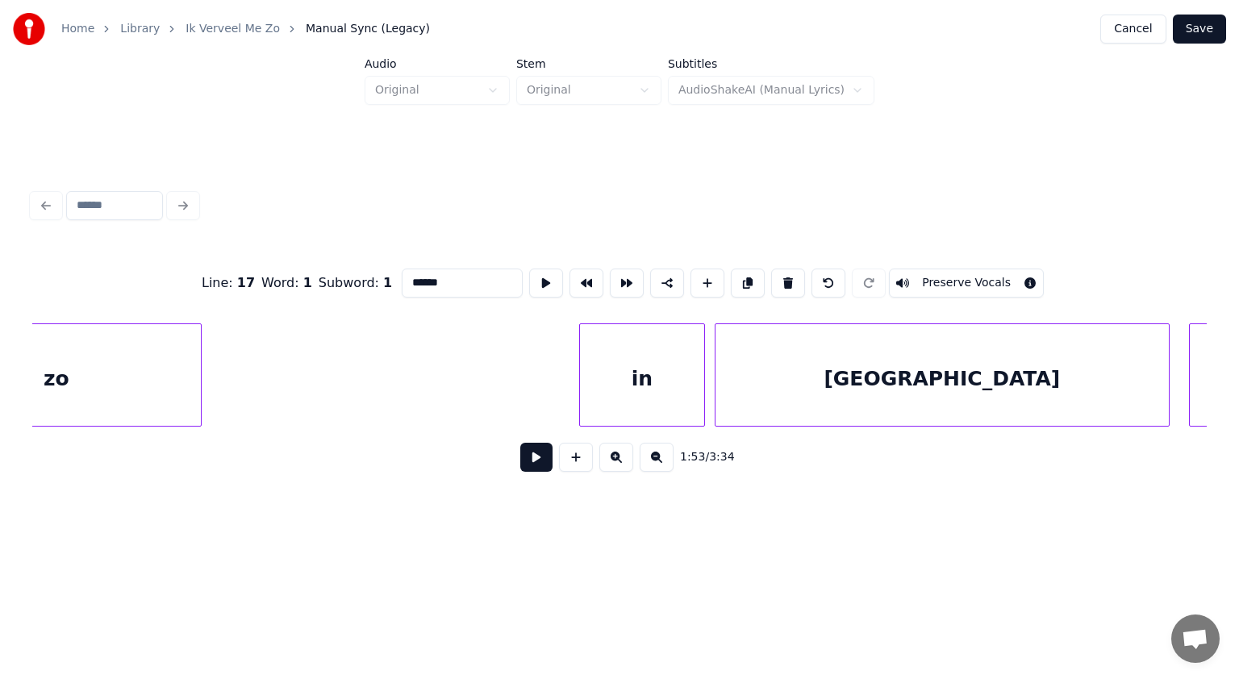
scroll to position [0, 55563]
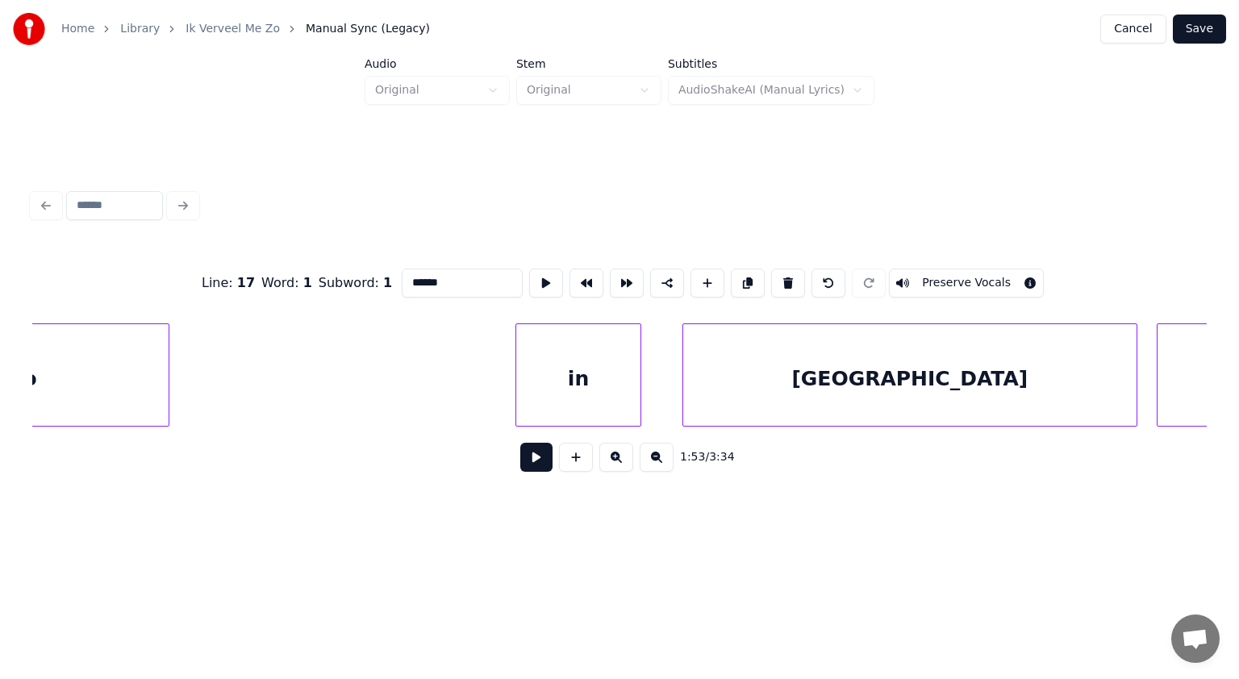
click at [585, 391] on div "in" at bounding box center [578, 379] width 124 height 110
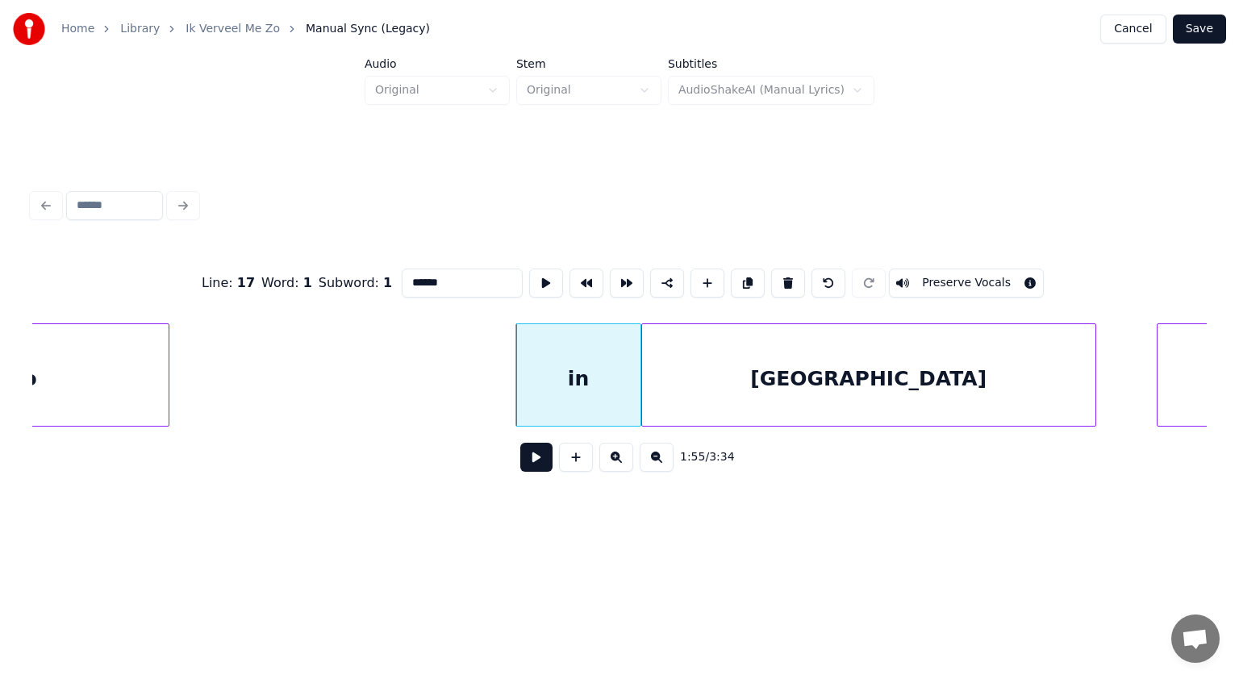
click at [686, 378] on div "[GEOGRAPHIC_DATA]" at bounding box center [868, 379] width 453 height 110
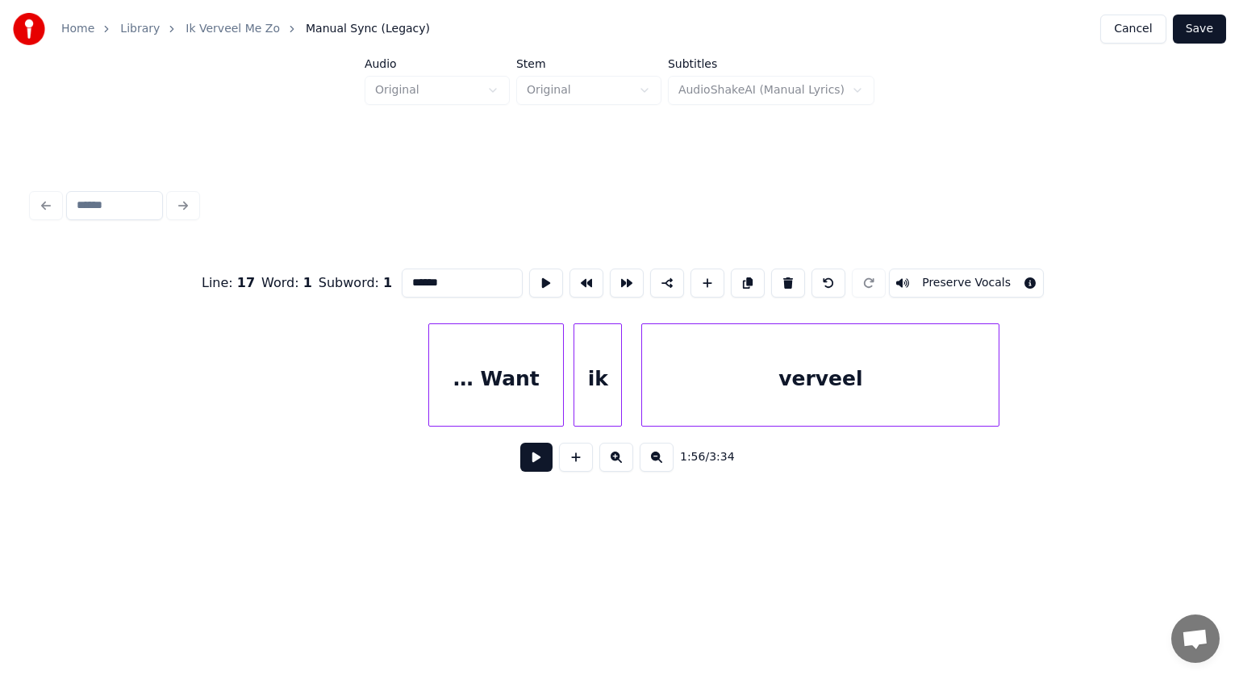
scroll to position [0, 69313]
click at [460, 376] on div "… Want" at bounding box center [455, 379] width 134 height 110
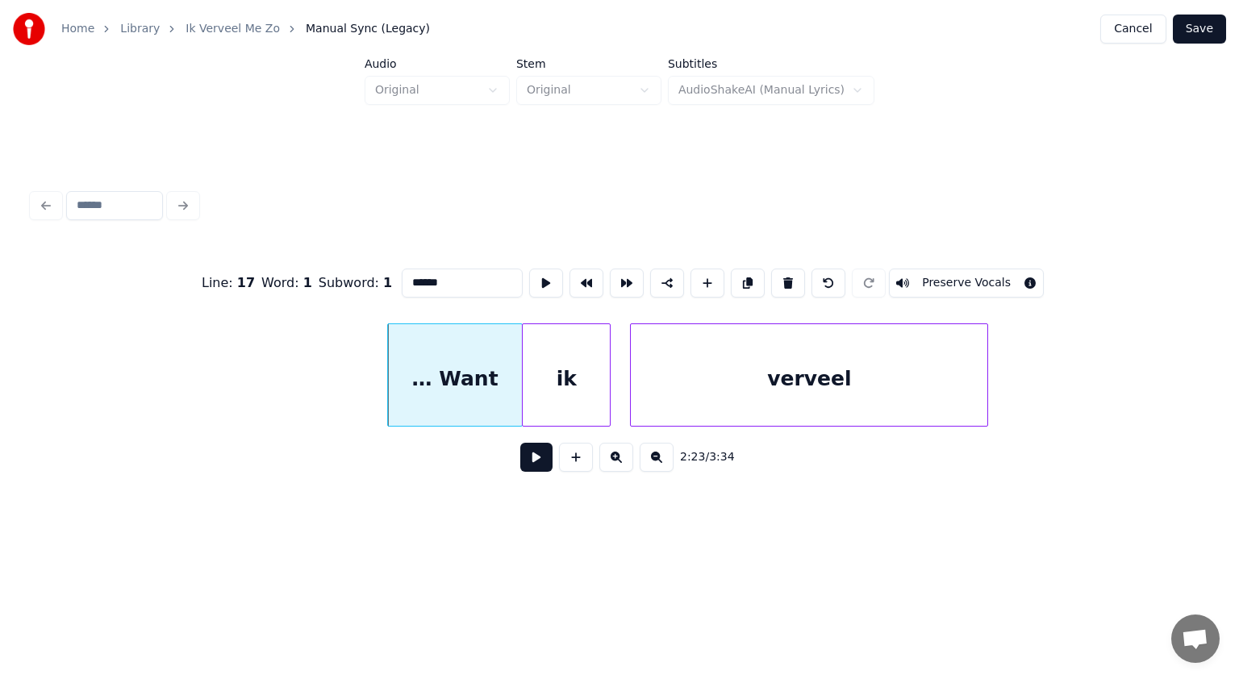
click at [524, 365] on div at bounding box center [525, 375] width 5 height 102
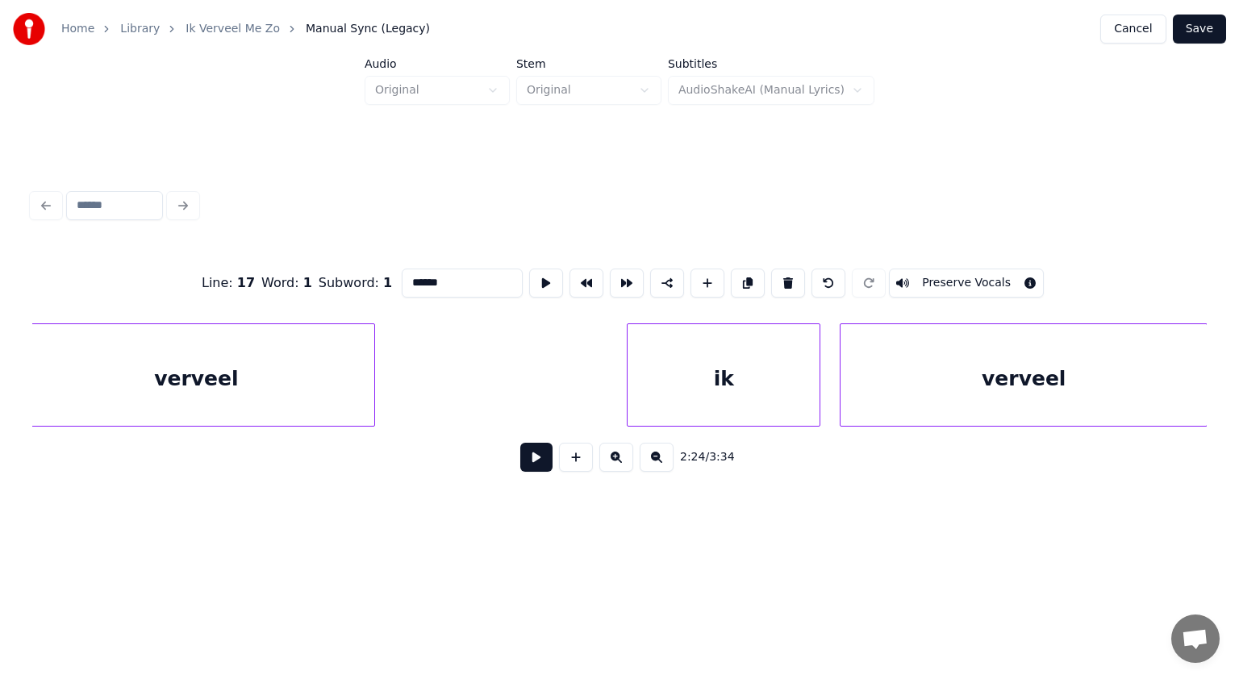
scroll to position [0, 70012]
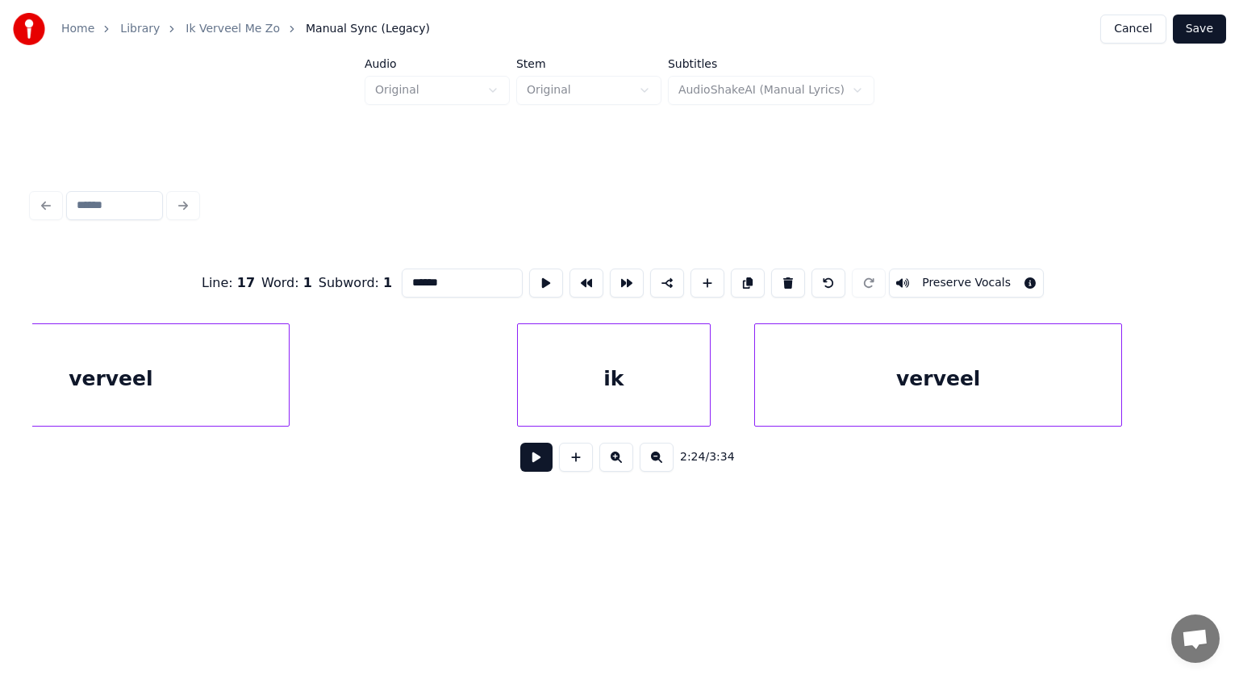
click at [694, 381] on div "ik" at bounding box center [614, 379] width 192 height 110
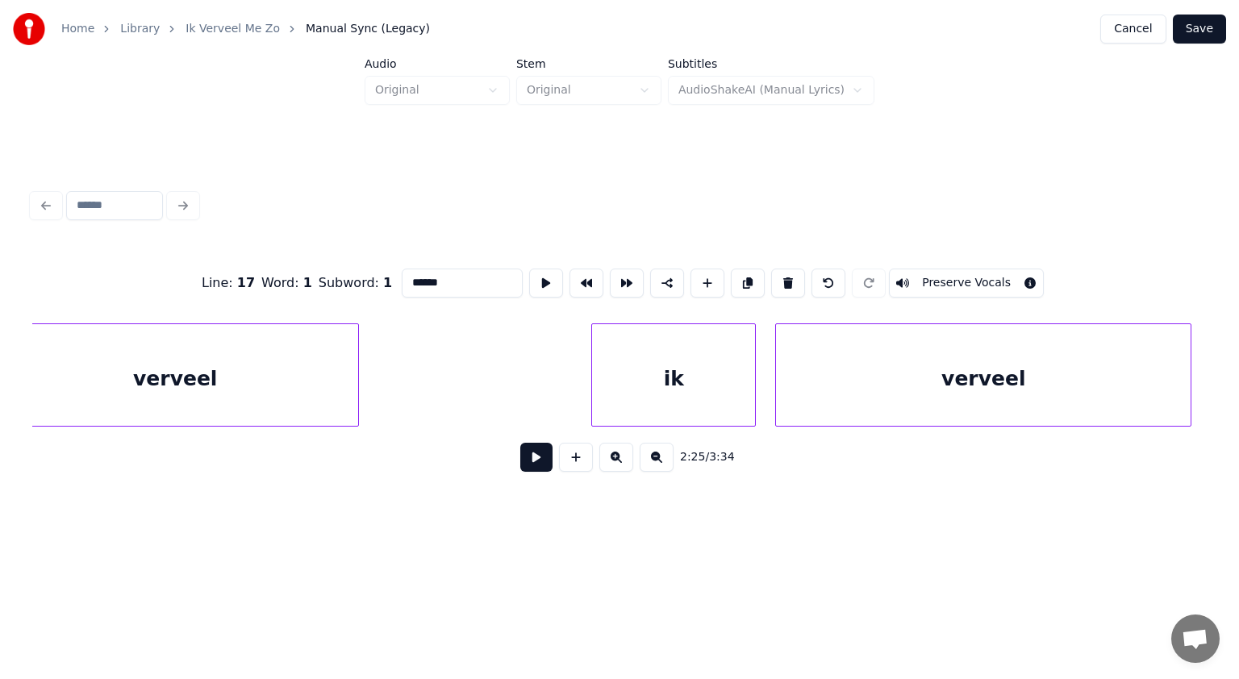
scroll to position [0, 70839]
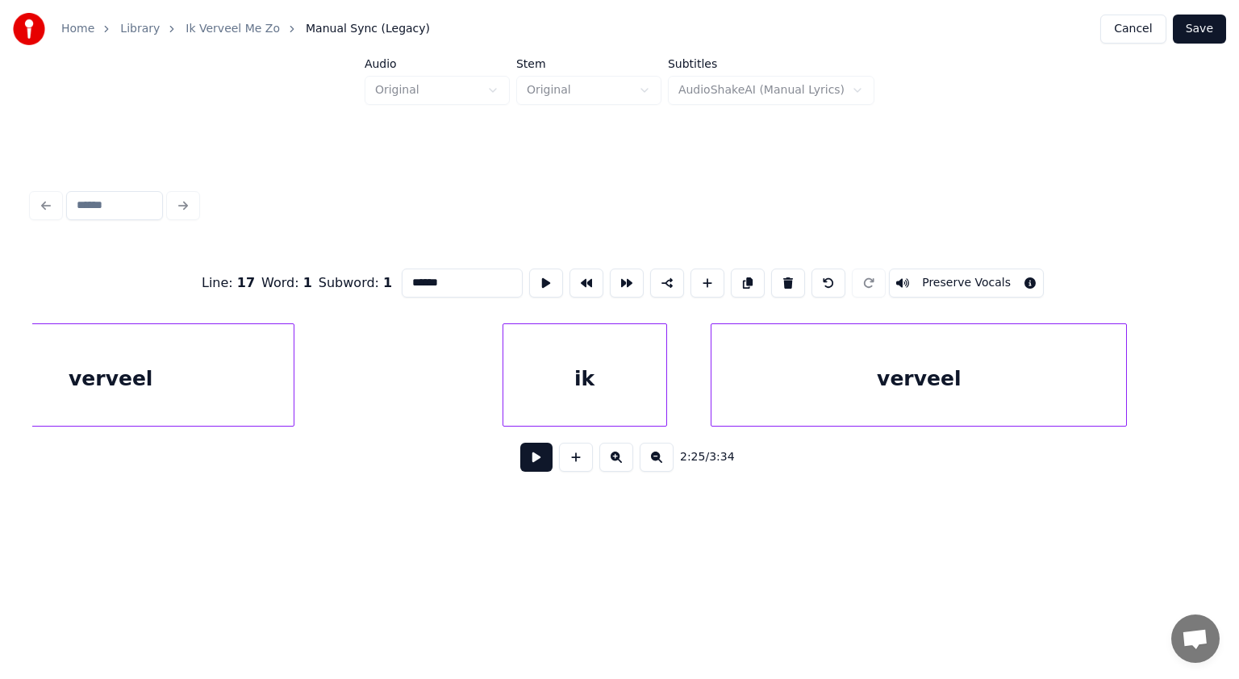
click at [656, 382] on div "ik" at bounding box center [584, 379] width 163 height 110
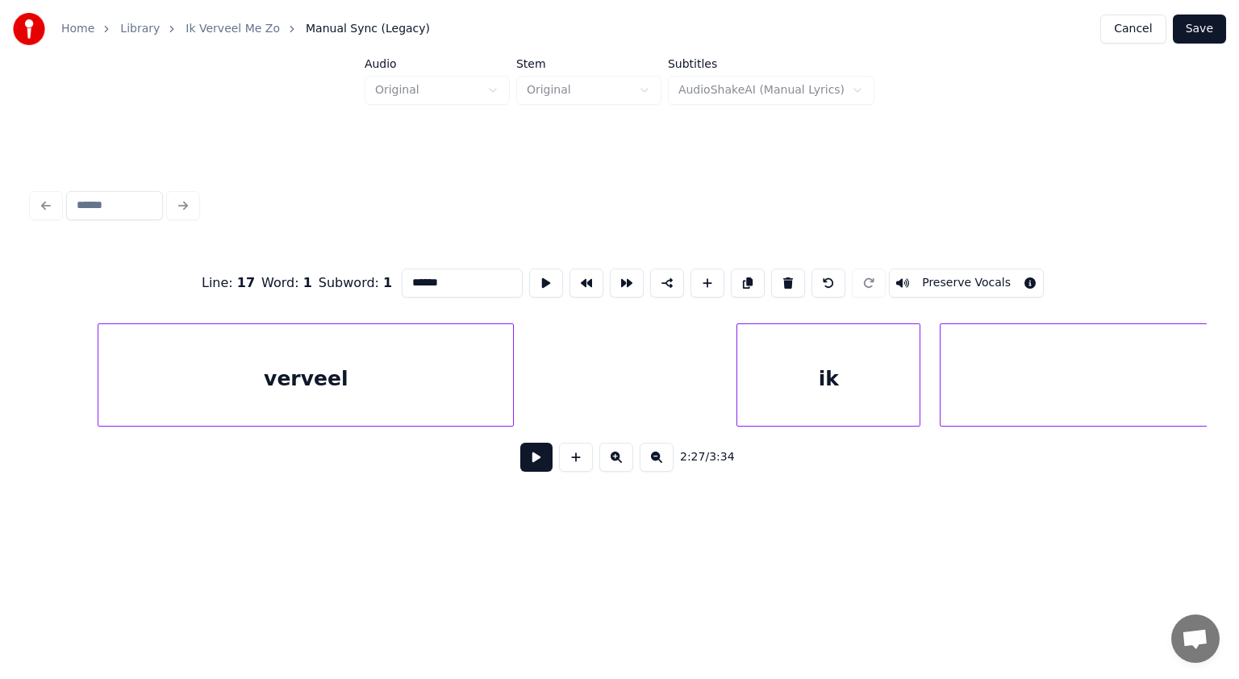
scroll to position [0, 71602]
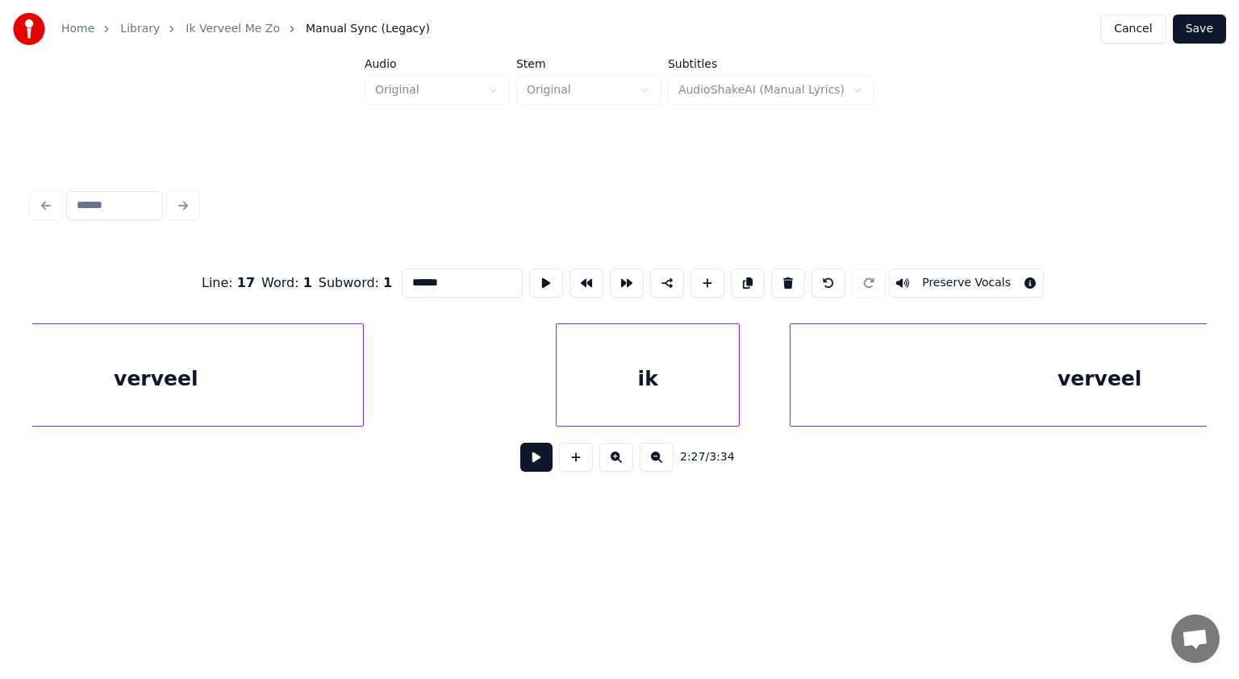
click at [655, 386] on div "ik" at bounding box center [648, 379] width 182 height 110
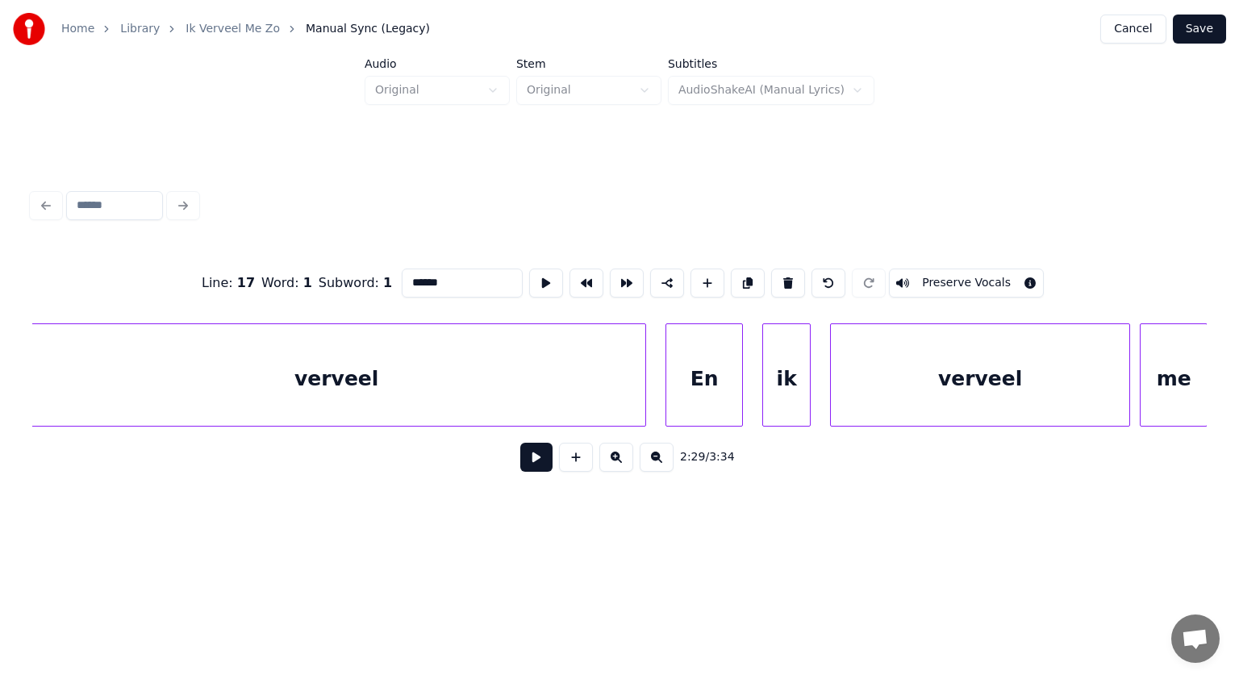
scroll to position [0, 72495]
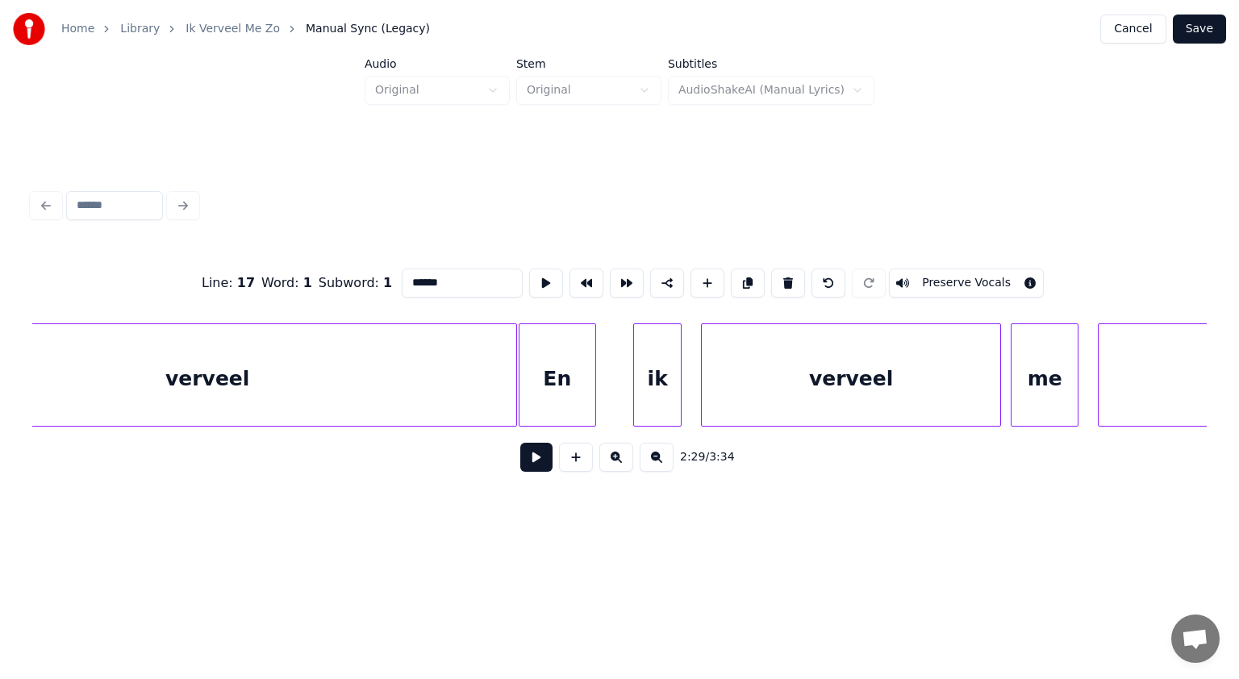
click at [555, 409] on div "En" at bounding box center [558, 379] width 76 height 110
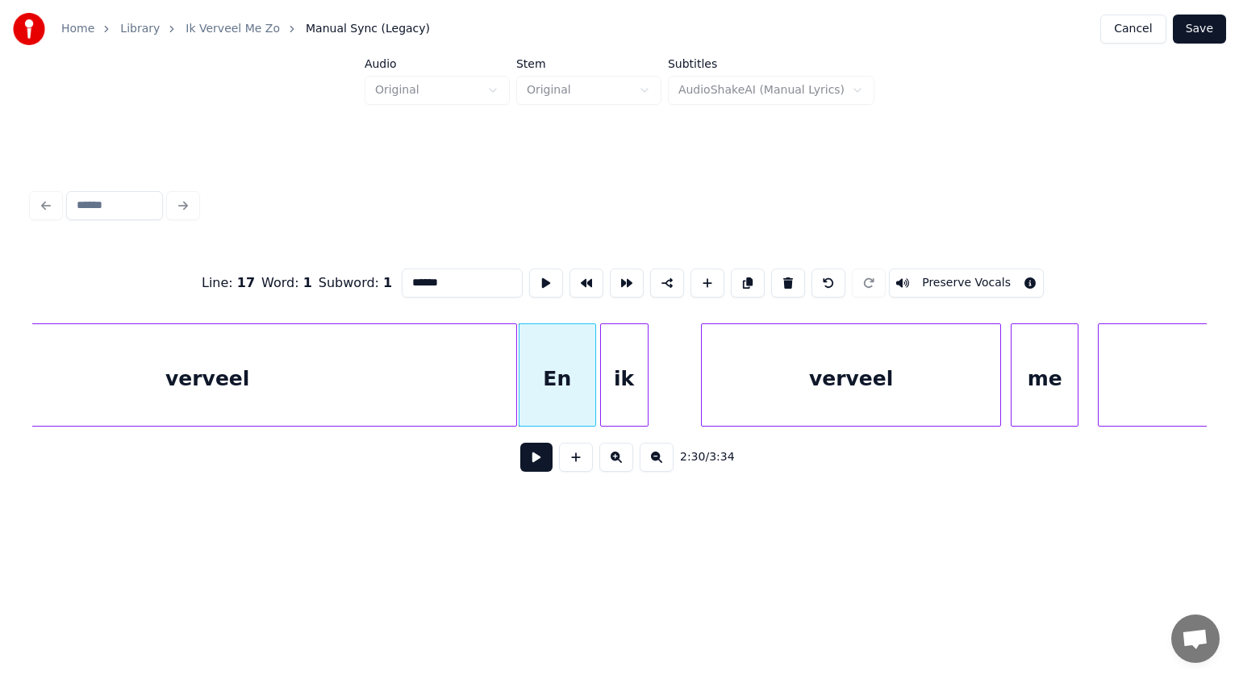
click at [630, 394] on div "ik" at bounding box center [624, 379] width 47 height 110
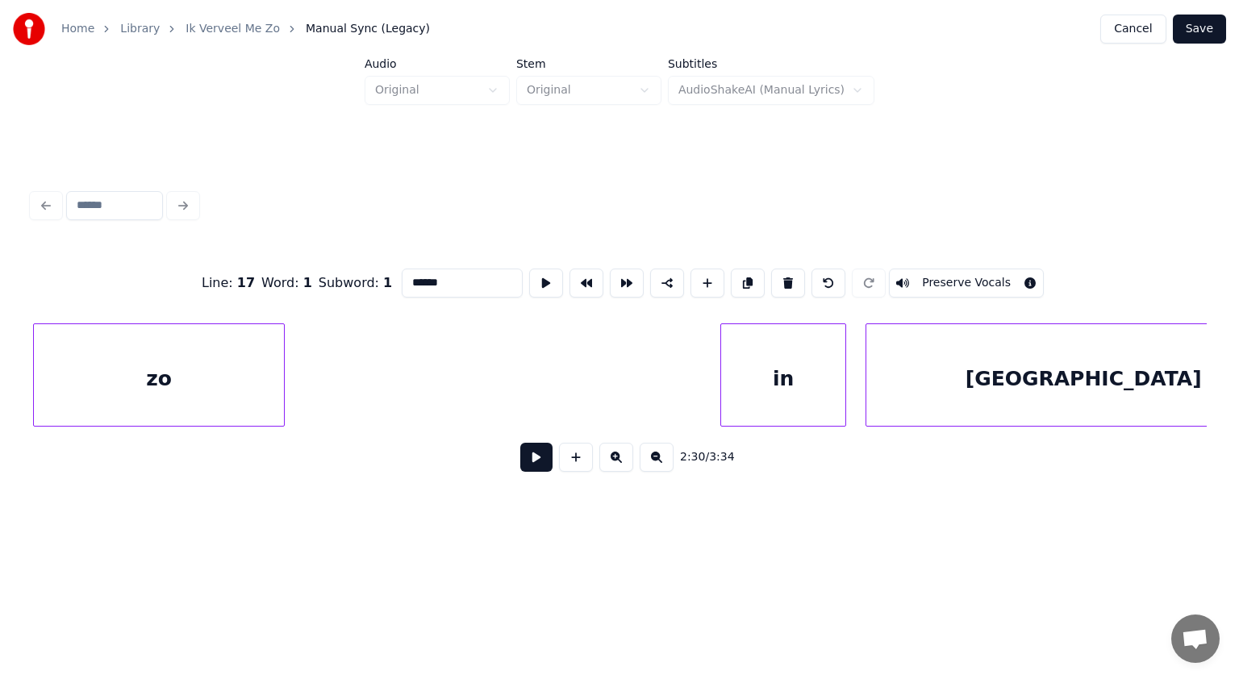
scroll to position [0, 73677]
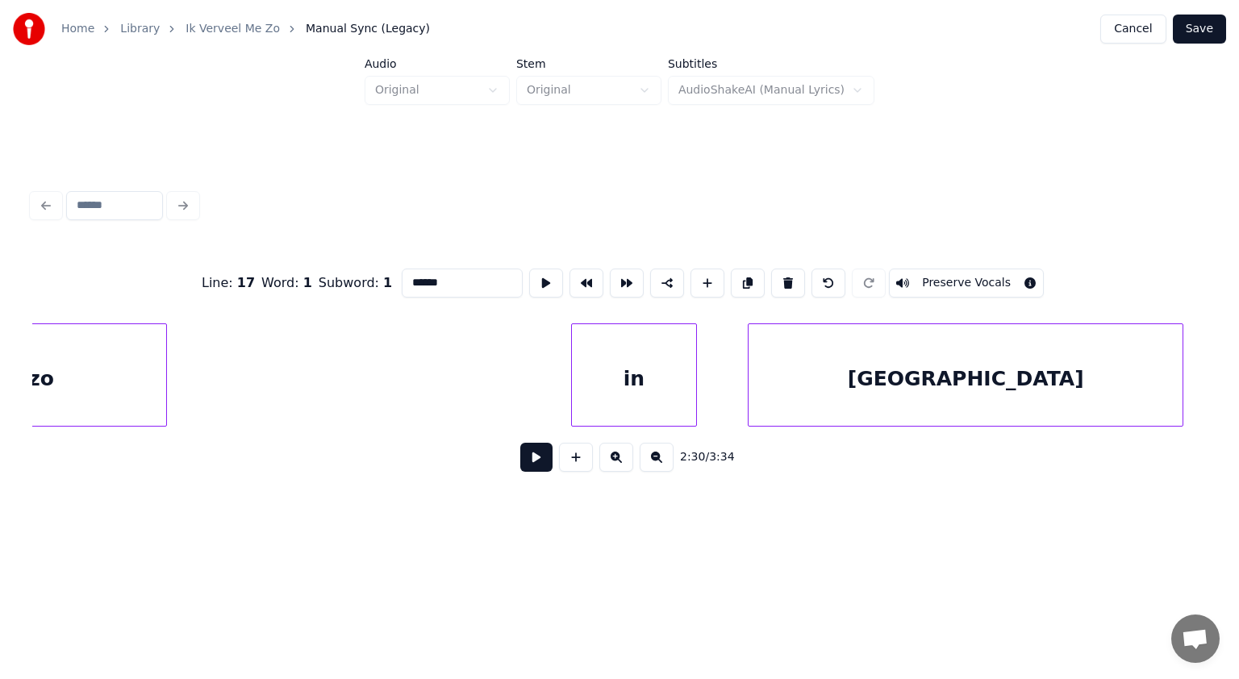
click at [617, 395] on div "in" at bounding box center [634, 379] width 124 height 110
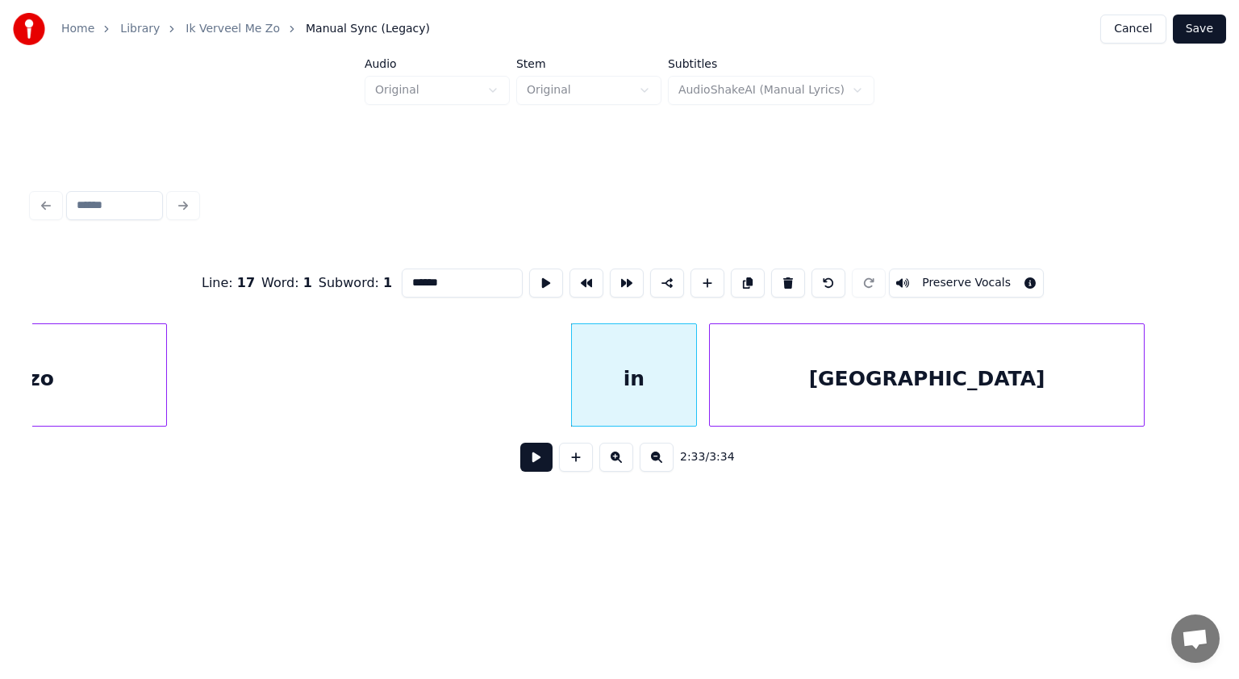
click at [719, 394] on div "[GEOGRAPHIC_DATA]" at bounding box center [927, 379] width 434 height 110
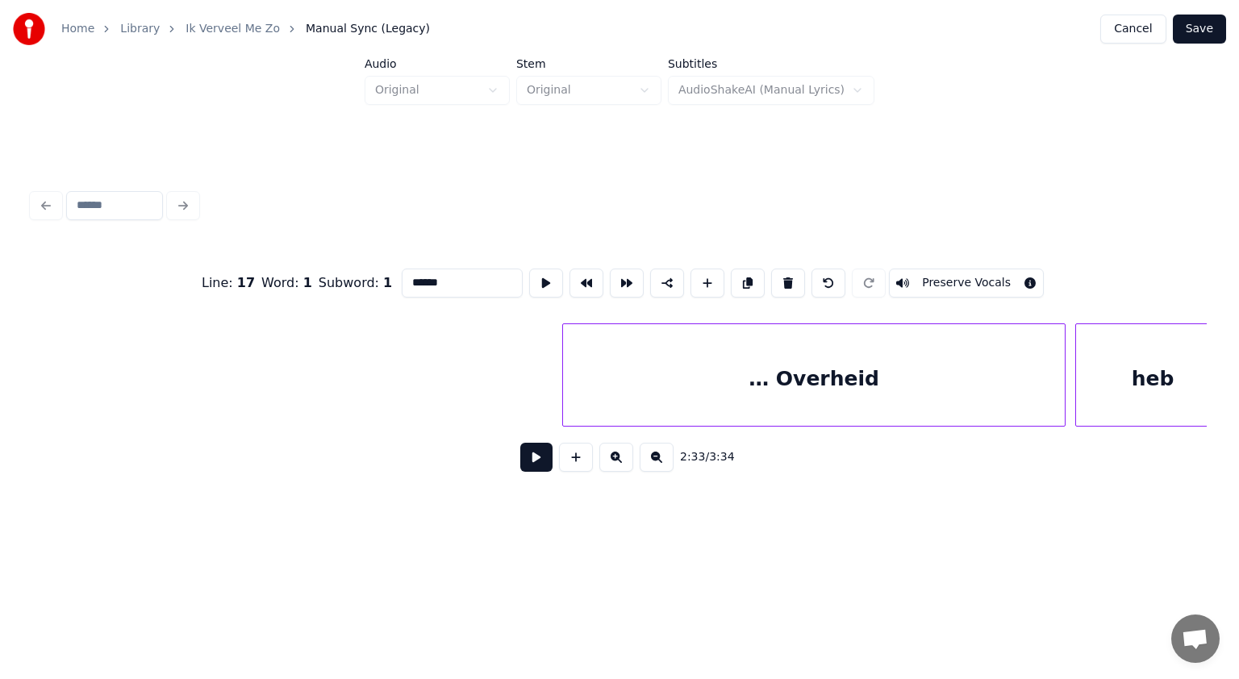
scroll to position [0, 75957]
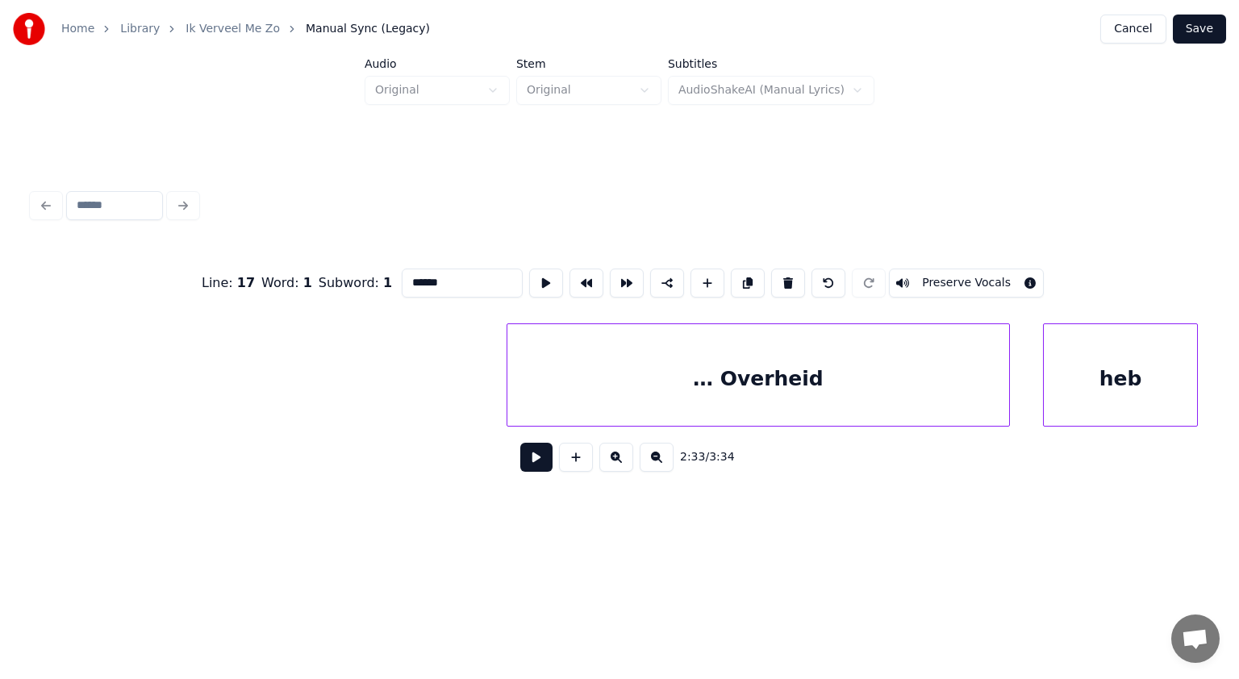
click at [702, 405] on div "… Overheid" at bounding box center [758, 379] width 502 height 110
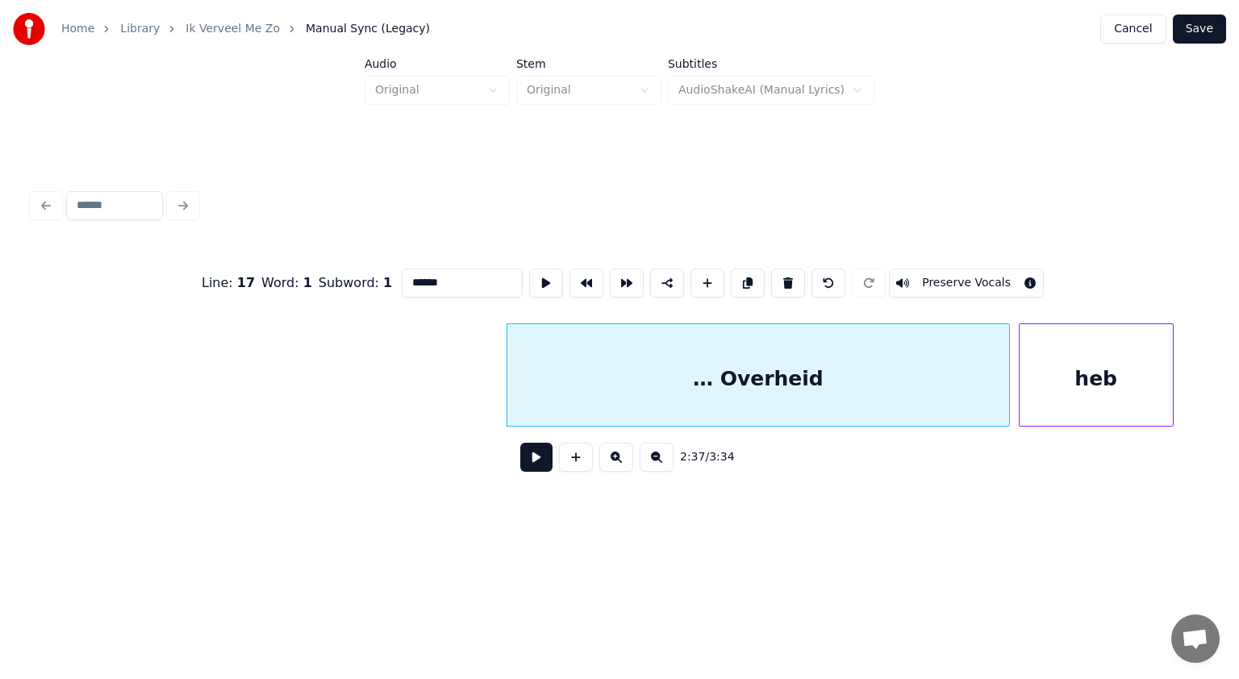
click at [1045, 380] on div "heb" at bounding box center [1096, 379] width 153 height 110
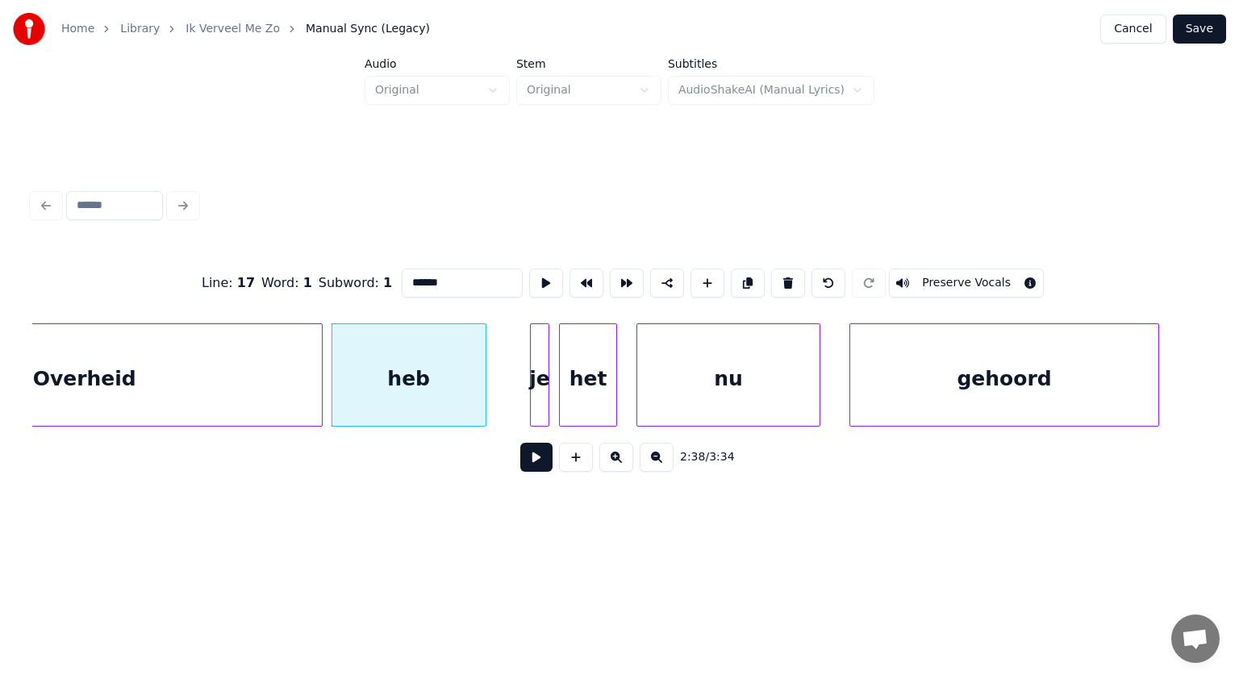
scroll to position [0, 76677]
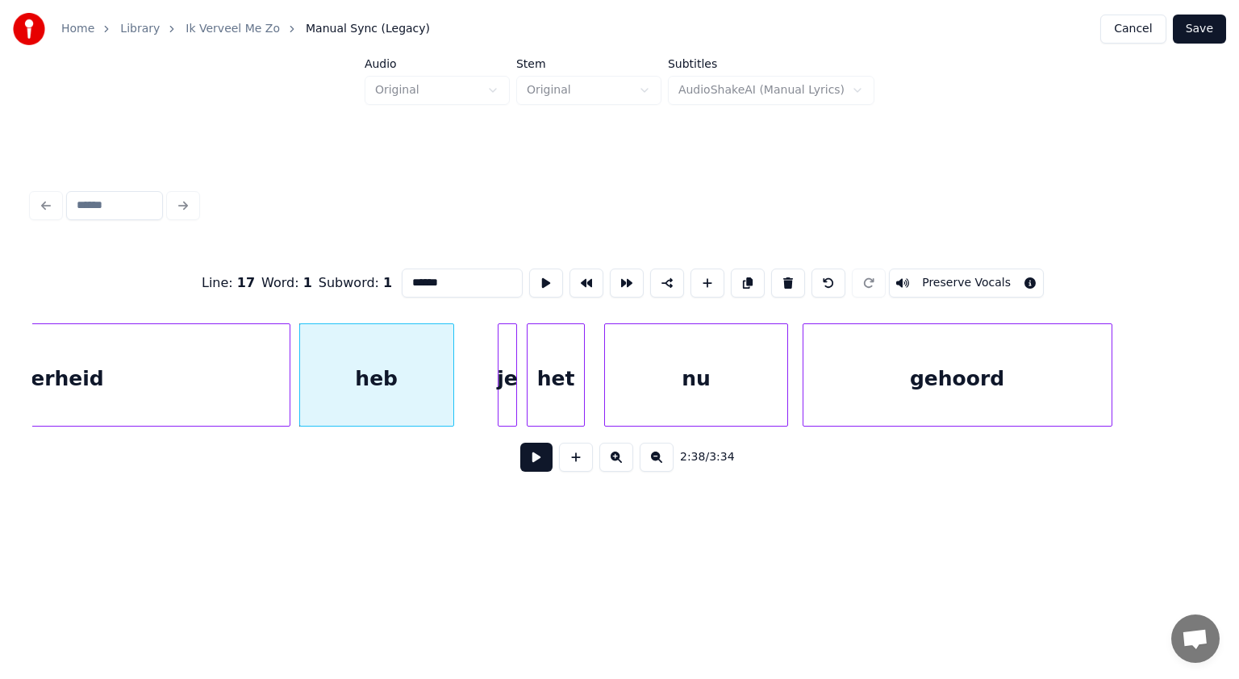
click at [826, 388] on div "gehoord" at bounding box center [957, 379] width 308 height 110
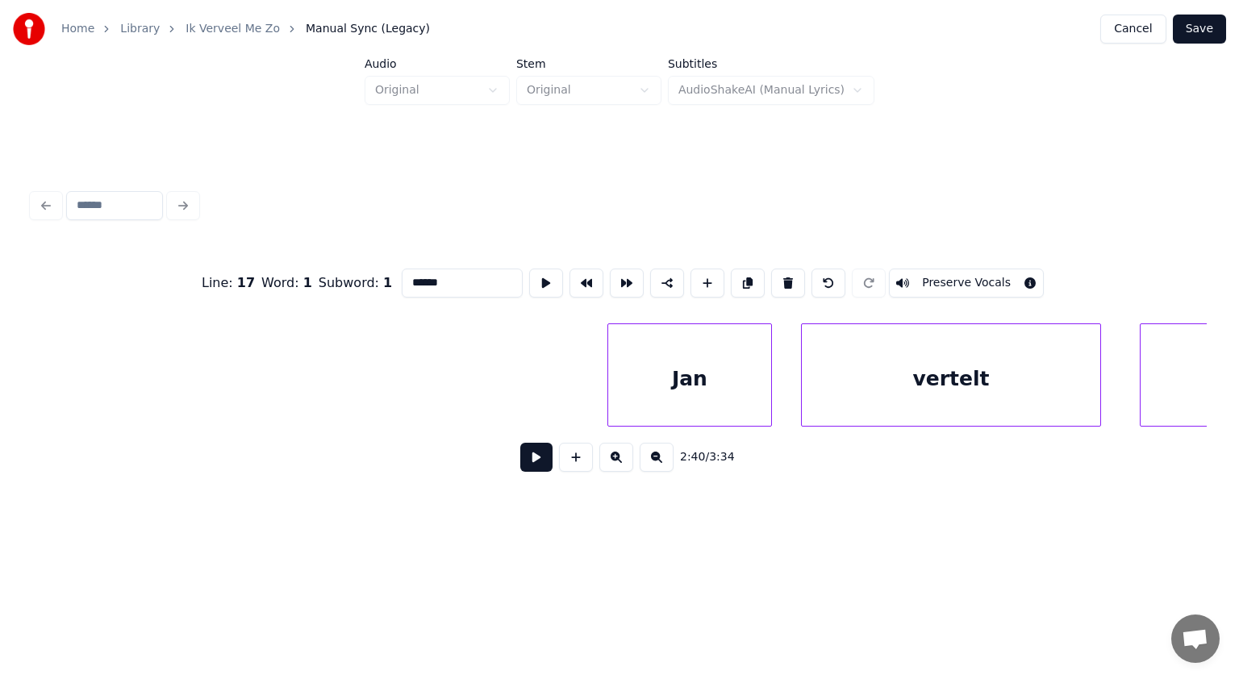
scroll to position [0, 78343]
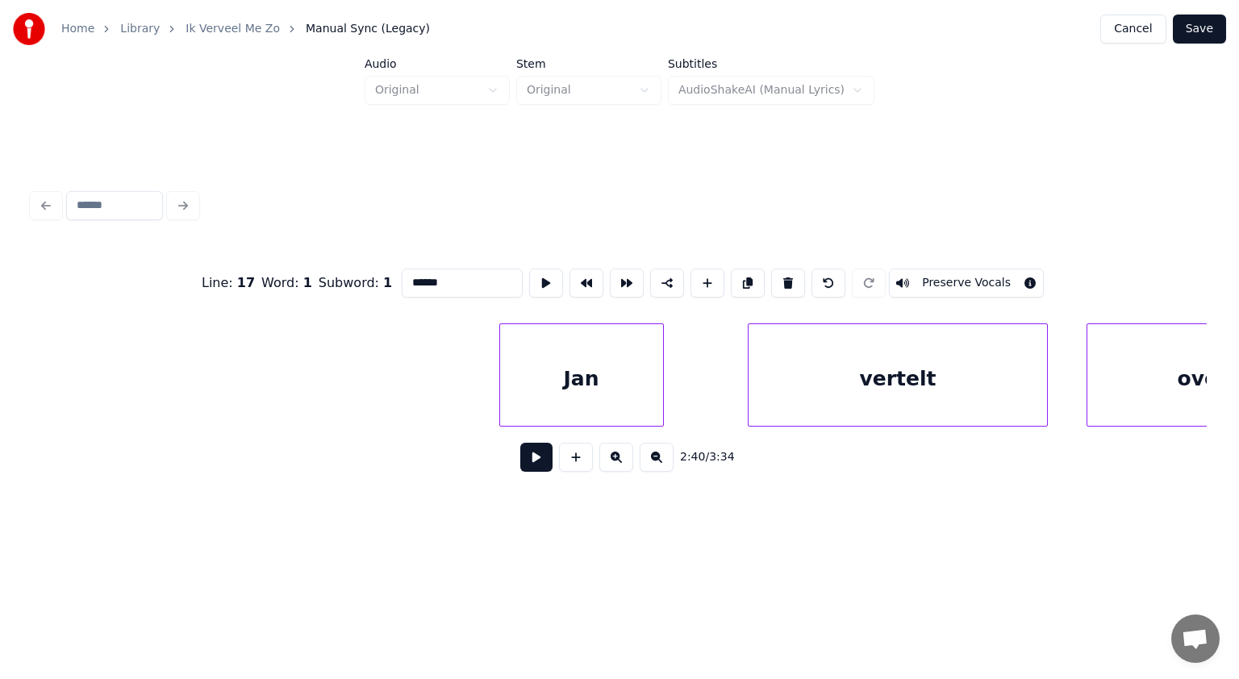
click at [607, 390] on div "Jan" at bounding box center [581, 379] width 163 height 110
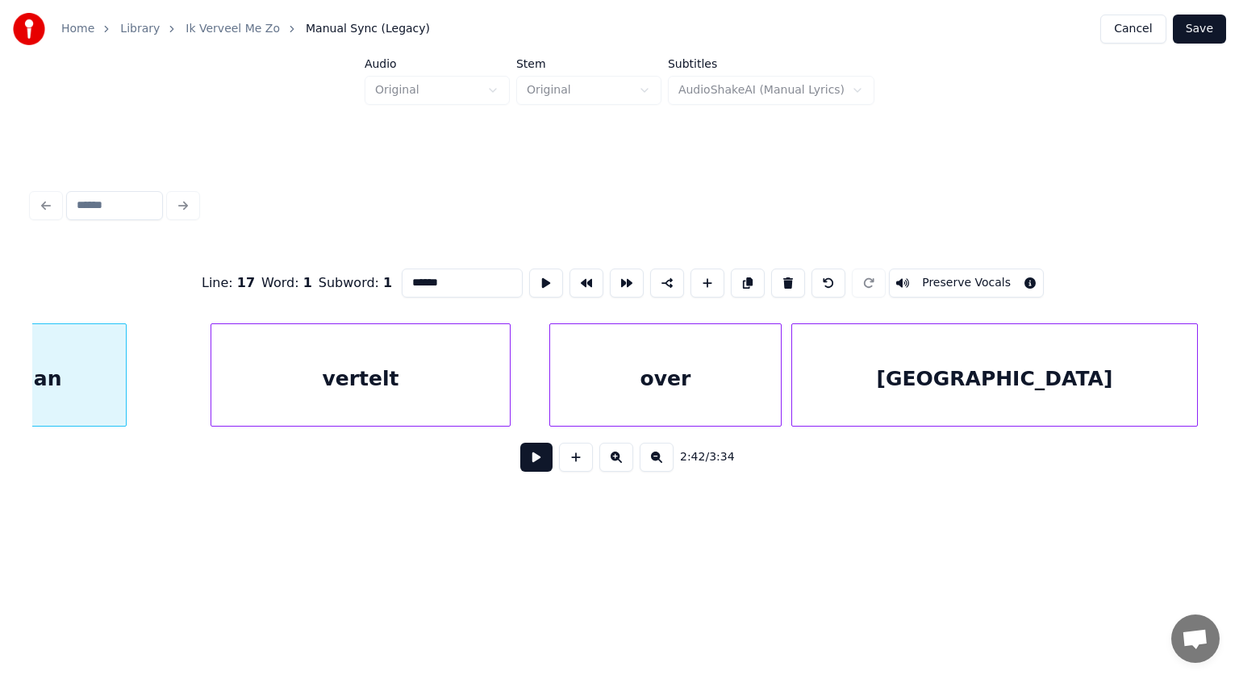
scroll to position [0, 78902]
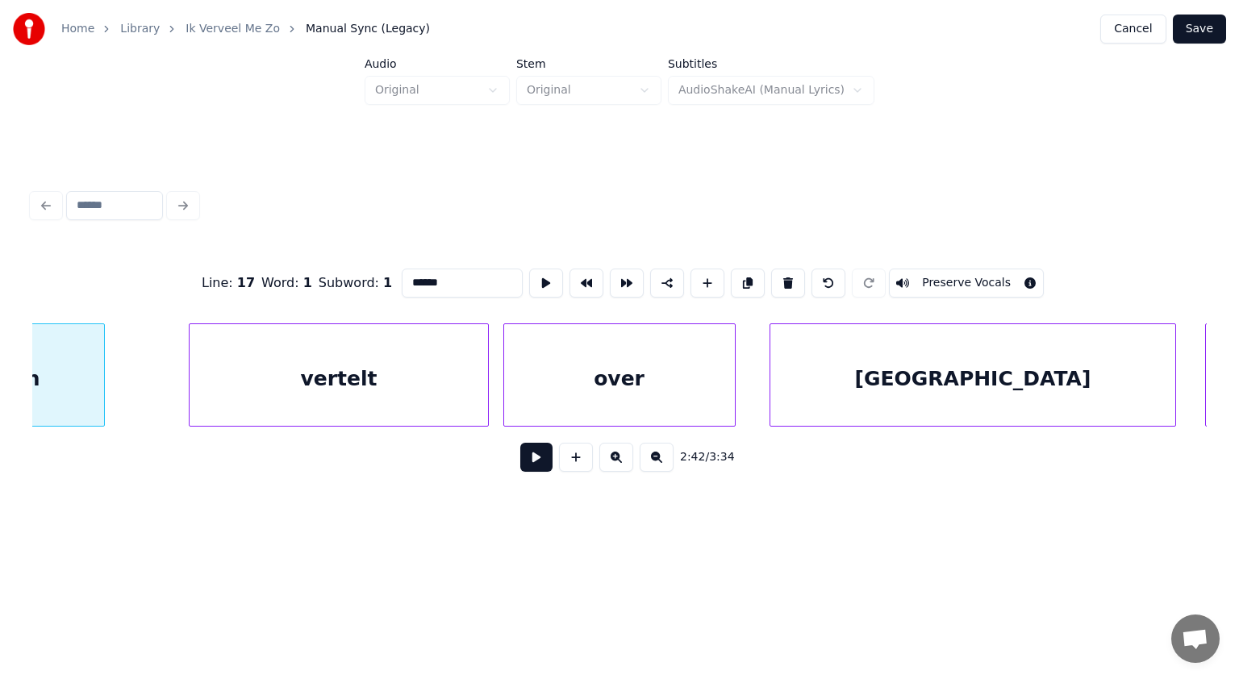
click at [657, 392] on div "over" at bounding box center [619, 379] width 231 height 110
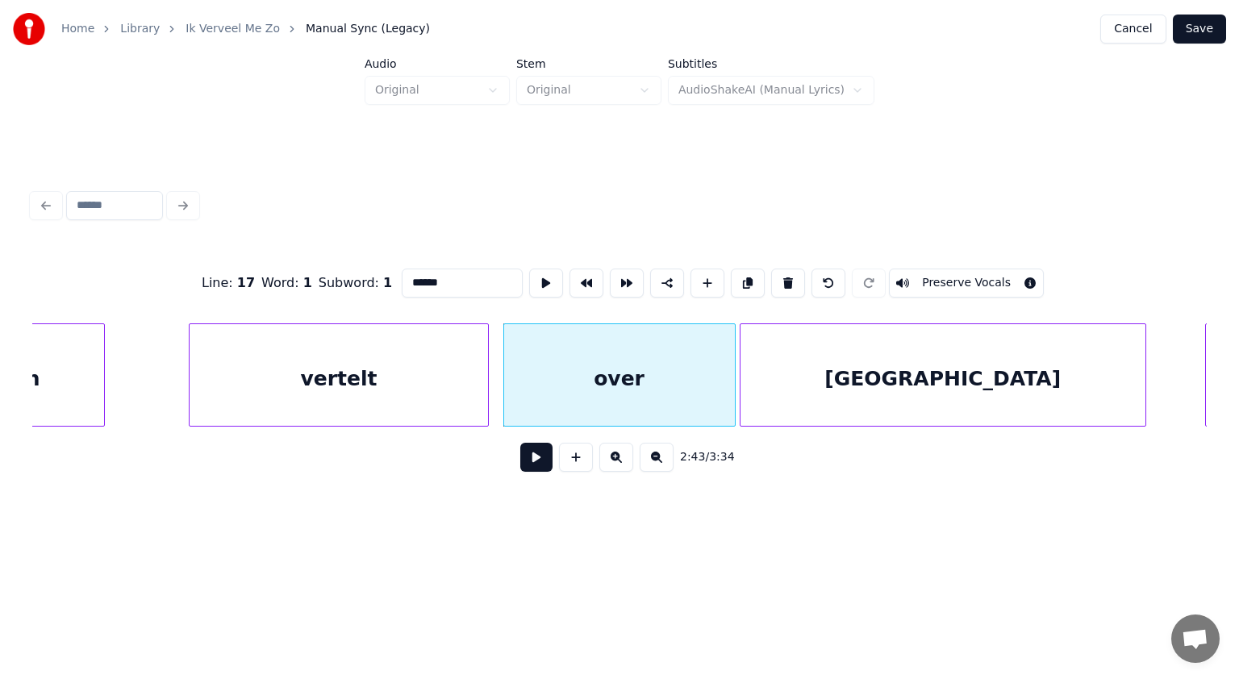
click at [886, 334] on div "[GEOGRAPHIC_DATA]" at bounding box center [943, 379] width 405 height 110
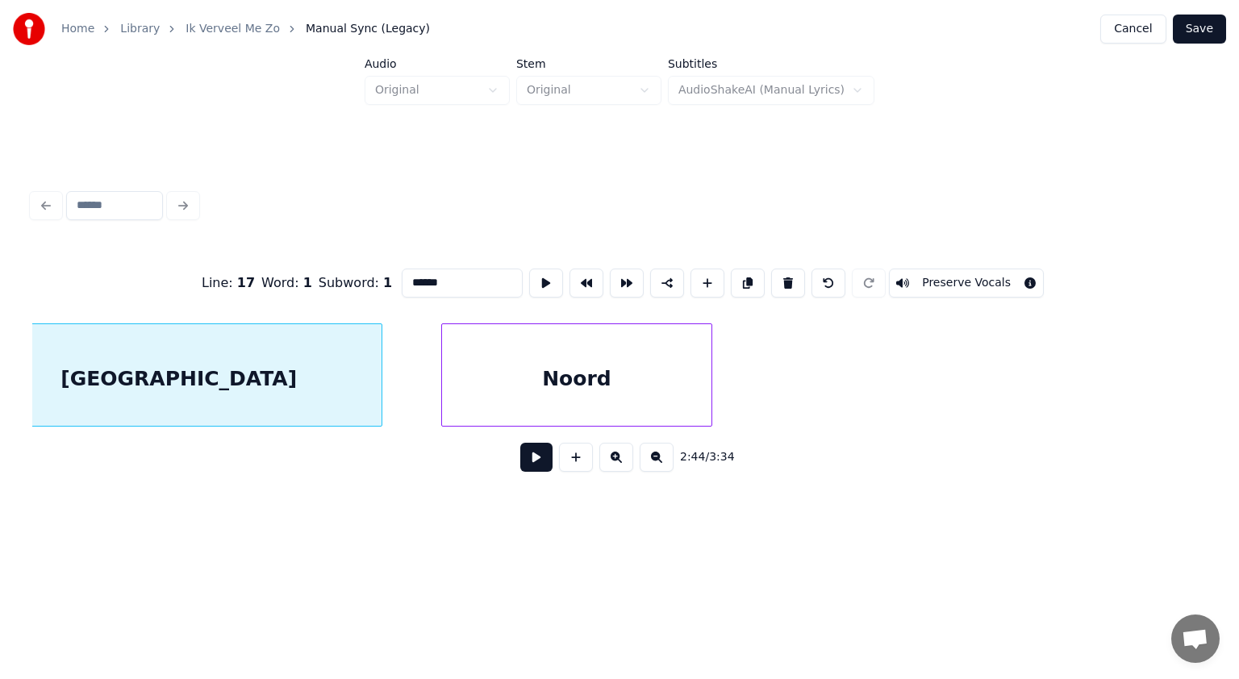
scroll to position [0, 79816]
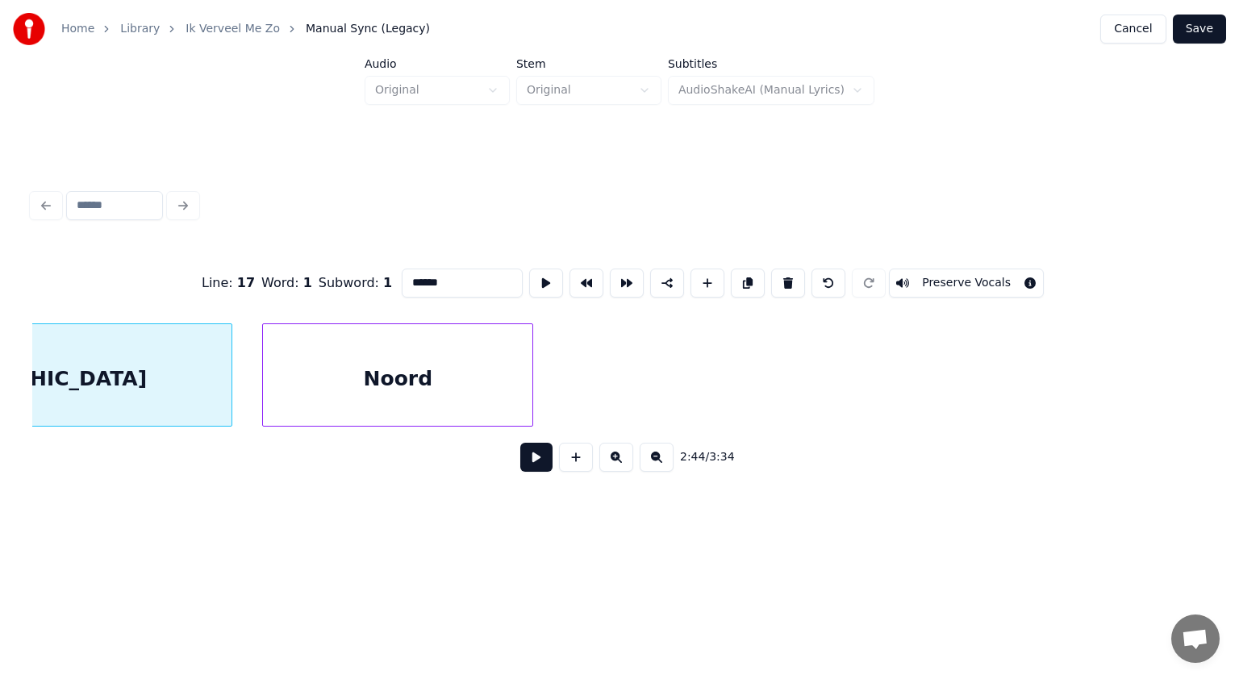
click at [474, 379] on div "Noord" at bounding box center [397, 379] width 269 height 110
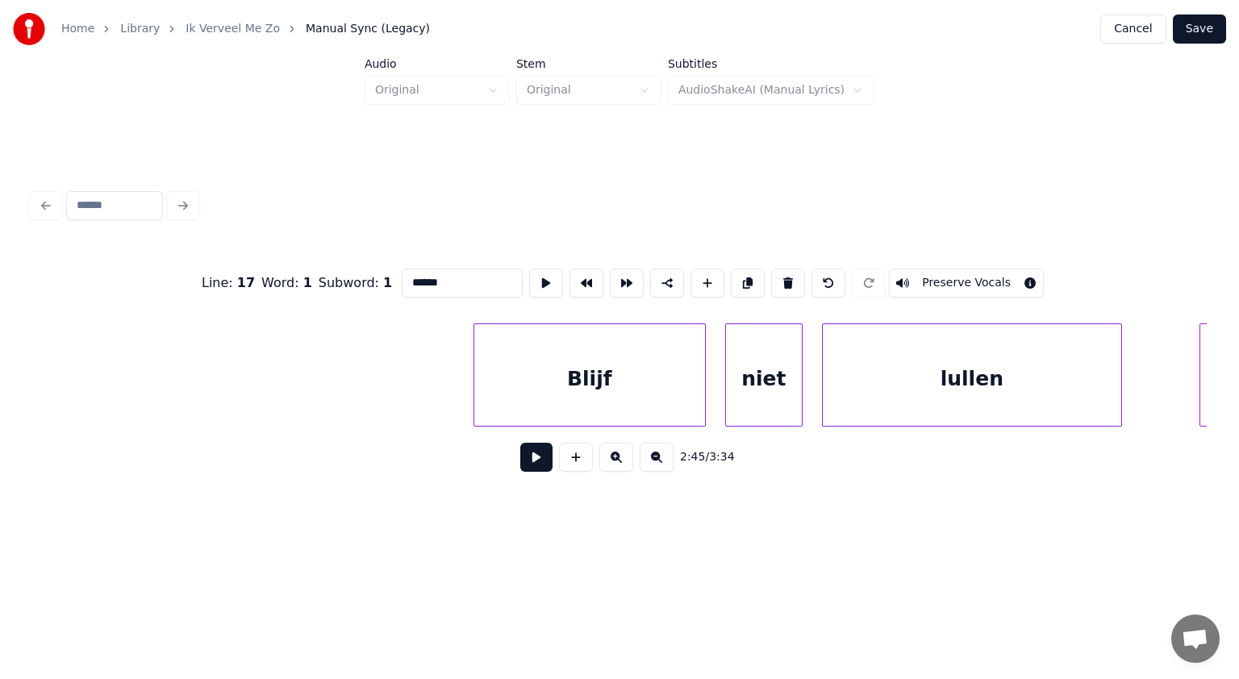
scroll to position [0, 81300]
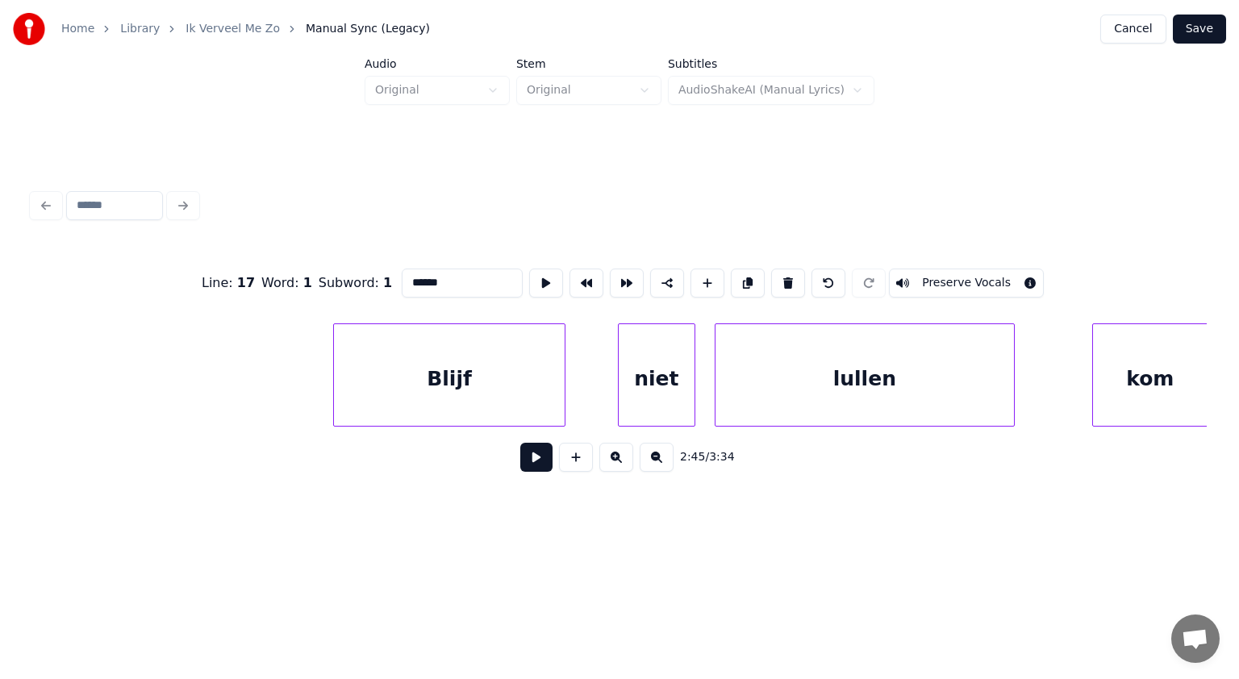
click at [545, 392] on div "Blijf" at bounding box center [449, 379] width 231 height 110
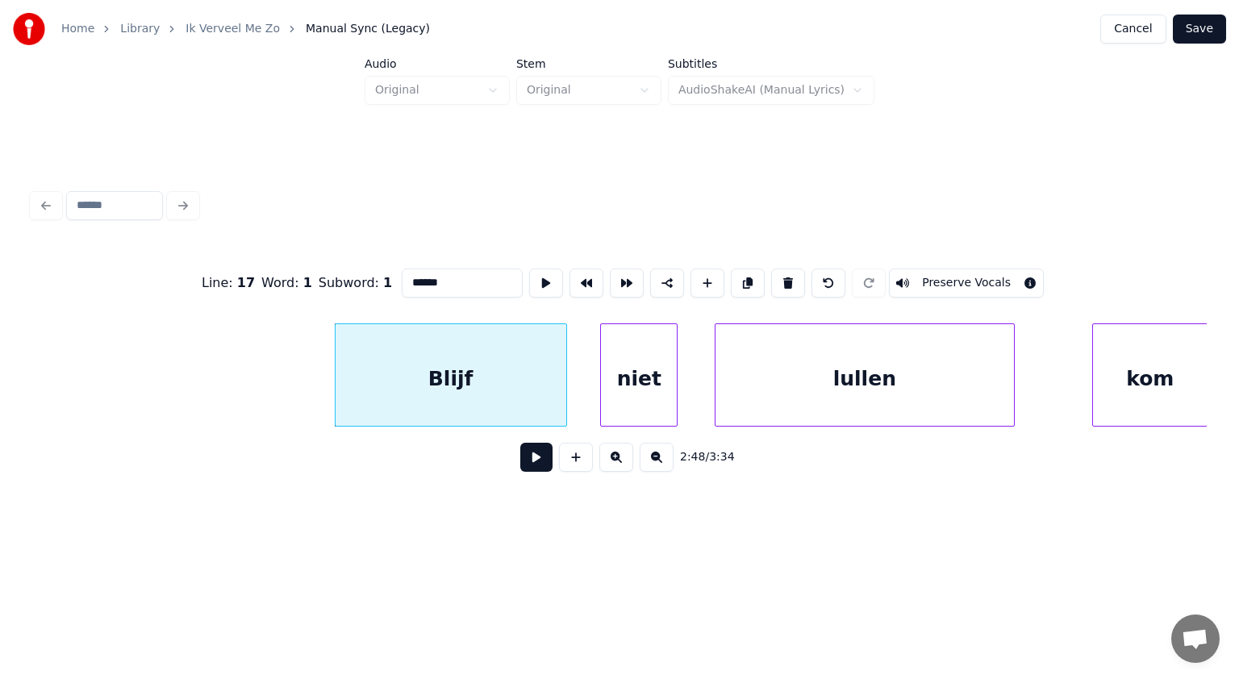
click at [628, 381] on div "niet" at bounding box center [639, 379] width 76 height 110
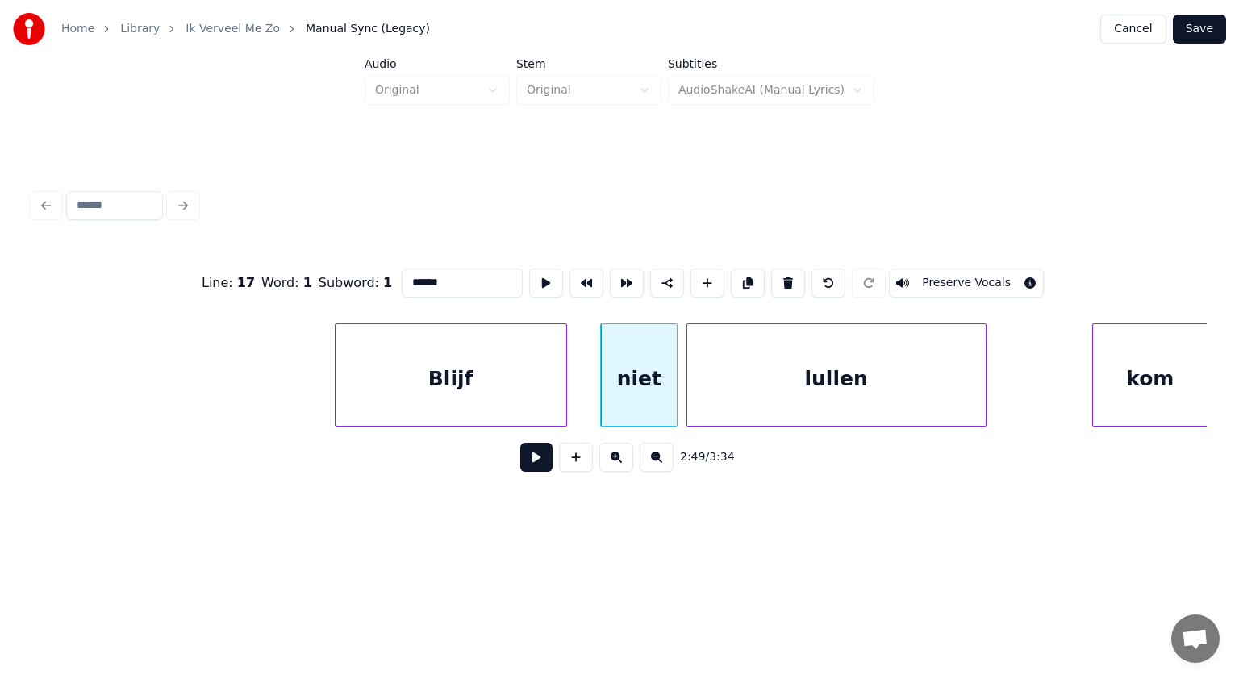
click at [735, 372] on div "lullen" at bounding box center [836, 379] width 298 height 110
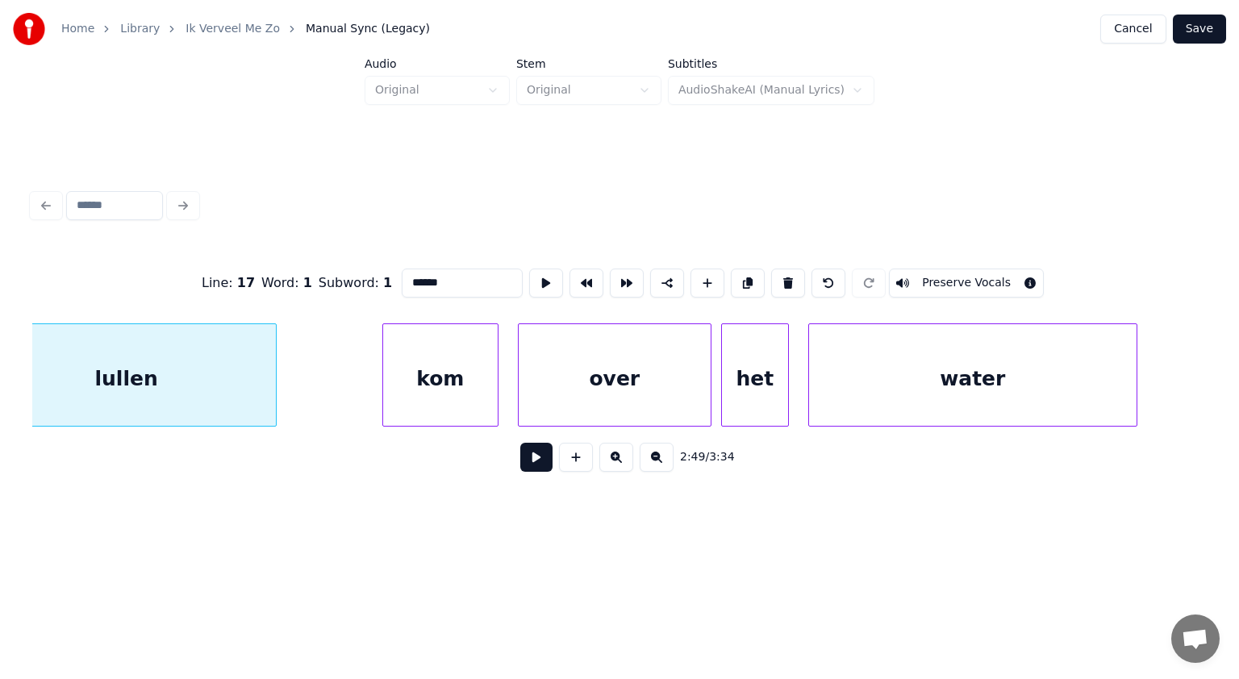
scroll to position [0, 82053]
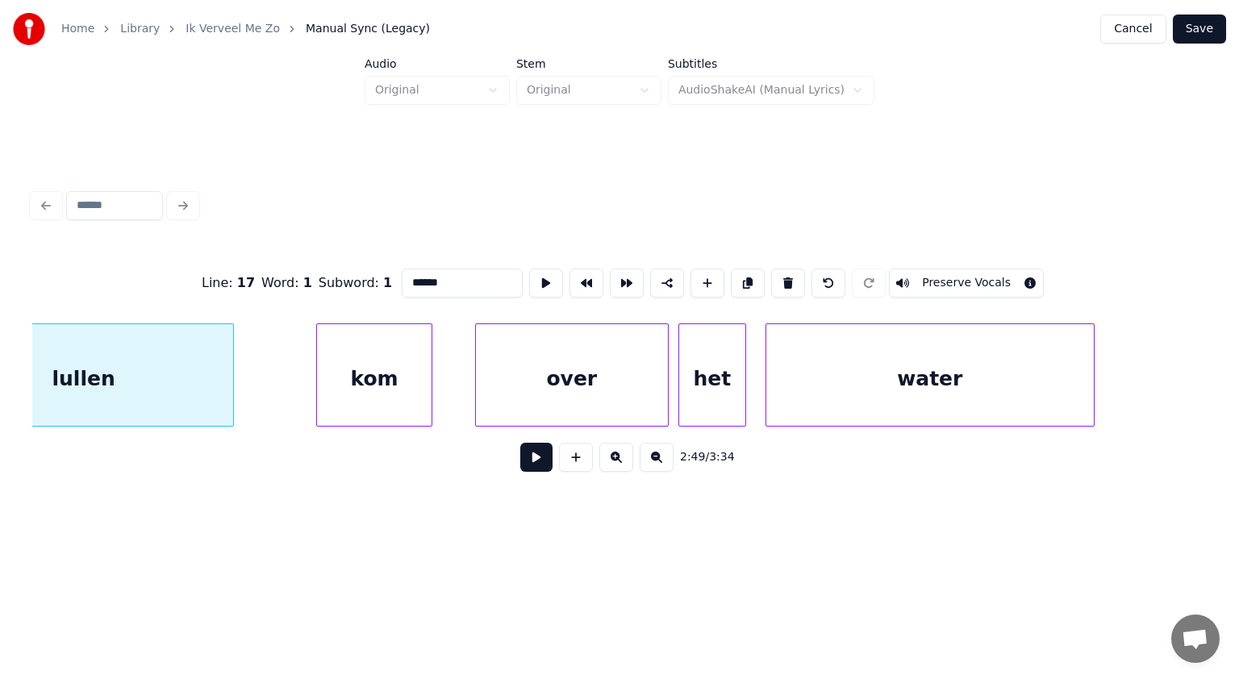
click at [399, 393] on div "kom" at bounding box center [374, 379] width 115 height 110
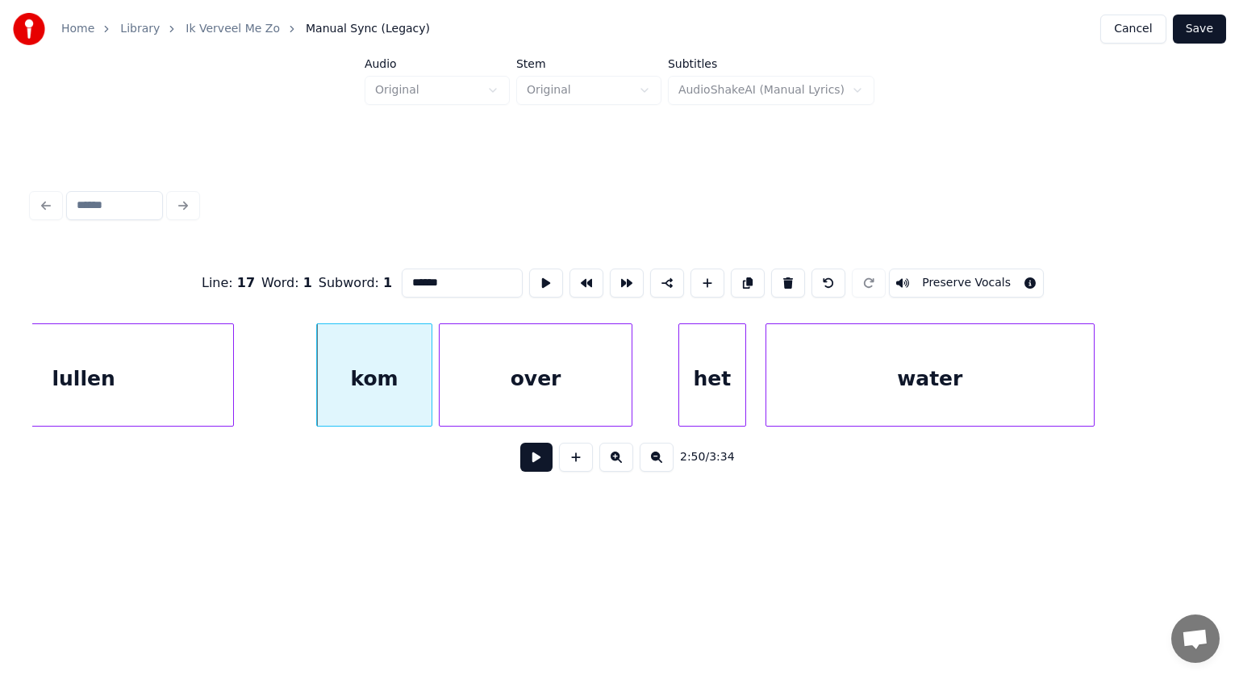
click at [482, 368] on div "over" at bounding box center [536, 379] width 192 height 110
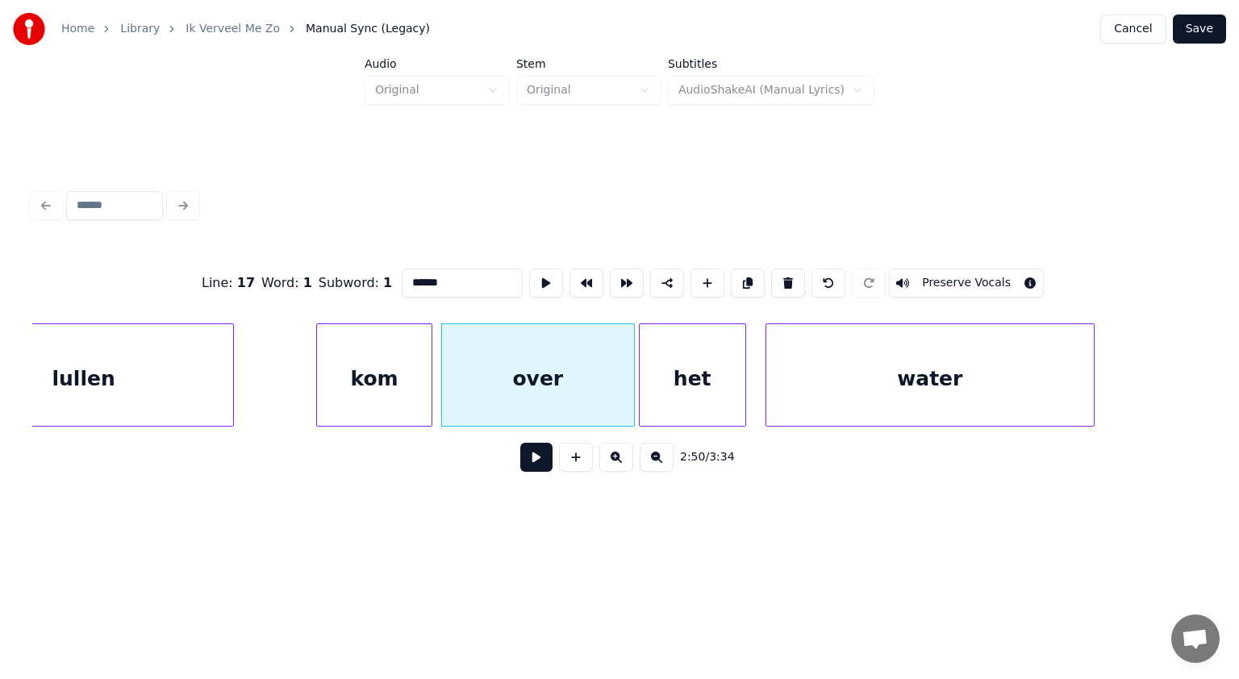
click at [645, 372] on div at bounding box center [642, 375] width 5 height 102
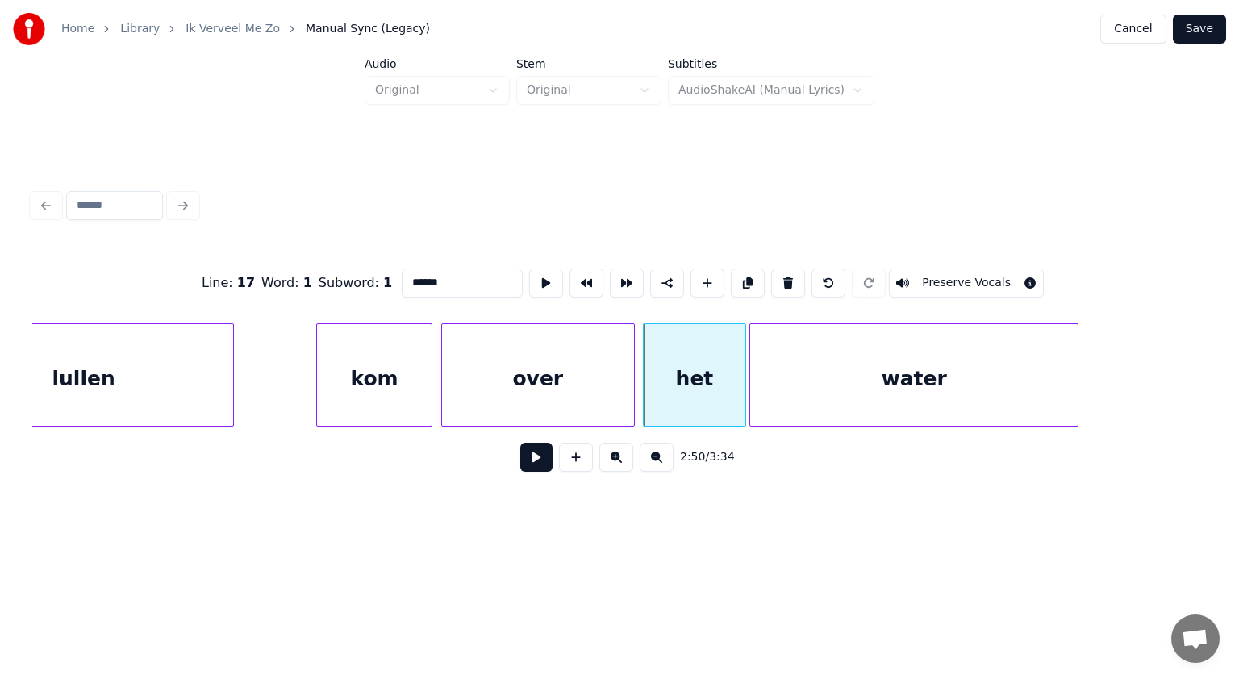
click at [802, 366] on div "water" at bounding box center [914, 379] width 328 height 110
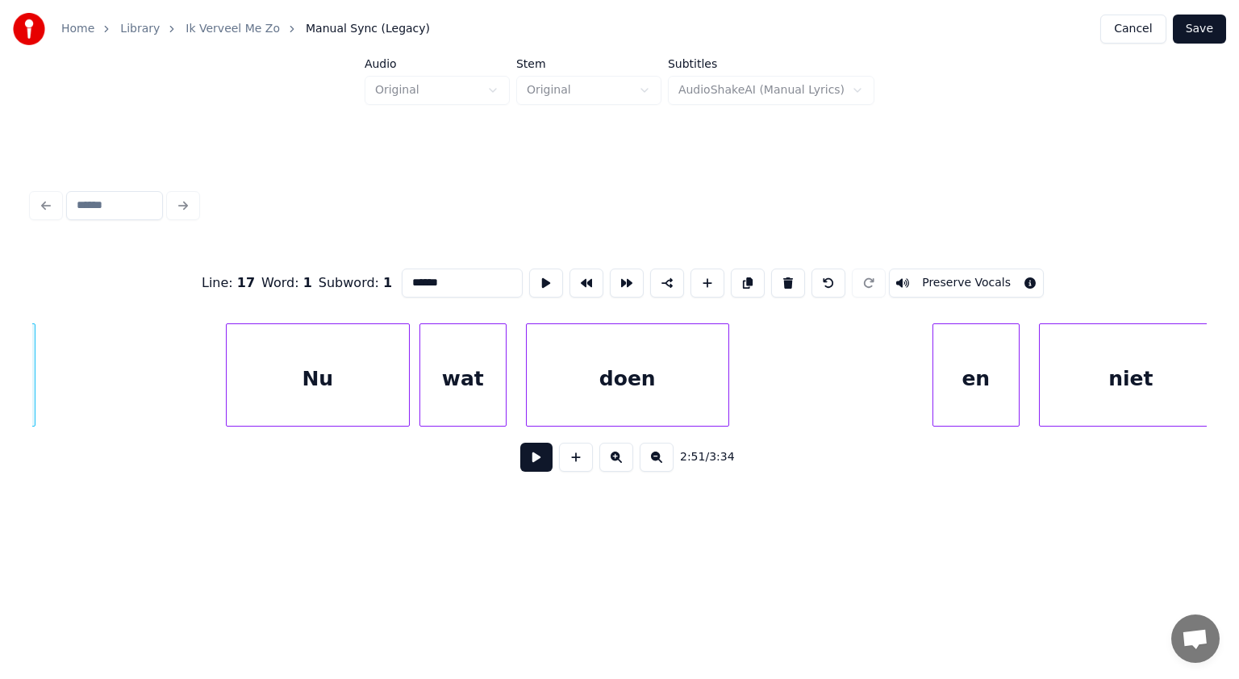
scroll to position [0, 83067]
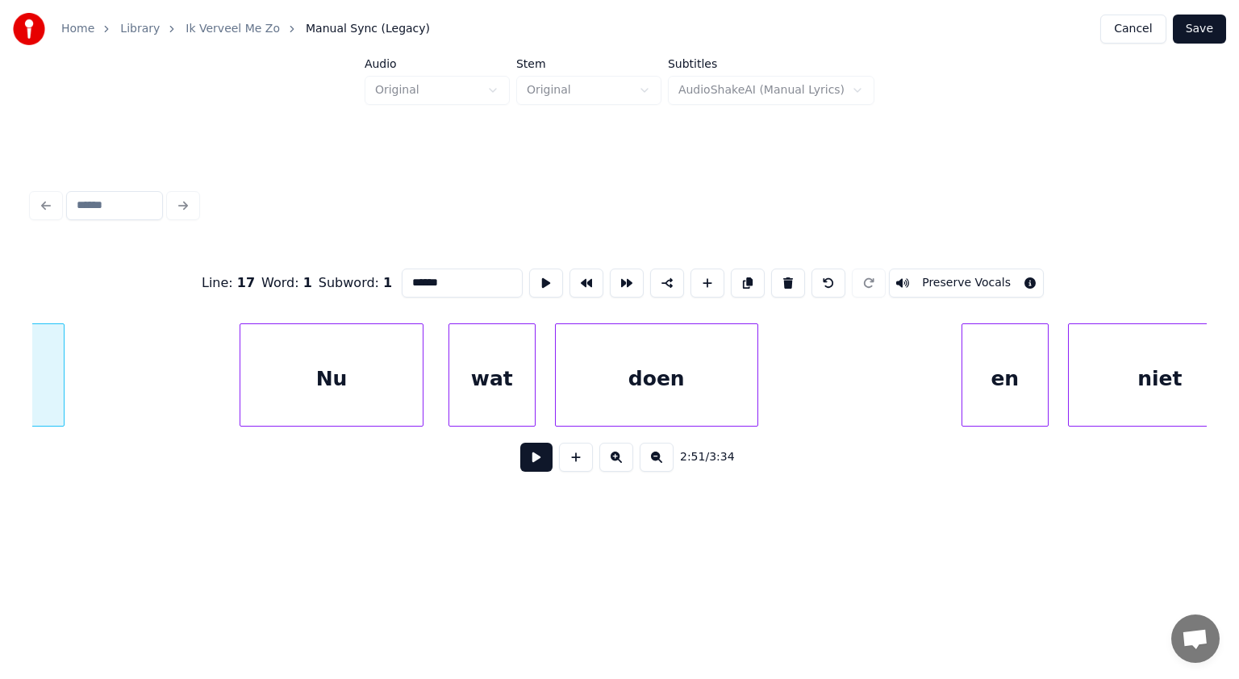
click at [365, 388] on div "Nu" at bounding box center [331, 379] width 182 height 110
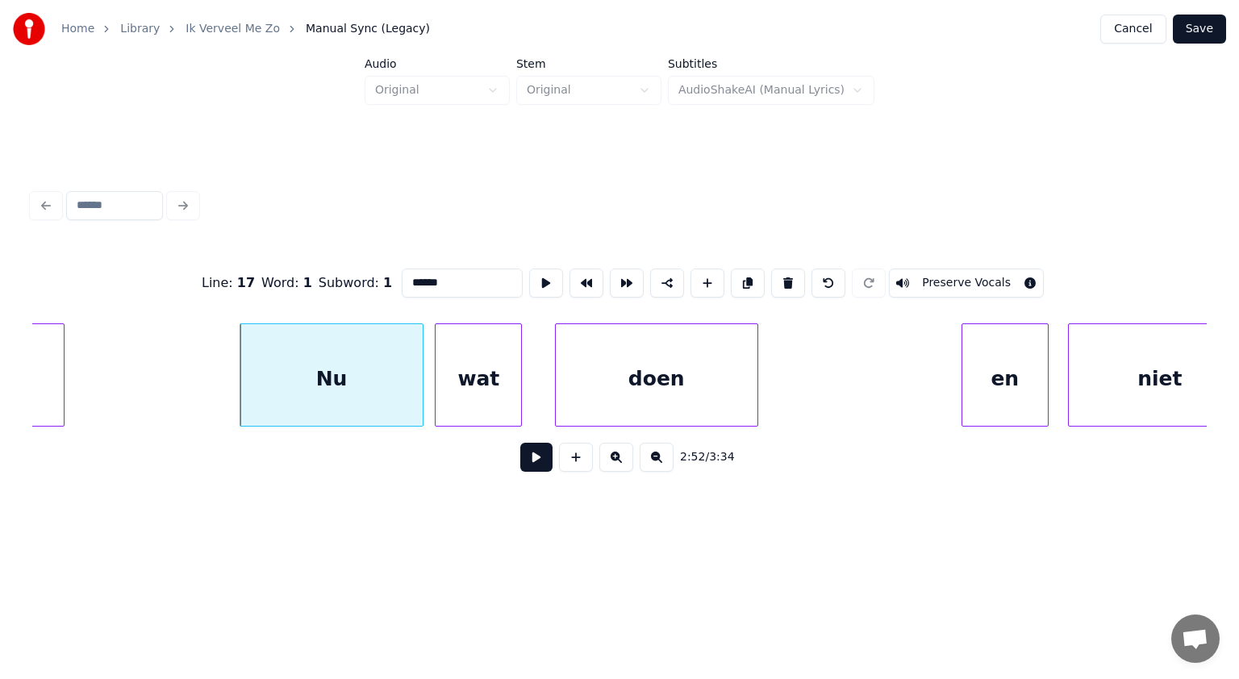
click at [481, 390] on div "wat" at bounding box center [479, 379] width 86 height 110
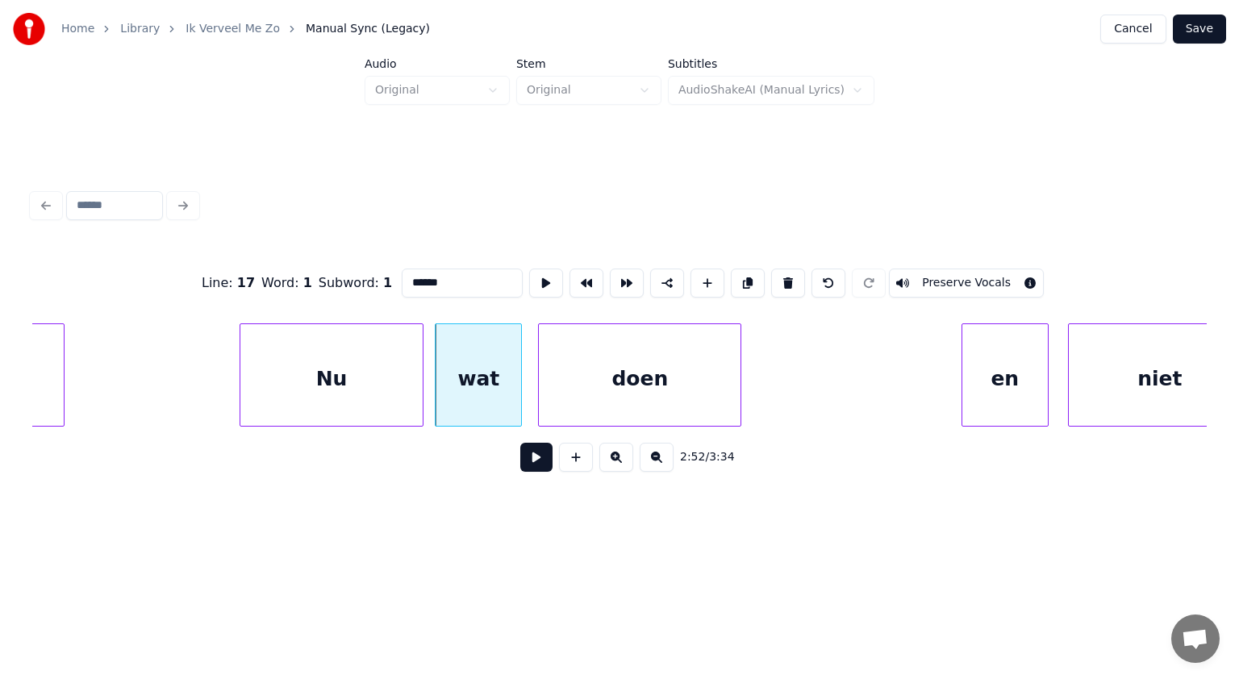
click at [577, 387] on div "doen" at bounding box center [640, 379] width 202 height 110
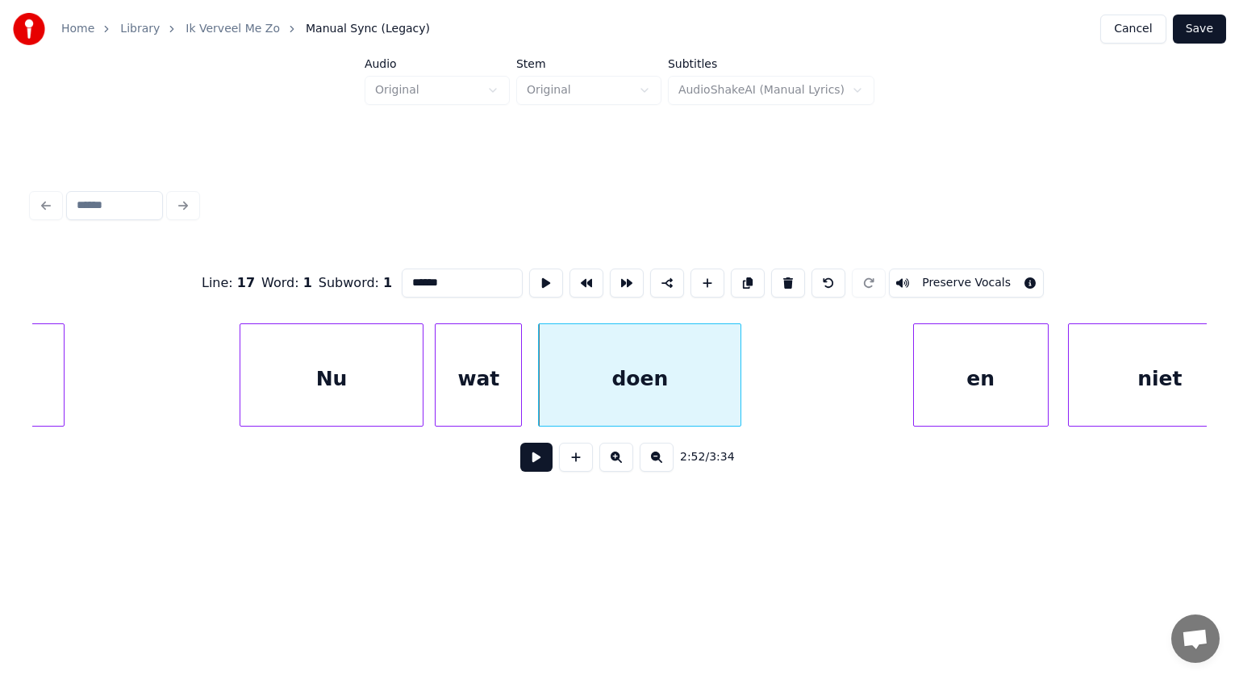
click at [918, 395] on div at bounding box center [916, 375] width 5 height 102
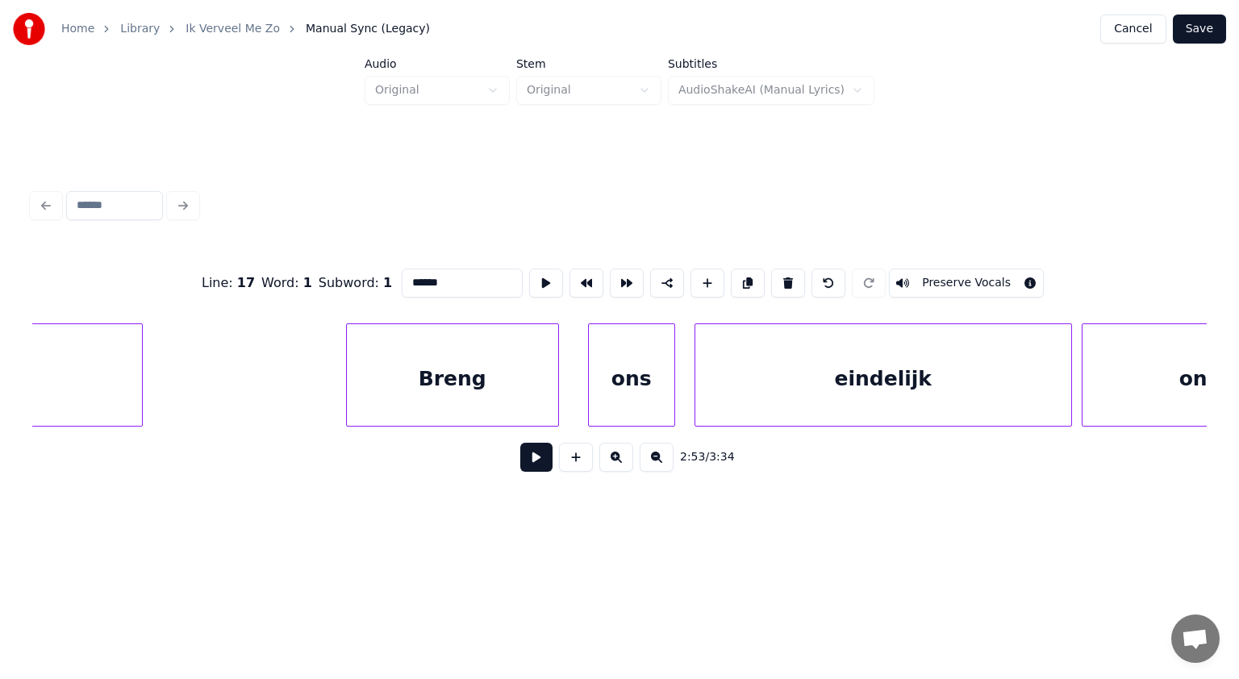
scroll to position [0, 84594]
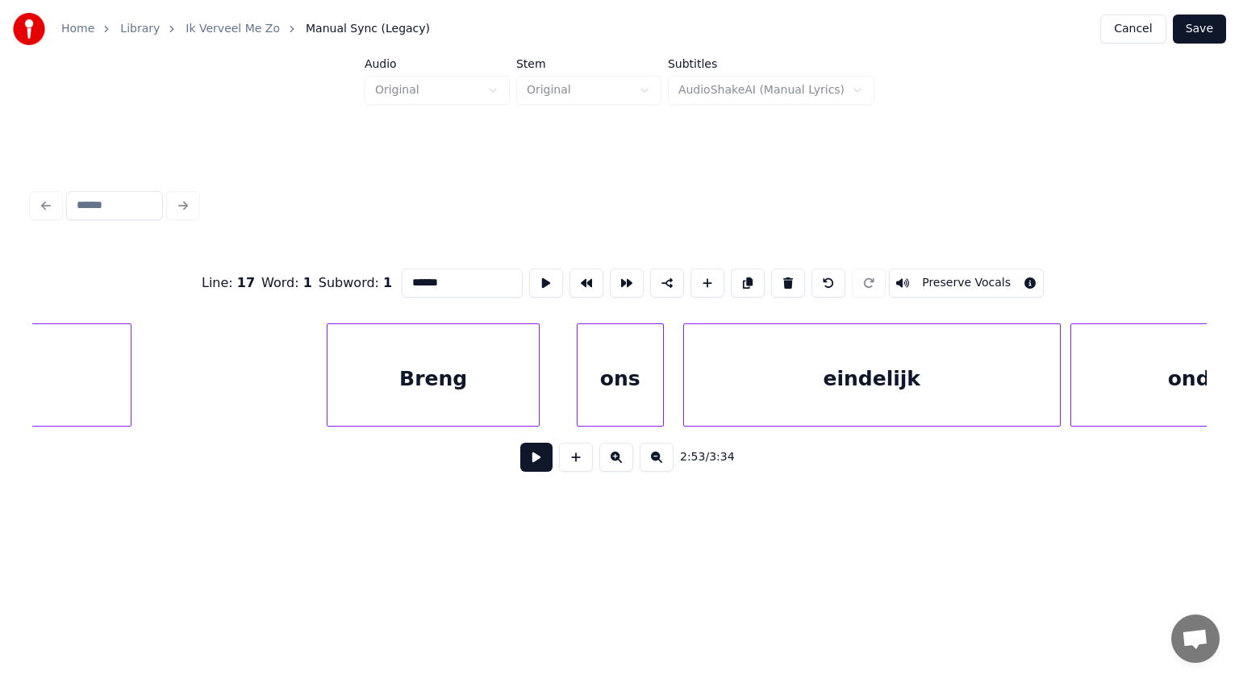
click at [475, 392] on div "Breng" at bounding box center [433, 379] width 211 height 110
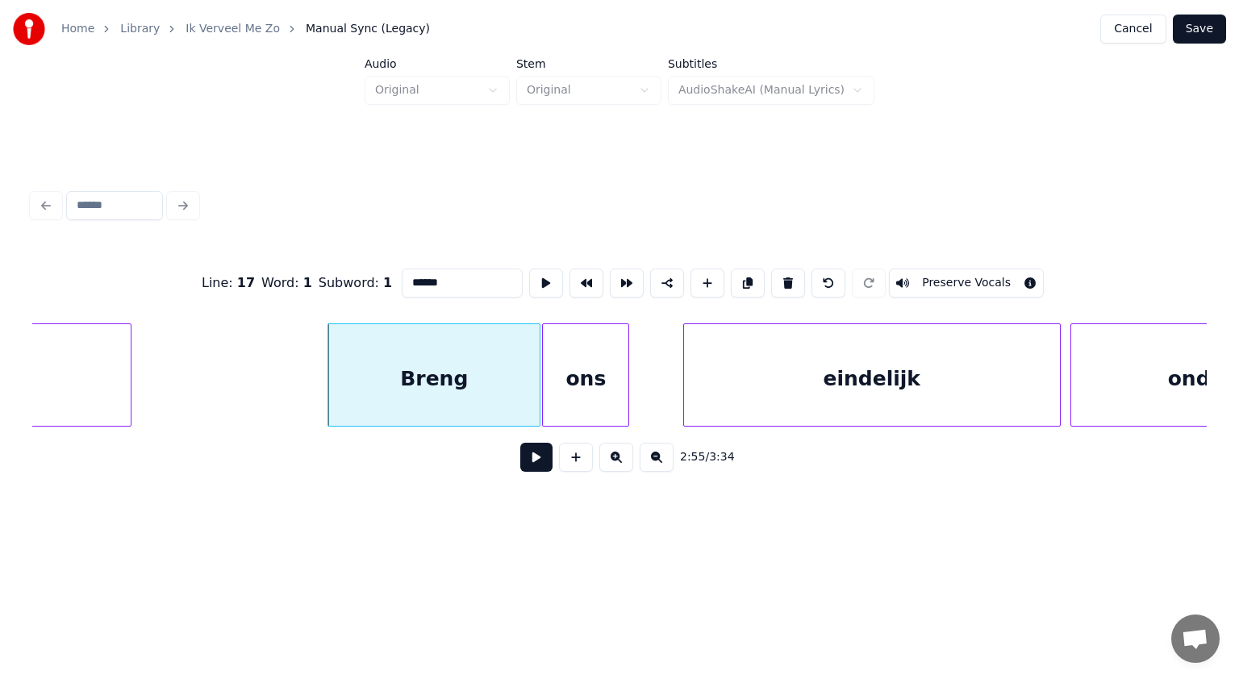
click at [578, 376] on div "ons" at bounding box center [586, 379] width 86 height 110
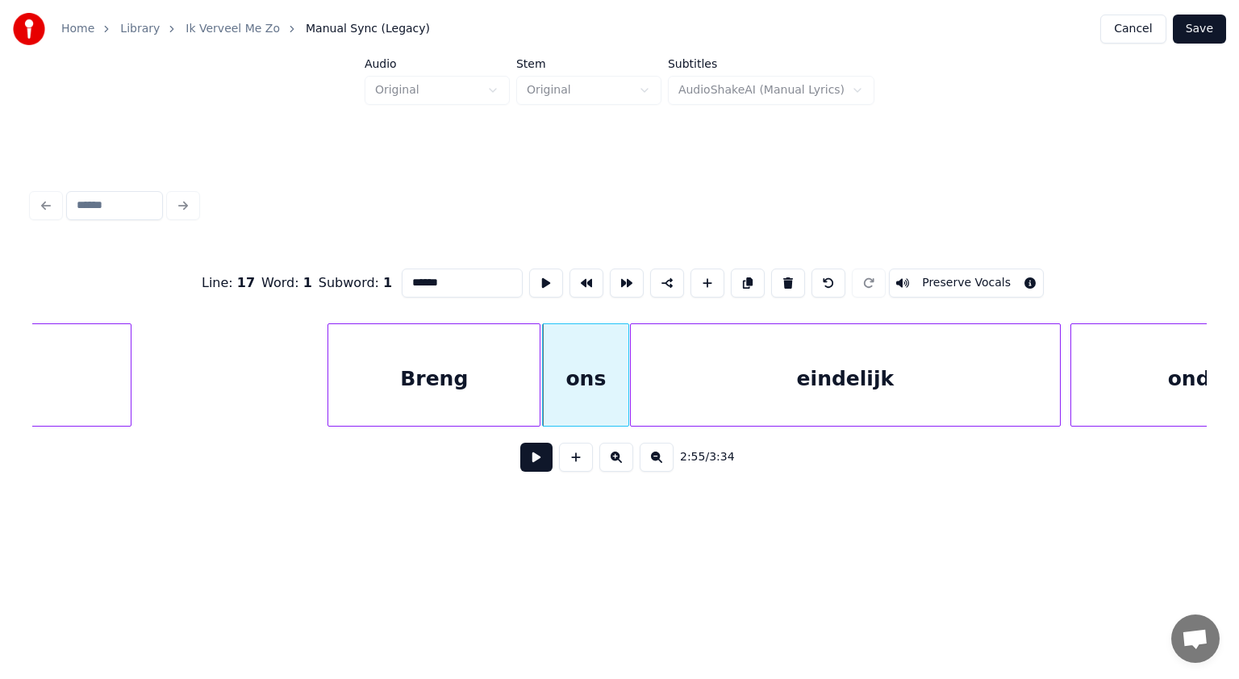
click at [636, 363] on div at bounding box center [633, 375] width 5 height 102
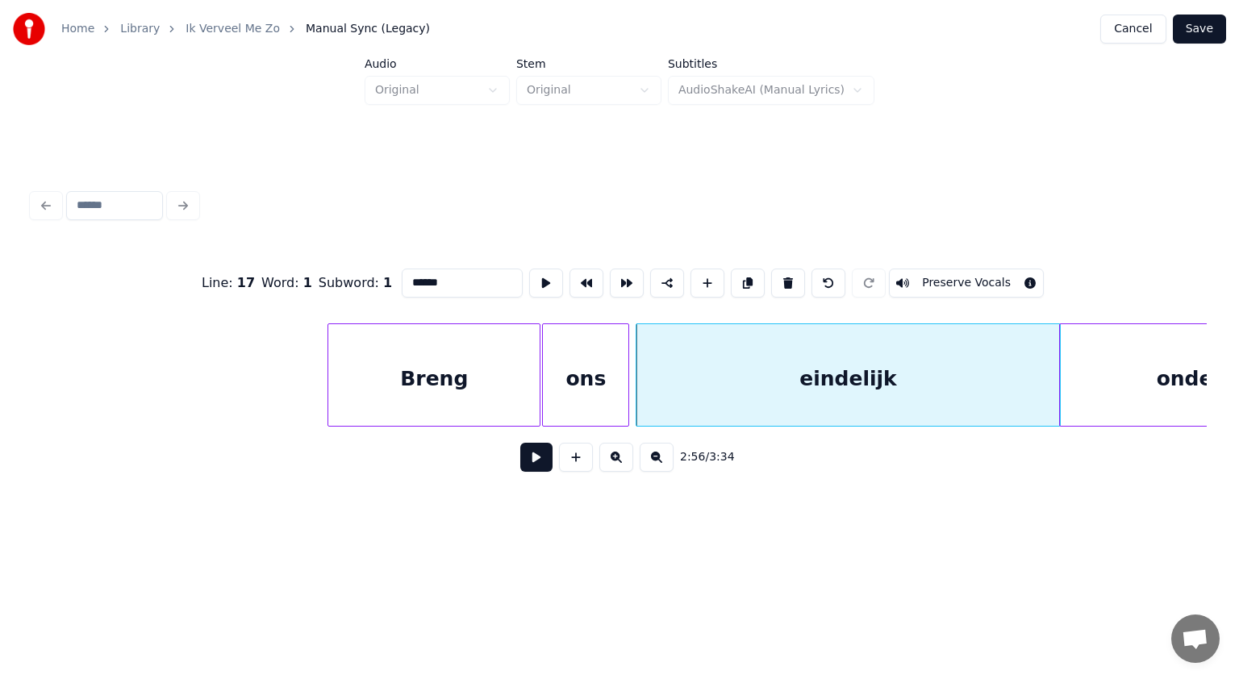
scroll to position [0, 84715]
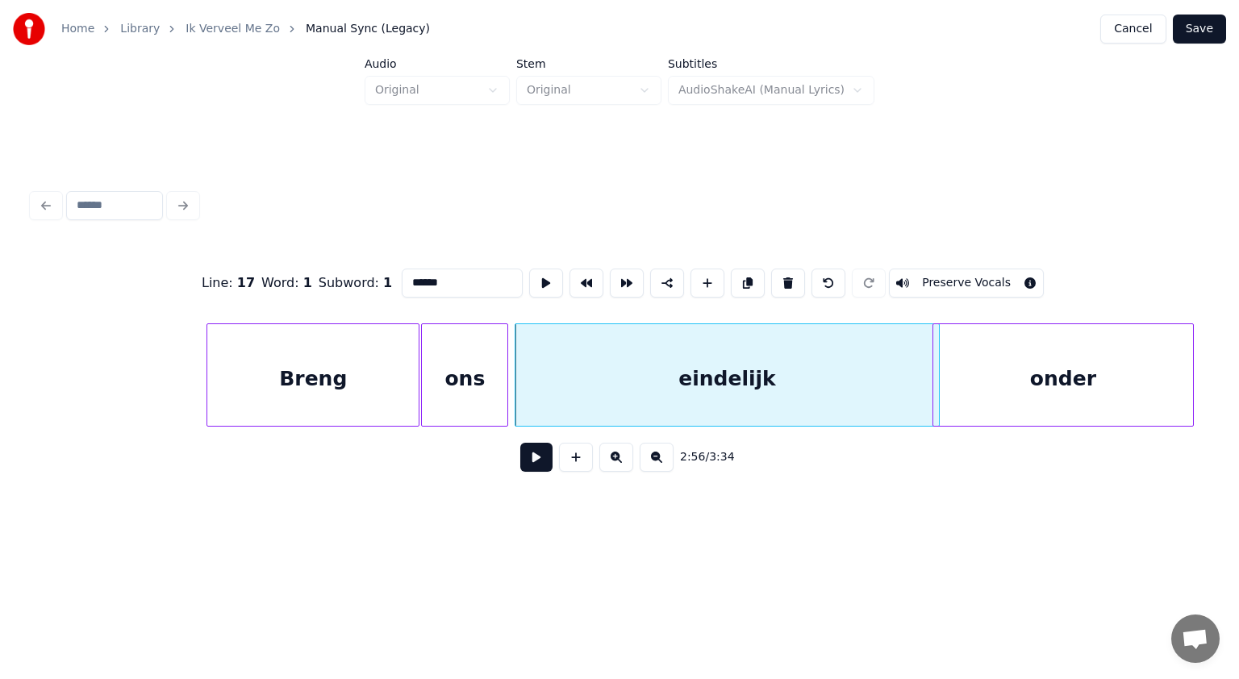
click at [1100, 398] on div "onder" at bounding box center [1063, 379] width 260 height 110
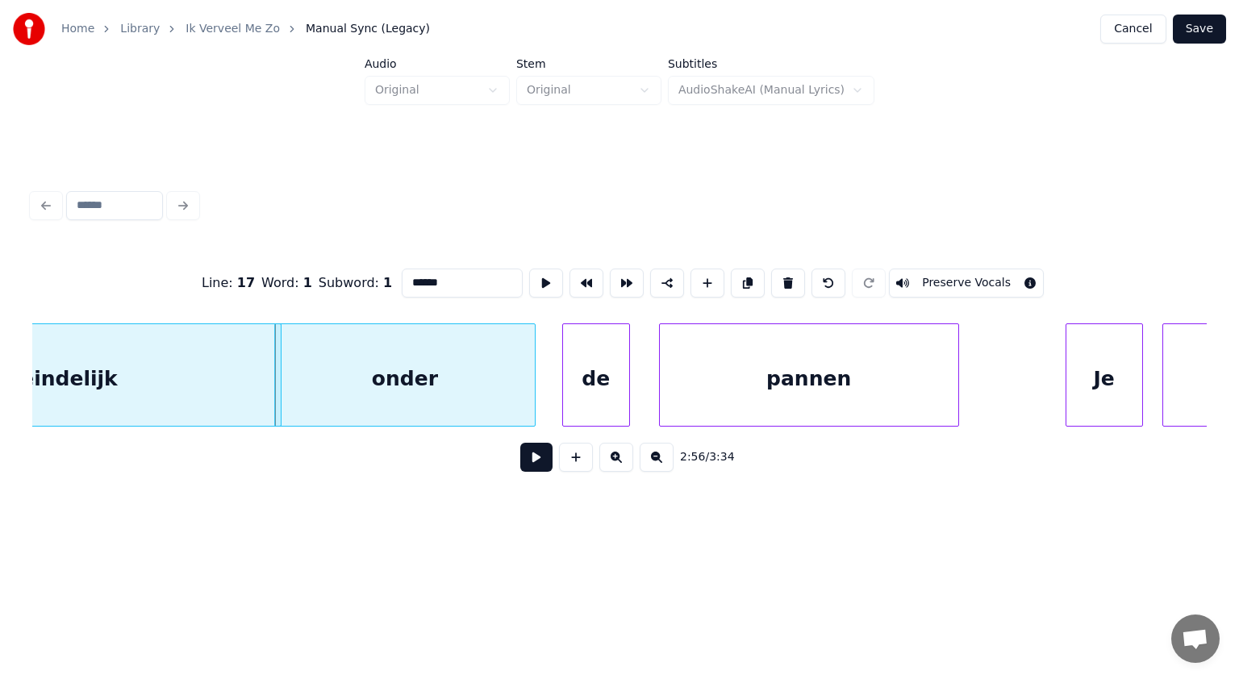
scroll to position [0, 85287]
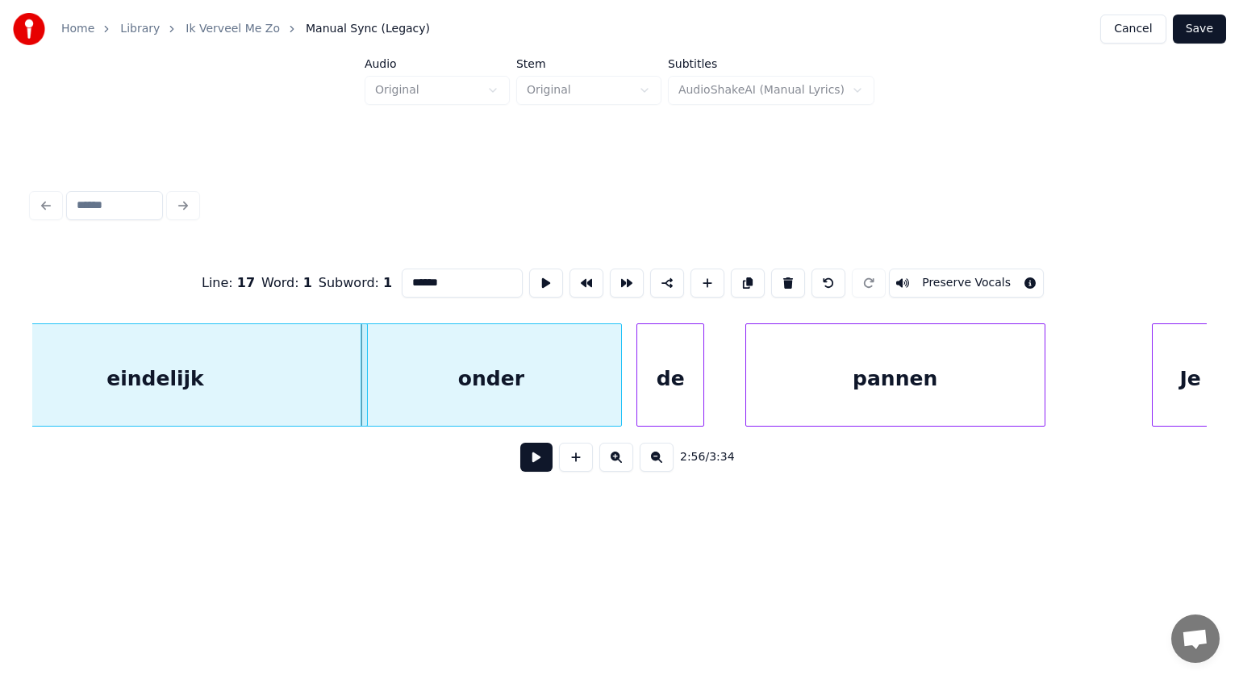
click at [662, 386] on div "de" at bounding box center [670, 379] width 66 height 110
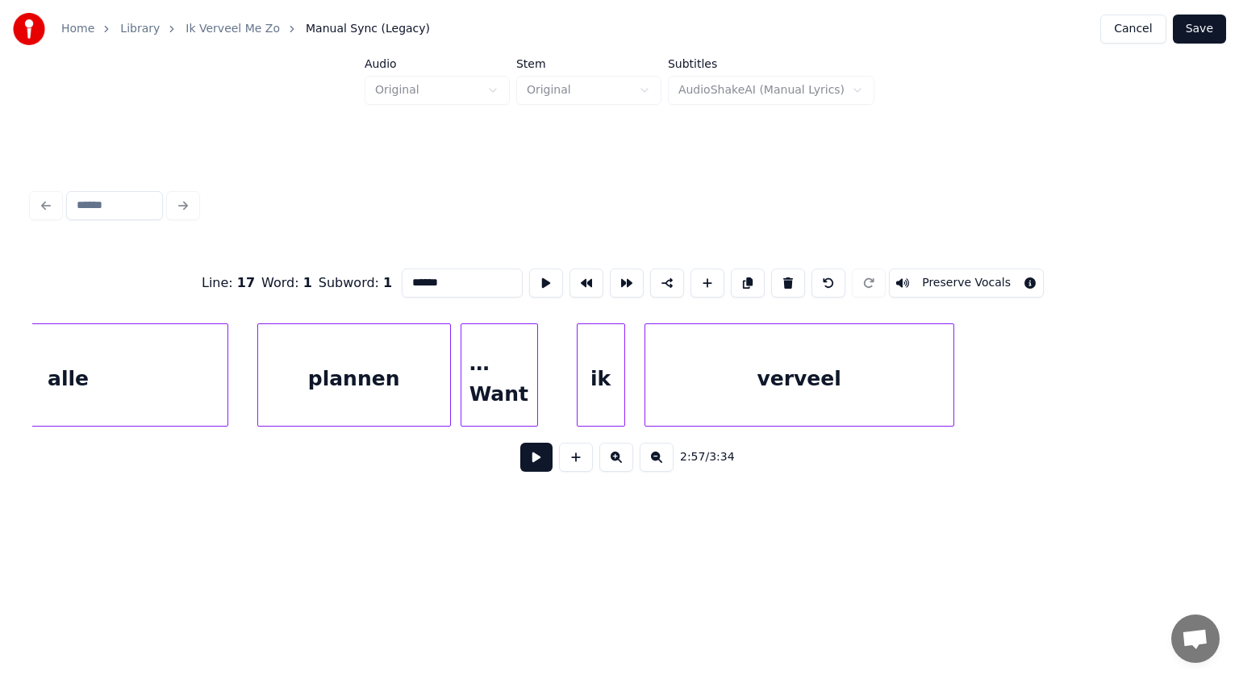
scroll to position [0, 87394]
click at [569, 375] on div "ik" at bounding box center [566, 379] width 47 height 110
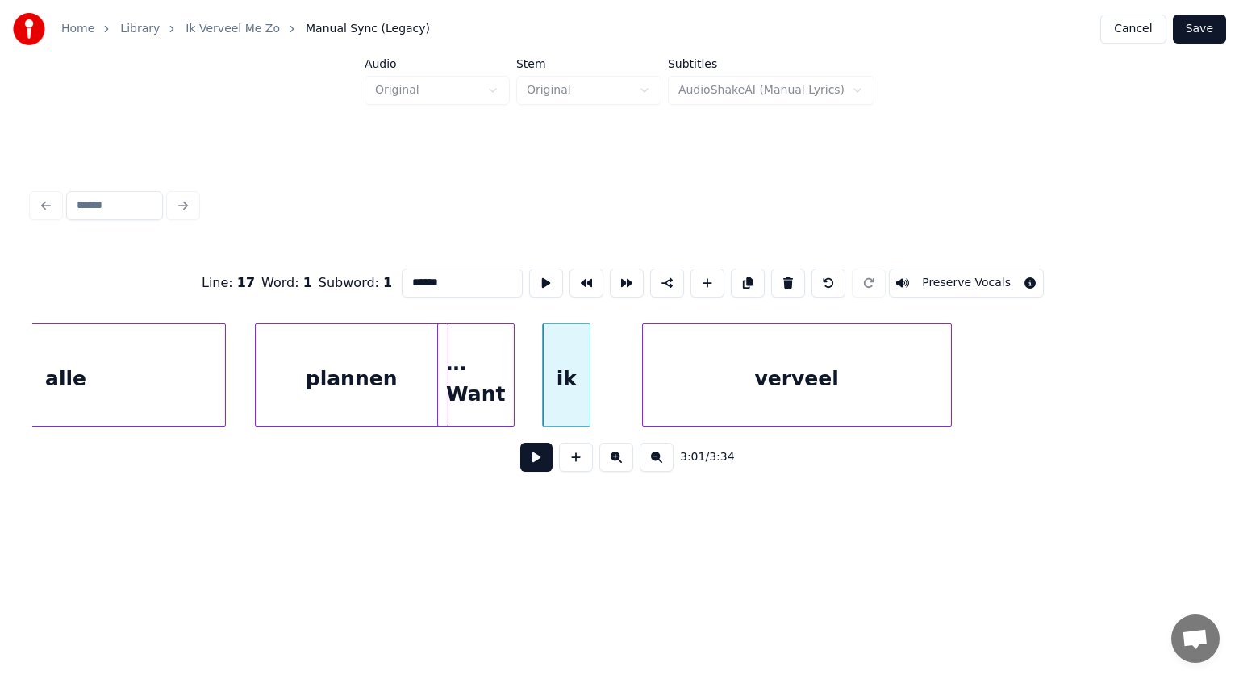
click at [490, 372] on div "… Want" at bounding box center [476, 379] width 76 height 110
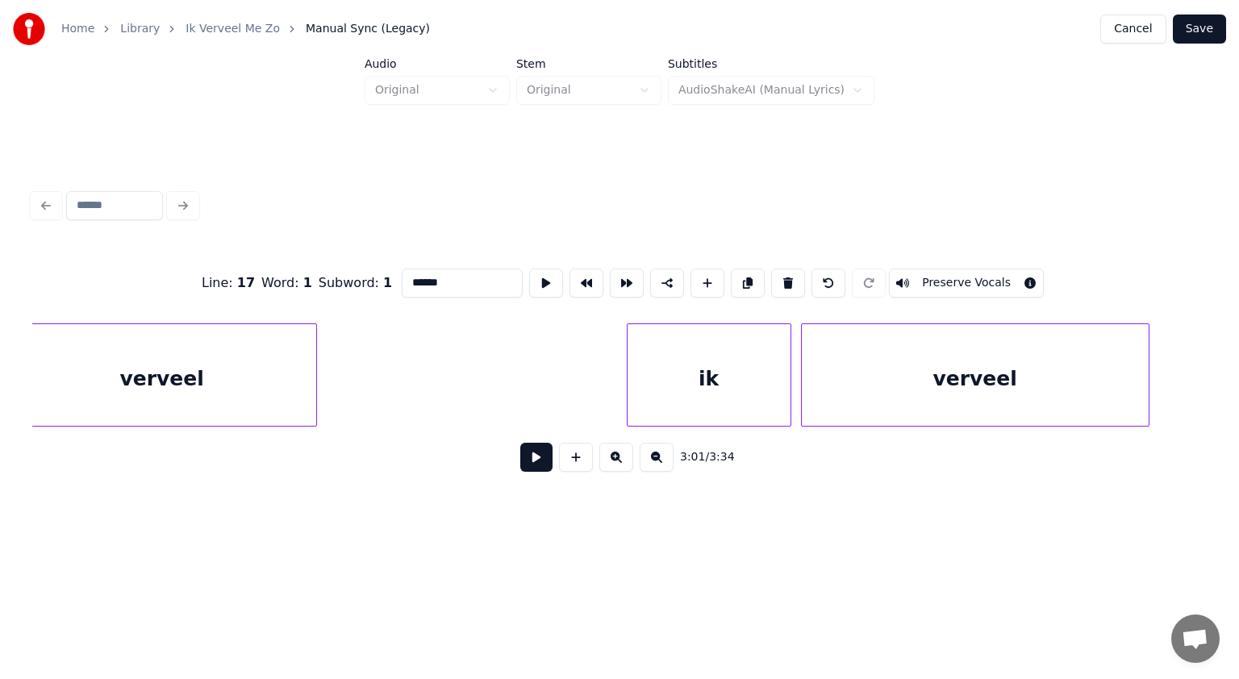
scroll to position [0, 88104]
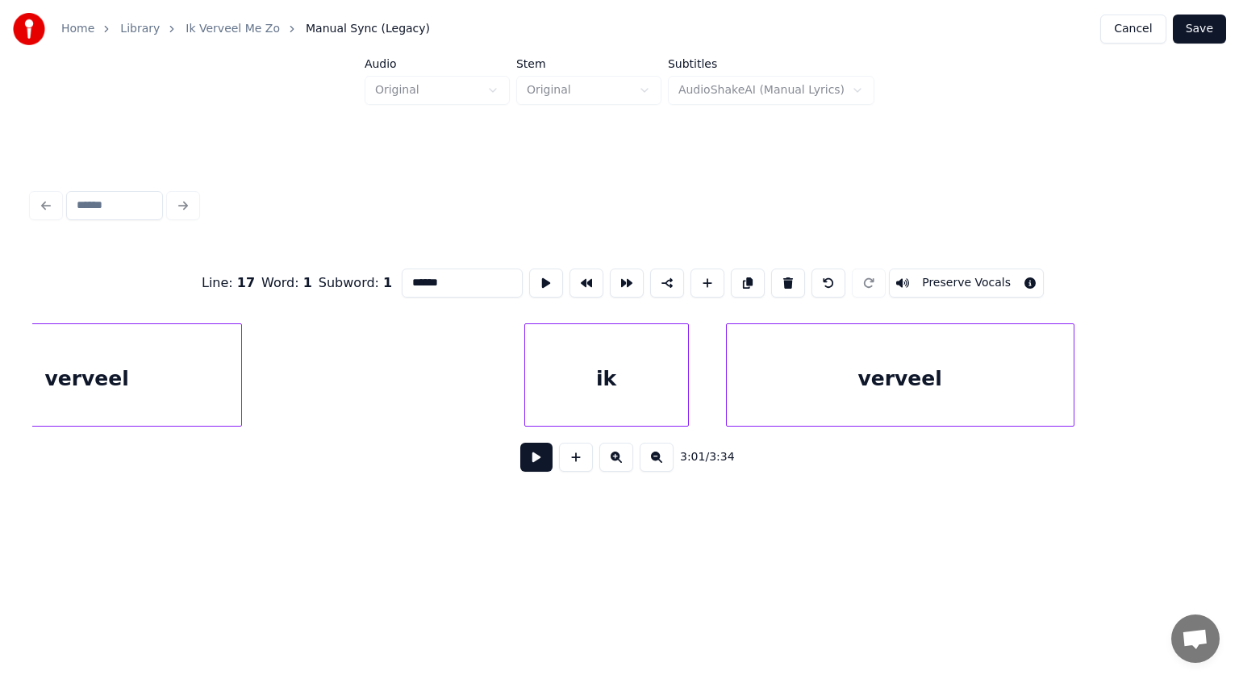
click at [655, 389] on div "ik" at bounding box center [606, 379] width 163 height 110
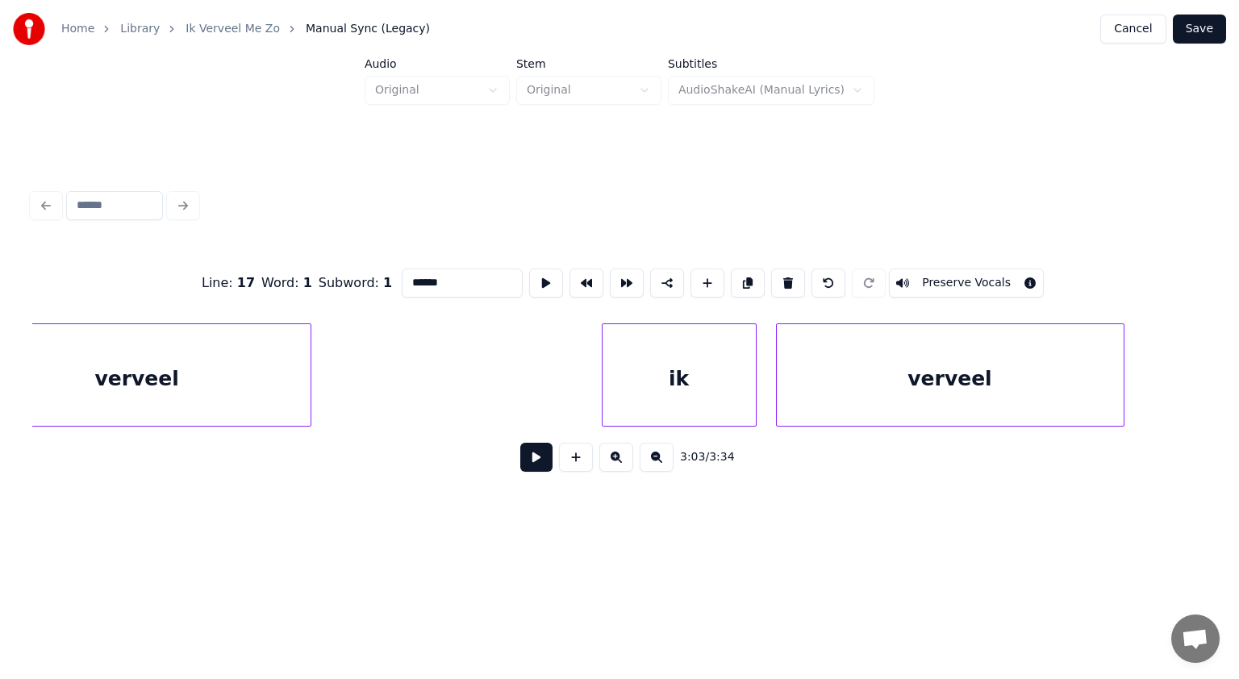
scroll to position [0, 88953]
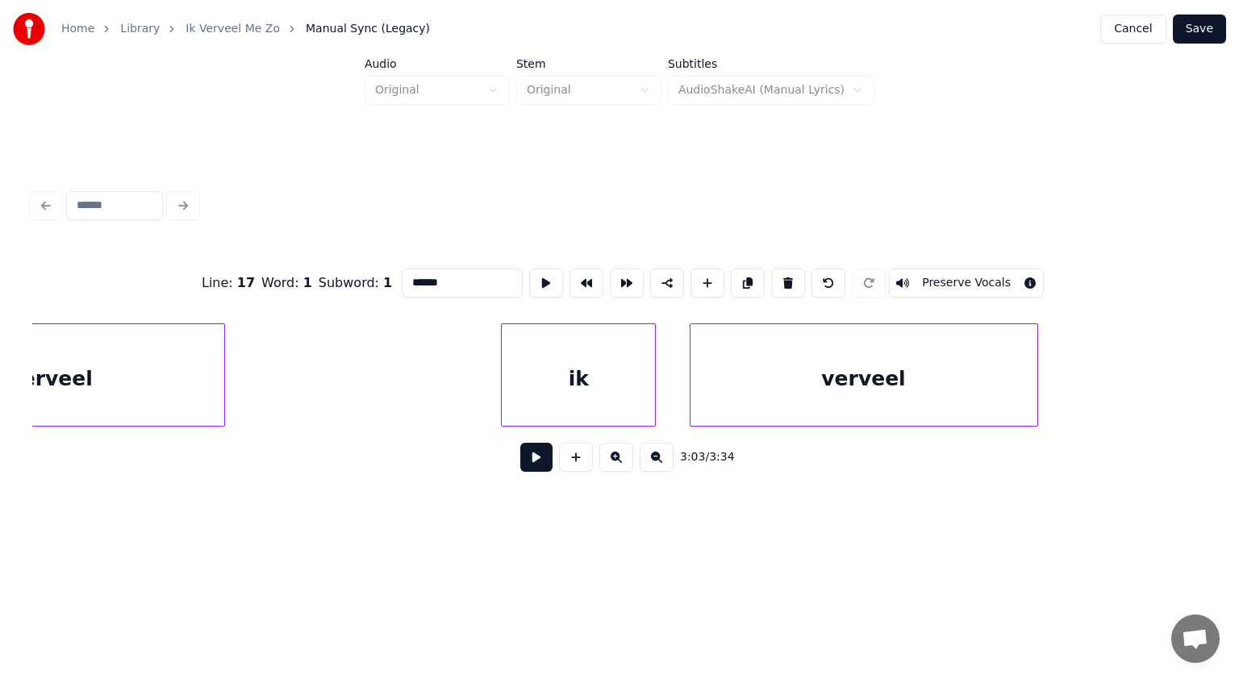
click at [610, 380] on div "ik" at bounding box center [578, 379] width 153 height 110
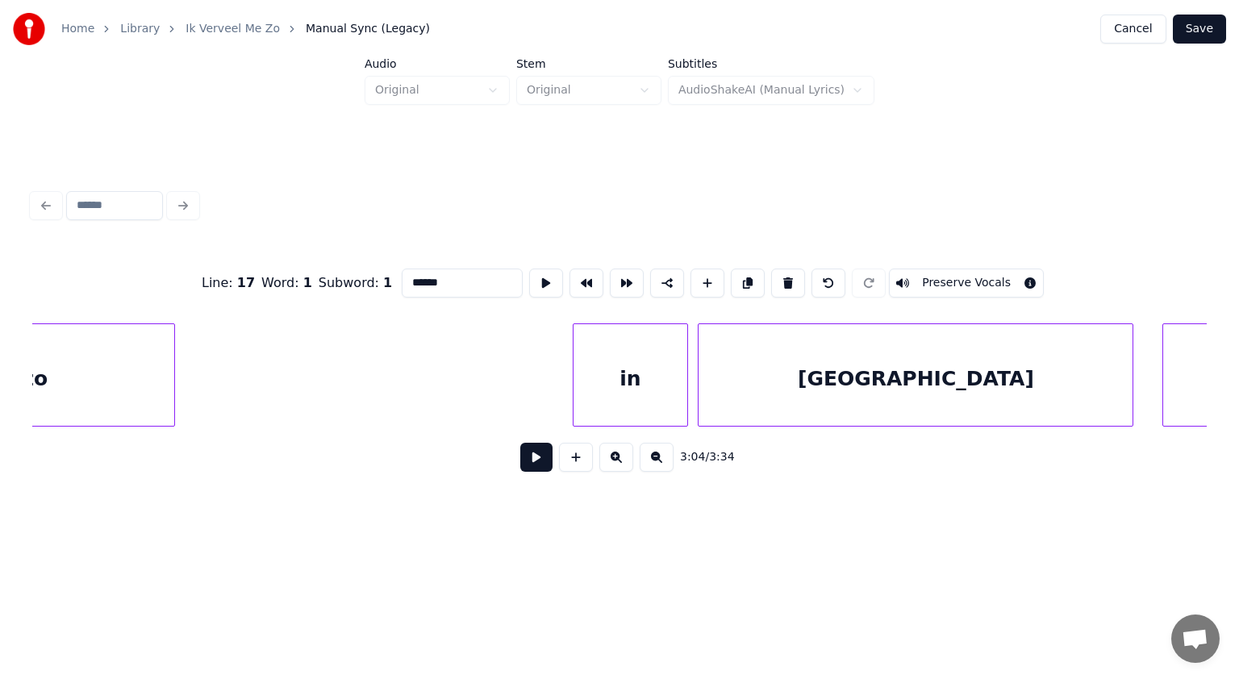
scroll to position [0, 91791]
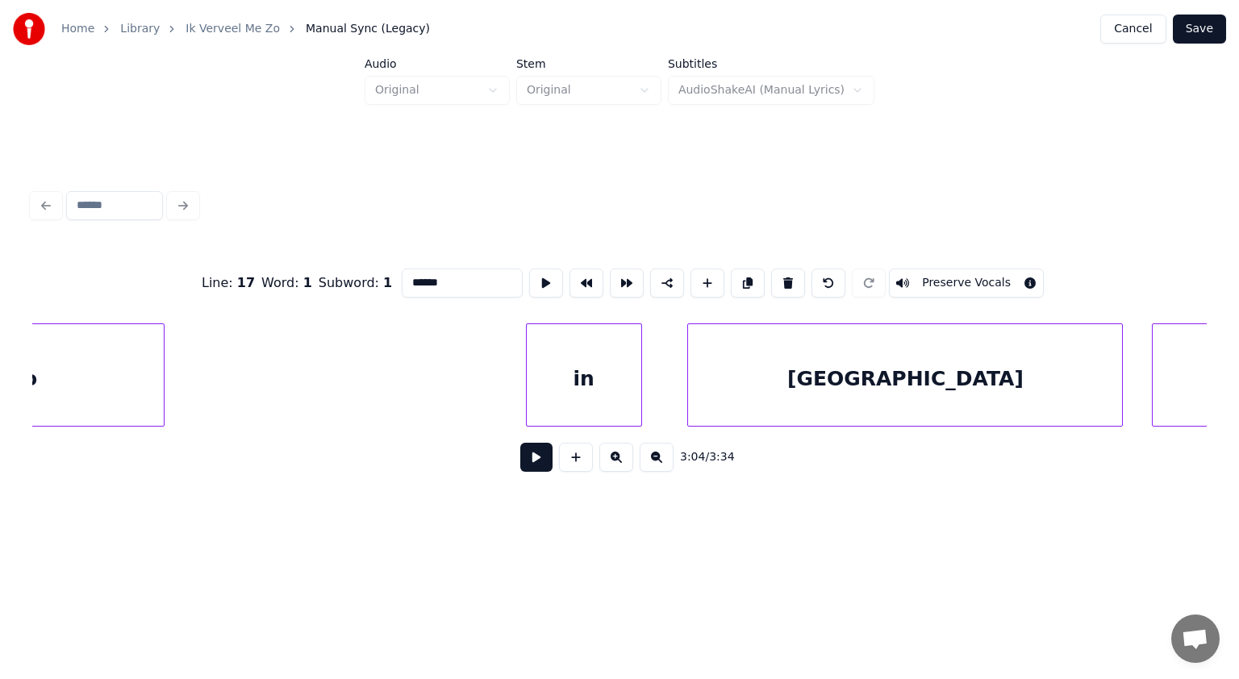
click at [574, 379] on div "in" at bounding box center [584, 379] width 115 height 110
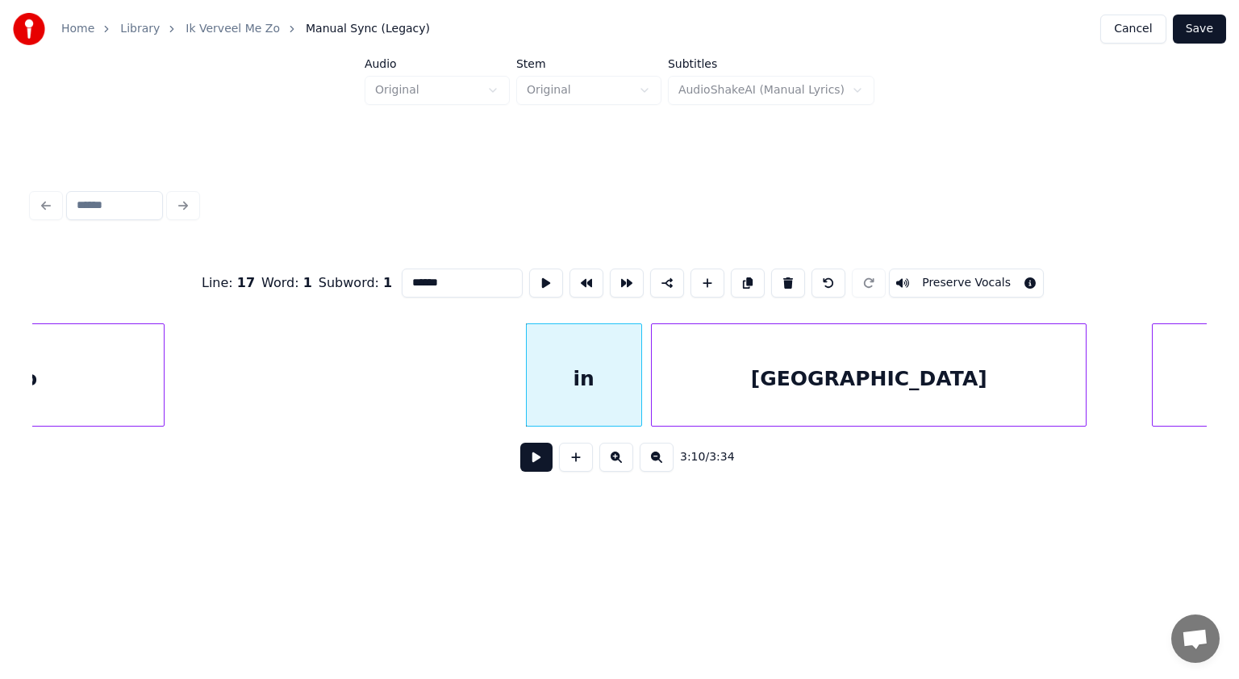
click at [678, 361] on div "[GEOGRAPHIC_DATA]" at bounding box center [869, 379] width 434 height 110
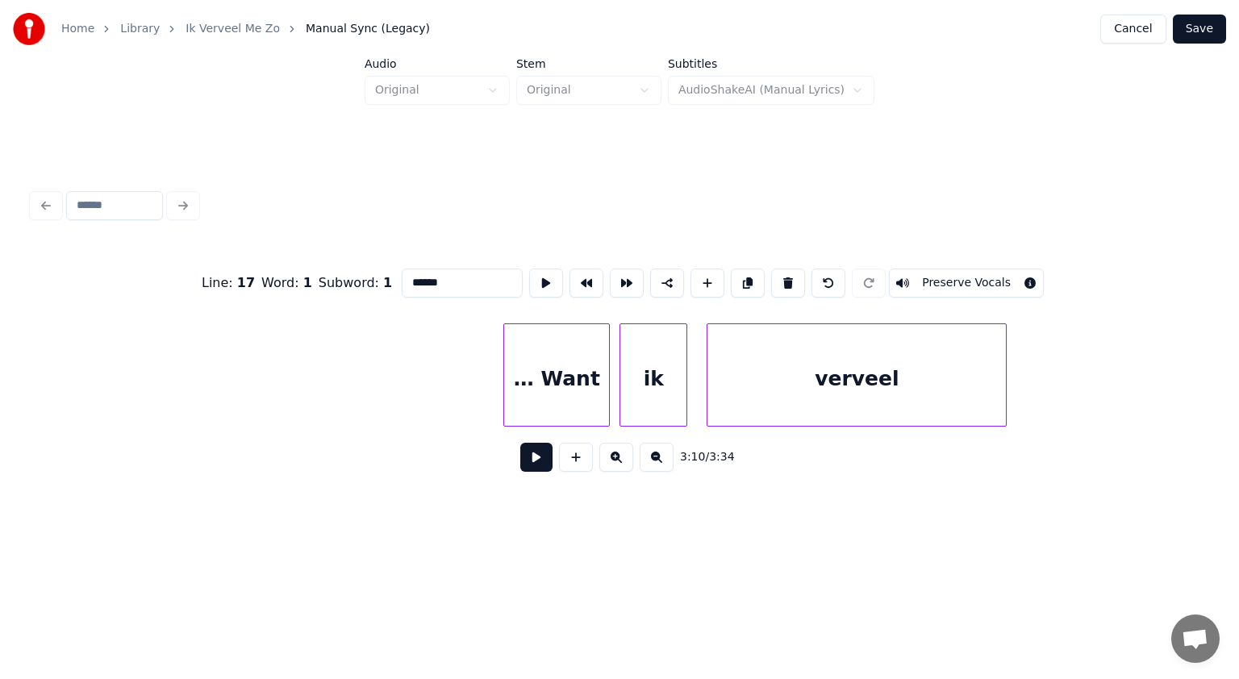
scroll to position [0, 93813]
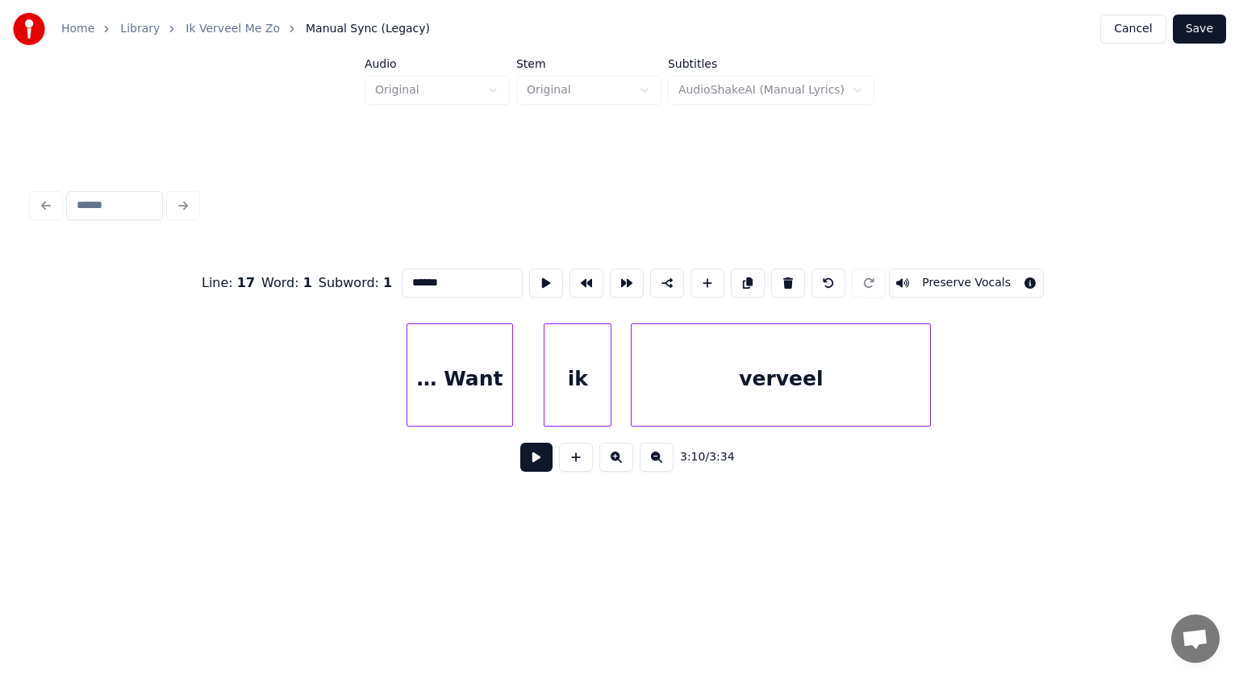
click at [479, 385] on div "… Want" at bounding box center [459, 379] width 105 height 110
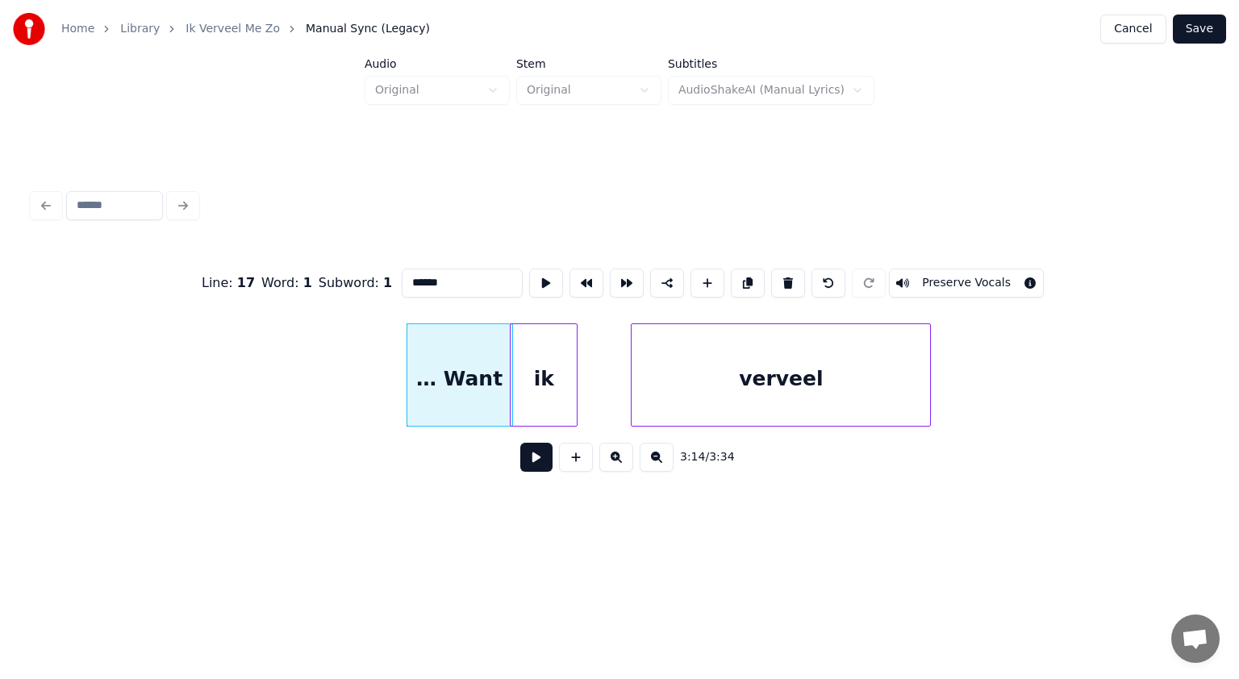
click at [560, 366] on div "ik" at bounding box center [544, 379] width 66 height 110
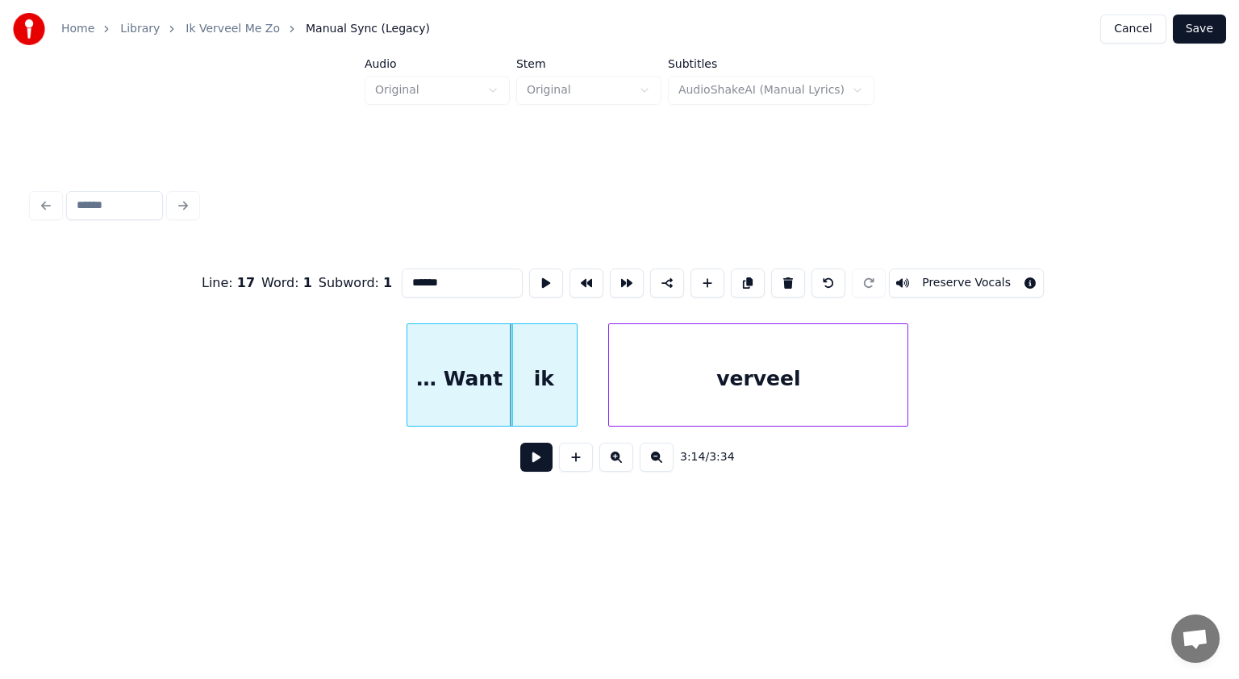
click at [655, 358] on div "verveel" at bounding box center [758, 379] width 298 height 110
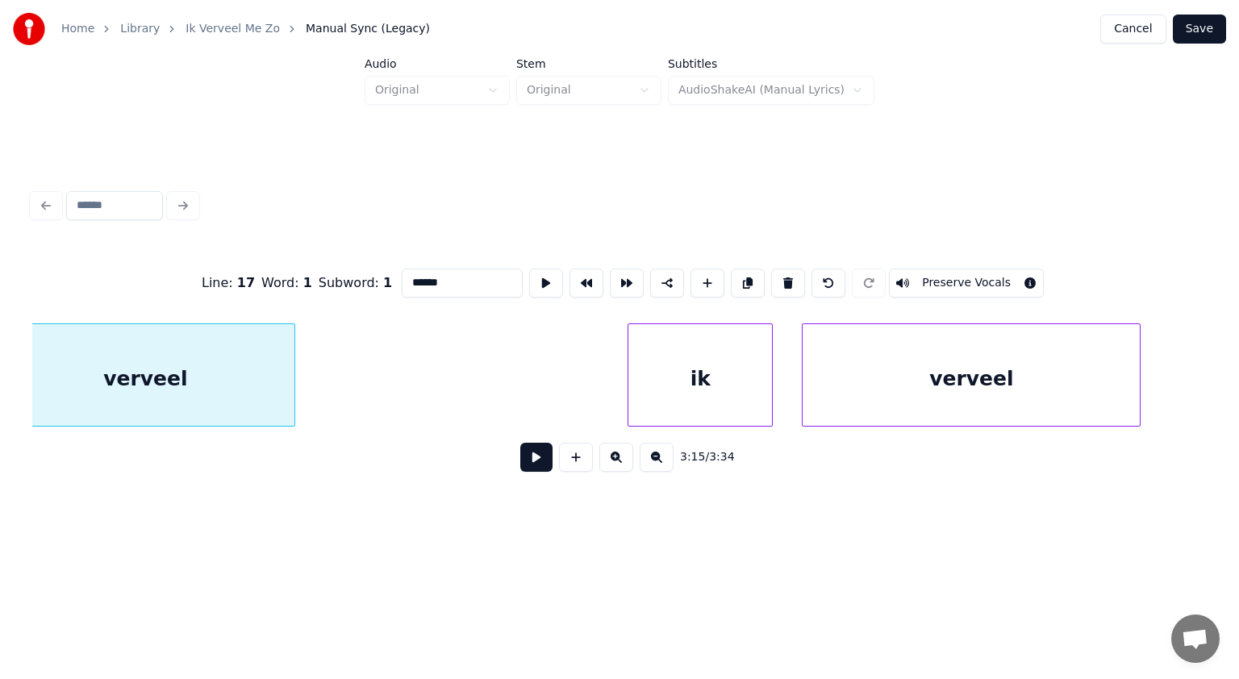
scroll to position [0, 94479]
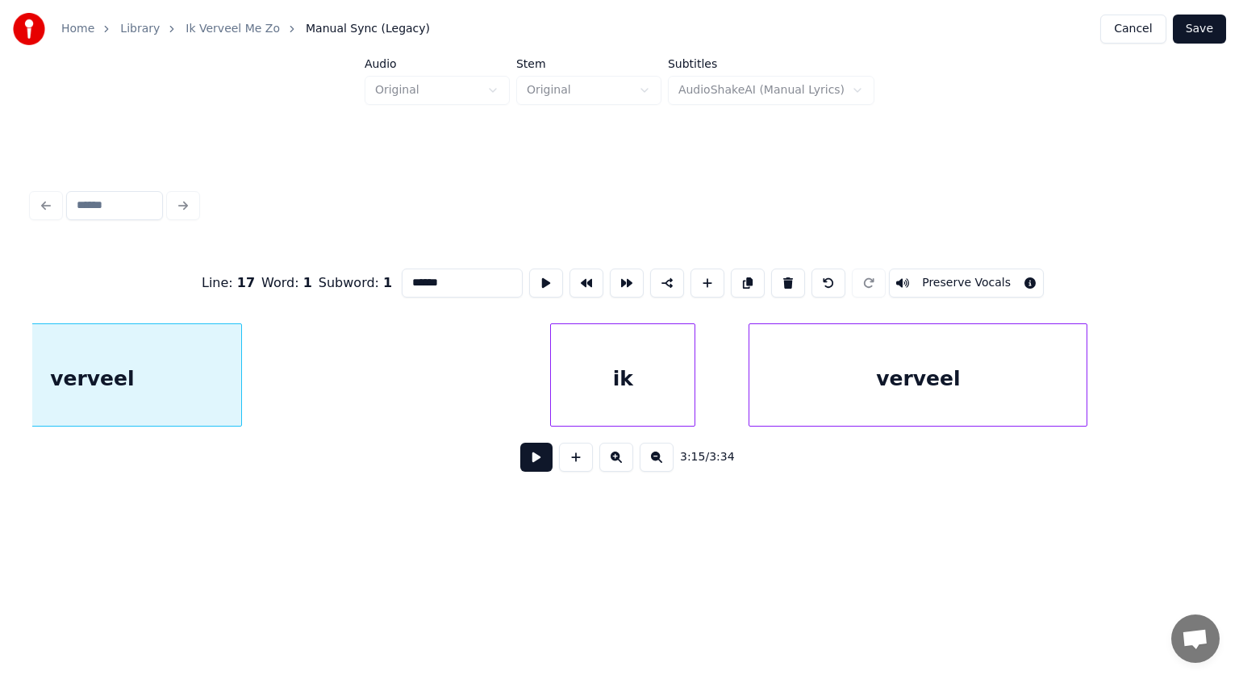
click at [674, 384] on div "ik" at bounding box center [623, 379] width 144 height 110
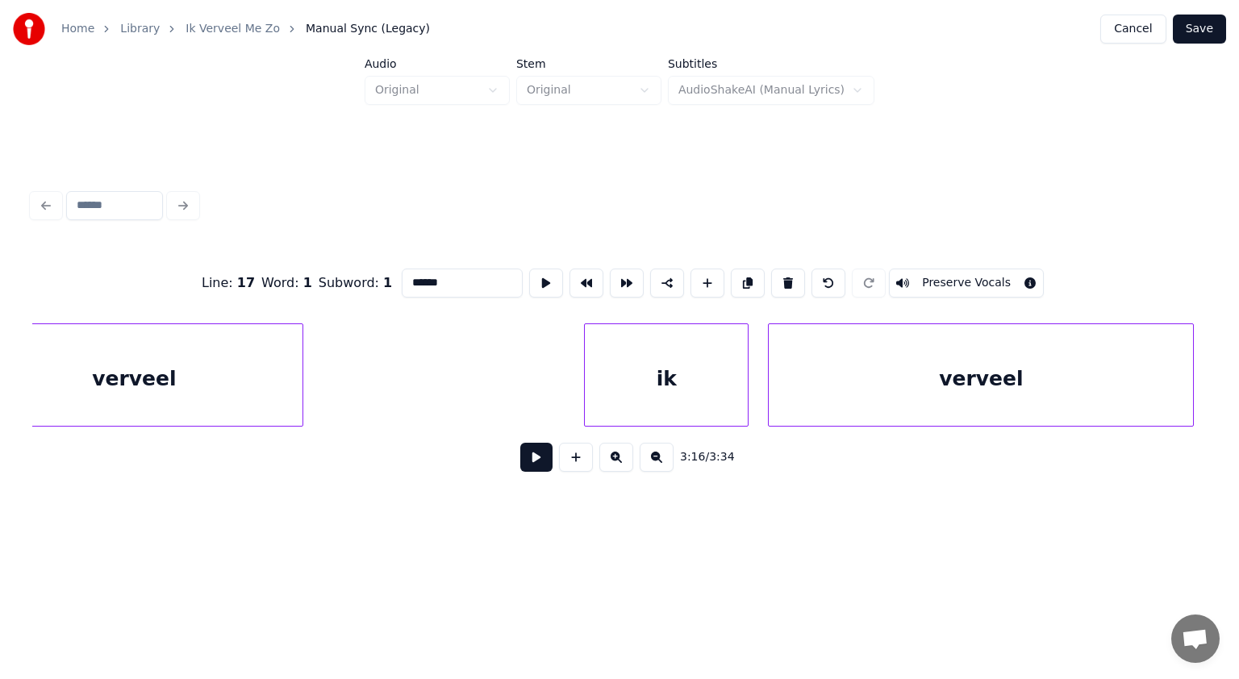
scroll to position [0, 95307]
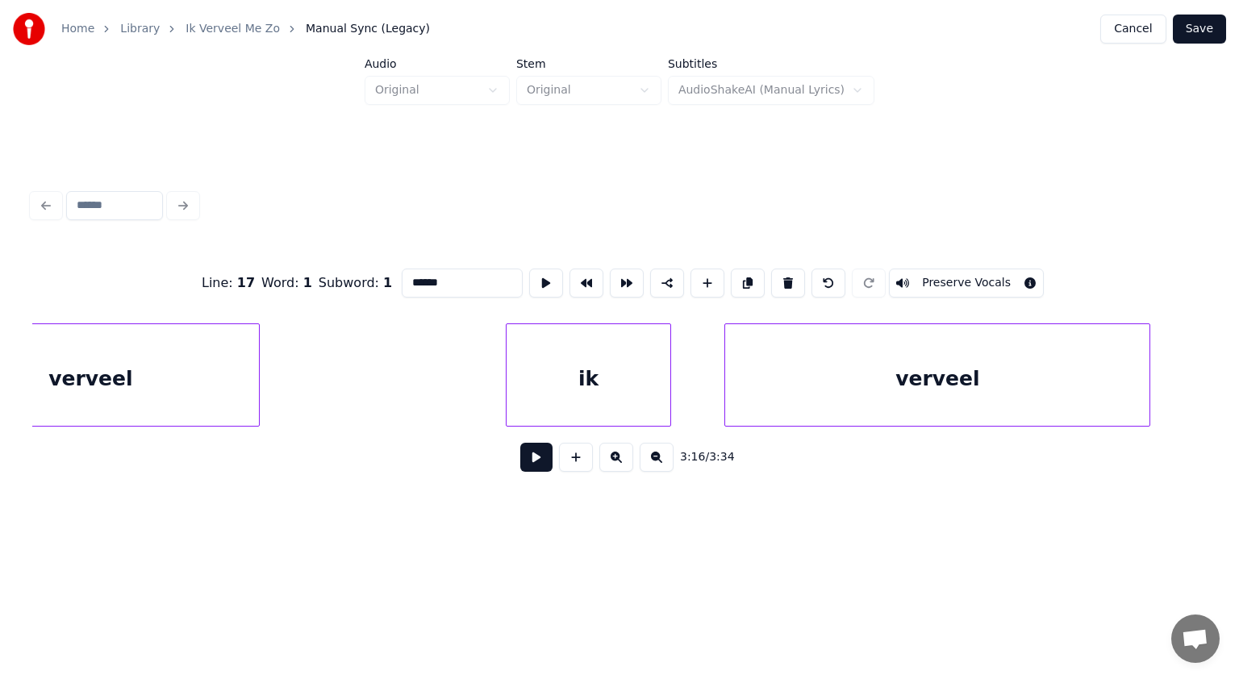
click at [655, 405] on div "ik" at bounding box center [588, 379] width 163 height 110
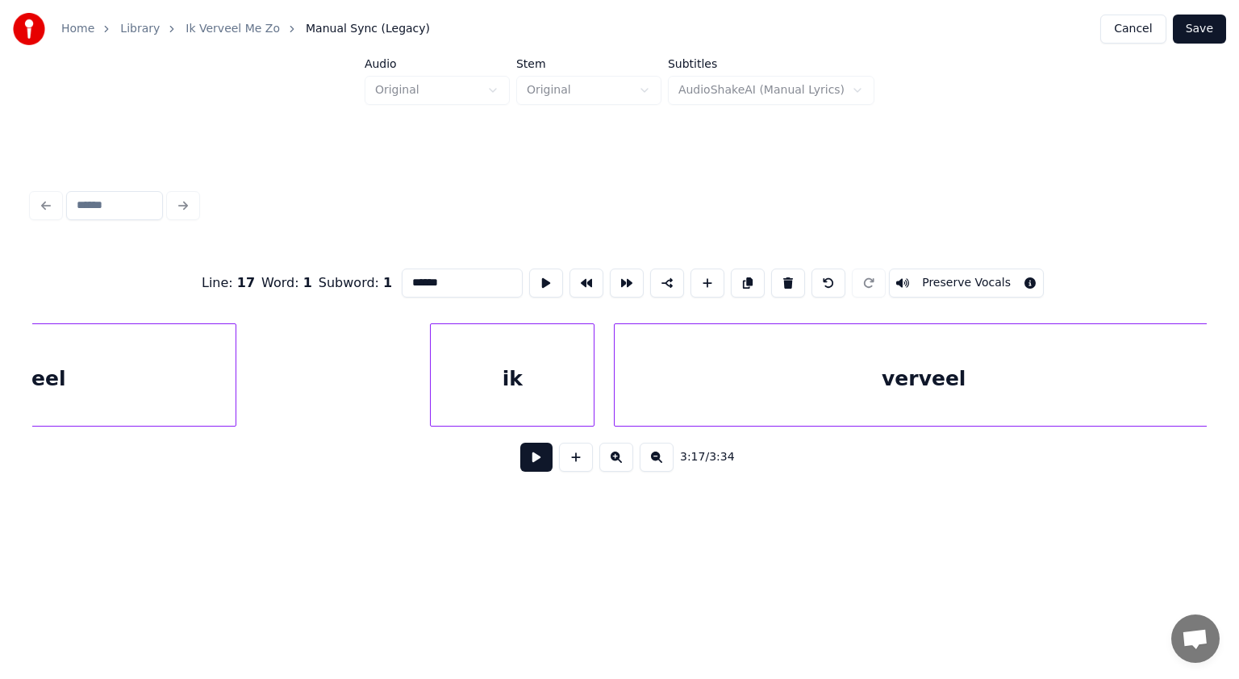
scroll to position [0, 96285]
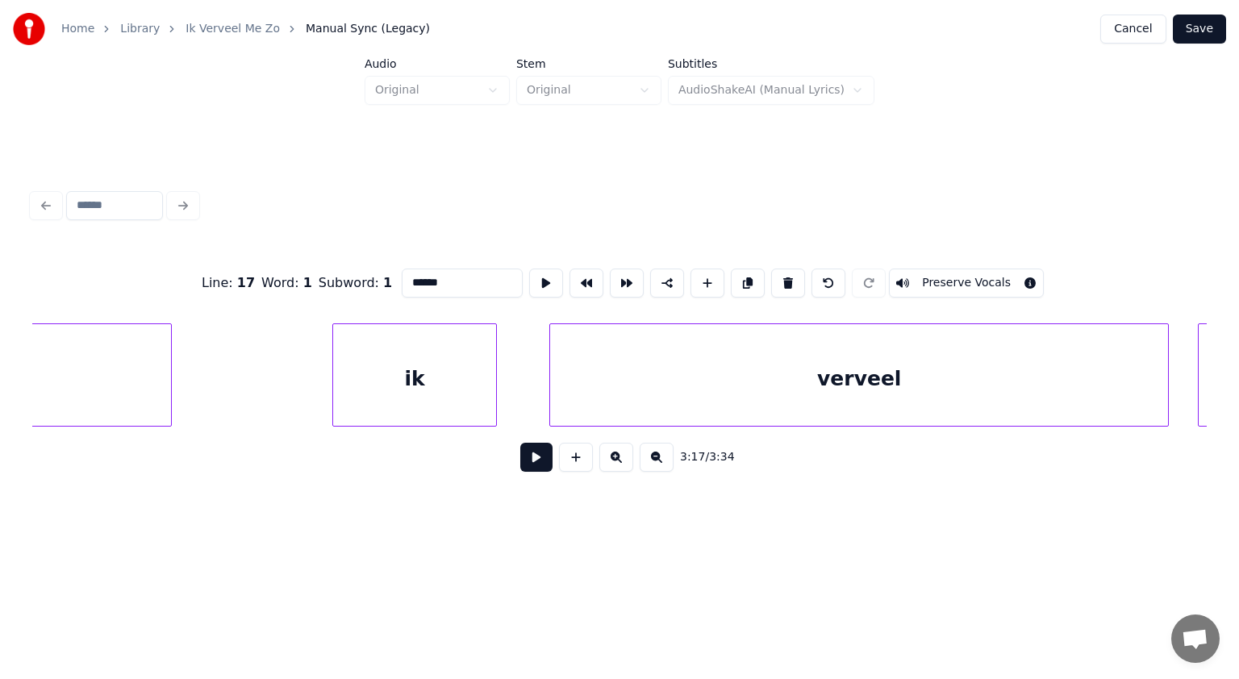
click at [461, 389] on div "ik" at bounding box center [414, 379] width 163 height 110
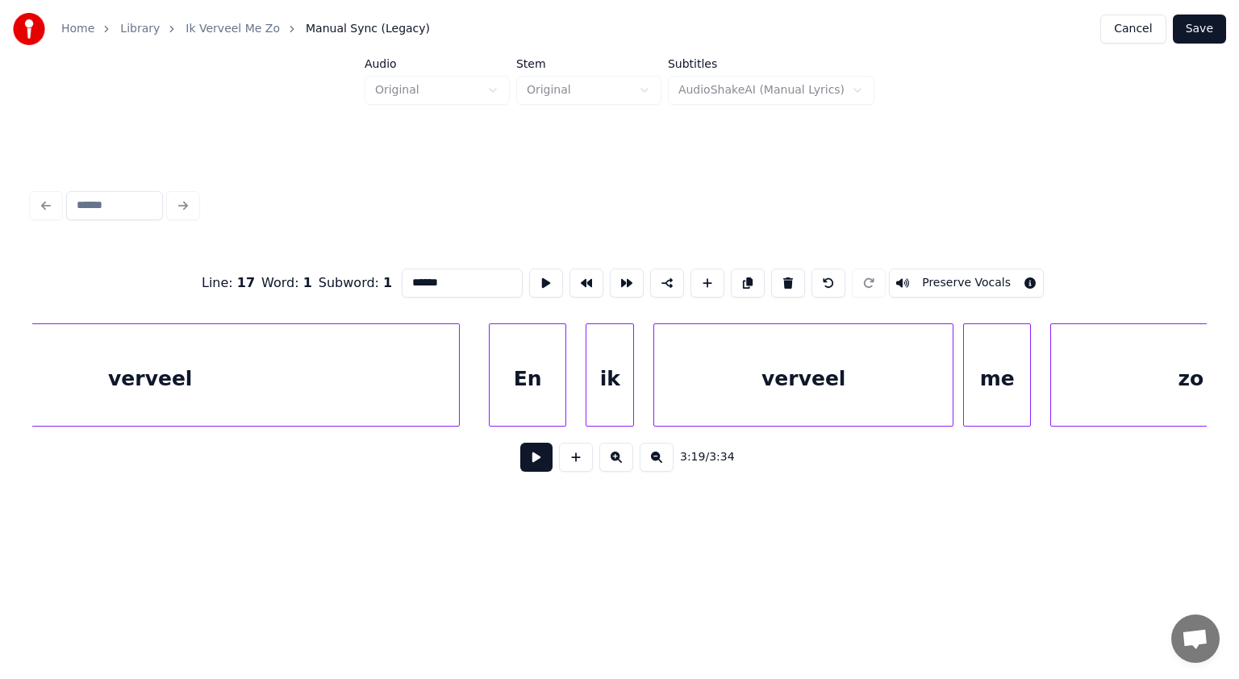
scroll to position [0, 97070]
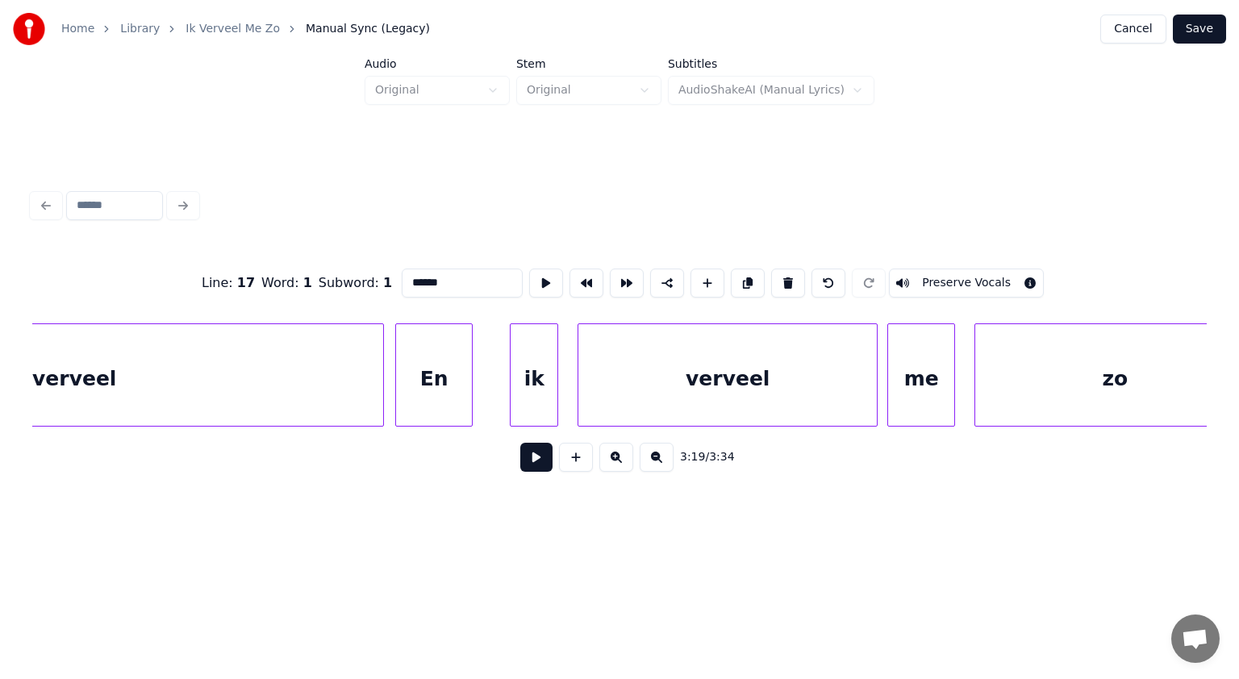
click at [441, 379] on div "En" at bounding box center [434, 379] width 76 height 110
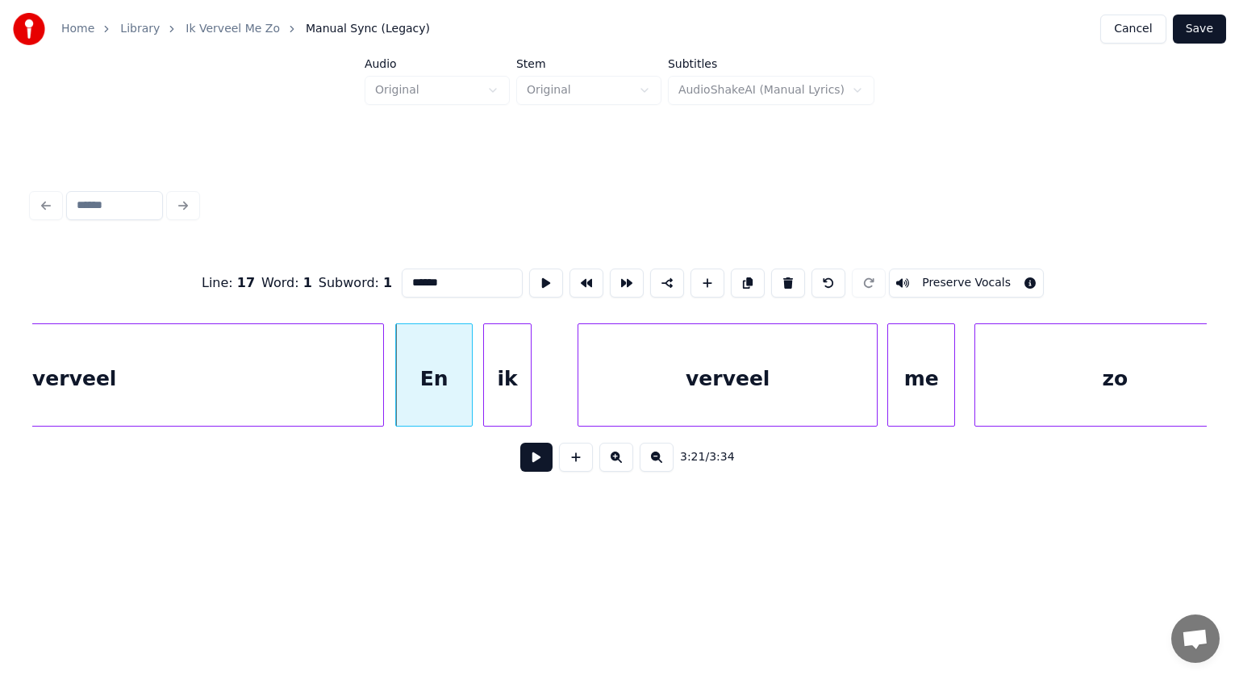
click at [510, 369] on div "ik" at bounding box center [507, 379] width 47 height 110
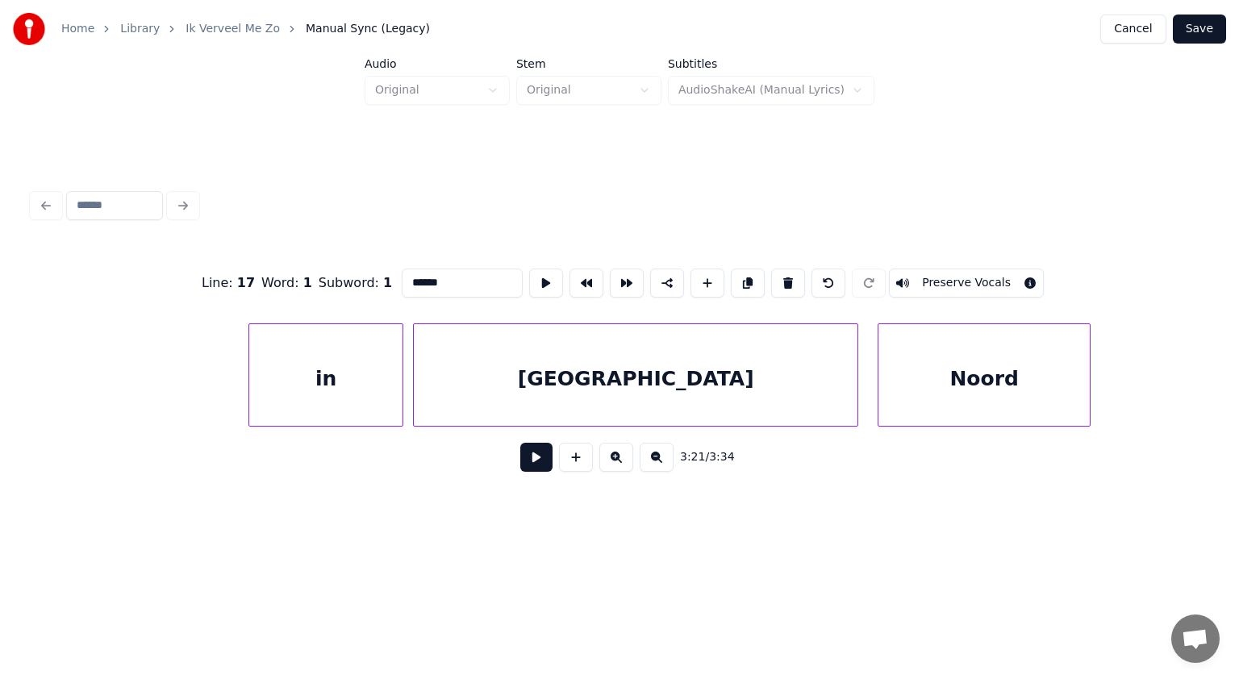
scroll to position [0, 98500]
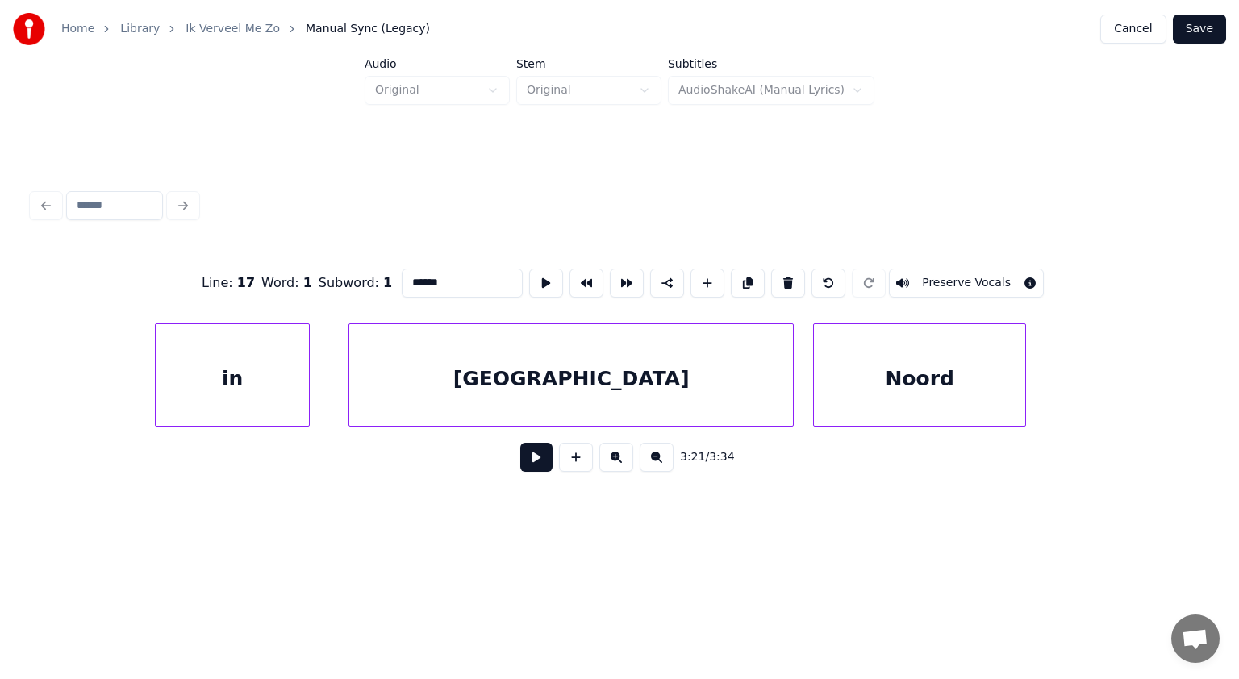
click at [254, 383] on div "in" at bounding box center [232, 379] width 153 height 110
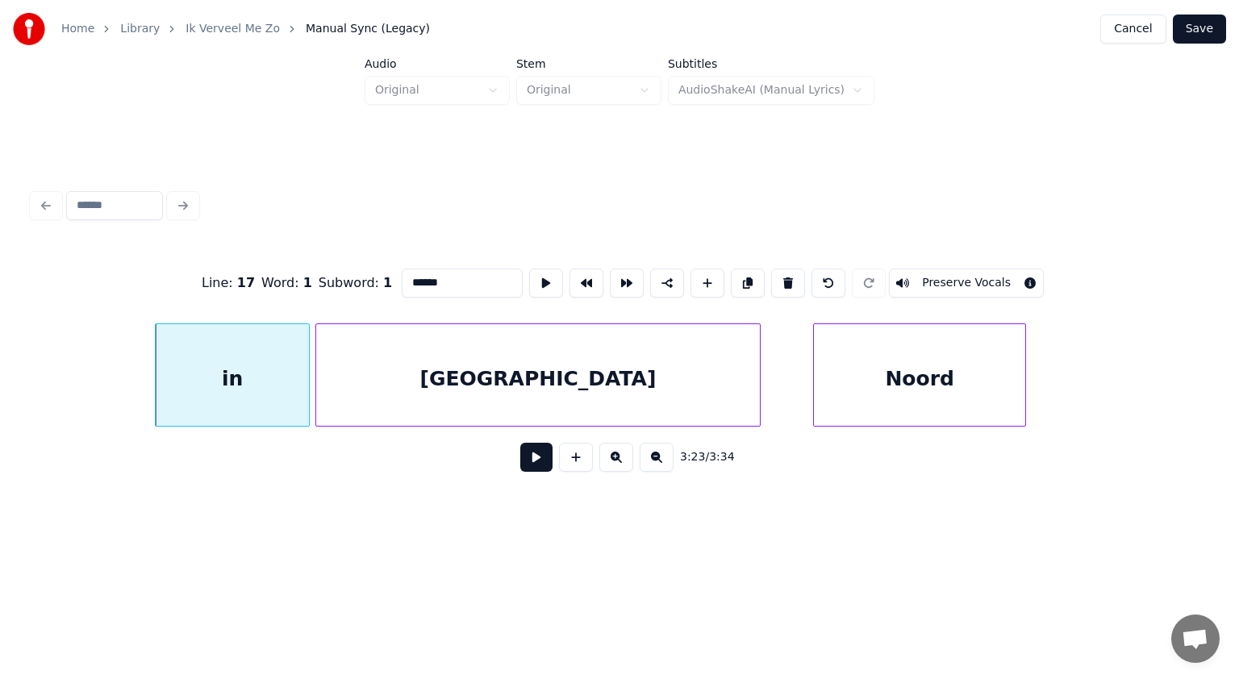
click at [343, 353] on div "[GEOGRAPHIC_DATA]" at bounding box center [538, 379] width 444 height 110
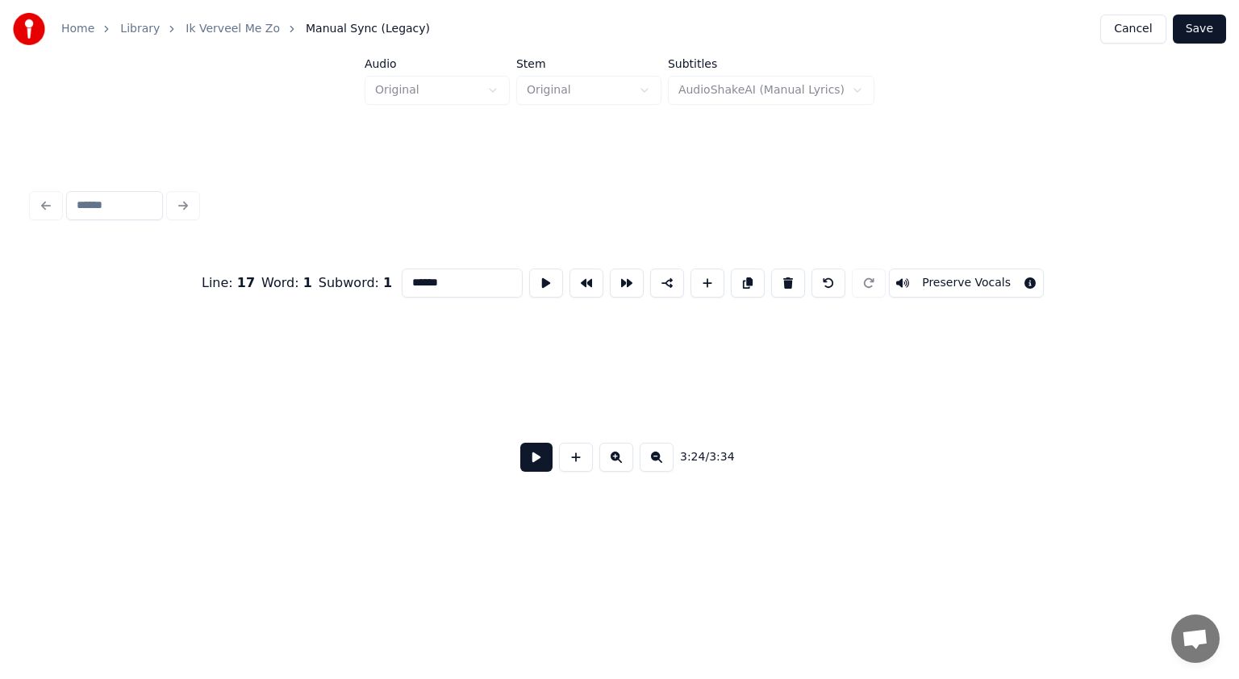
scroll to position [0, 102579]
type input "******"
click at [1197, 28] on button "Save" at bounding box center [1199, 29] width 53 height 29
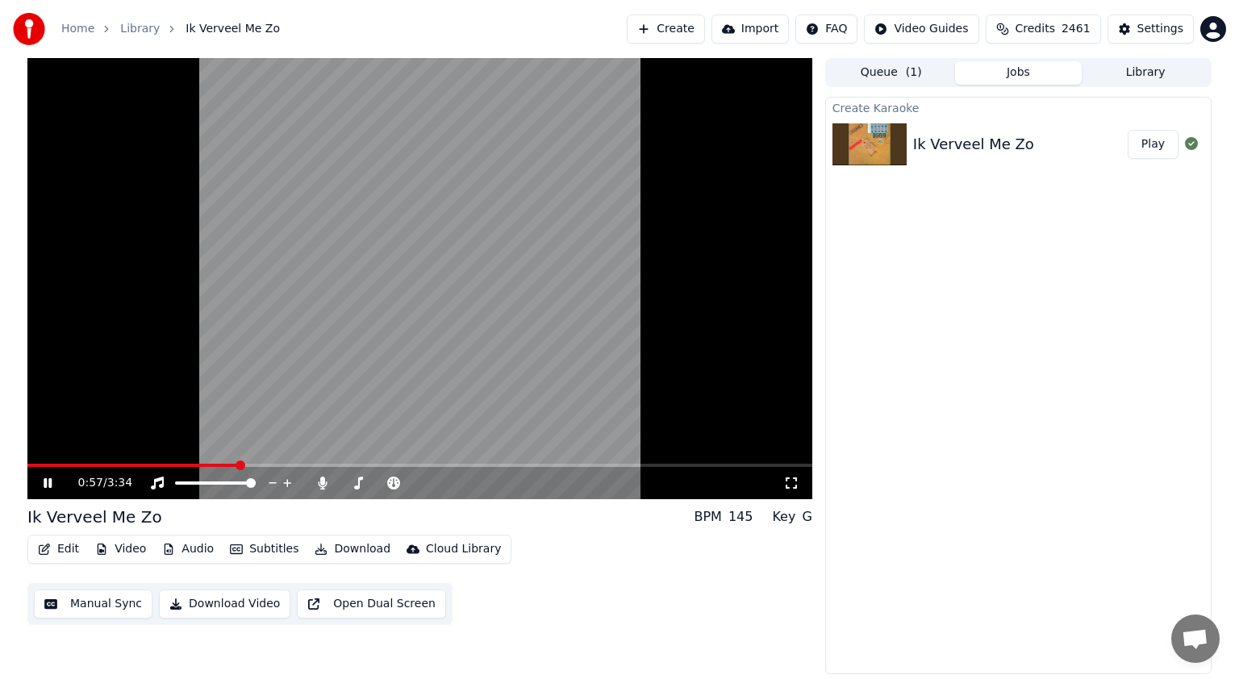
click at [46, 482] on icon at bounding box center [48, 483] width 8 height 10
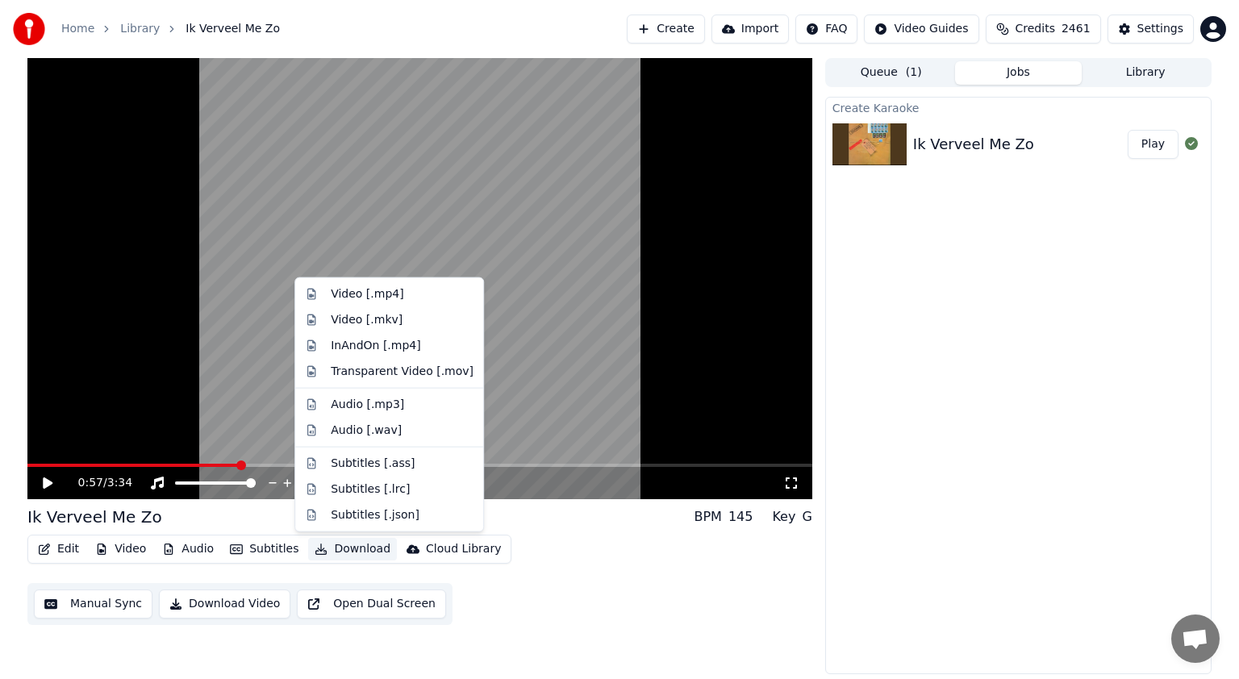
click at [354, 550] on button "Download" at bounding box center [352, 549] width 89 height 23
click at [347, 295] on div "Video [.mp4]" at bounding box center [367, 294] width 73 height 16
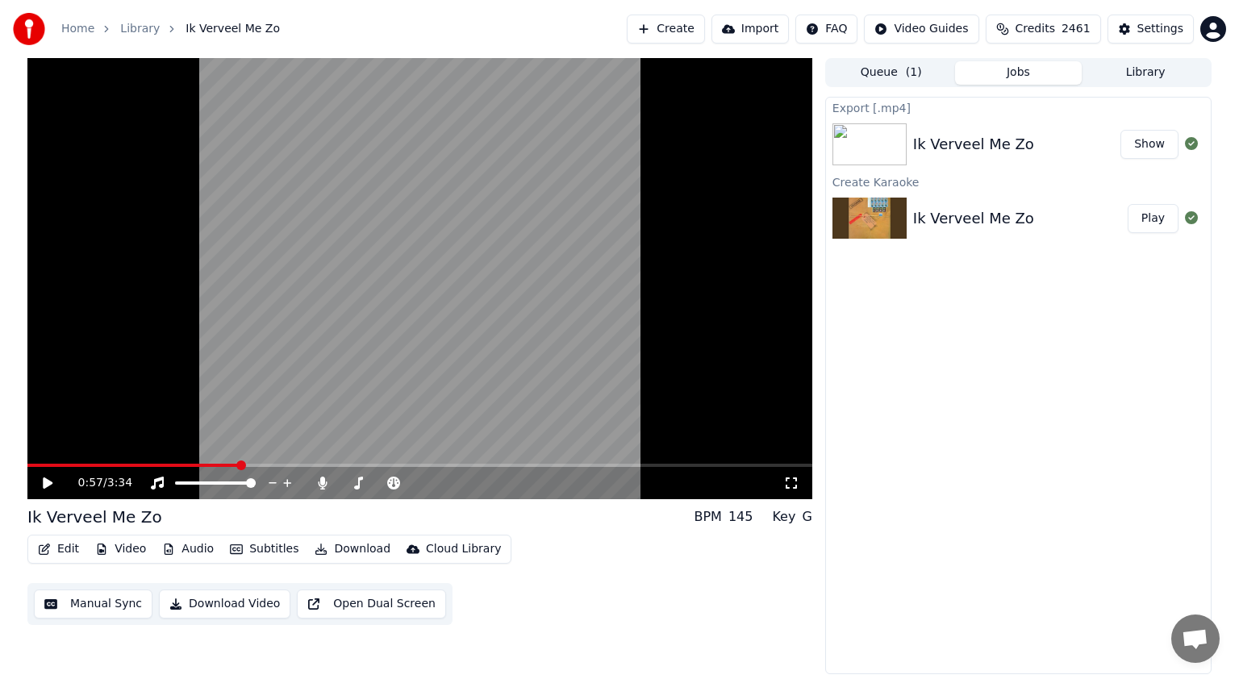
click at [79, 27] on link "Home" at bounding box center [77, 29] width 33 height 16
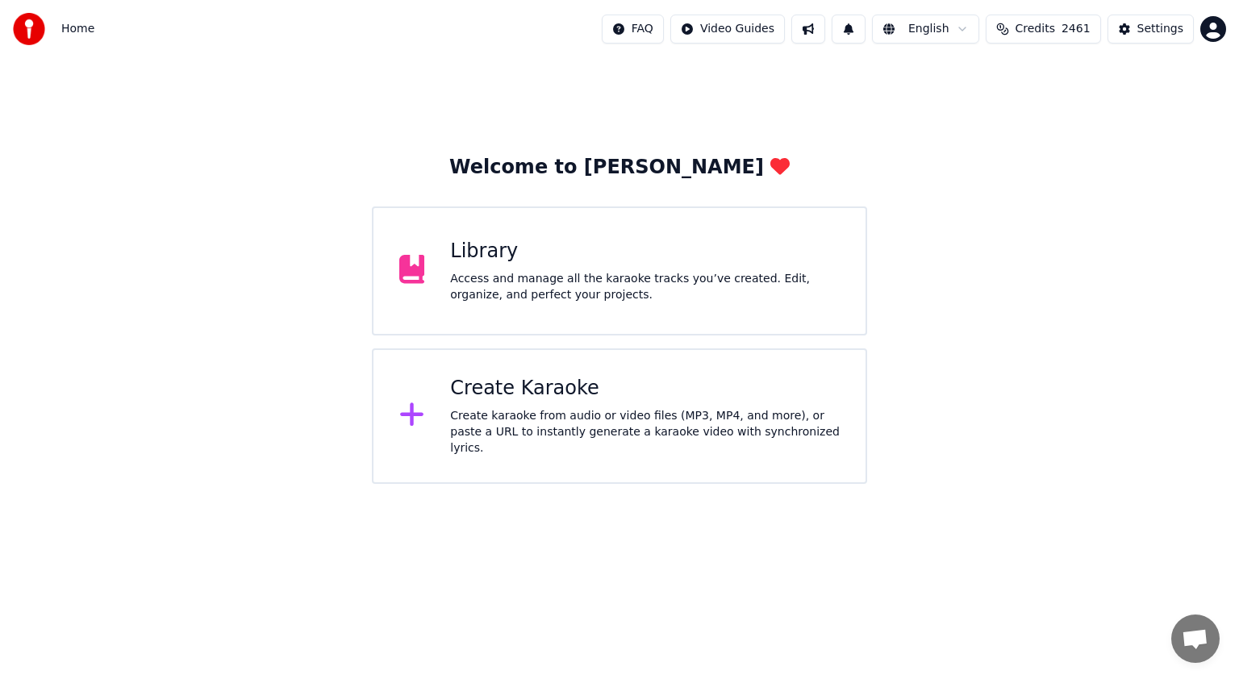
click at [547, 402] on div "Create Karaoke" at bounding box center [645, 389] width 390 height 26
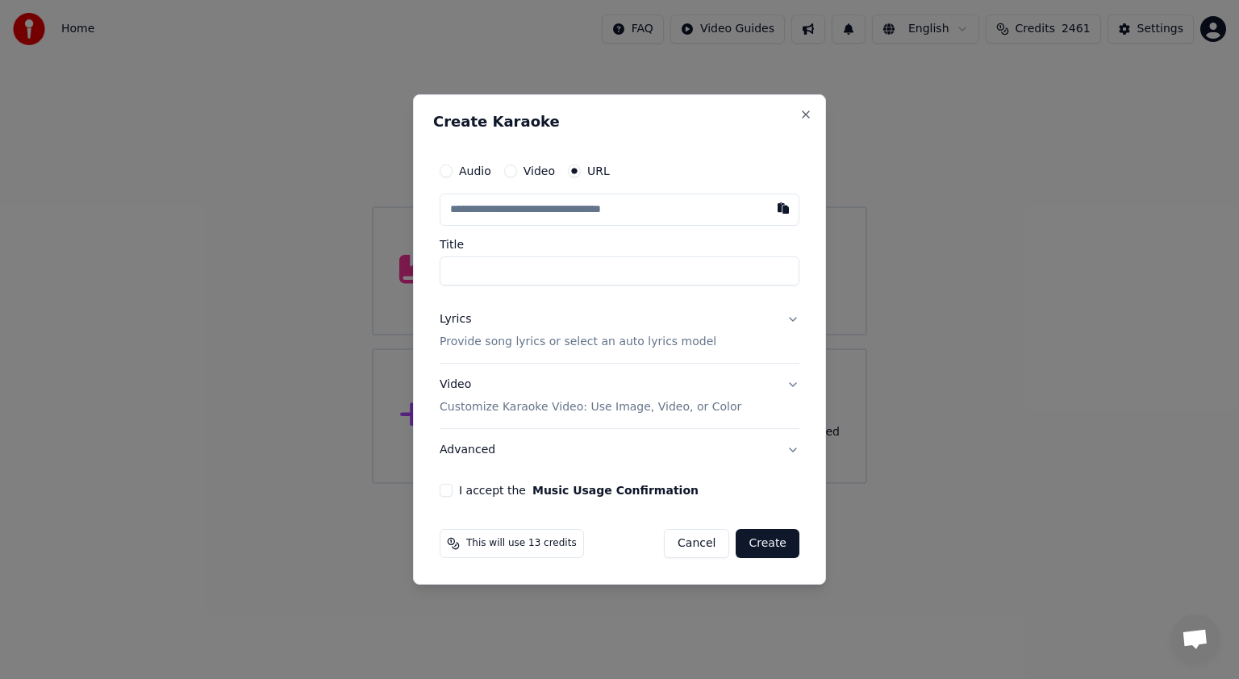
click at [475, 205] on input "text" at bounding box center [620, 210] width 360 height 32
type input "**********"
type input "*******"
type input "**********"
click at [796, 323] on button "Lyrics Provide song lyrics or select an auto lyrics model" at bounding box center [620, 330] width 360 height 65
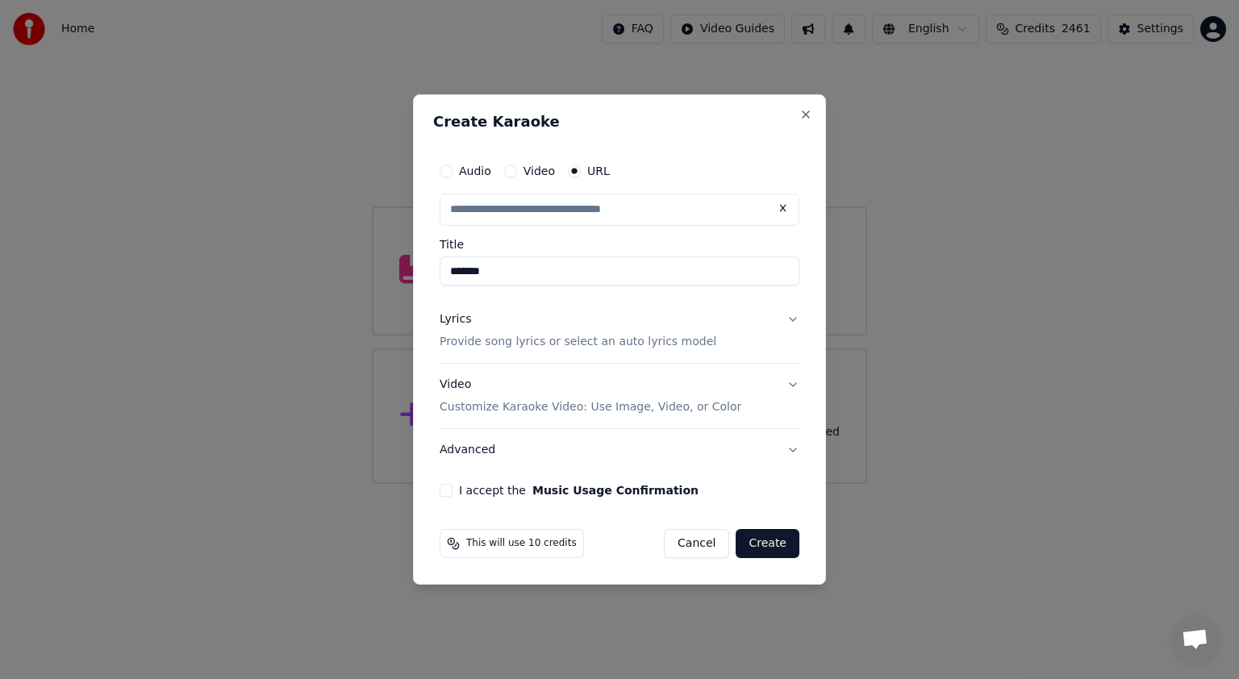
type input "**********"
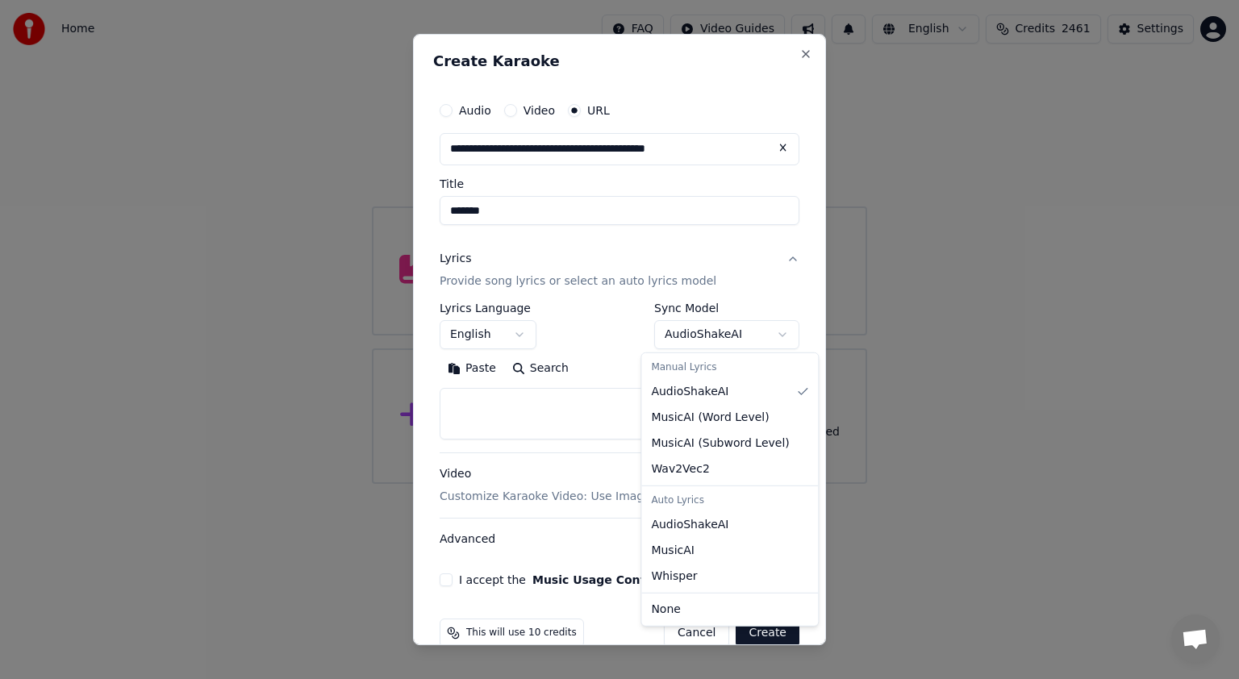
click at [771, 335] on body "**********" at bounding box center [619, 242] width 1239 height 484
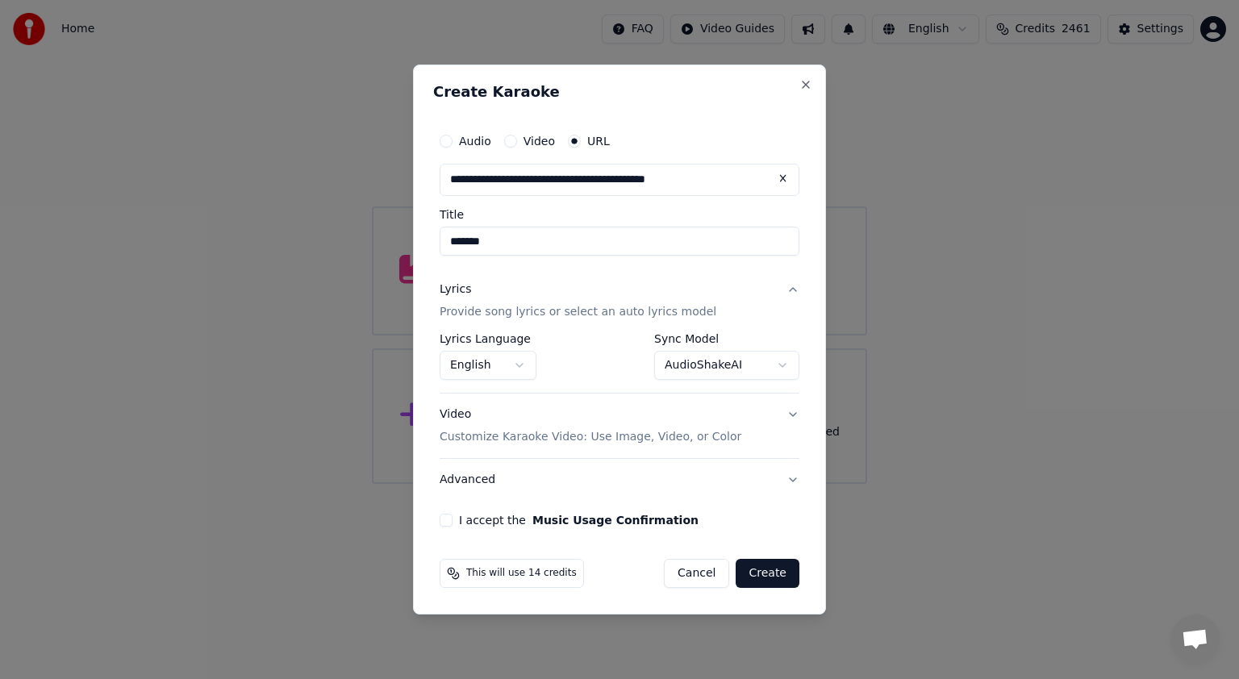
click at [782, 364] on body "**********" at bounding box center [619, 242] width 1239 height 484
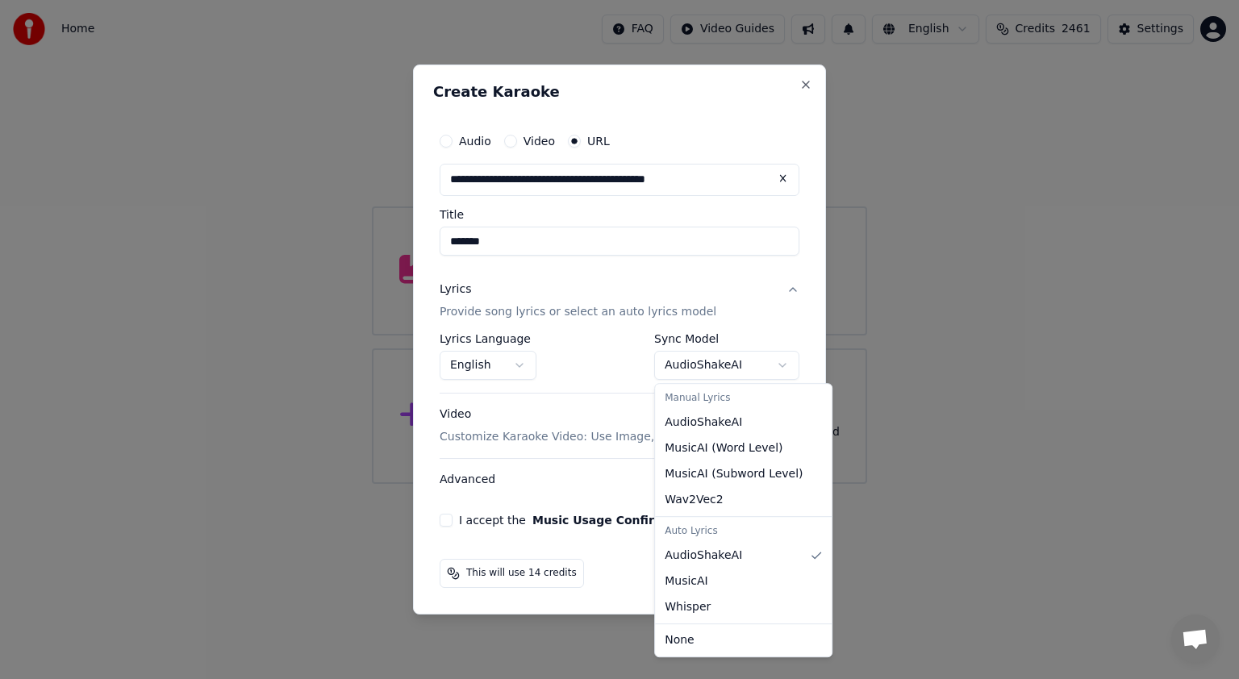
select select "**********"
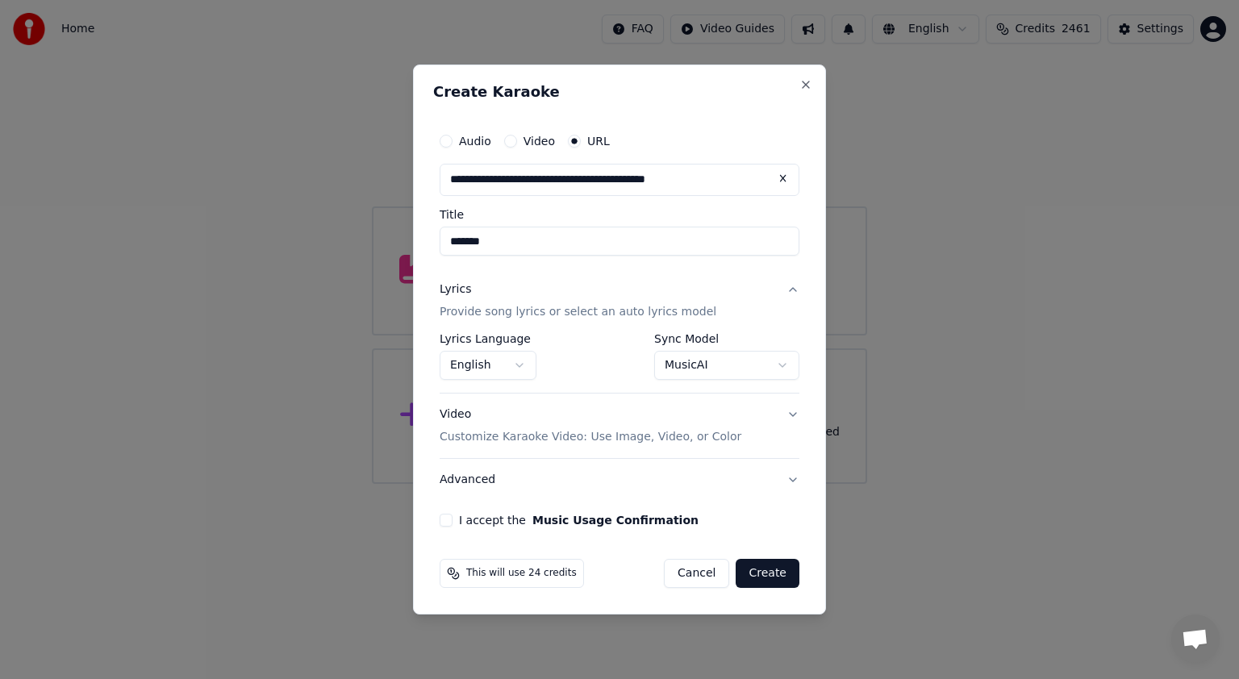
click at [794, 478] on button "Advanced" at bounding box center [620, 480] width 360 height 42
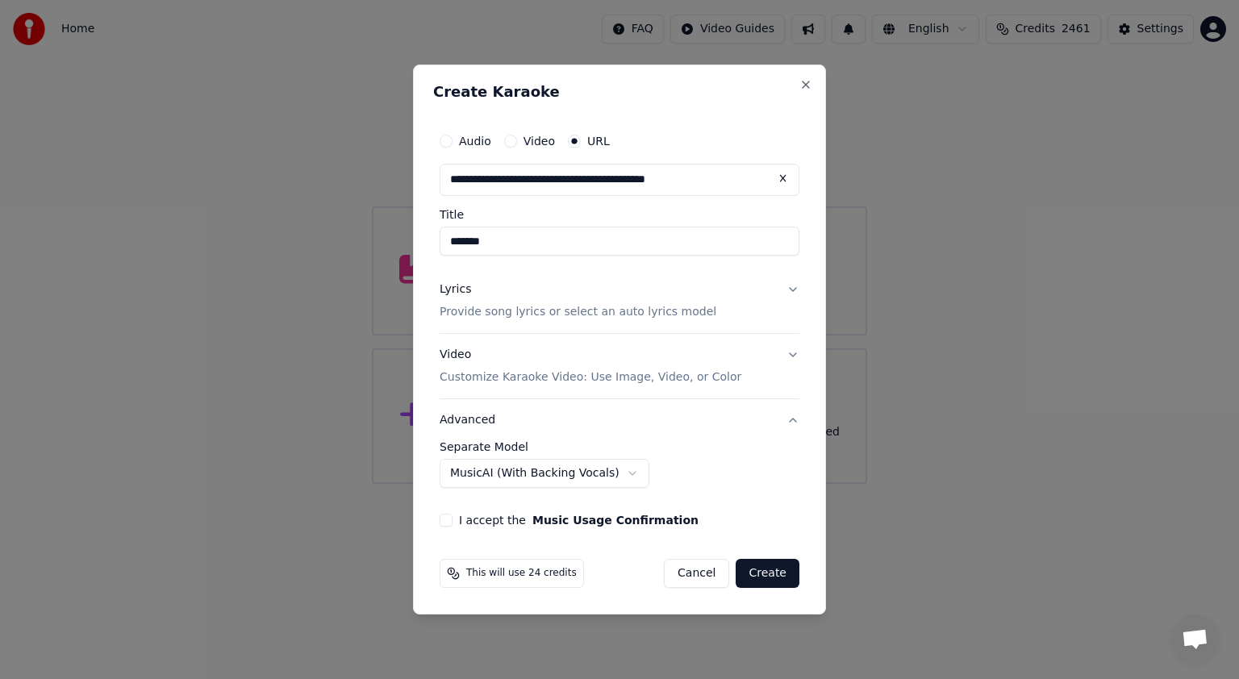
click at [791, 294] on button "Lyrics Provide song lyrics or select an auto lyrics model" at bounding box center [620, 301] width 360 height 65
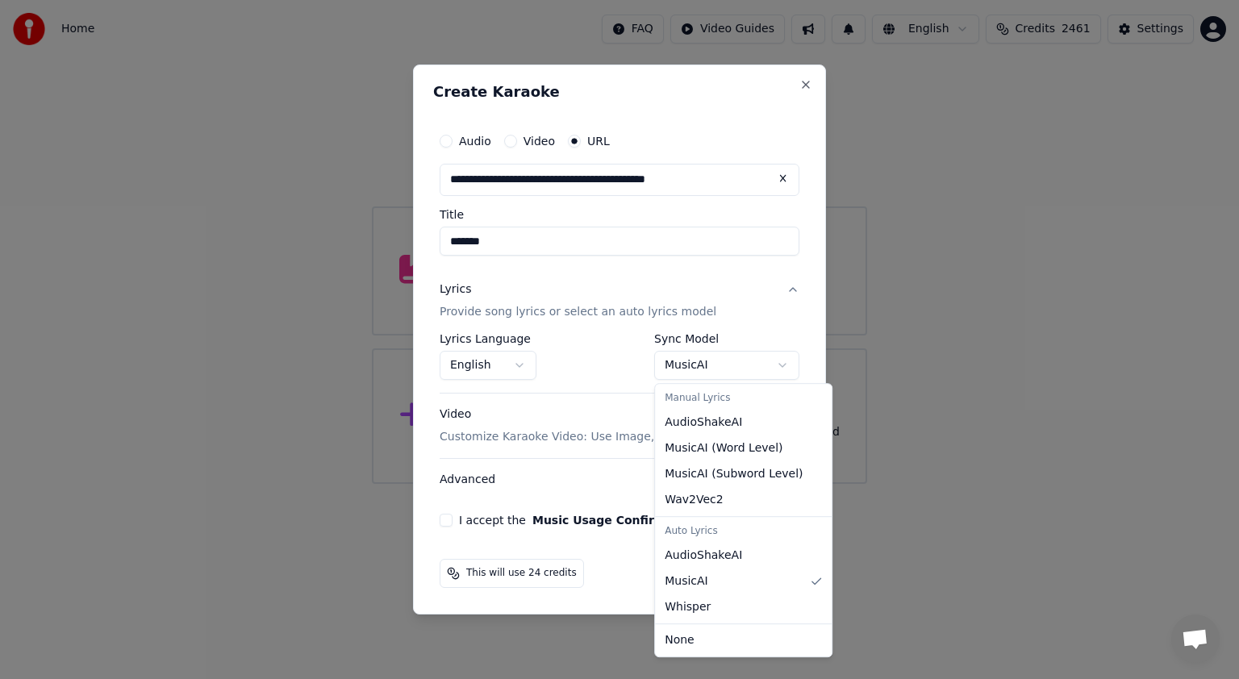
click at [781, 366] on body "**********" at bounding box center [619, 242] width 1239 height 484
select select "*******"
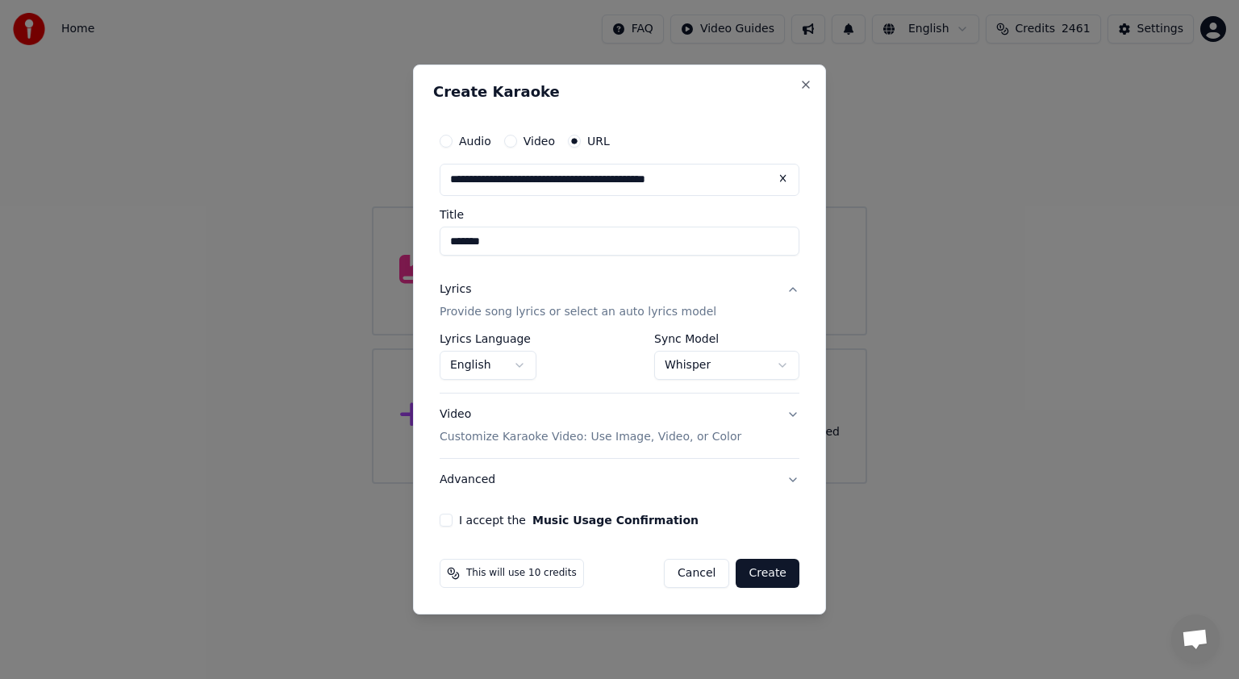
click at [446, 515] on button "I accept the Music Usage Confirmation" at bounding box center [446, 520] width 13 height 13
click at [772, 566] on button "Create" at bounding box center [768, 573] width 64 height 29
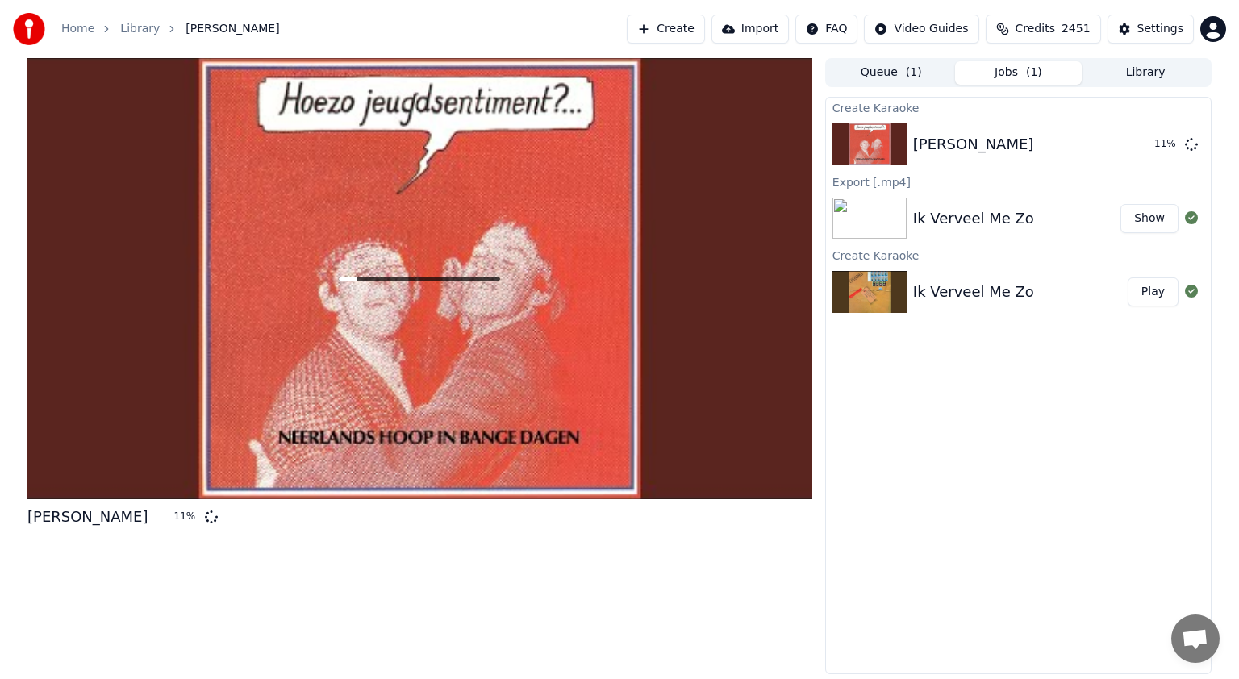
click at [1156, 292] on button "Play" at bounding box center [1153, 292] width 51 height 29
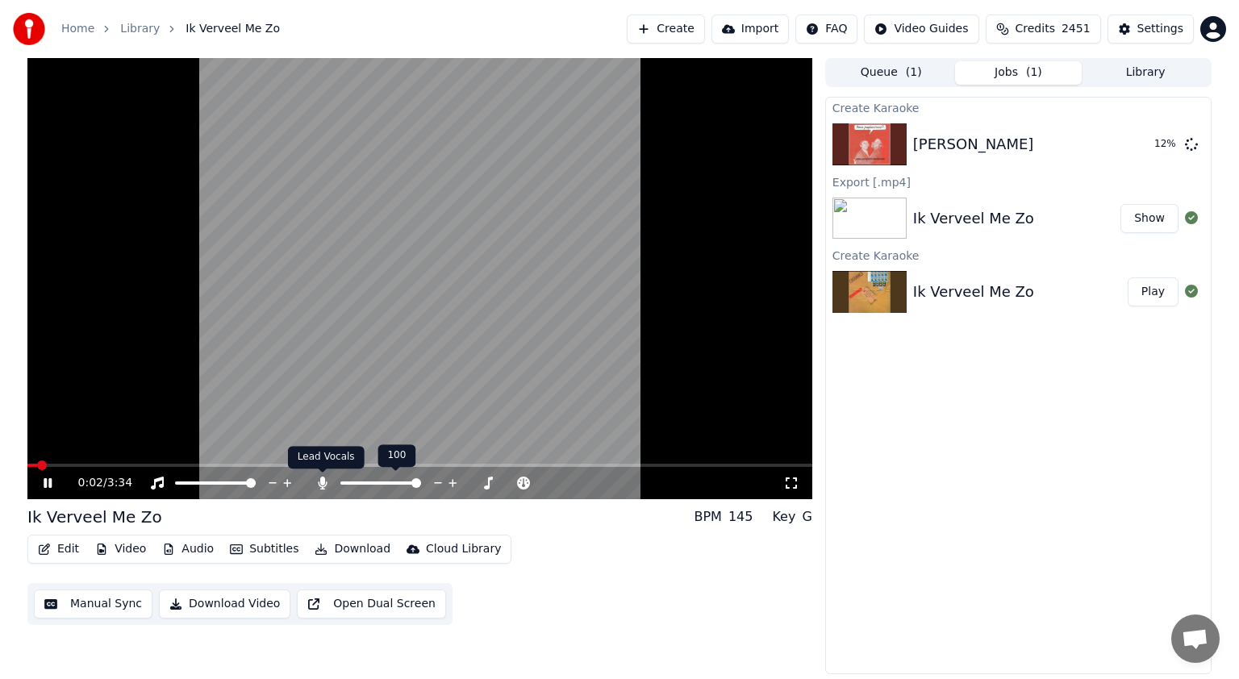
click at [323, 481] on icon at bounding box center [322, 483] width 9 height 13
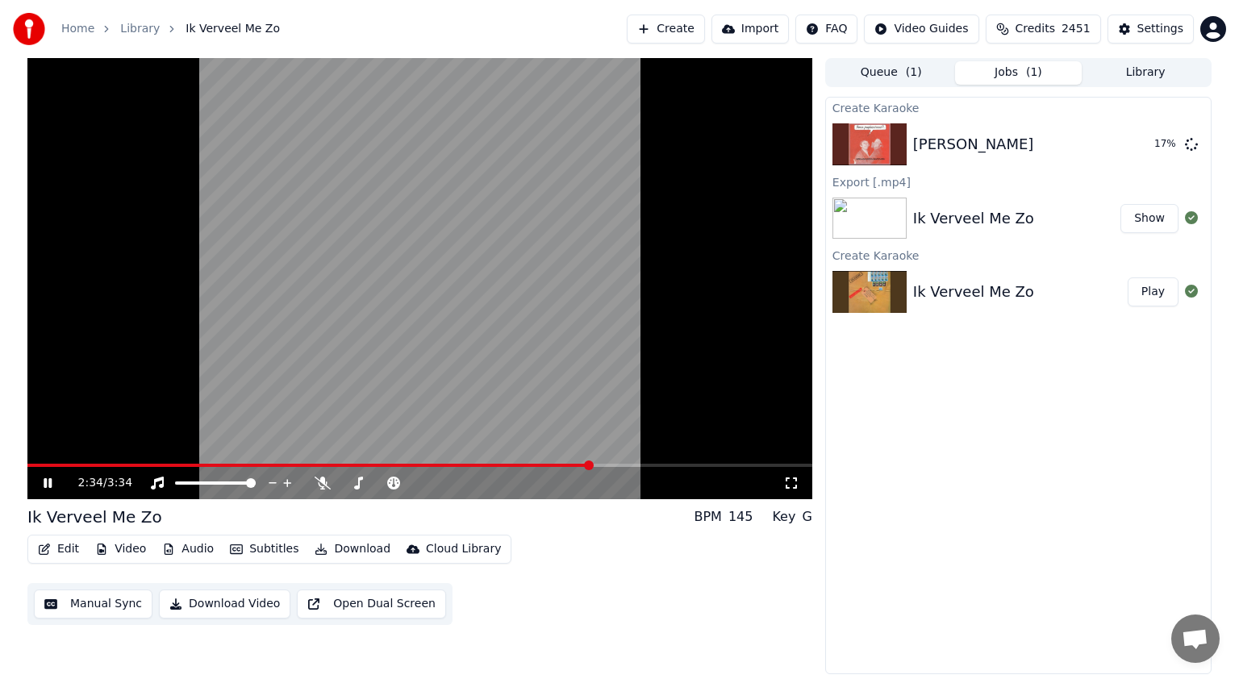
click at [592, 465] on span at bounding box center [419, 465] width 785 height 3
click at [546, 465] on span at bounding box center [287, 465] width 520 height 3
click at [48, 484] on icon at bounding box center [59, 483] width 38 height 13
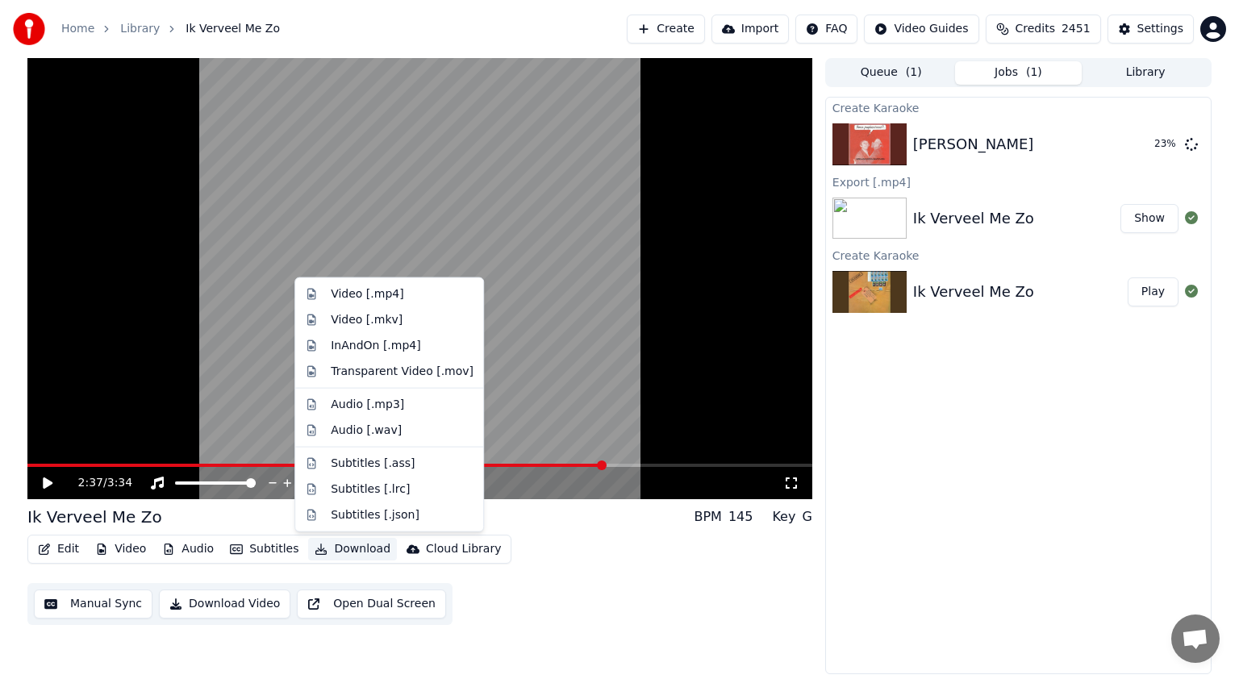
click at [344, 545] on button "Download" at bounding box center [352, 549] width 89 height 23
click at [354, 290] on div "Video [.mp4]" at bounding box center [367, 294] width 73 height 16
